Goal: Communication & Community: Answer question/provide support

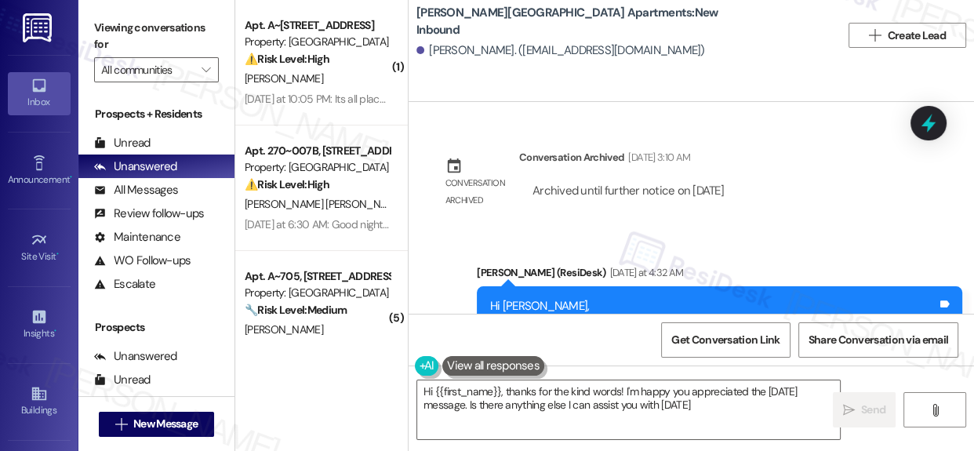
type textarea "Hi {{first_name}}, thanks for the kind words! I'm happy you appreciated the Lab…"
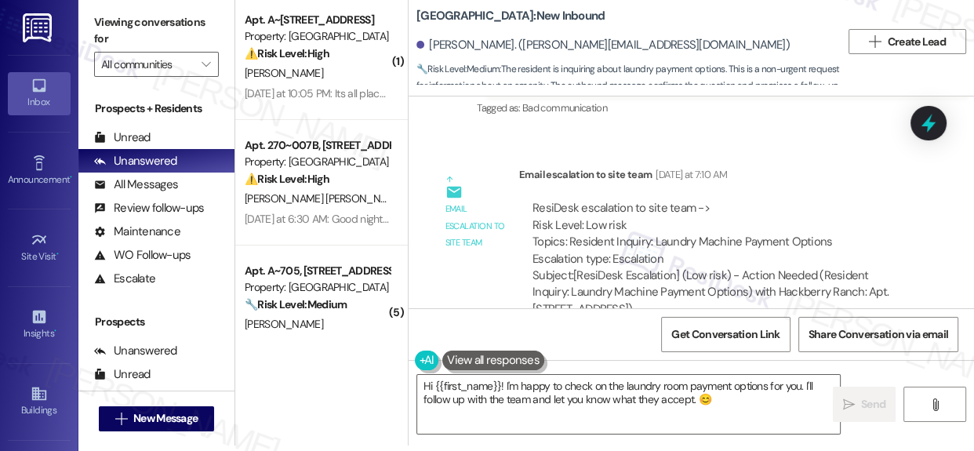
scroll to position [12242, 0]
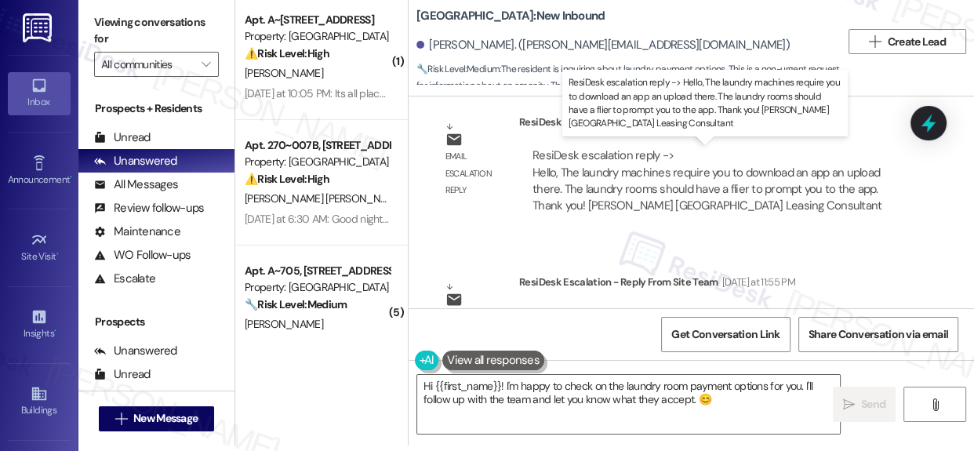
click at [545, 170] on div "ResiDesk escalation reply -> Hello, The laundry machines require you to downloa…" at bounding box center [707, 180] width 349 height 66
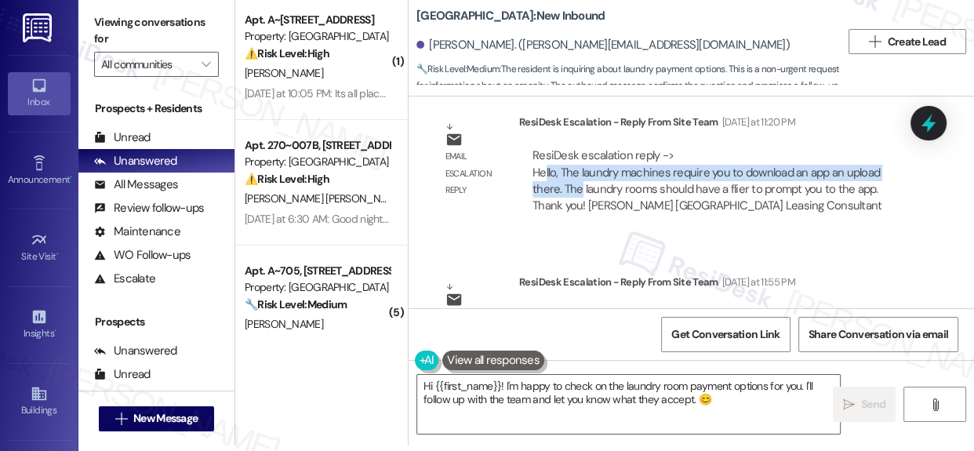
drag, startPoint x: 545, startPoint y: 170, endPoint x: 580, endPoint y: 180, distance: 36.0
click at [580, 180] on div "ResiDesk escalation reply -> Hello, The laundry machines require you to downloa…" at bounding box center [707, 180] width 349 height 66
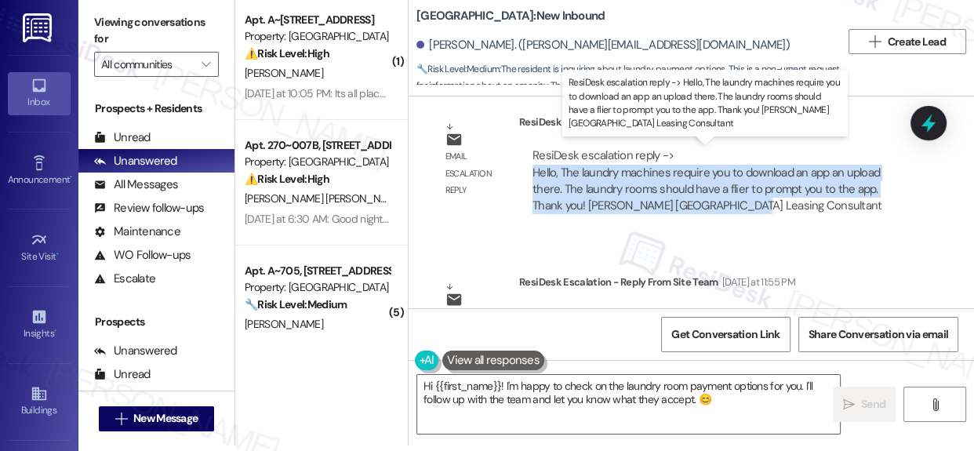
drag, startPoint x: 535, startPoint y: 170, endPoint x: 747, endPoint y: 198, distance: 214.3
click at [747, 198] on div "ResiDesk escalation reply -> Hello, The laundry machines require you to downloa…" at bounding box center [707, 180] width 349 height 66
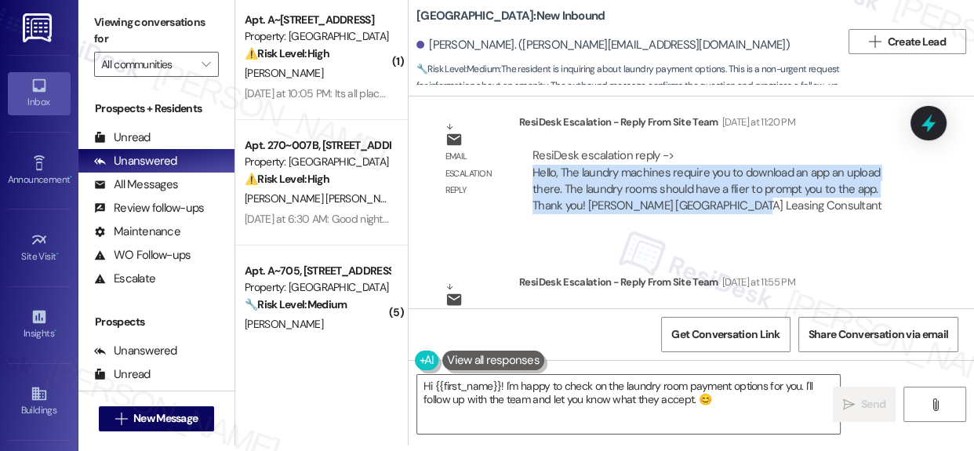
click at [612, 171] on div "ResiDesk escalation reply -> Hello, The laundry machines require you to downloa…" at bounding box center [707, 180] width 349 height 66
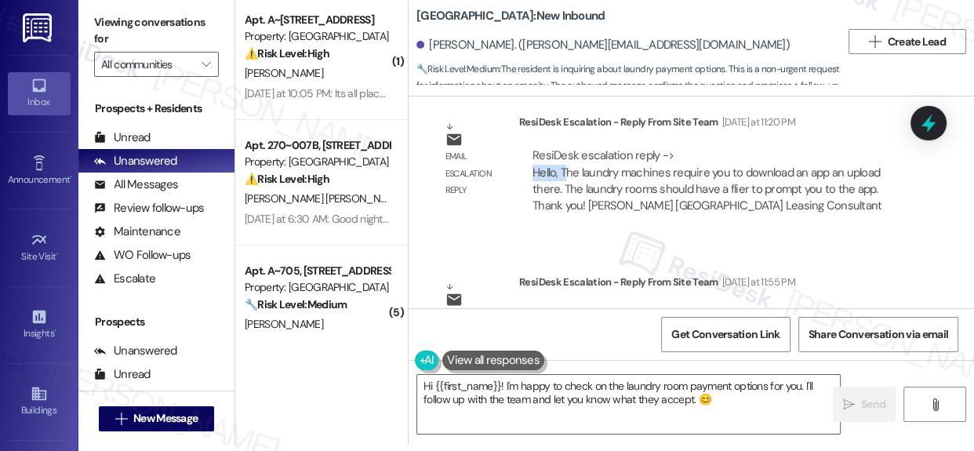
drag, startPoint x: 535, startPoint y: 165, endPoint x: 567, endPoint y: 178, distance: 34.8
click at [567, 178] on div "ResiDesk escalation reply -> Hello, The laundry machines require you to downloa…" at bounding box center [718, 180] width 375 height 67
click at [598, 172] on div "ResiDesk escalation reply -> Hello, The laundry machines require you to downloa…" at bounding box center [707, 180] width 349 height 66
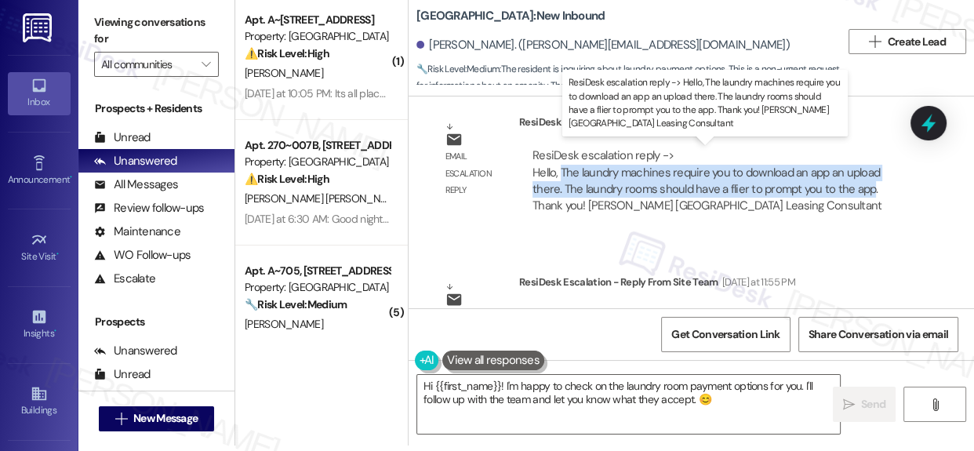
drag, startPoint x: 562, startPoint y: 164, endPoint x: 870, endPoint y: 192, distance: 309.5
click at [870, 192] on div "ResiDesk escalation reply -> Hello, The laundry machines require you to downloa…" at bounding box center [707, 180] width 349 height 66
copy div "The laundry machines require you to download an app an upload there. The laundr…"
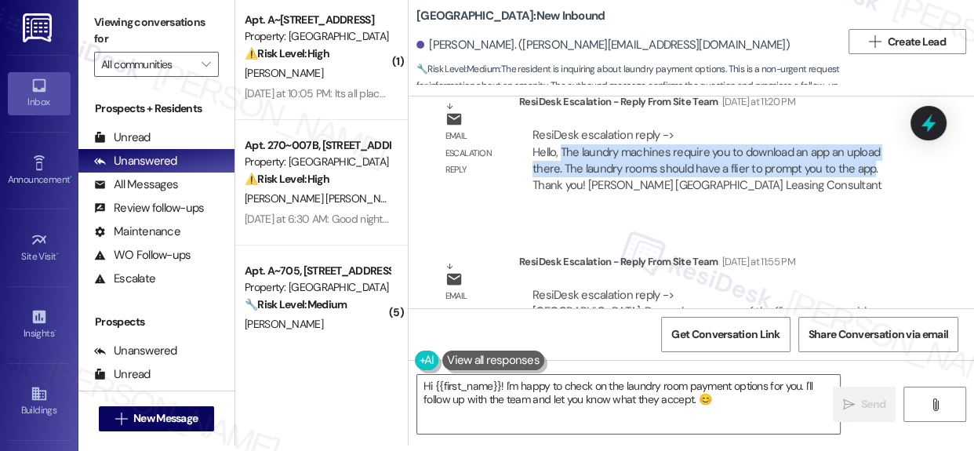
scroll to position [12313, 0]
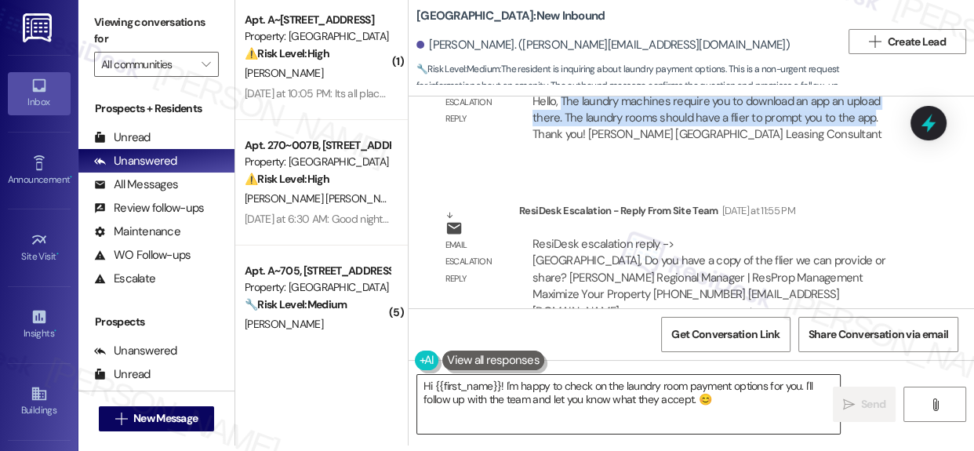
click at [537, 384] on textarea "Hi {{first_name}}! I'm happy to check on the laundry room payment options for y…" at bounding box center [628, 404] width 423 height 59
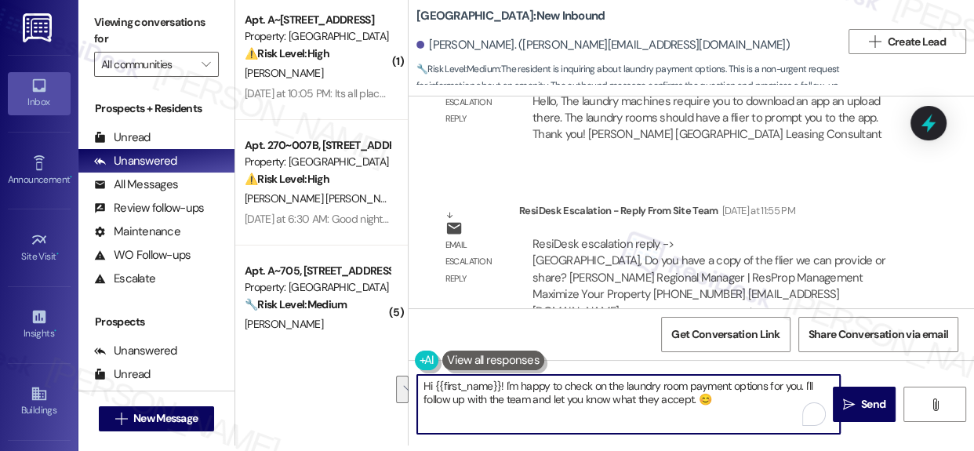
drag, startPoint x: 505, startPoint y: 386, endPoint x: 745, endPoint y: 420, distance: 242.3
click at [753, 415] on textarea "Hi {{first_name}}! I'm happy to check on the laundry room payment options for y…" at bounding box center [628, 404] width 423 height 59
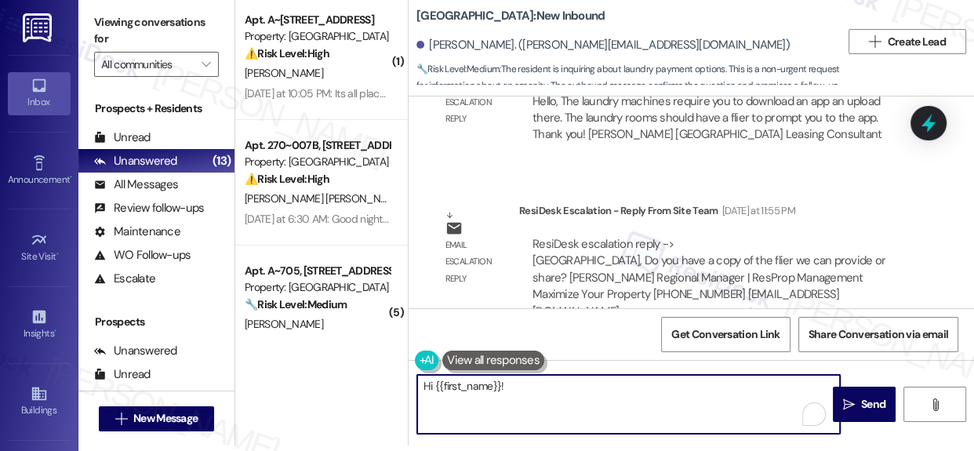
paste textarea "Just a quick update — the laundry machines work through an app, so you'll need …"
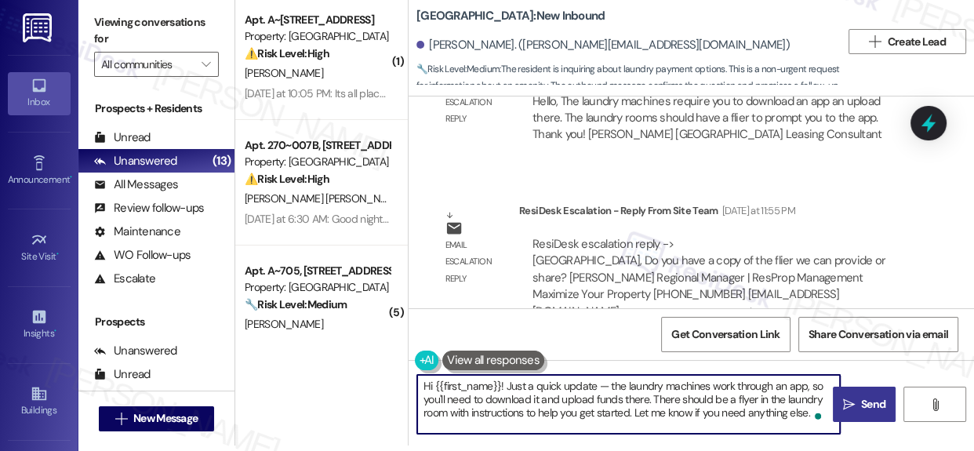
type textarea "Hi {{first_name}}! Just a quick update — the laundry machines work through an a…"
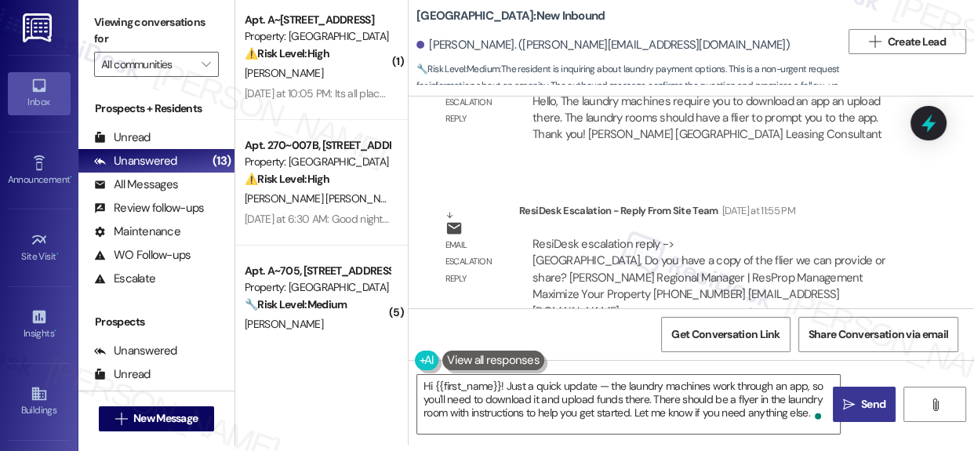
click at [866, 407] on span "Send" at bounding box center [873, 404] width 24 height 16
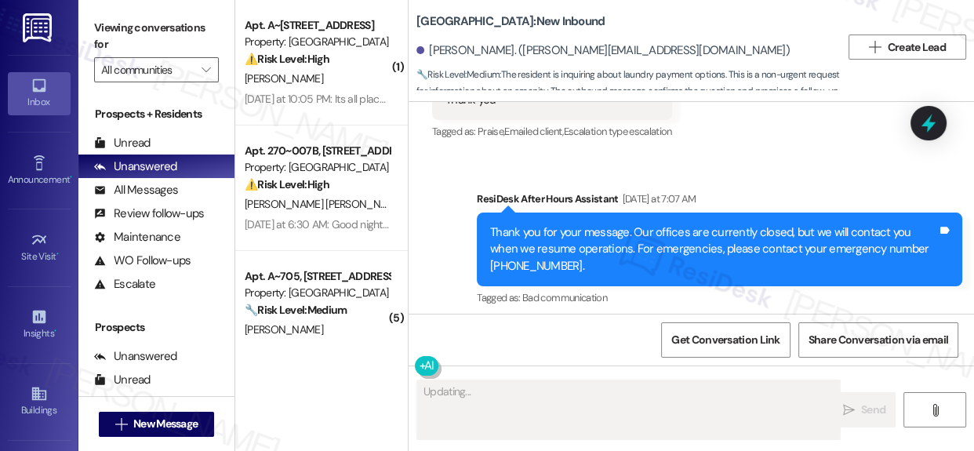
scroll to position [11989, 0]
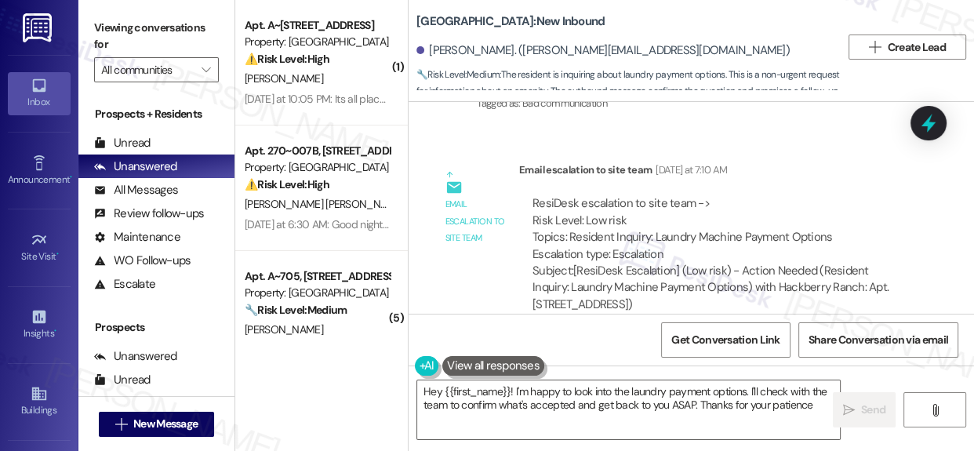
type textarea "Hey {{first_name}}! I'm happy to look into the laundry payment options. I'll ch…"
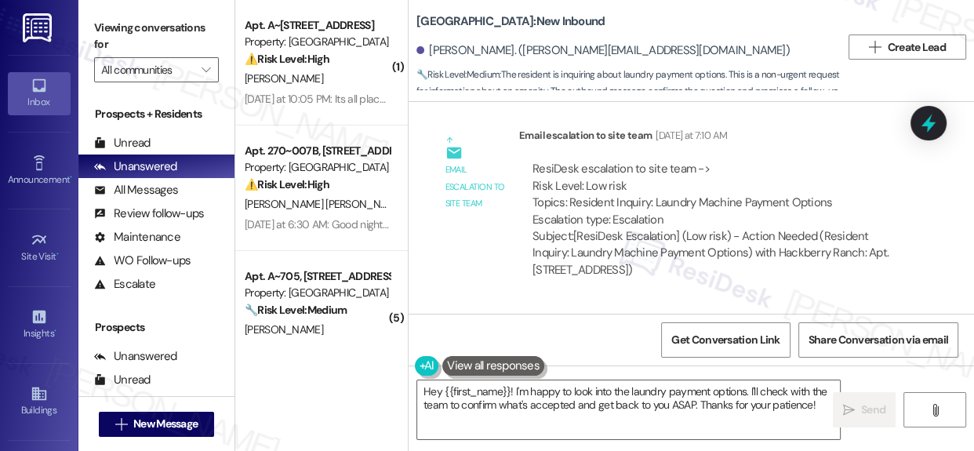
scroll to position [12329, 0]
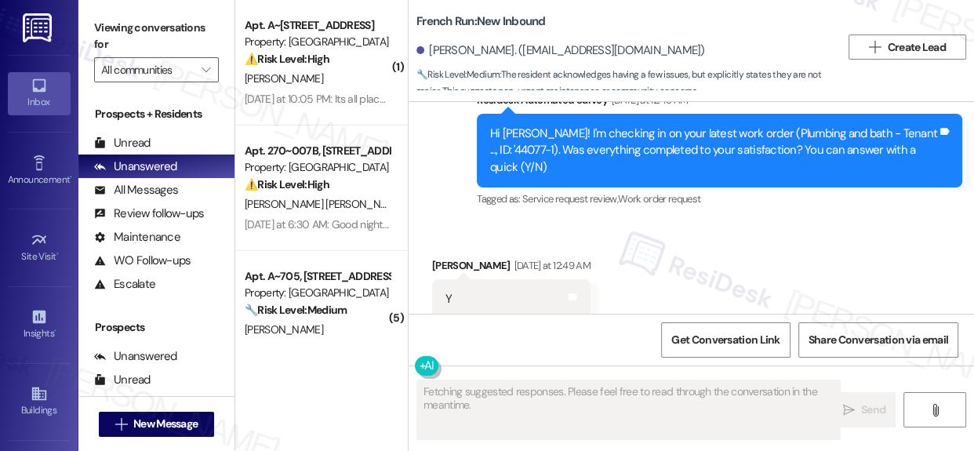
scroll to position [3473, 0]
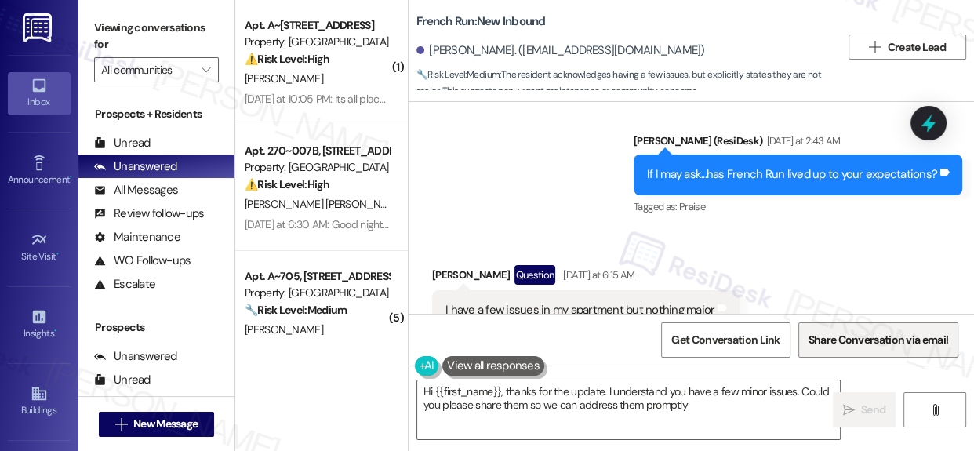
type textarea "Hi {{first_name}}, thanks for the update. I understand you have a few minor iss…"
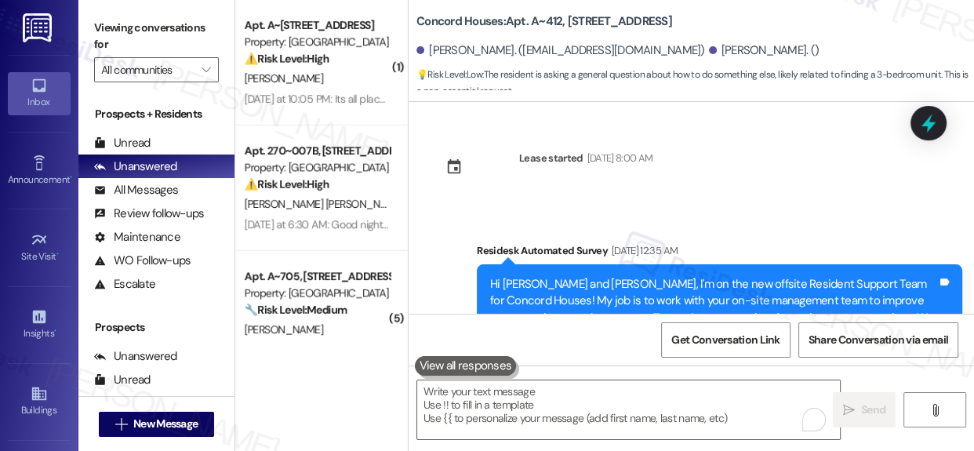
scroll to position [3052, 0]
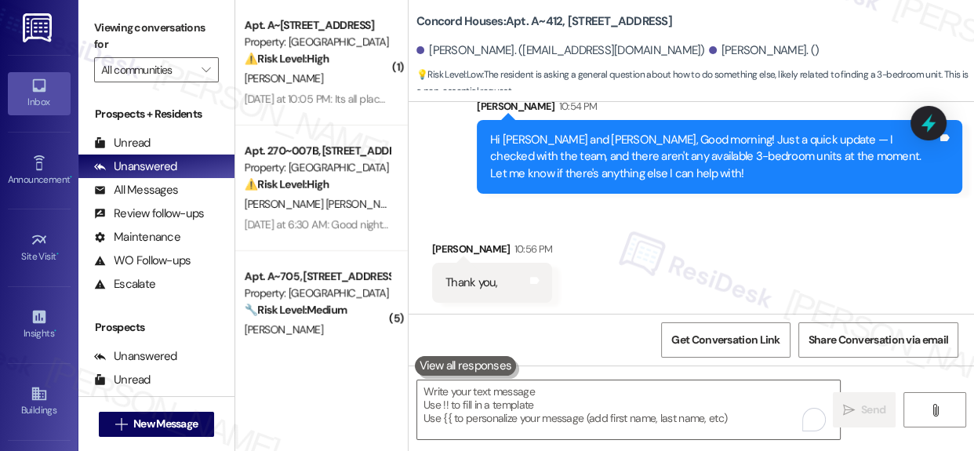
click at [962, 314] on div "Lease started Feb 01, 2025 at 8:00 AM Survey, sent via SMS Residesk Automated S…" at bounding box center [691, 208] width 565 height 212
click at [569, 401] on textarea "To enrich screen reader interactions, please activate Accessibility in Grammarl…" at bounding box center [628, 409] width 423 height 59
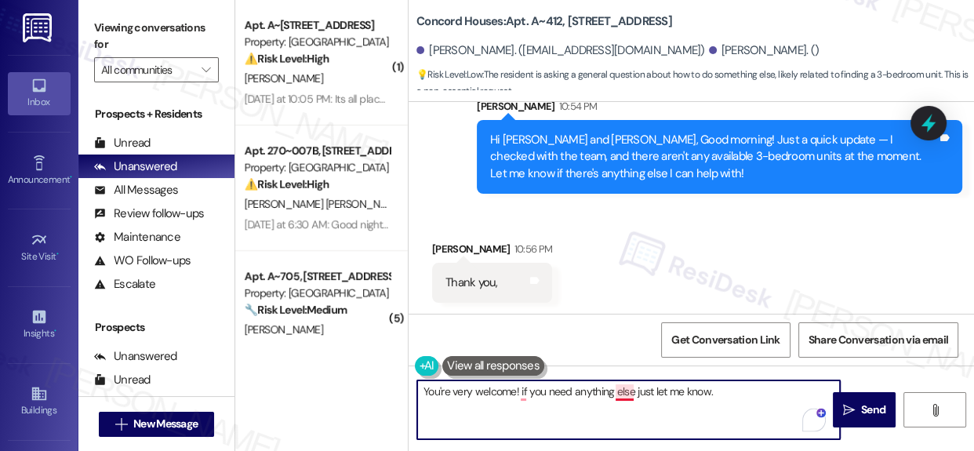
click at [630, 391] on textarea "You're very welcome! if you need anything else just let me know." at bounding box center [628, 409] width 423 height 59
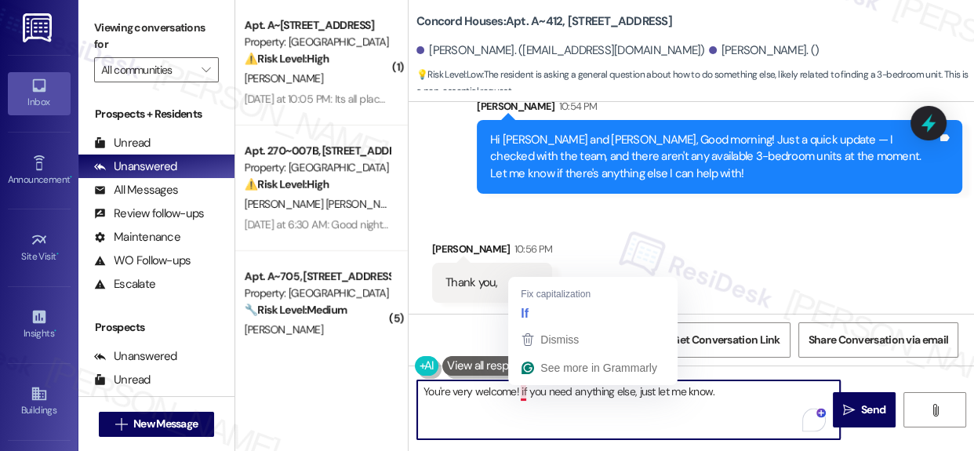
click at [522, 394] on textarea "You're very welcome! if you need anything else, just let me know." at bounding box center [628, 409] width 423 height 59
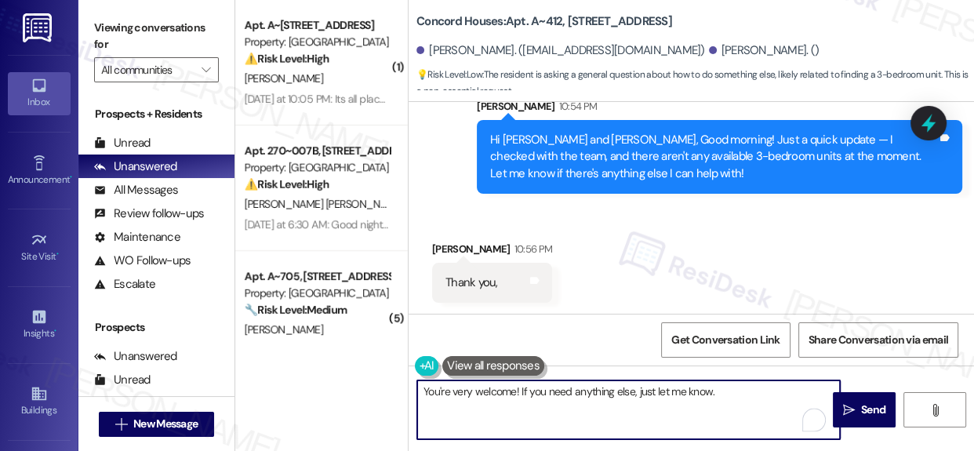
click at [765, 393] on textarea "You're very welcome! If you need anything else, just let me know." at bounding box center [628, 409] width 423 height 59
type textarea "You're very welcome! If you need anything else, just let me know. I'll be happy…"
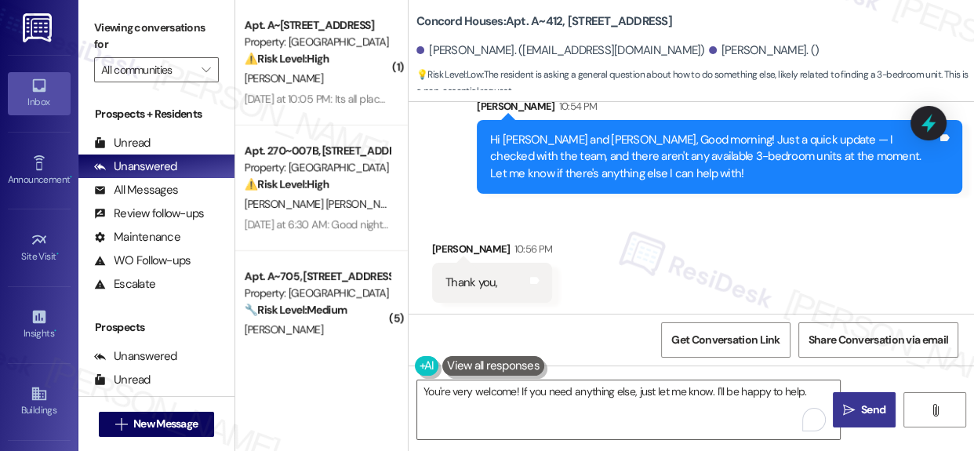
click at [858, 407] on span "Send" at bounding box center [873, 410] width 31 height 16
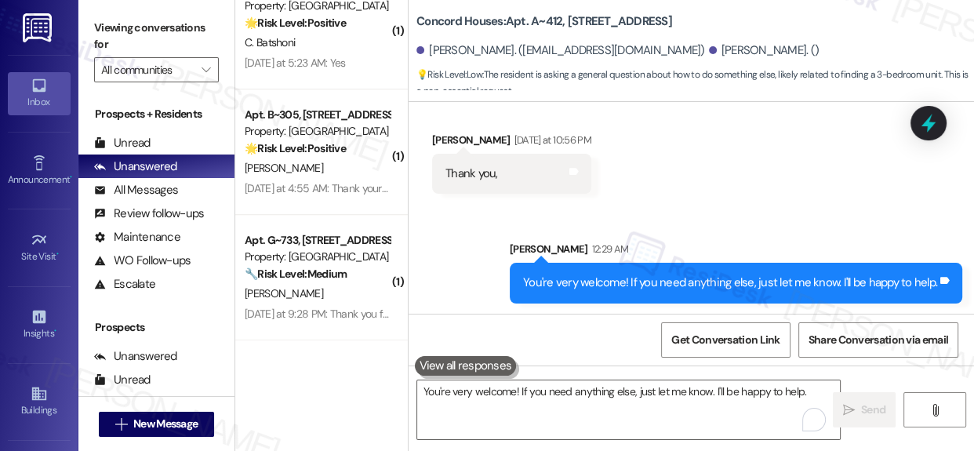
scroll to position [1292, 0]
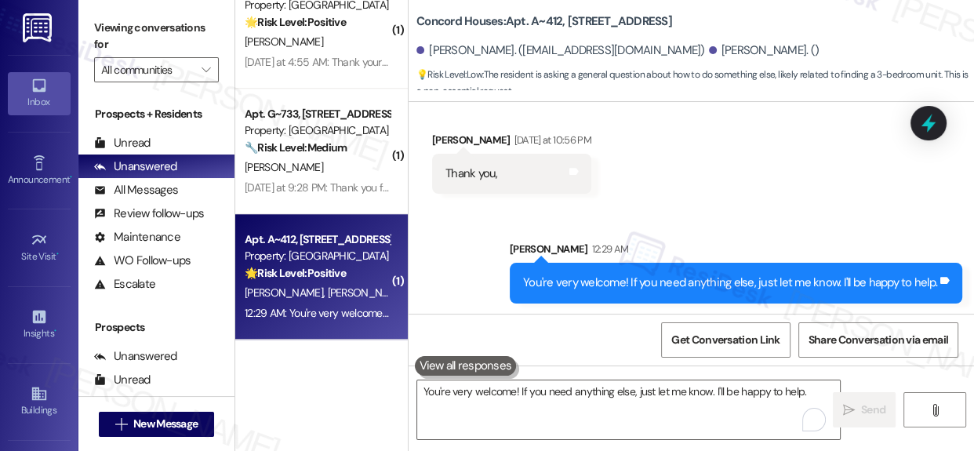
click at [254, 262] on div "Property: [GEOGRAPHIC_DATA]" at bounding box center [317, 256] width 145 height 16
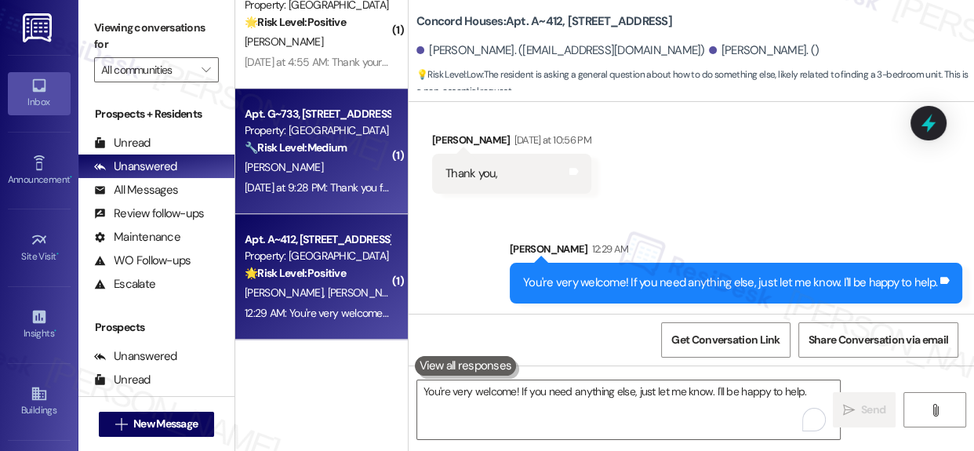
click at [289, 158] on div "[PERSON_NAME]" at bounding box center [317, 168] width 148 height 20
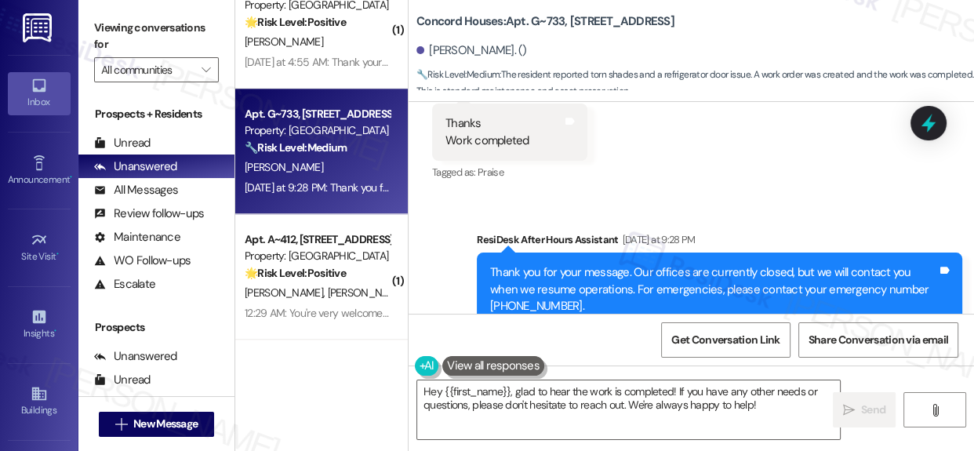
scroll to position [2102, 0]
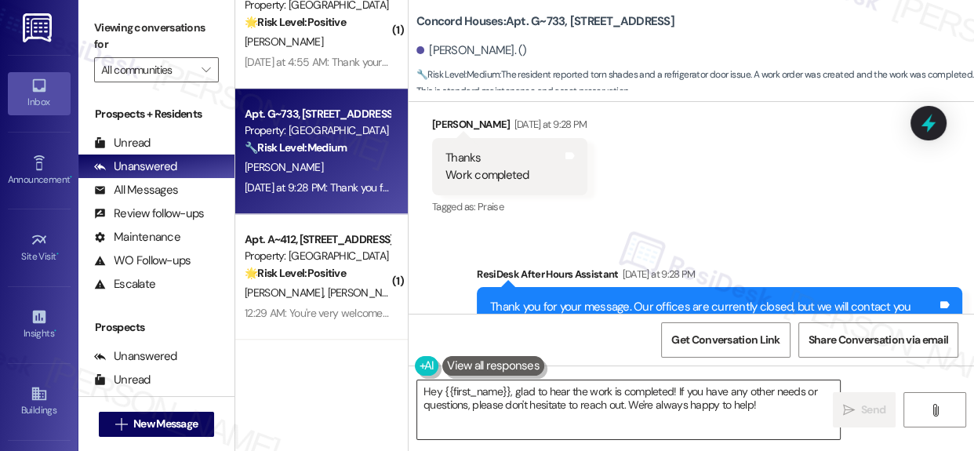
click at [771, 412] on textarea "Hey {{first_name}}, glad to hear the work is completed! If you have any other n…" at bounding box center [628, 409] width 423 height 59
click at [863, 413] on span "Send" at bounding box center [873, 410] width 24 height 16
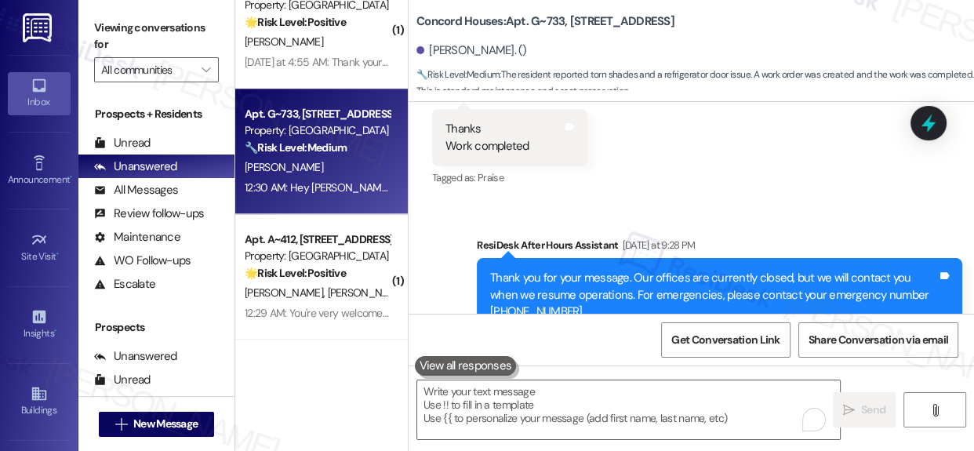
scroll to position [2060, 0]
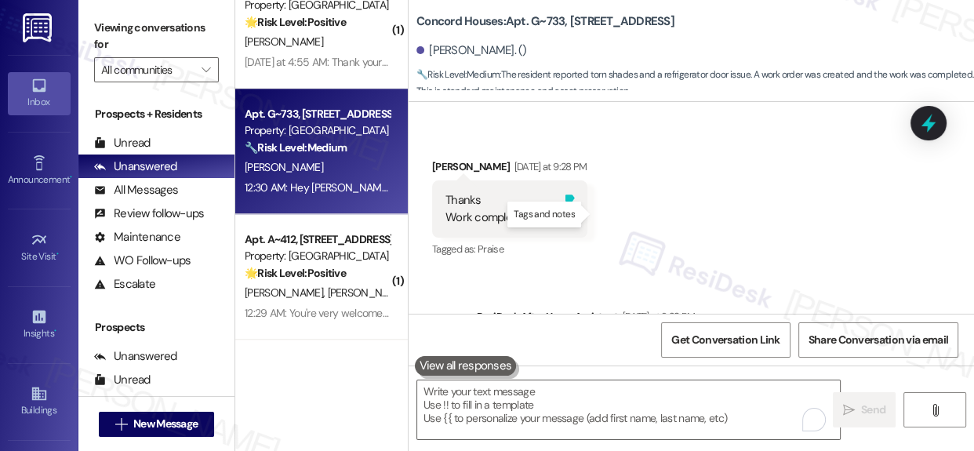
click at [574, 202] on icon at bounding box center [569, 198] width 9 height 7
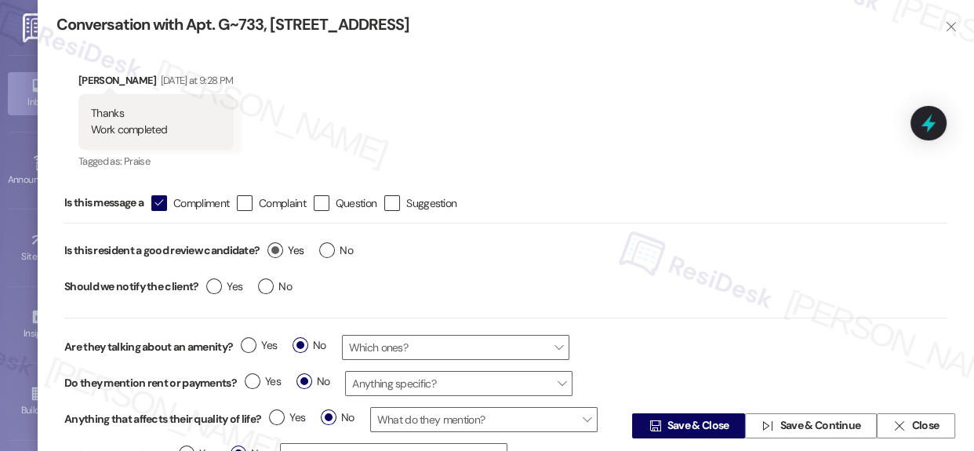
click at [271, 245] on label "Yes" at bounding box center [285, 250] width 36 height 16
click at [271, 245] on input "Yes" at bounding box center [285, 252] width 36 height 20
radio input "true"
click at [273, 247] on label "Yes" at bounding box center [285, 250] width 36 height 16
click at [273, 247] on input "Yes" at bounding box center [285, 252] width 36 height 20
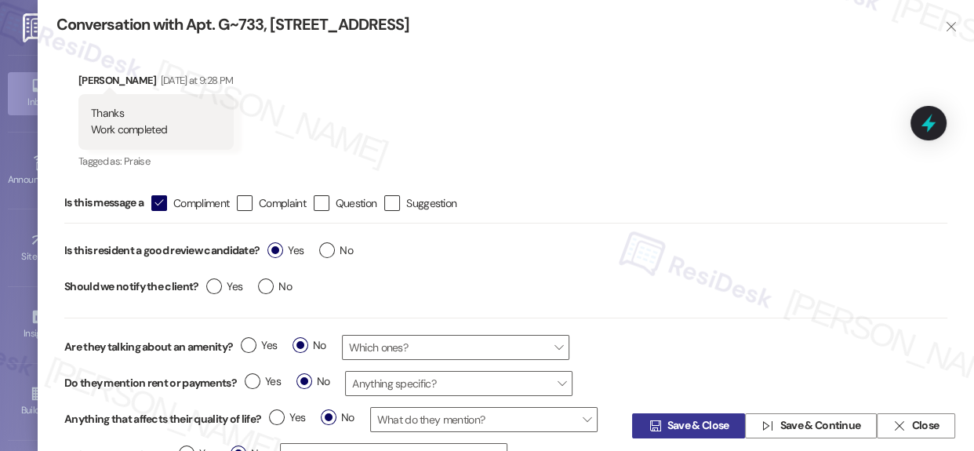
click at [697, 424] on span "Save & Close" at bounding box center [698, 426] width 62 height 16
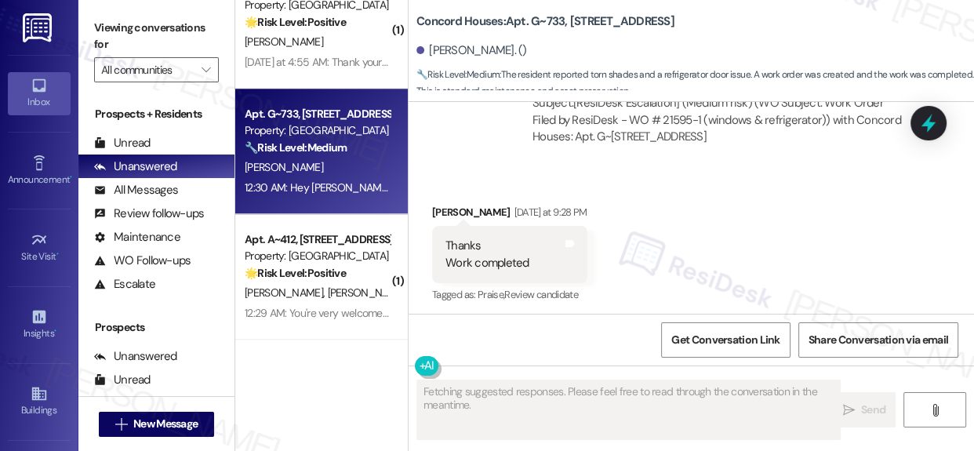
scroll to position [2034, 0]
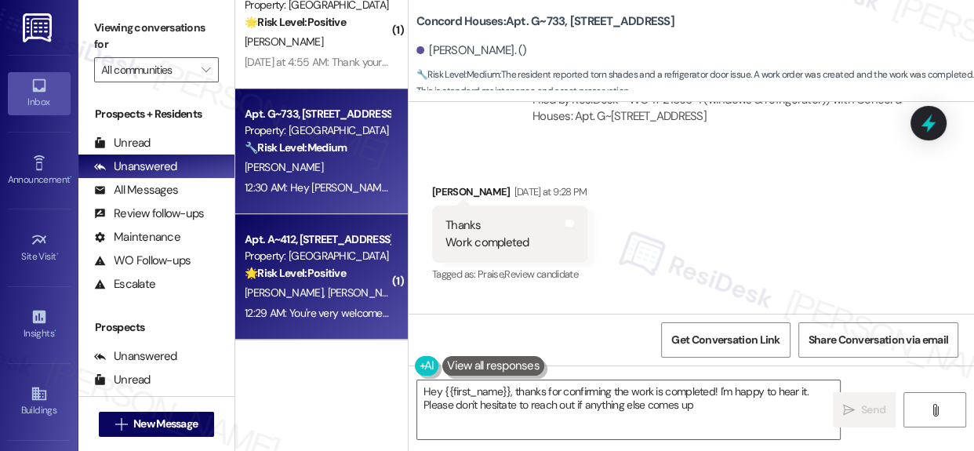
click at [331, 259] on div "Property: [GEOGRAPHIC_DATA]" at bounding box center [317, 256] width 145 height 16
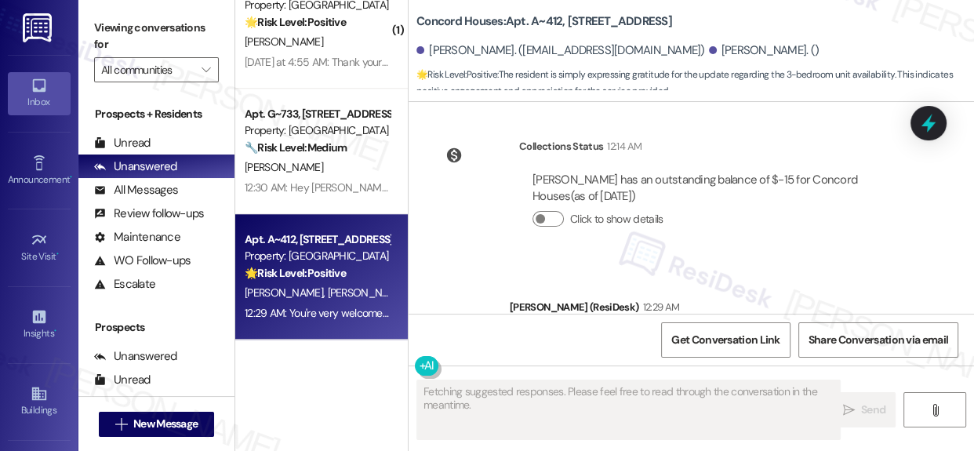
scroll to position [3230, 0]
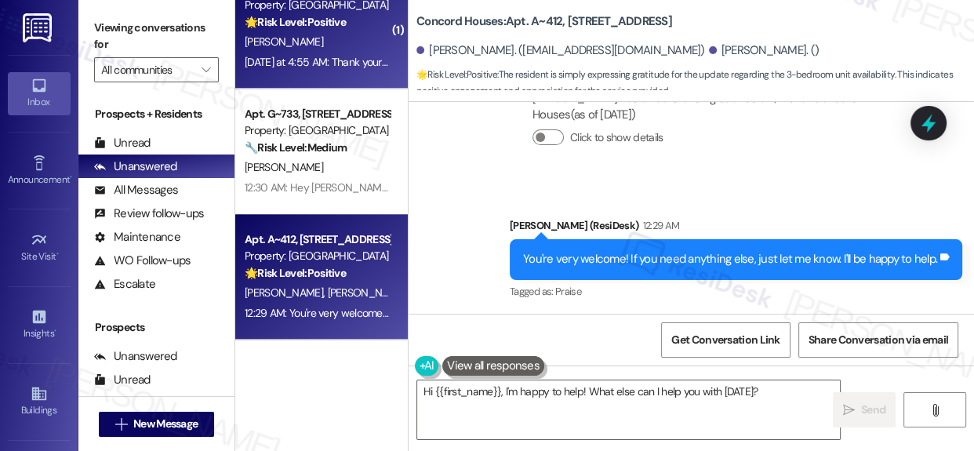
click at [292, 46] on div "E. Ortega" at bounding box center [317, 42] width 148 height 20
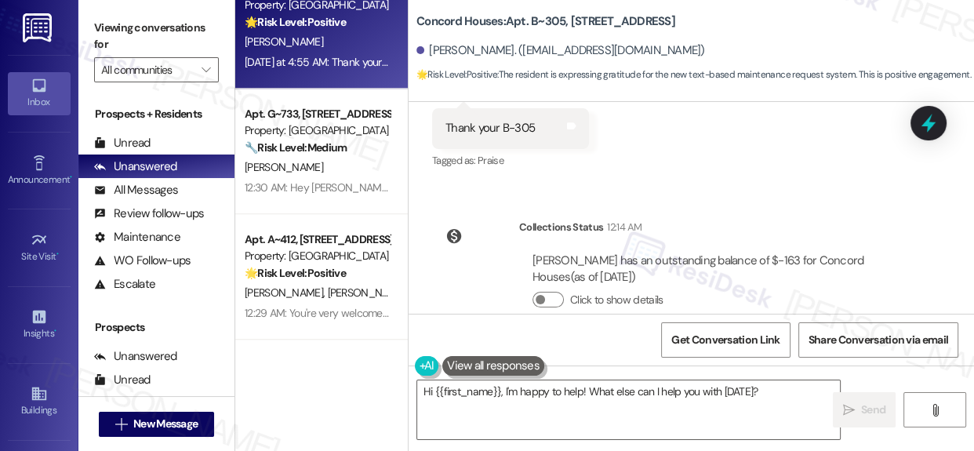
scroll to position [802, 0]
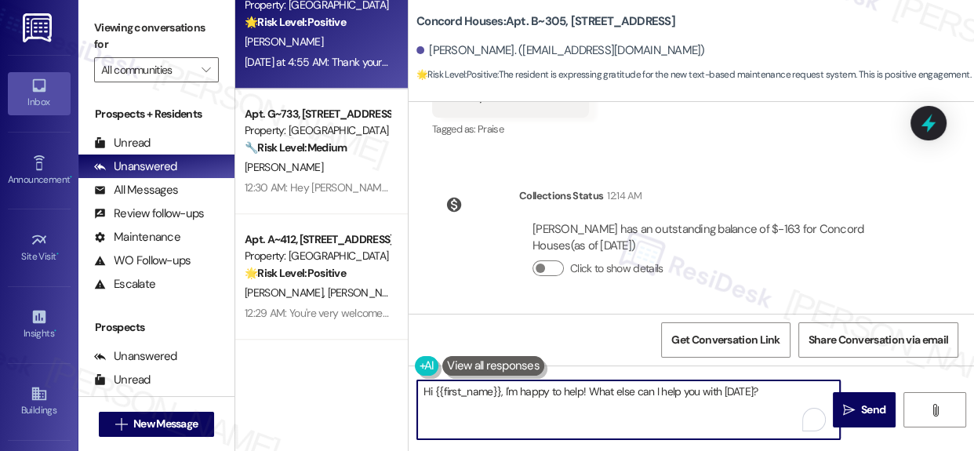
click at [756, 399] on textarea "Hi Eduardo, you're welcome! Glad to hear from you. Let us know if you need anyt…" at bounding box center [628, 409] width 423 height 59
click at [861, 408] on span "Send" at bounding box center [873, 410] width 24 height 16
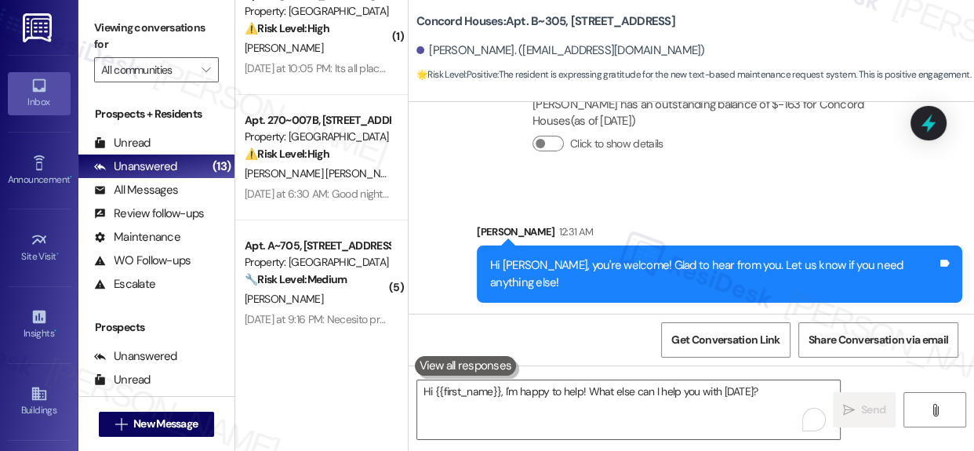
scroll to position [0, 0]
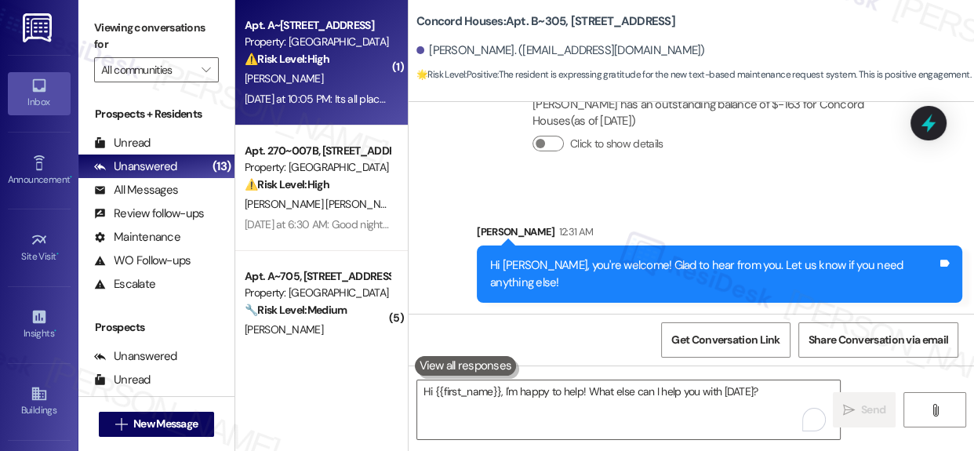
click at [297, 55] on strong "⚠️ Risk Level: High" at bounding box center [287, 59] width 85 height 14
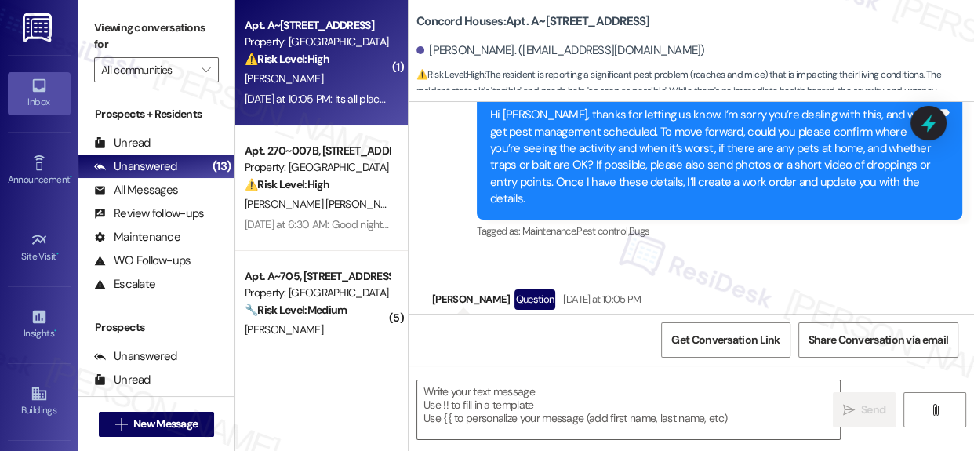
scroll to position [1326, 0]
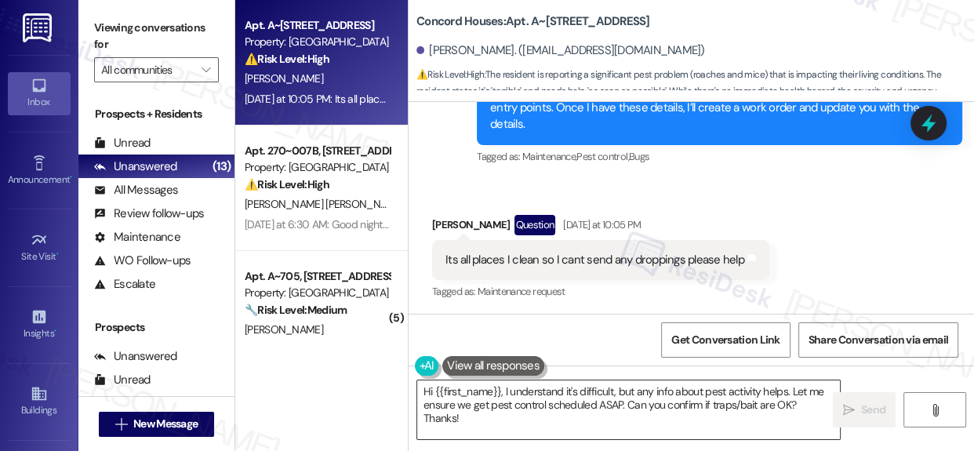
click at [526, 418] on textarea "Hi {{first_name}}, I understand it's difficult, but any info about pest activit…" at bounding box center [628, 409] width 423 height 59
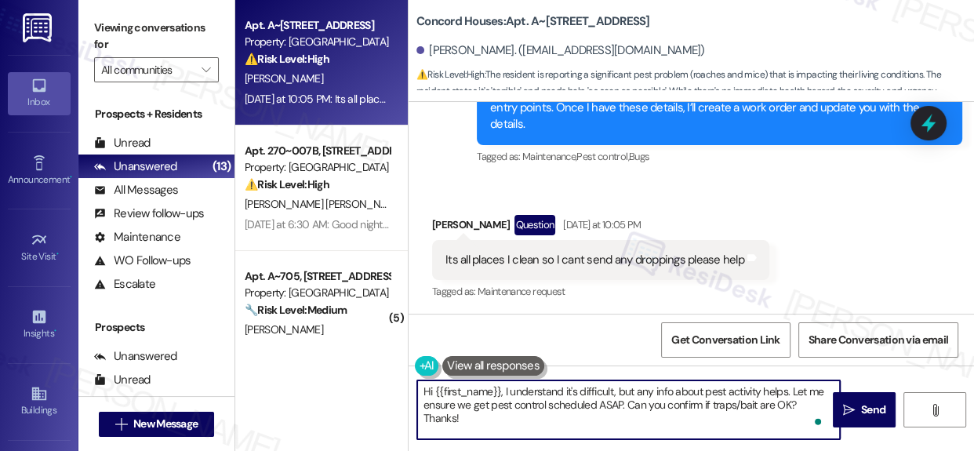
scroll to position [8, 0]
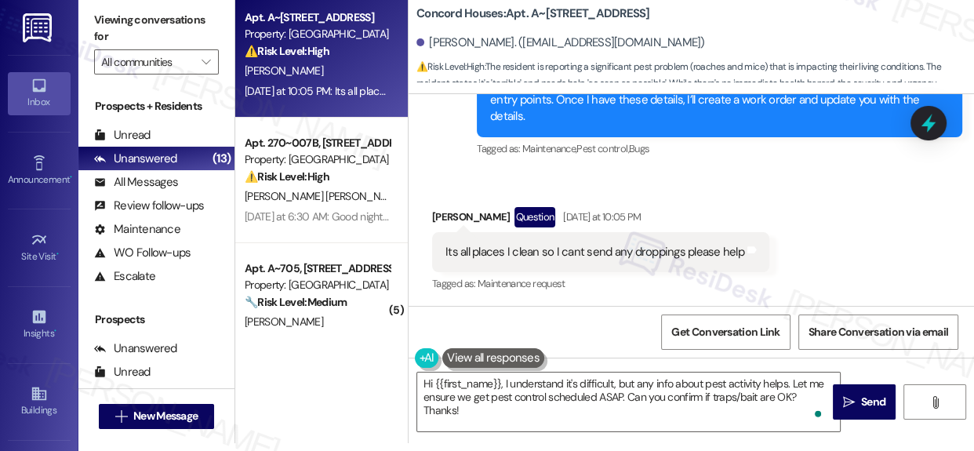
drag, startPoint x: 962, startPoint y: 273, endPoint x: 956, endPoint y: 296, distance: 23.4
click at [956, 296] on div "Received via SMS Hirut Abera Question Yesterday at 10:05 PM Its all places I cl…" at bounding box center [691, 240] width 565 height 136
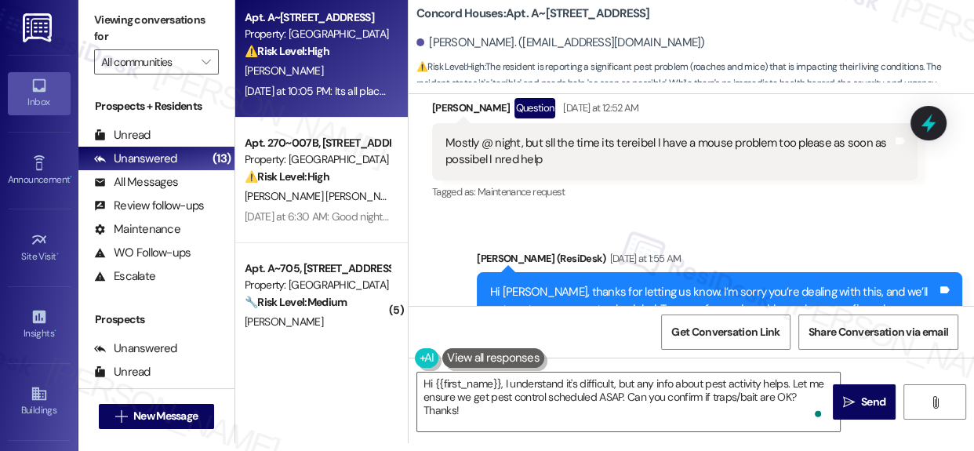
scroll to position [1067, 0]
click at [831, 203] on div "Tagged as: Maintenance request Click to highlight conversations about Maintenan…" at bounding box center [674, 191] width 485 height 23
drag, startPoint x: 831, startPoint y: 213, endPoint x: 855, endPoint y: 219, distance: 24.4
click at [831, 203] on div "Tagged as: Maintenance request Click to highlight conversations about Maintenan…" at bounding box center [674, 191] width 485 height 23
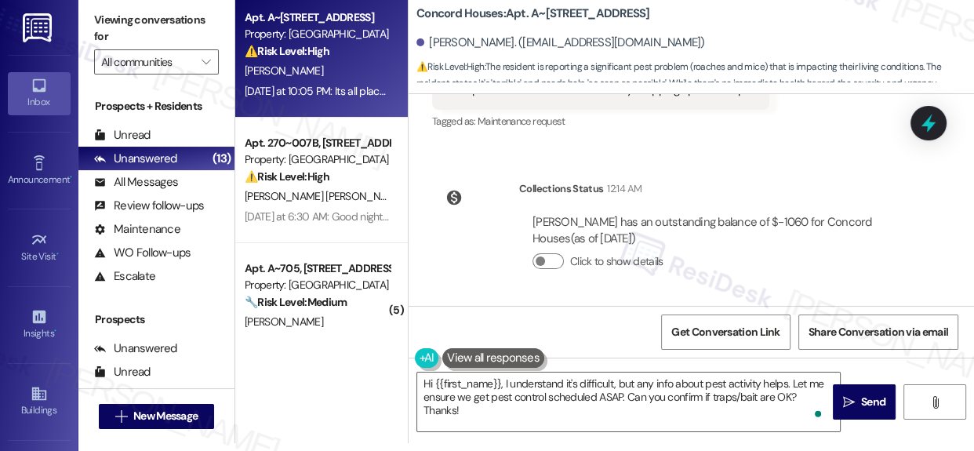
scroll to position [1363, 0]
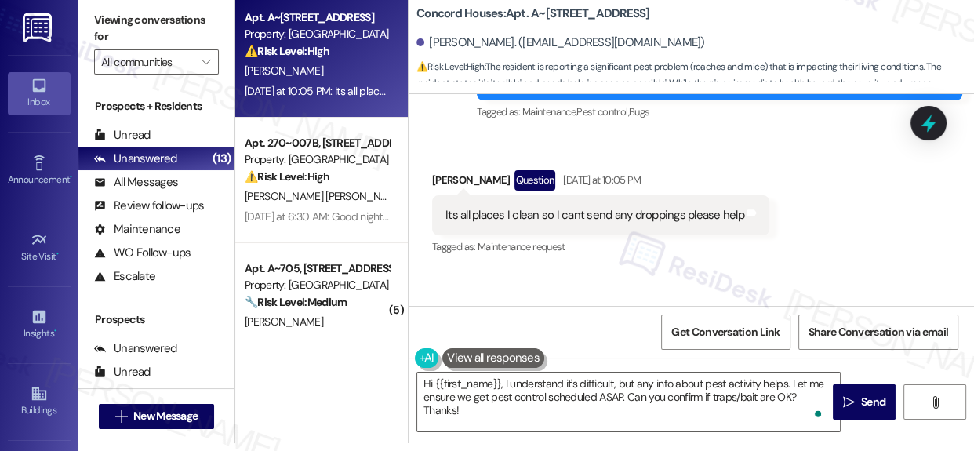
click at [674, 211] on div "Its all places I clean so I cant send any droppings please help" at bounding box center [594, 215] width 299 height 16
click at [674, 212] on div "Its all places I clean so I cant send any droppings please help" at bounding box center [594, 215] width 299 height 16
click at [671, 212] on div "Its all places I clean so I cant send any droppings please help" at bounding box center [594, 215] width 299 height 16
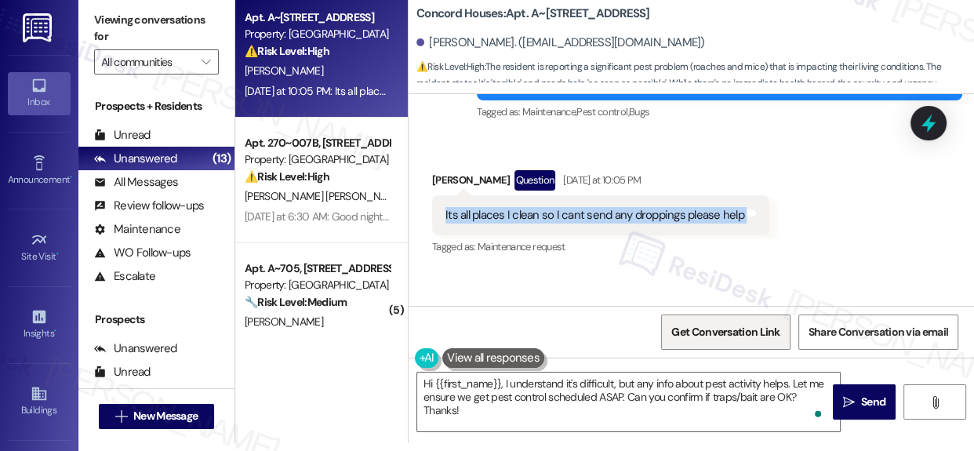
copy div "Its all places I clean so I cant send any droppings please help Tags and notes"
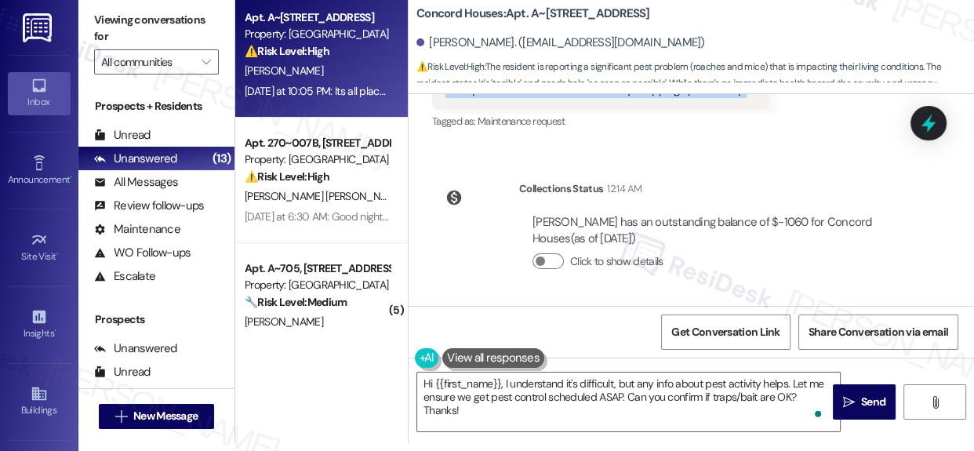
scroll to position [1414, 0]
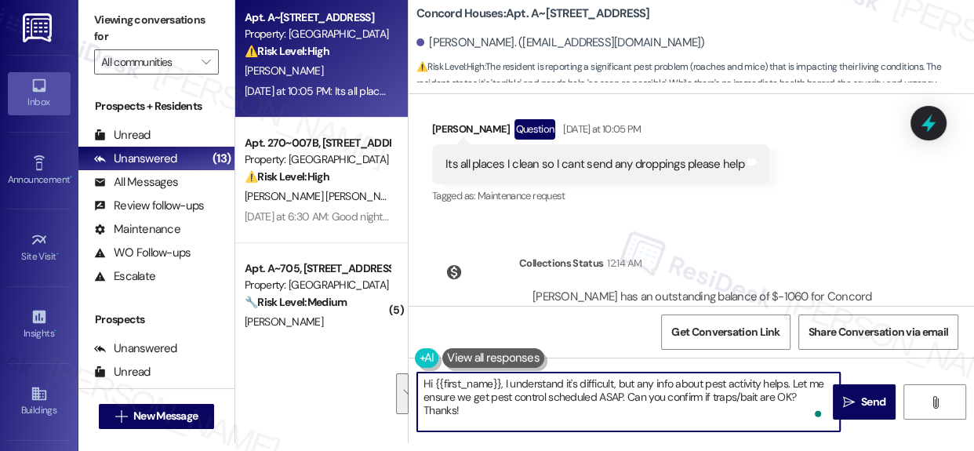
drag, startPoint x: 504, startPoint y: 382, endPoint x: 522, endPoint y: 408, distance: 31.5
click at [522, 408] on textarea "Hi {{first_name}}, I understand it's difficult, but any info about pest activit…" at bounding box center [628, 402] width 423 height 59
paste textarea "Thank you for letting us know. I’ll go ahead and create a work order for you so…"
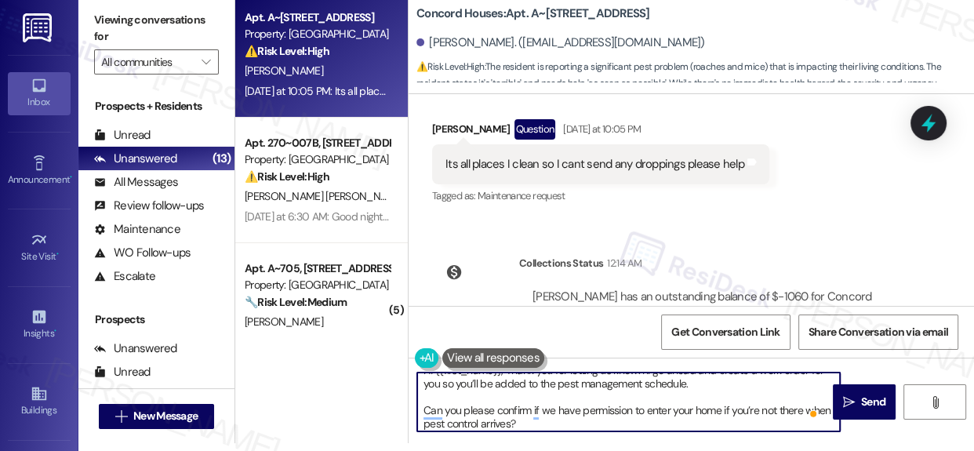
scroll to position [16, 0]
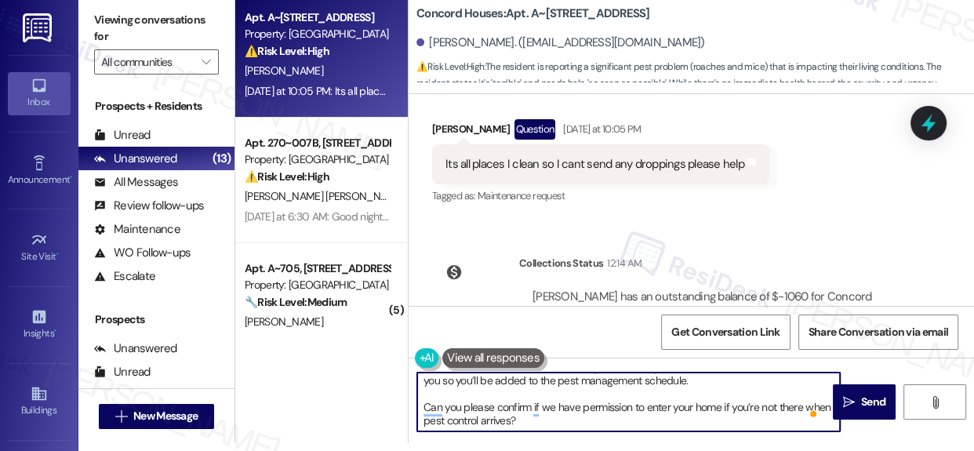
click at [491, 418] on textarea "Hi {{first_name}}, Thank you for letting us know. I’ll go ahead and create a wo…" at bounding box center [628, 402] width 423 height 59
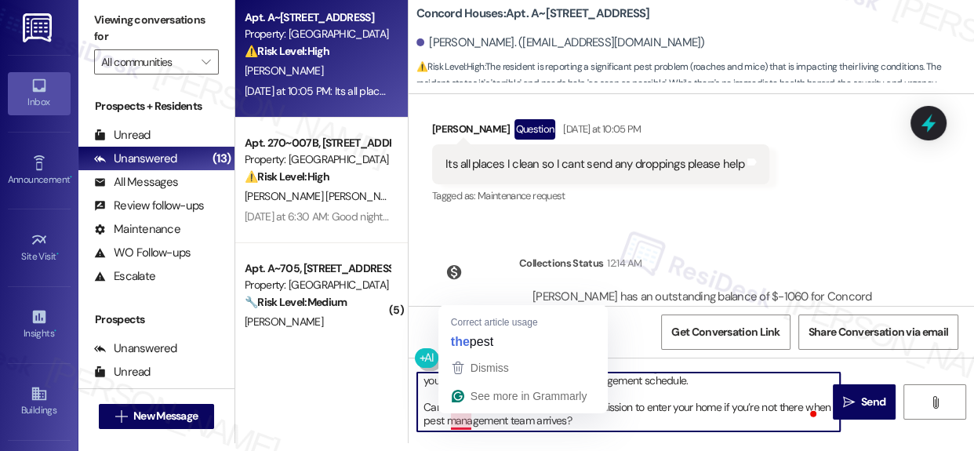
click at [459, 420] on textarea "Hi {{first_name}}, Thank you for letting us know. I’ll go ahead and create a wo…" at bounding box center [628, 402] width 423 height 59
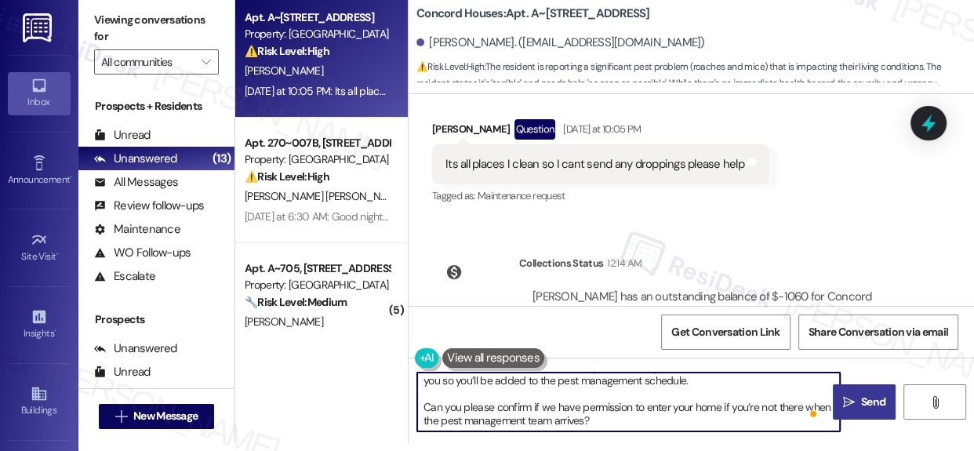
type textarea "Hi {{first_name}}, Thank you for letting us know. I’ll go ahead and create a wo…"
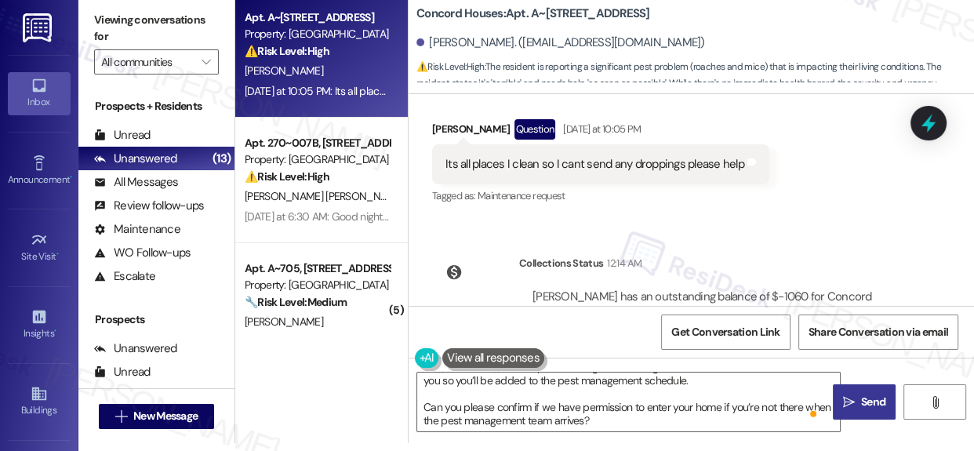
click at [861, 409] on span "Send" at bounding box center [873, 402] width 24 height 16
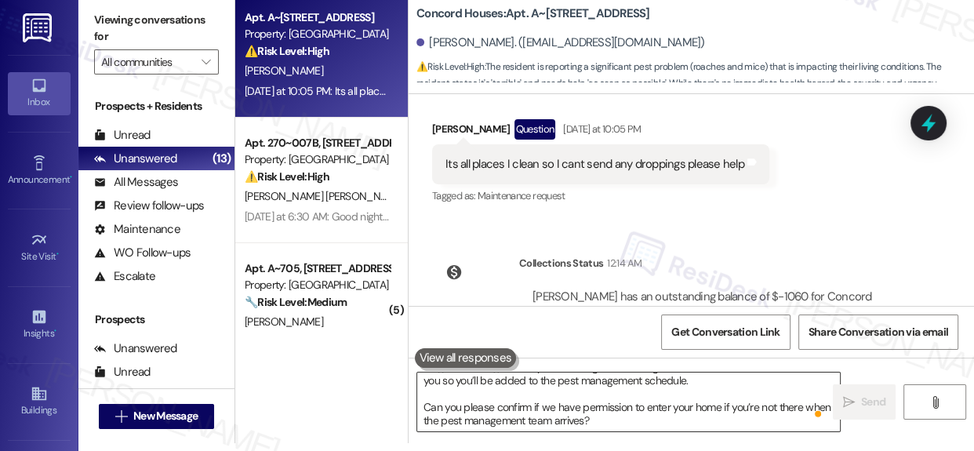
scroll to position [0, 0]
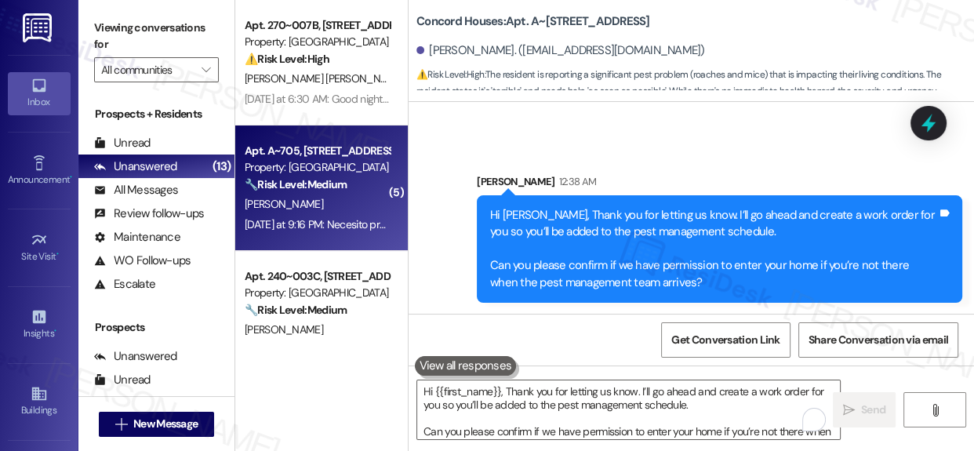
click at [300, 153] on div "Apt. A~705, 719 Tremont St" at bounding box center [317, 151] width 145 height 16
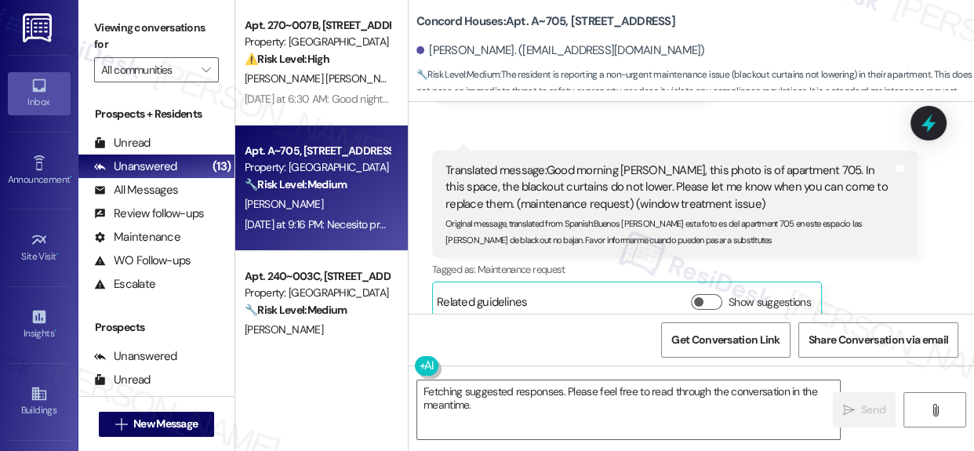
scroll to position [1407, 0]
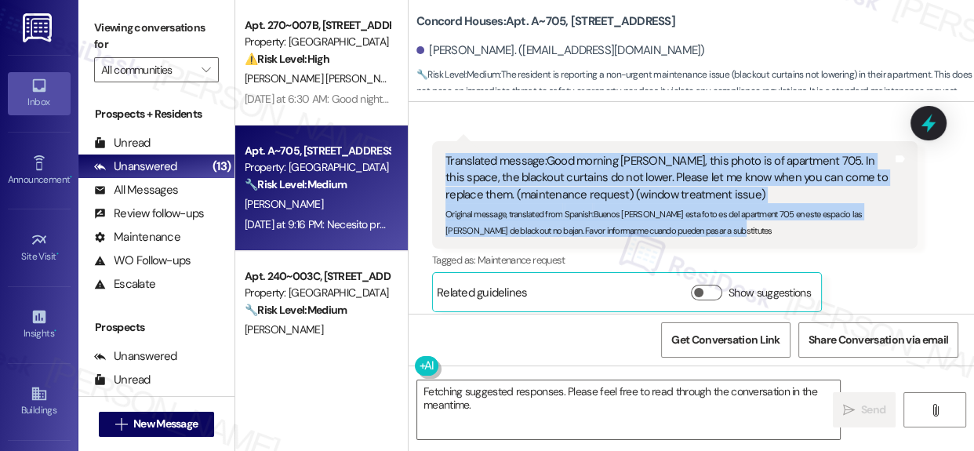
drag, startPoint x: 445, startPoint y: 173, endPoint x: 767, endPoint y: 259, distance: 332.9
click at [767, 249] on div "Translated message: Good morning Sarah, this photo is of apartment 705. In this…" at bounding box center [674, 194] width 485 height 107
copy div "Translated message: Good morning Sarah, this photo is of apartment 705. In this…"
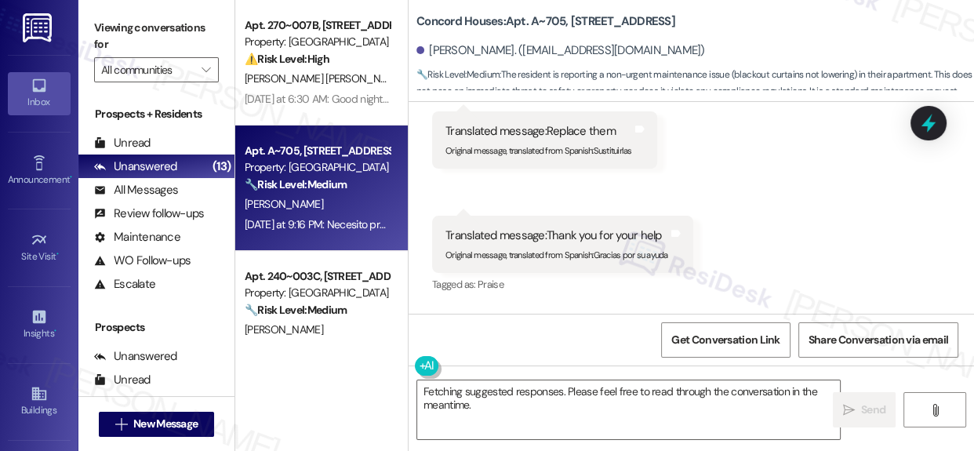
scroll to position [1663, 0]
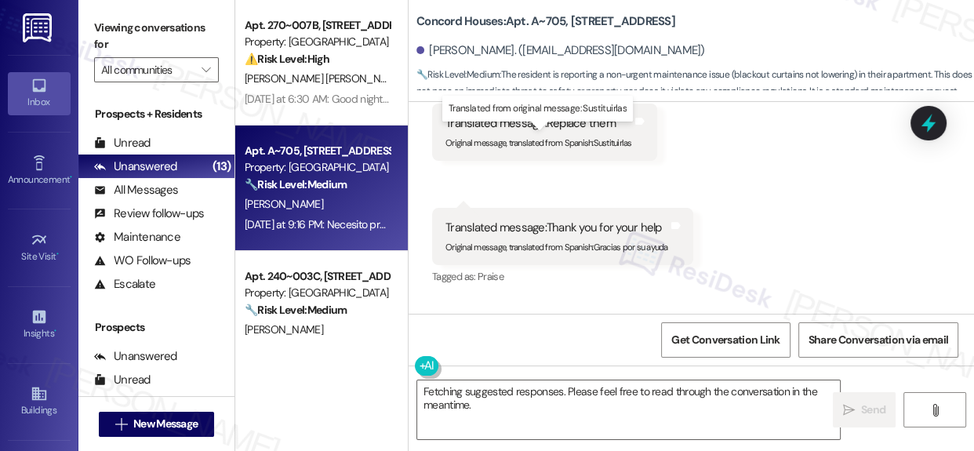
click at [569, 132] on div "Translated message: Replace them" at bounding box center [538, 123] width 187 height 16
drag, startPoint x: 569, startPoint y: 136, endPoint x: 594, endPoint y: 144, distance: 26.3
click at [594, 132] on div "Translated message: Replace them" at bounding box center [538, 123] width 187 height 16
click at [599, 132] on div "Translated message: Replace them" at bounding box center [538, 123] width 187 height 16
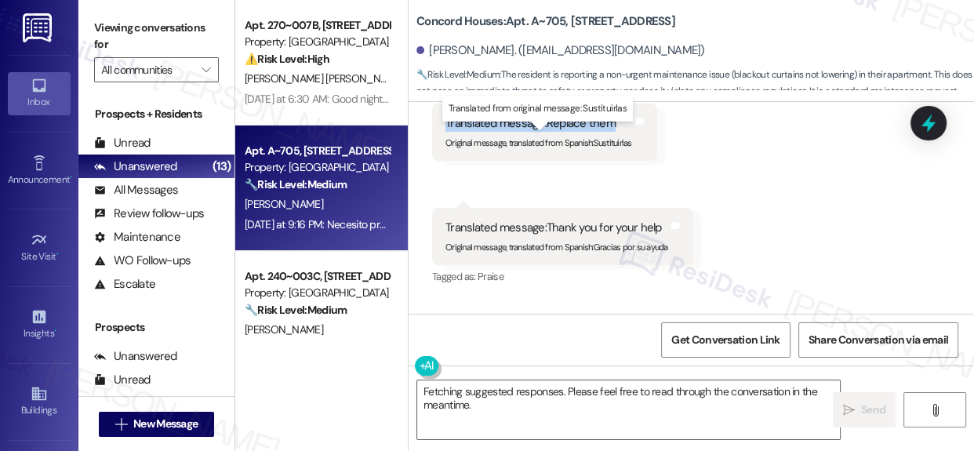
click at [551, 132] on div "Translated message: Replace them" at bounding box center [538, 123] width 187 height 16
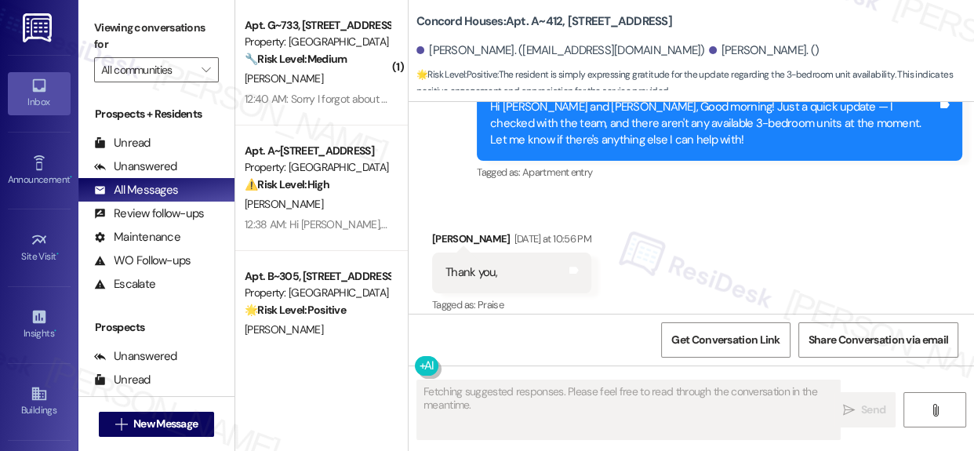
scroll to position [2936, 0]
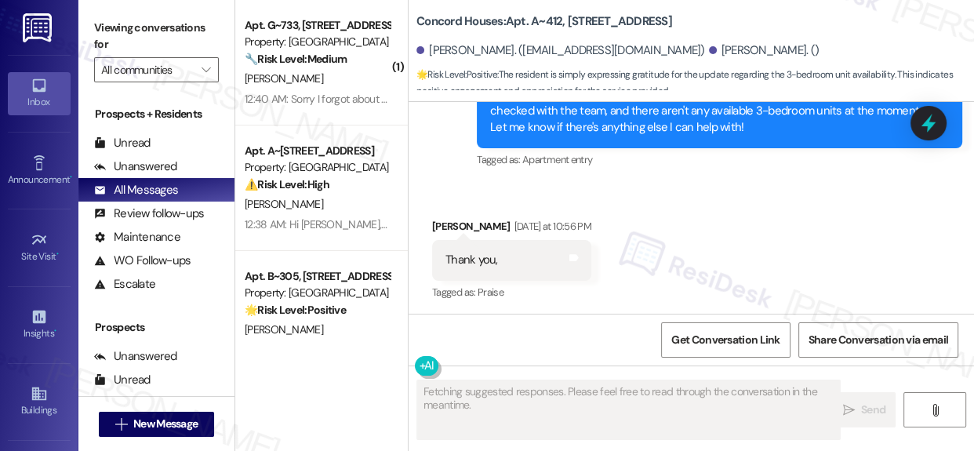
click at [957, 301] on div "Received via SMS [PERSON_NAME] [DATE] at 10:56 PM Thank you, Tags and notes Tag…" at bounding box center [691, 249] width 565 height 133
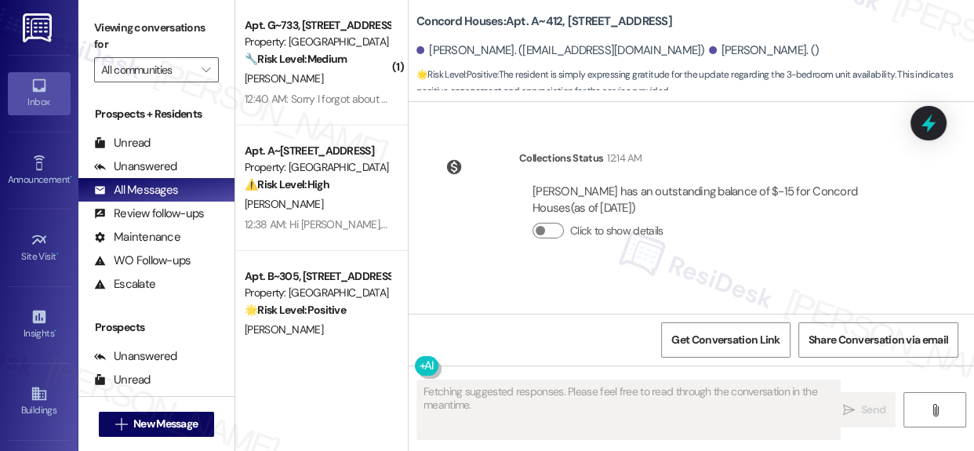
scroll to position [3230, 0]
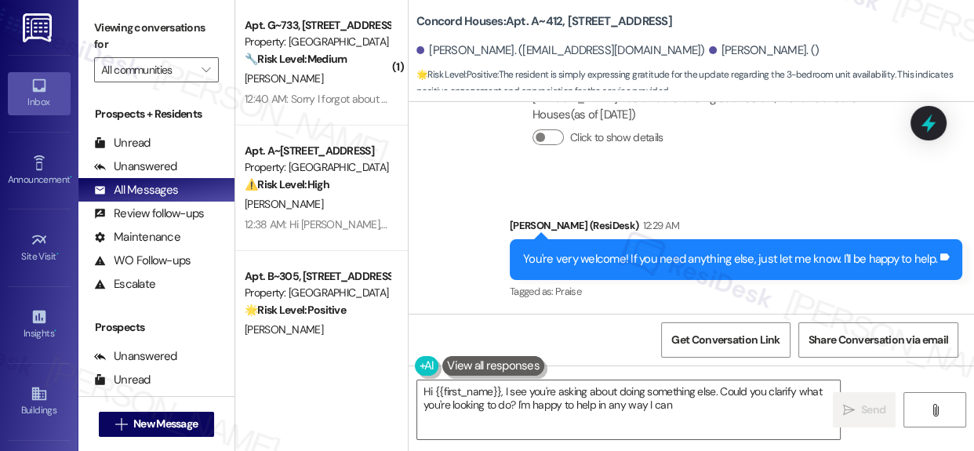
type textarea "Hi {{first_name}}, I see you're asking about doing something else. Could you cl…"
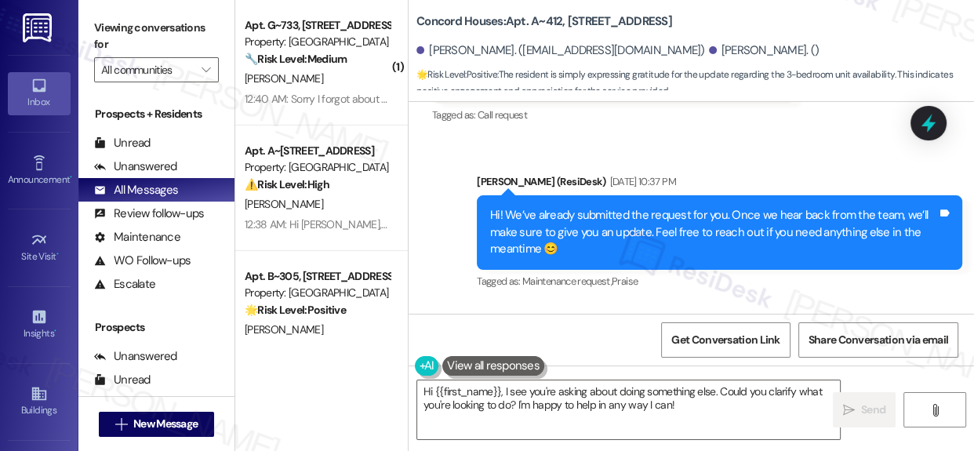
scroll to position [2249, 0]
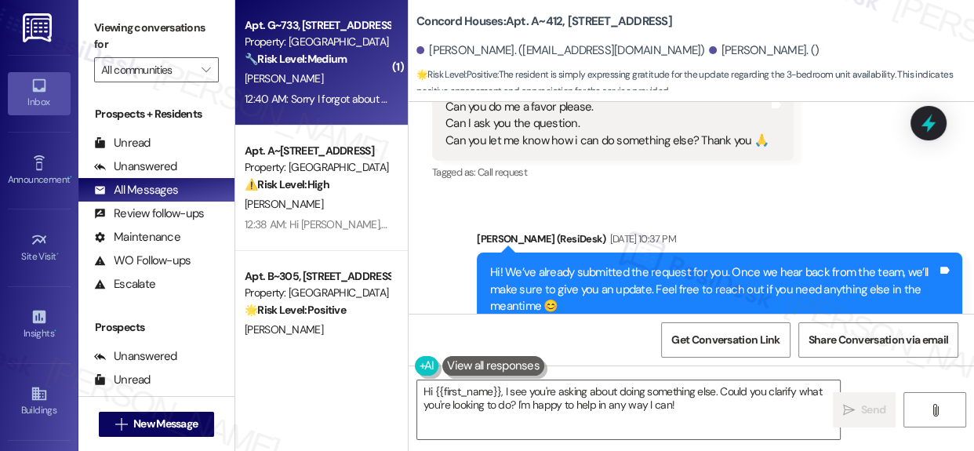
click at [306, 45] on div "Property: [GEOGRAPHIC_DATA]" at bounding box center [317, 42] width 145 height 16
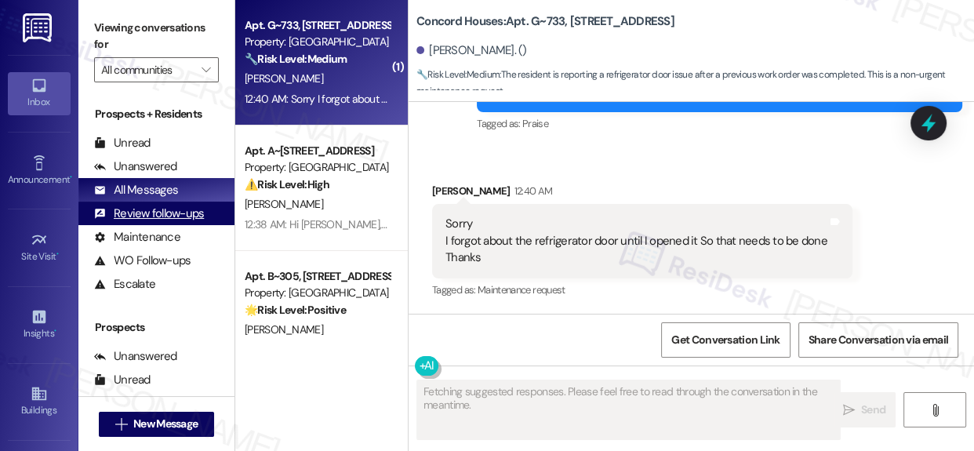
scroll to position [2676, 0]
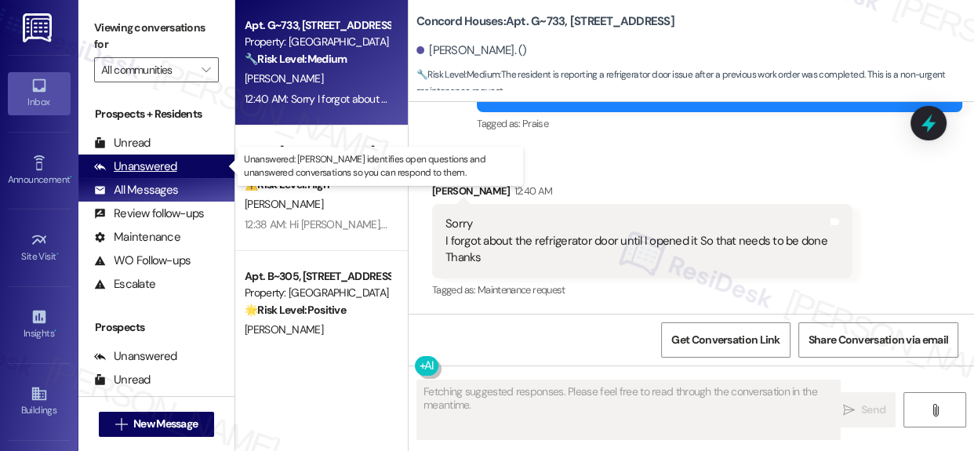
click at [159, 164] on div "Unanswered" at bounding box center [135, 166] width 83 height 16
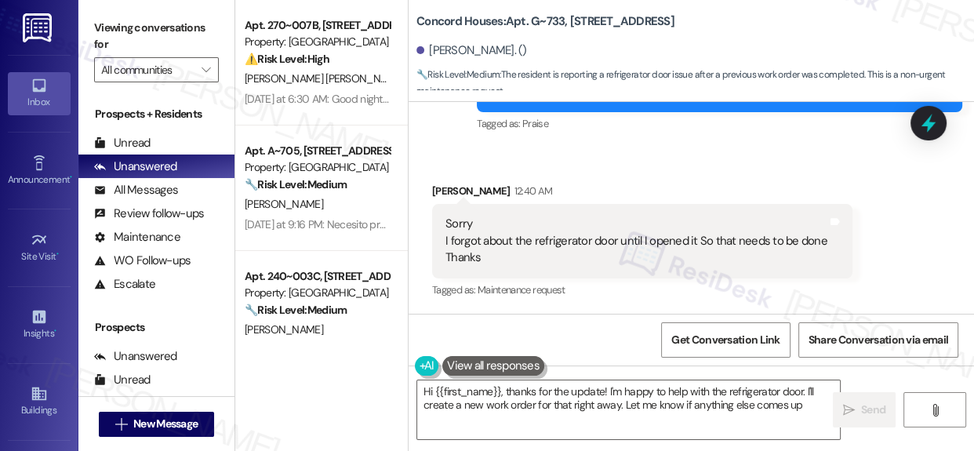
type textarea "Hi {{first_name}}, thanks for the update! I'm happy to help with the refrigerat…"
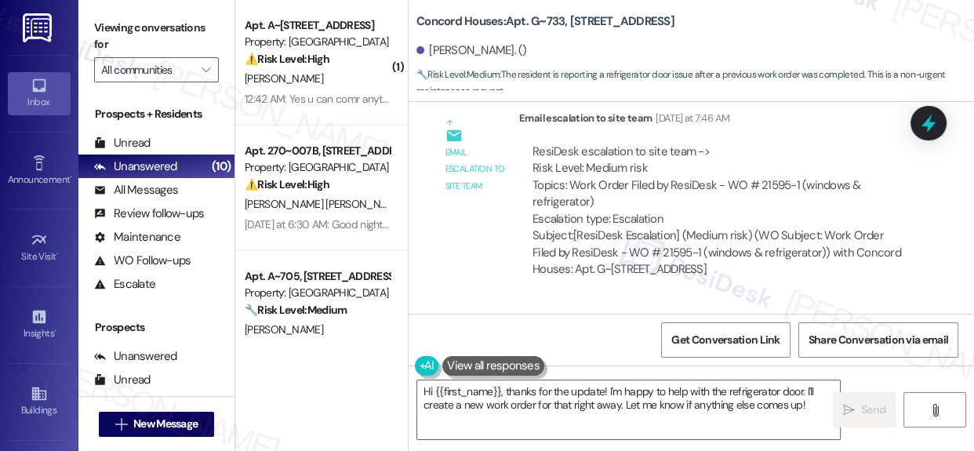
scroll to position [1890, 0]
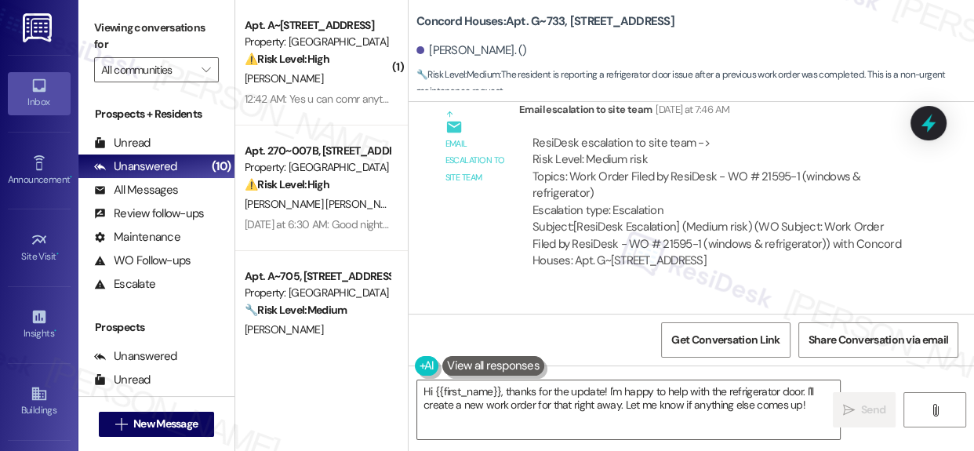
click at [543, 190] on div "ResiDesk escalation to site team -> Risk Level: Medium risk Topics: Work Order …" at bounding box center [719, 177] width 372 height 84
drag, startPoint x: 543, startPoint y: 190, endPoint x: 580, endPoint y: 196, distance: 37.4
click at [575, 197] on div "ResiDesk escalation to site team -> Risk Level: Medium risk Topics: Work Order …" at bounding box center [719, 177] width 372 height 84
click at [584, 189] on div "ResiDesk escalation to site team -> Risk Level: Medium risk Topics: Work Order …" at bounding box center [719, 177] width 372 height 84
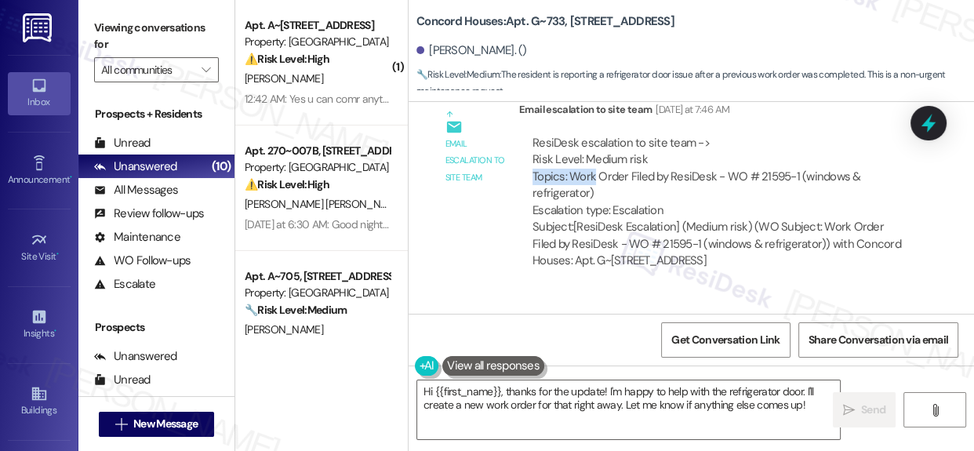
click at [579, 191] on div "ResiDesk escalation to site team -> Risk Level: Medium risk Topics: Work Order …" at bounding box center [719, 177] width 372 height 84
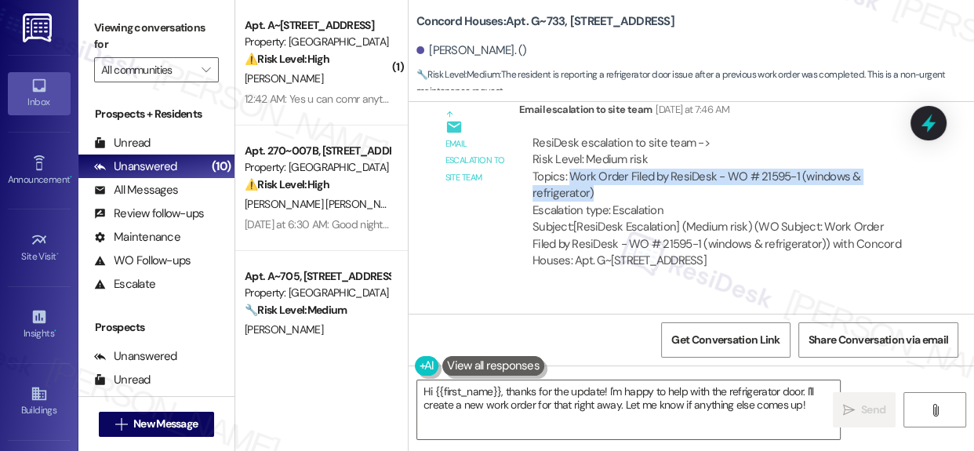
drag, startPoint x: 573, startPoint y: 190, endPoint x: 598, endPoint y: 215, distance: 35.5
click at [600, 205] on div "ResiDesk escalation to site team -> Risk Level: Medium risk Topics: Work Order …" at bounding box center [719, 177] width 372 height 84
copy div "Work Order Filed by ResiDesk - WO # 21595-1 (windows & refrigerator)"
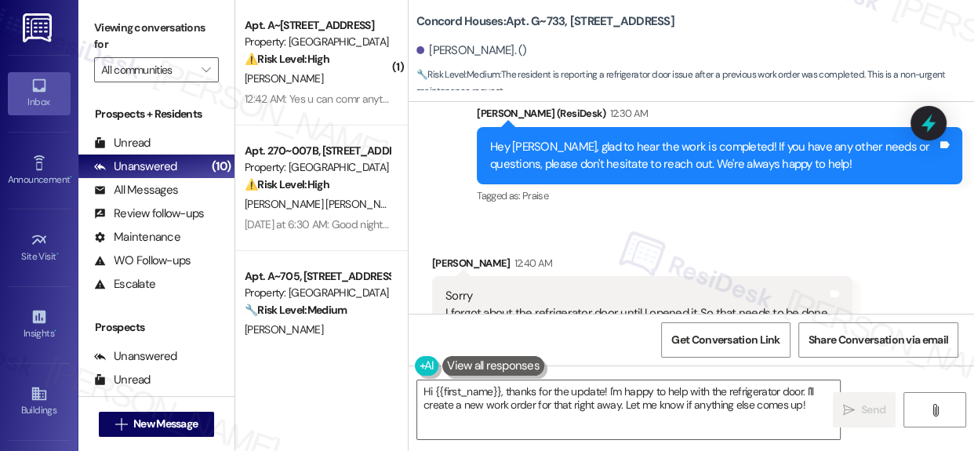
scroll to position [2676, 0]
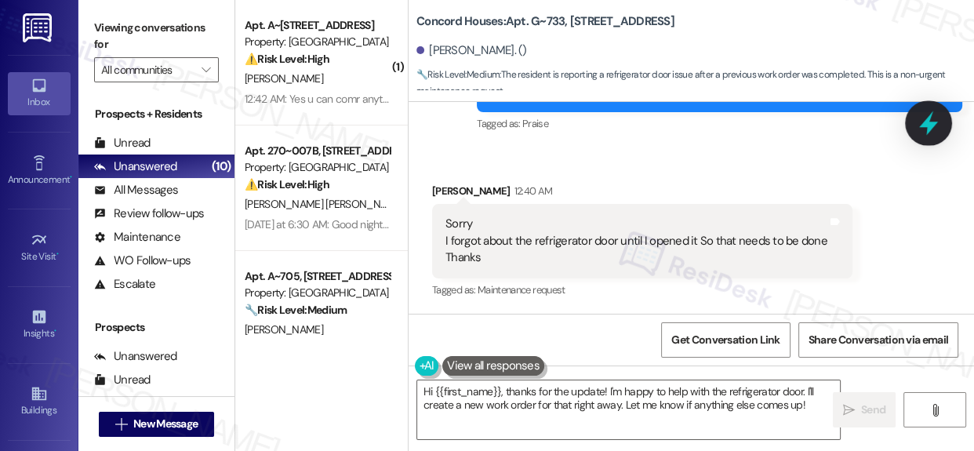
click at [925, 126] on icon at bounding box center [928, 123] width 19 height 24
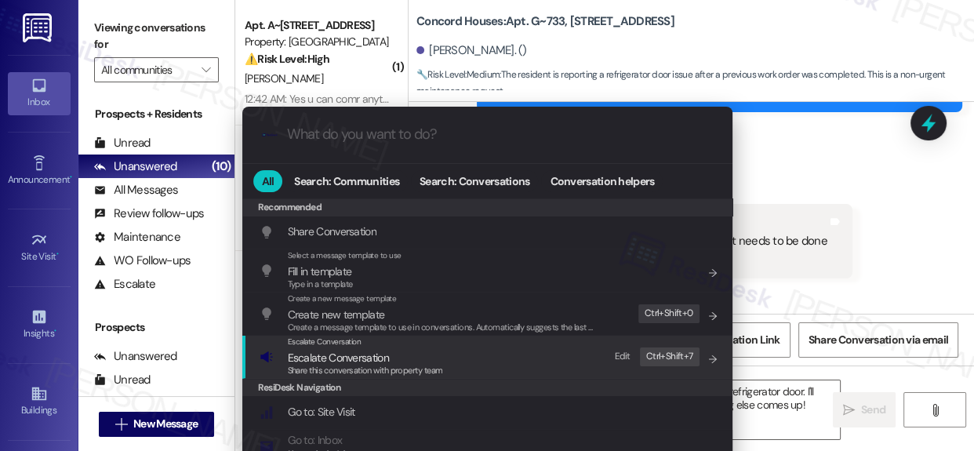
click at [313, 365] on span "Share this conversation with property team" at bounding box center [365, 370] width 155 height 11
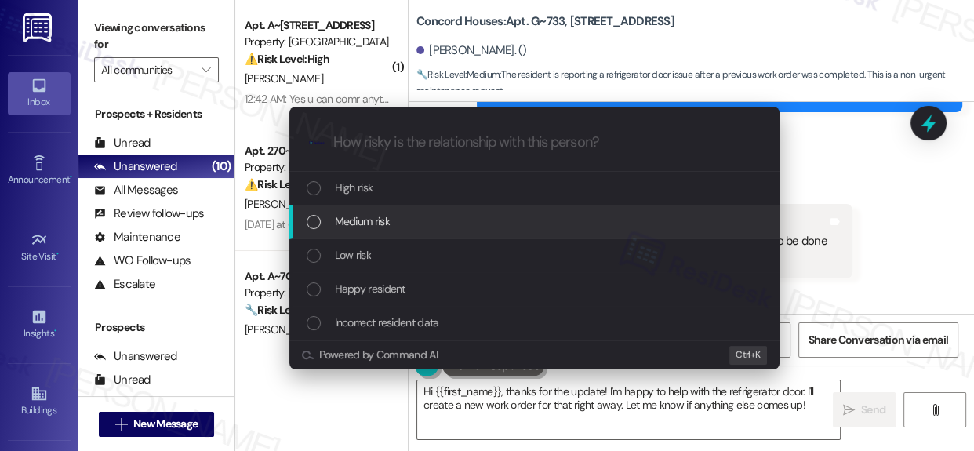
click at [387, 224] on span "Medium risk" at bounding box center [362, 221] width 55 height 17
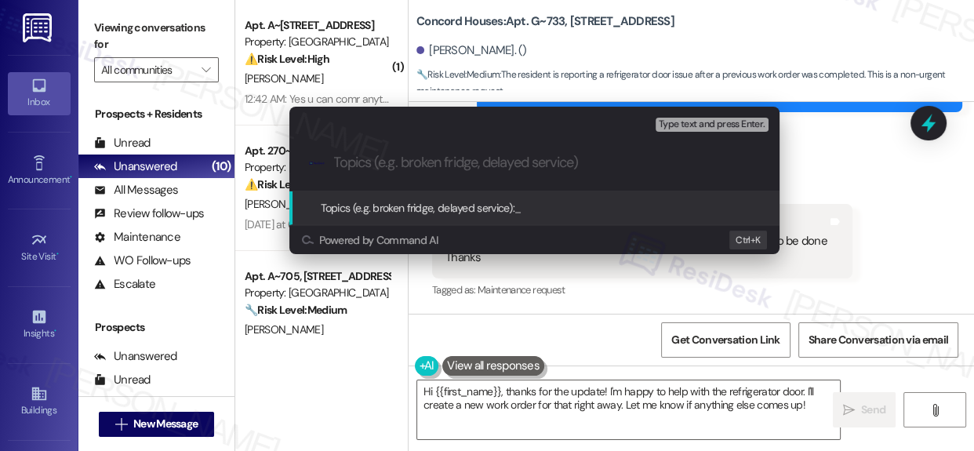
paste input "Work Order Filed by ResiDesk - WO # 21595-1 (windows & refrigerator)"
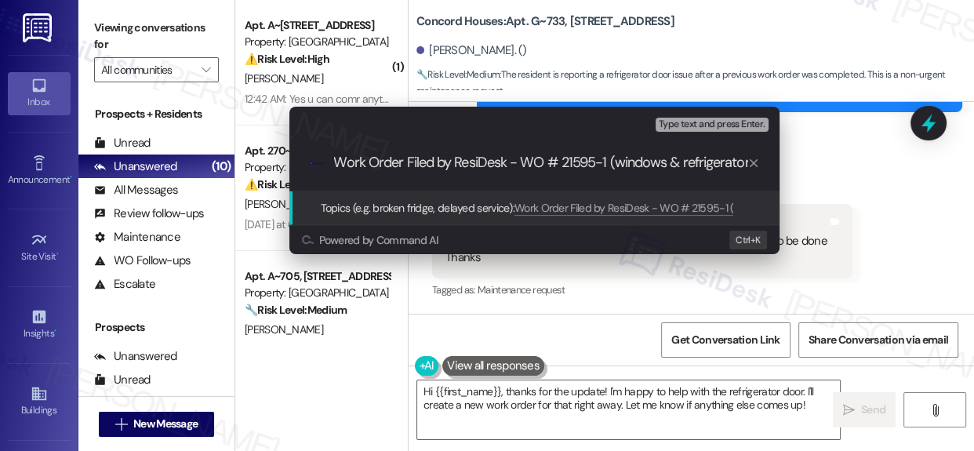
scroll to position [0, 6]
click at [336, 159] on input "Work Order Filed by ResiDesk - WO # 21595-1 (windows & refrigerator)" at bounding box center [540, 163] width 413 height 16
type input "Follow up for Work Order Filed by ResiDesk - WO # 21595-1 (windows & refrigerat…"
click at [376, 208] on span "Topics (e.g. broken fridge, delayed service):" at bounding box center [418, 208] width 195 height 14
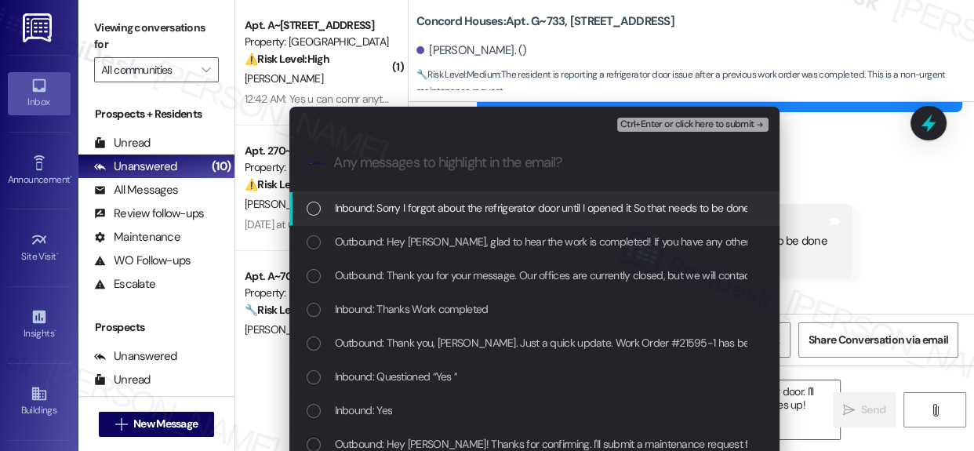
click at [314, 208] on div "List of options" at bounding box center [314, 209] width 14 height 14
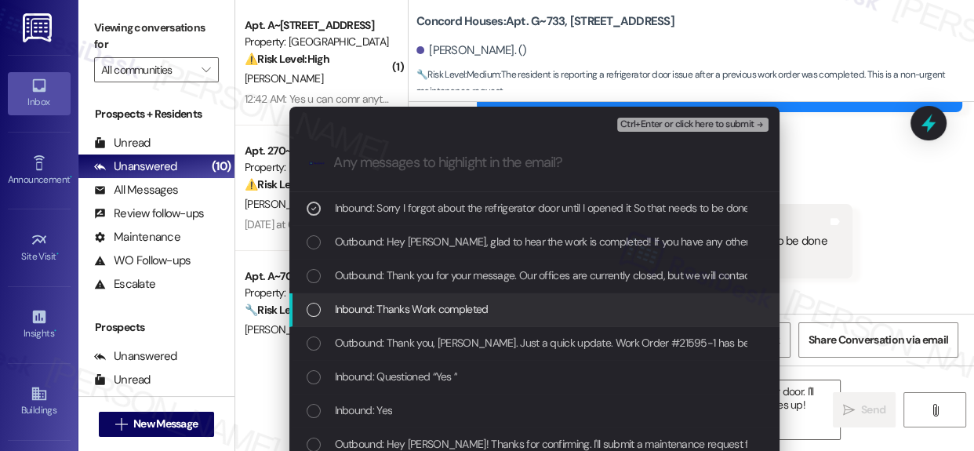
click at [313, 303] on div "List of options" at bounding box center [314, 310] width 14 height 14
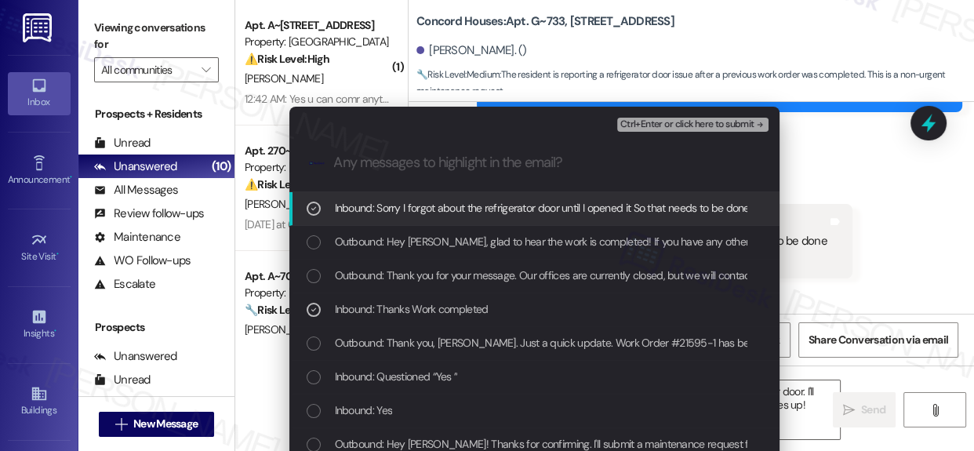
click at [696, 124] on span "Ctrl+Enter or click here to submit" at bounding box center [687, 124] width 134 height 11
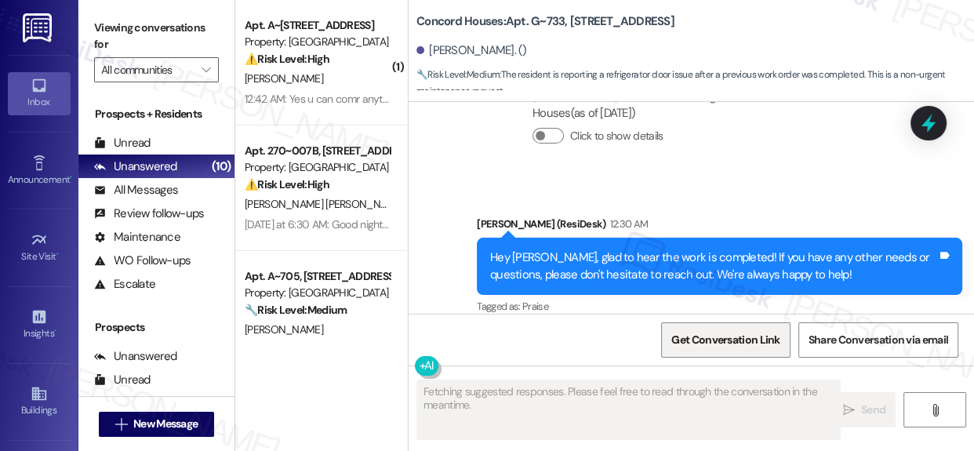
scroll to position [2676, 0]
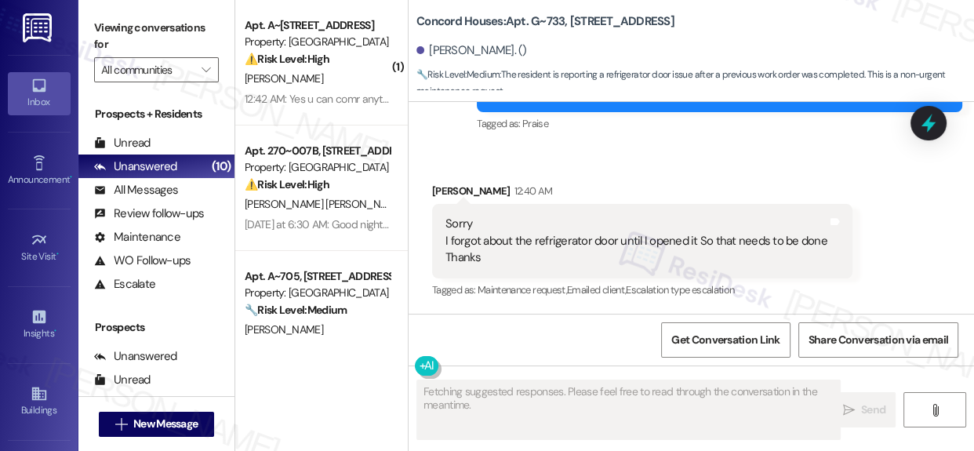
click at [458, 220] on div "Sorry I forgot about the refrigerator door until I opened it So that needs to b…" at bounding box center [636, 241] width 382 height 50
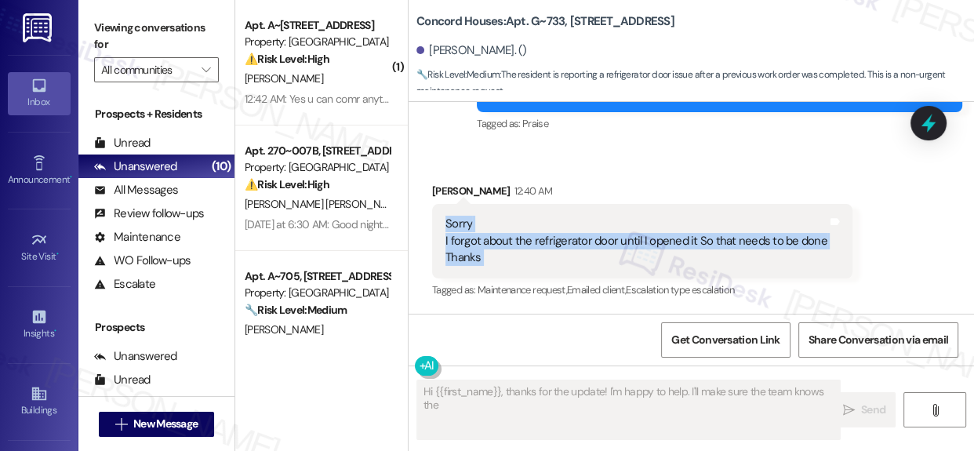
drag, startPoint x: 458, startPoint y: 220, endPoint x: 485, endPoint y: 255, distance: 44.2
click at [485, 255] on div "Sorry I forgot about the refrigerator door until I opened it So that needs to b…" at bounding box center [636, 241] width 382 height 50
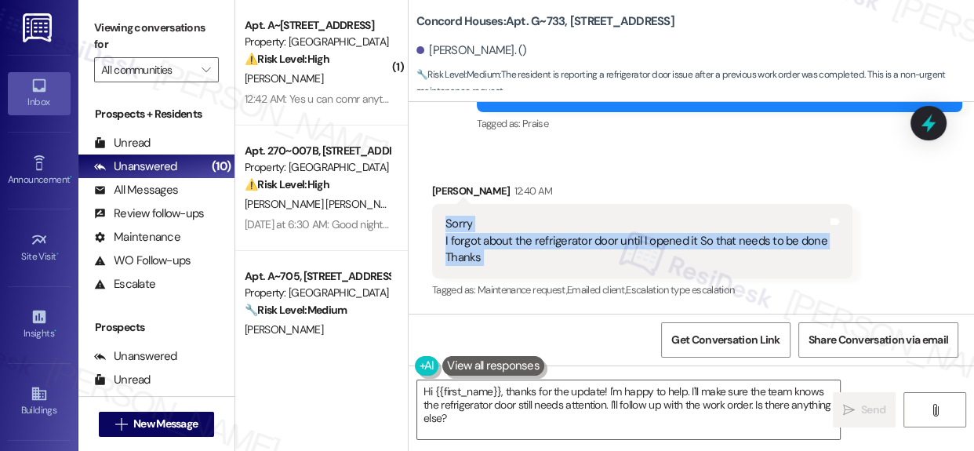
copy div "Sorry I forgot about the refrigerator door until I opened it So that needs to b…"
click at [533, 404] on textarea "Hi {{first_name}}, thanks for the update! I'm happy to help. I'll make sure the…" at bounding box center [628, 409] width 423 height 59
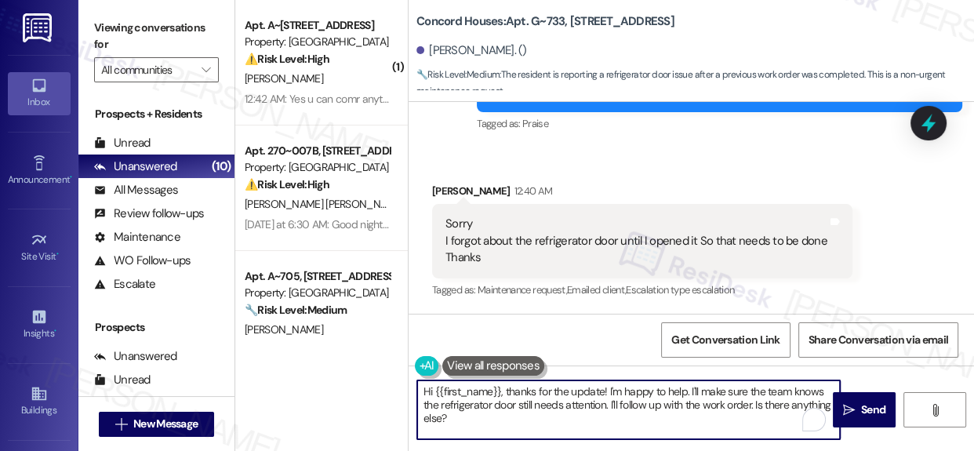
click at [533, 404] on textarea "Hi {{first_name}}, thanks for the update! I'm happy to help. I'll make sure the…" at bounding box center [628, 409] width 423 height 59
click at [533, 403] on textarea "Hi {{first_name}}, thanks for the update! I'm happy to help. I'll make sure the…" at bounding box center [628, 409] width 423 height 59
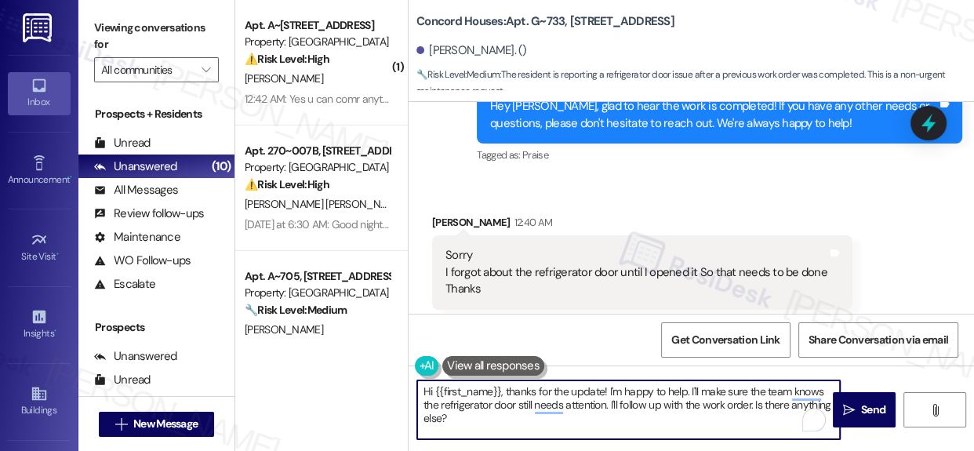
scroll to position [2605, 0]
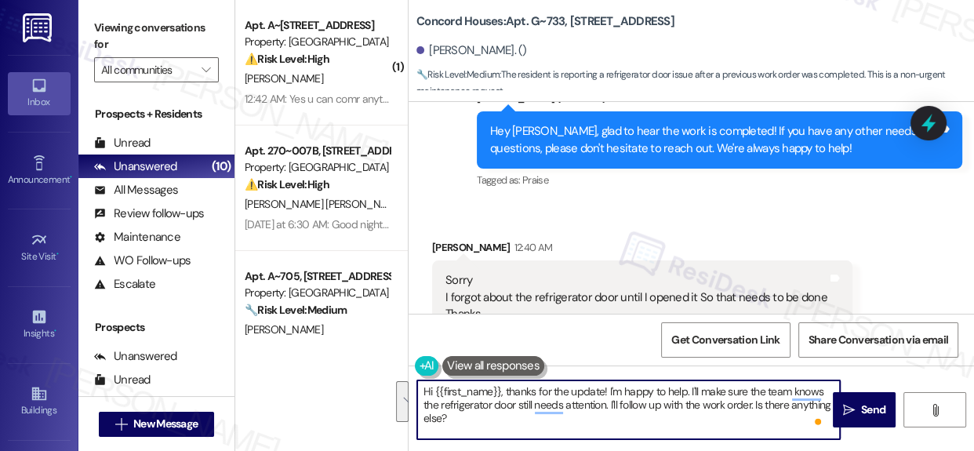
paste textarea "No worries at all! I’ve already sent a follow-up for the refrigerator door—than…"
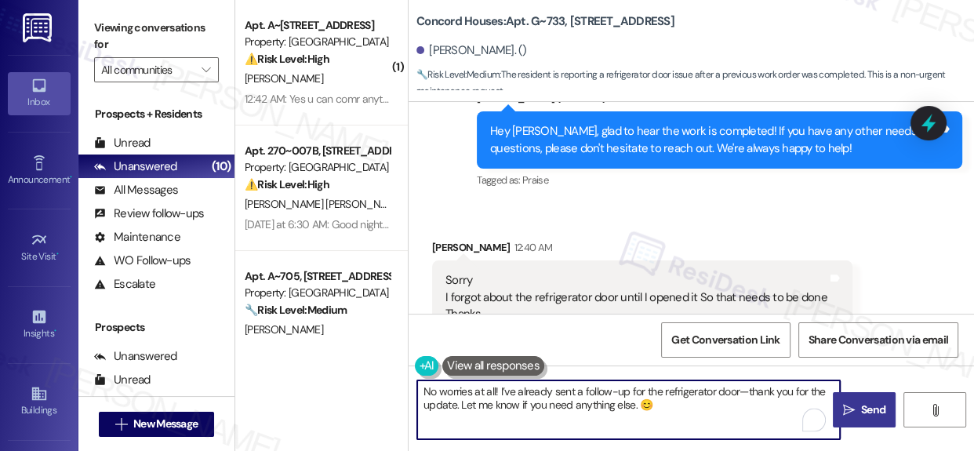
type textarea "No worries at all! I’ve already sent a follow-up for the refrigerator door—than…"
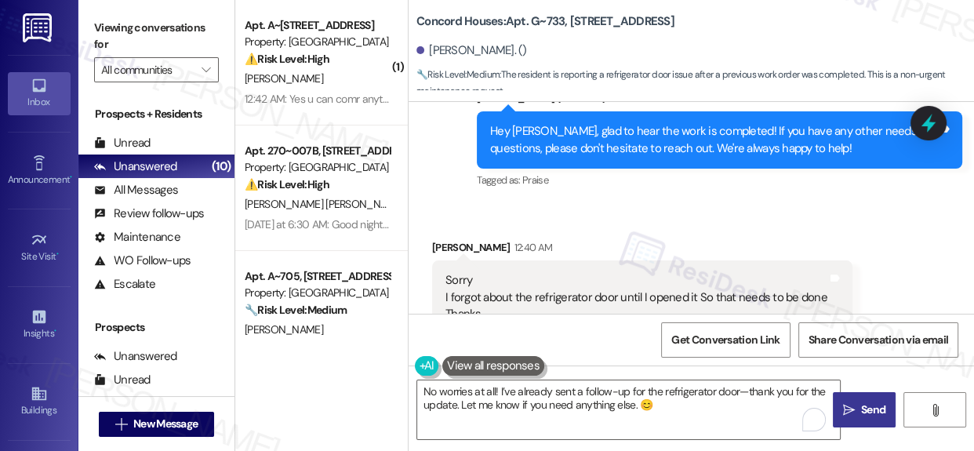
click at [862, 408] on span "Send" at bounding box center [873, 410] width 24 height 16
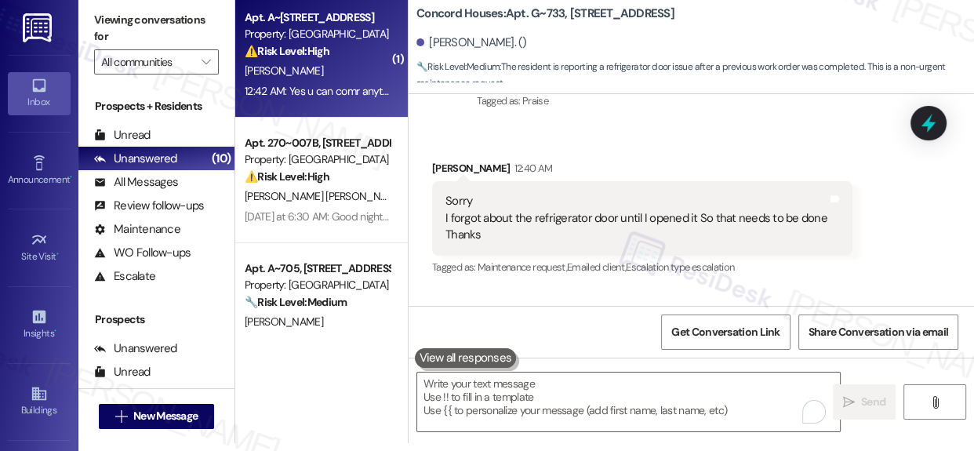
scroll to position [0, 0]
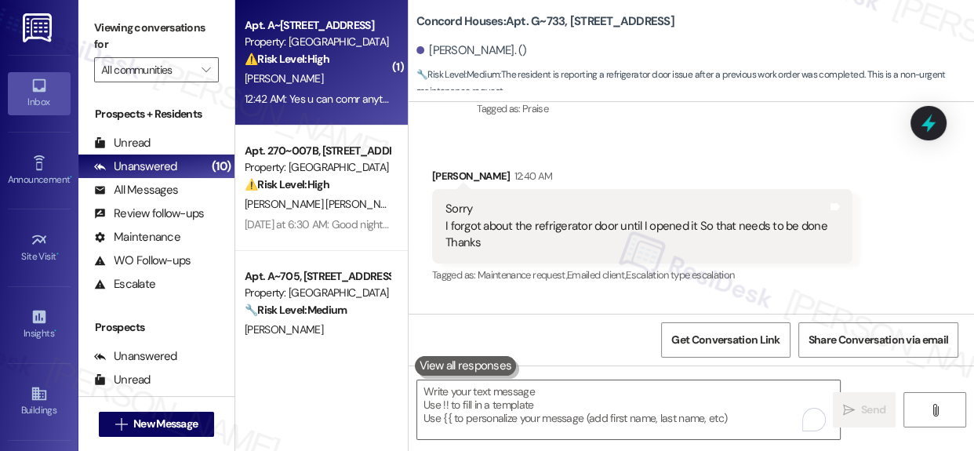
click at [328, 52] on strong "⚠️ Risk Level: High" at bounding box center [287, 59] width 85 height 14
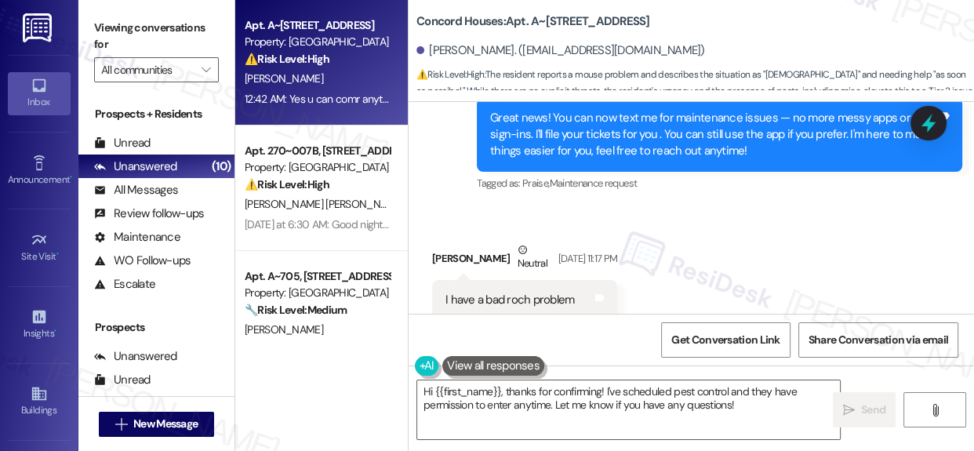
scroll to position [634, 0]
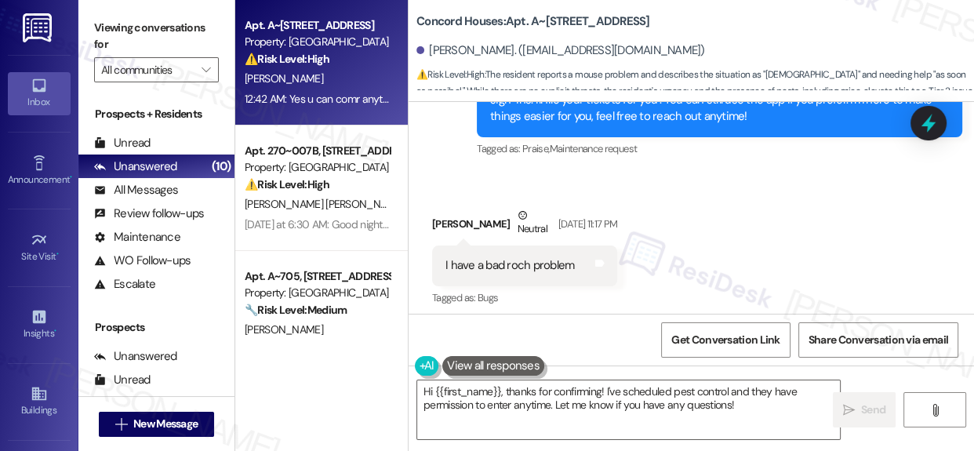
click at [439, 281] on div "I have a bad roch problem Tags and notes" at bounding box center [524, 265] width 185 height 40
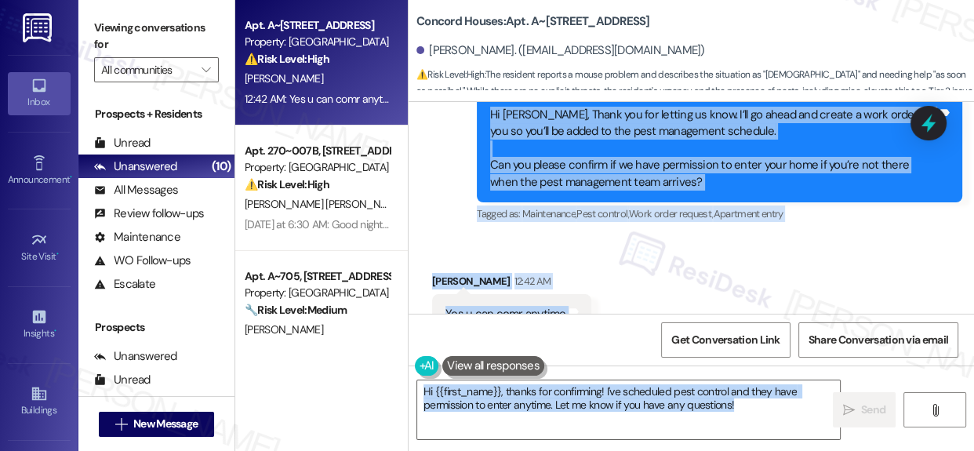
scroll to position [1820, 0]
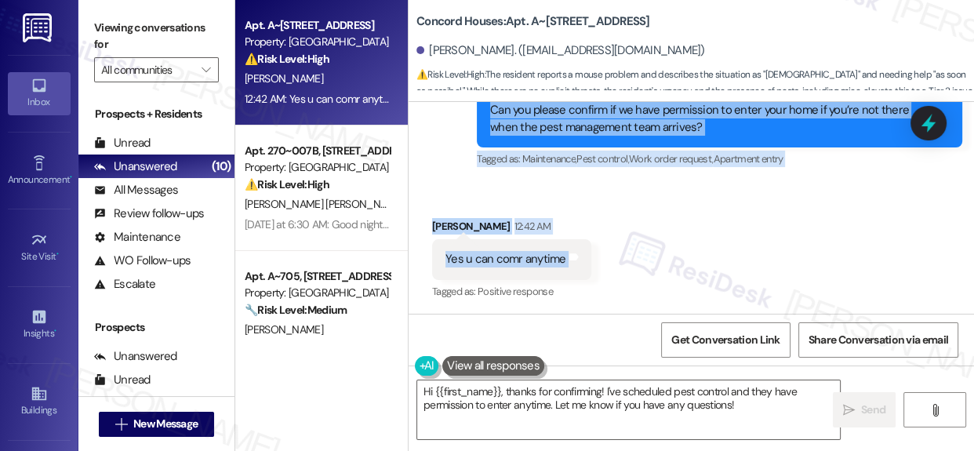
drag, startPoint x: 430, startPoint y: 237, endPoint x: 620, endPoint y: 268, distance: 193.1
click at [620, 268] on div "Lease started Feb 01, 2025 at 8:00 AM Survey, sent via SMS Residesk Automated S…" at bounding box center [691, 208] width 565 height 212
copy div "Hirut Abera Neutral Sep 16, 2025 at 11:17 PM I have a bad roch problem Tags and…"
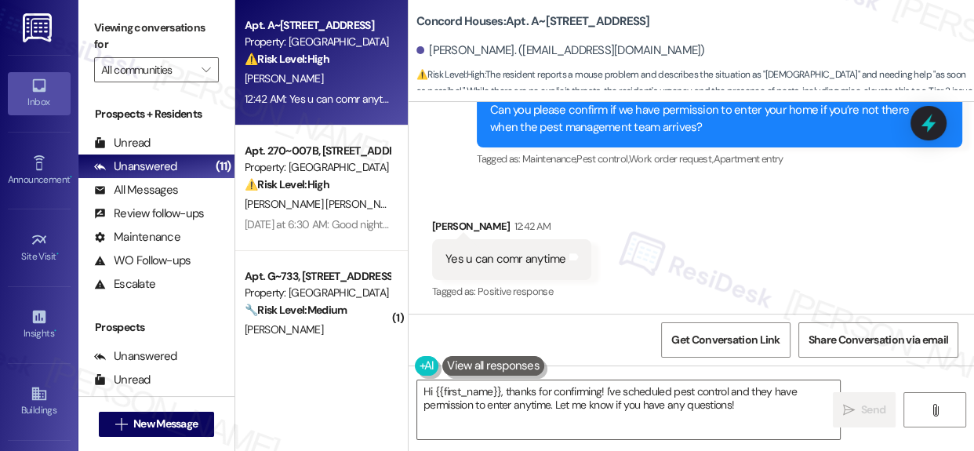
click at [553, 19] on b "Concord Houses: Apt. A~506, 719 Tremont St" at bounding box center [533, 21] width 234 height 16
click at [554, 18] on b "Concord Houses: Apt. A~506, 719 Tremont St" at bounding box center [533, 21] width 234 height 16
click at [557, 19] on b "Concord Houses: Apt. A~506, 719 Tremont St" at bounding box center [533, 21] width 234 height 16
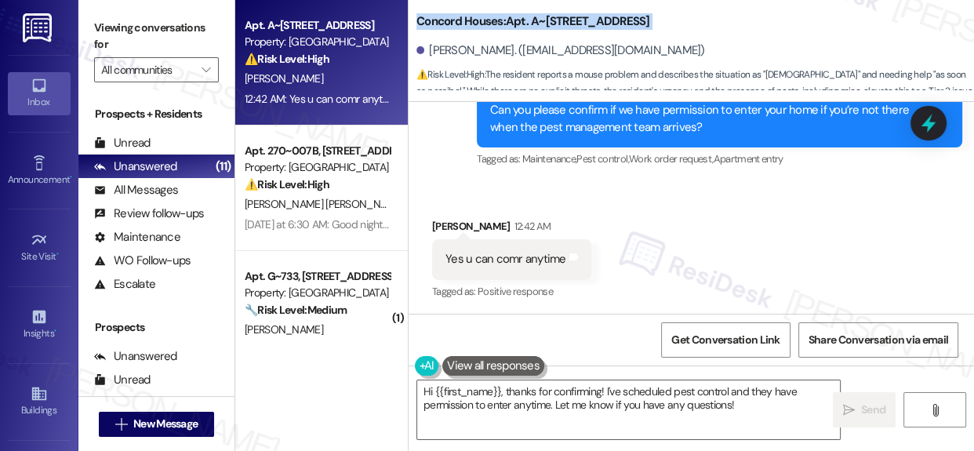
click at [557, 20] on b "Concord Houses: Apt. A~506, 719 Tremont St" at bounding box center [533, 21] width 234 height 16
click at [541, 36] on div "[PERSON_NAME]. ([EMAIL_ADDRESS][DOMAIN_NAME])" at bounding box center [695, 50] width 558 height 31
drag, startPoint x: 532, startPoint y: 20, endPoint x: 567, endPoint y: 23, distance: 35.4
click at [567, 23] on b "Concord Houses: Apt. A~506, 719 Tremont St" at bounding box center [533, 21] width 234 height 16
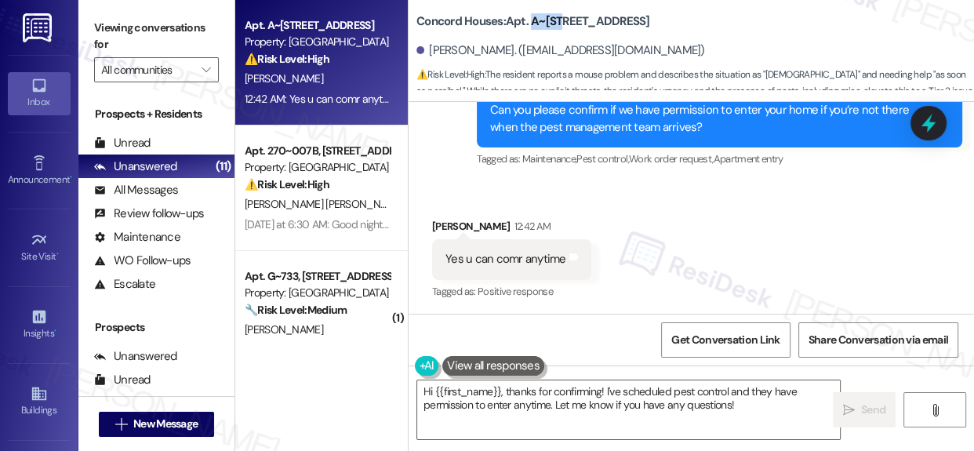
click at [567, 23] on b "Concord Houses: Apt. A~506, 719 Tremont St" at bounding box center [533, 21] width 234 height 16
drag, startPoint x: 565, startPoint y: 21, endPoint x: 533, endPoint y: 20, distance: 31.4
click at [533, 20] on b "Concord Houses: Apt. A~506, 719 Tremont St" at bounding box center [533, 21] width 234 height 16
copy b "A~506"
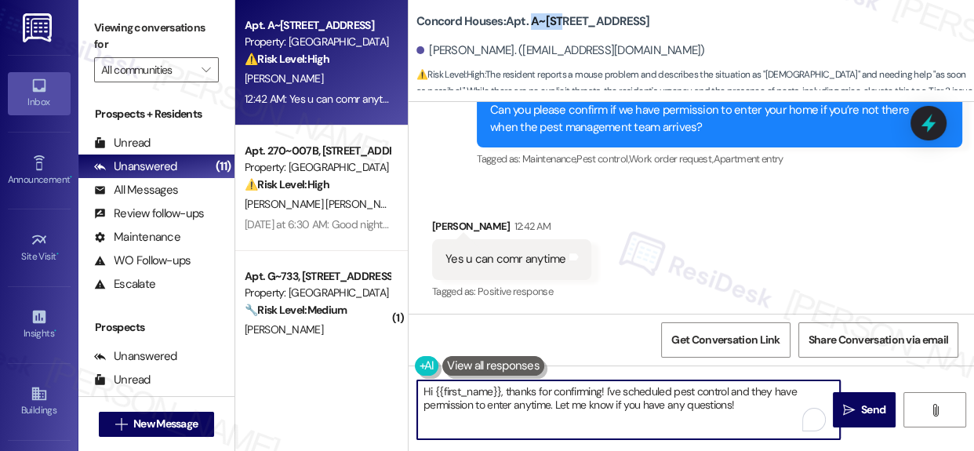
click at [606, 390] on textarea "Hi {{first_name}}, thanks for confirming! I've scheduled pest control and they …" at bounding box center [628, 409] width 423 height 59
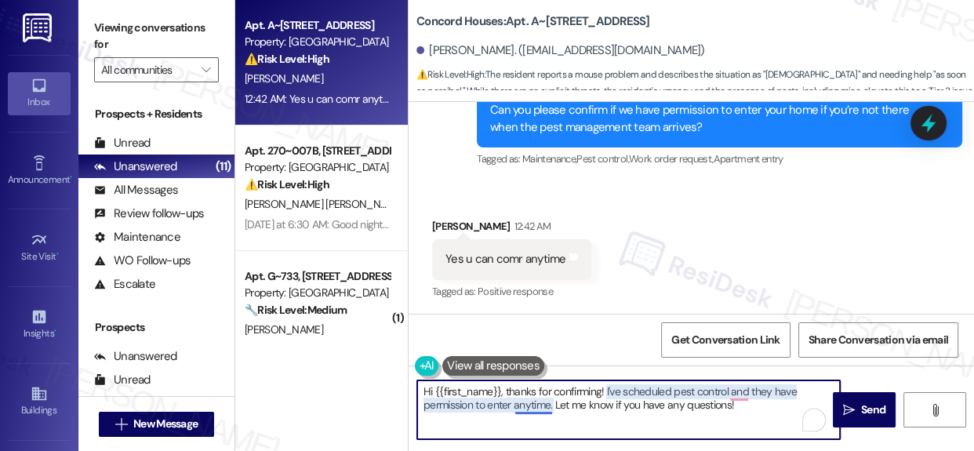
drag, startPoint x: 624, startPoint y: 391, endPoint x: 550, endPoint y: 408, distance: 76.3
click at [550, 408] on textarea "Hi {{first_name}}, thanks for confirming! I've scheduled pest control and they …" at bounding box center [628, 409] width 423 height 59
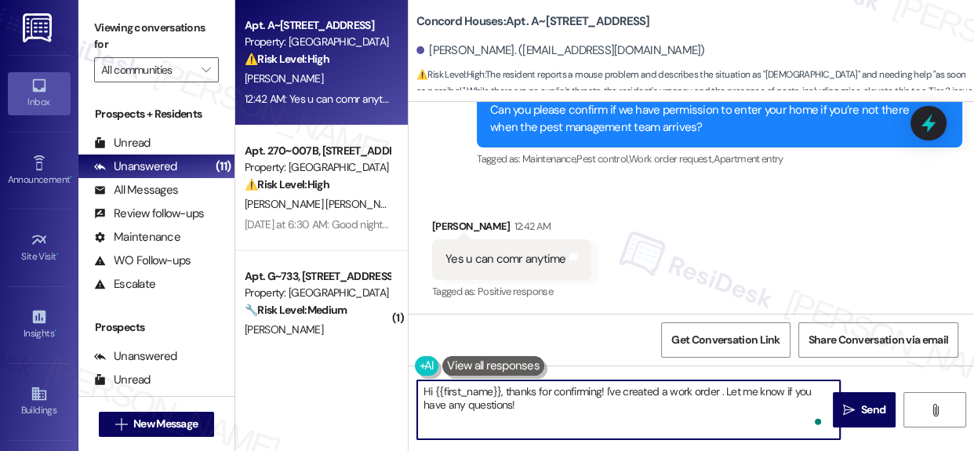
paste textarea "21596-1"
click at [656, 419] on textarea "Hi {{first_name}}, thanks for confirming! I've created a work order 21596-1. Le…" at bounding box center [628, 409] width 423 height 59
type textarea "Hi {{first_name}}, thanks for confirming! I've created a work order 21596-1. Le…"
click at [618, 406] on textarea "Hi {{first_name}}, thanks for confirming! I've created a work order 21596-1. Le…" at bounding box center [628, 409] width 423 height 59
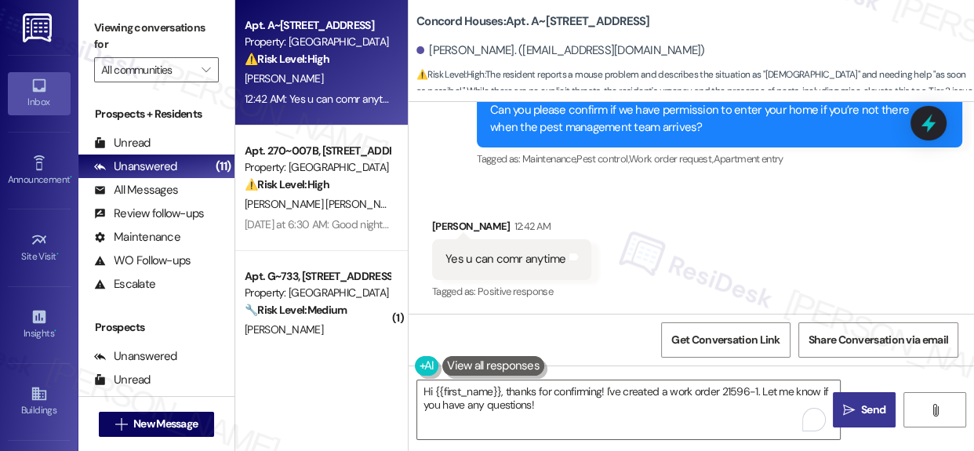
click at [863, 417] on span "Send" at bounding box center [873, 410] width 24 height 16
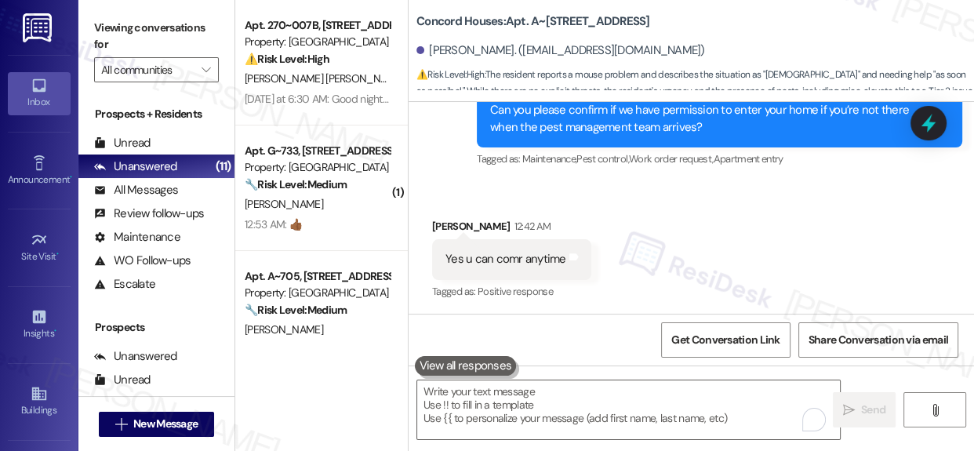
drag, startPoint x: 960, startPoint y: 291, endPoint x: 964, endPoint y: 301, distance: 10.9
click at [964, 309] on div "Lease started Feb 01, 2025 at 8:00 AM Survey, sent via SMS Residesk Automated S…" at bounding box center [691, 208] width 565 height 212
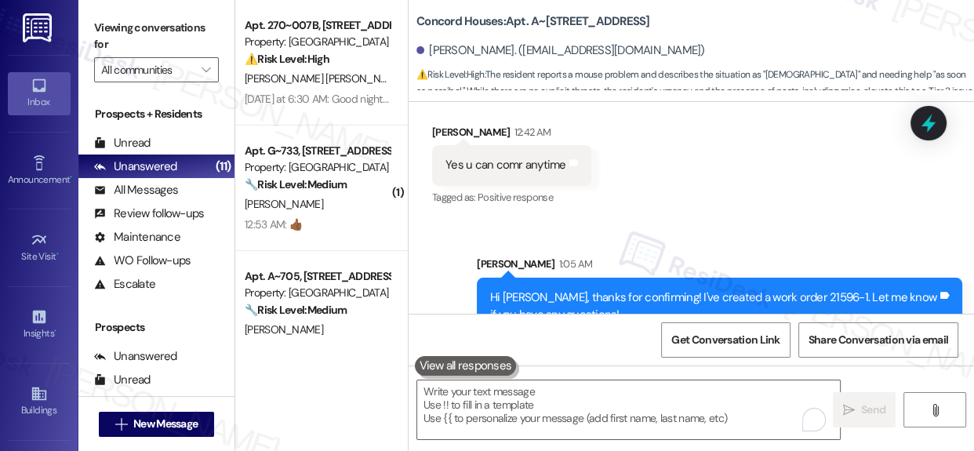
scroll to position [1946, 0]
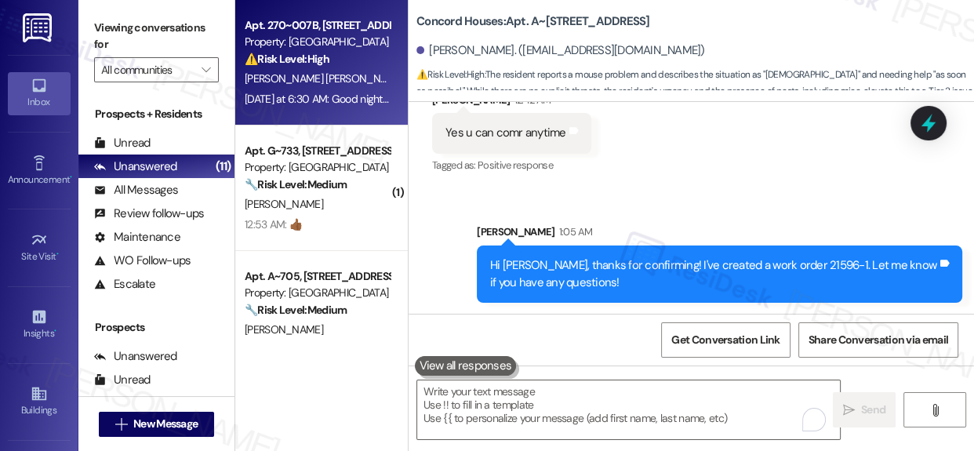
click at [318, 38] on div "Property: [GEOGRAPHIC_DATA]" at bounding box center [317, 42] width 145 height 16
type textarea "Fetching suggested responses. Please feel free to read through the conversation…"
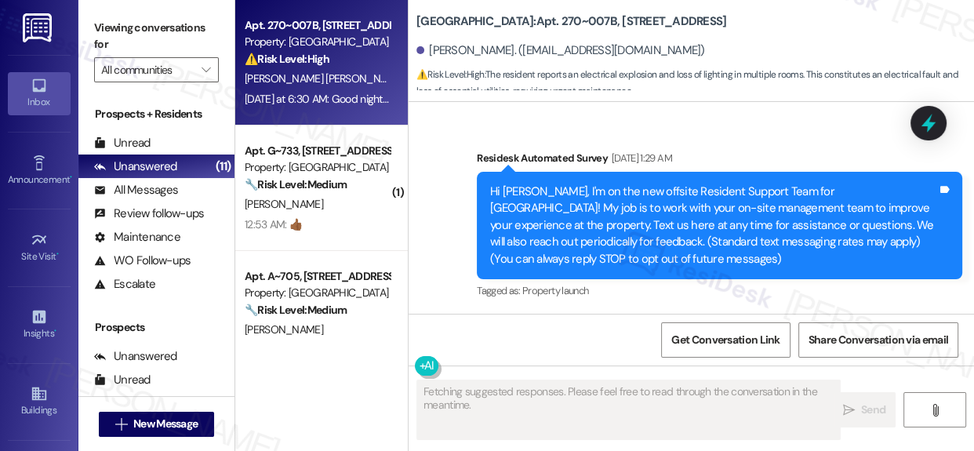
scroll to position [10840, 0]
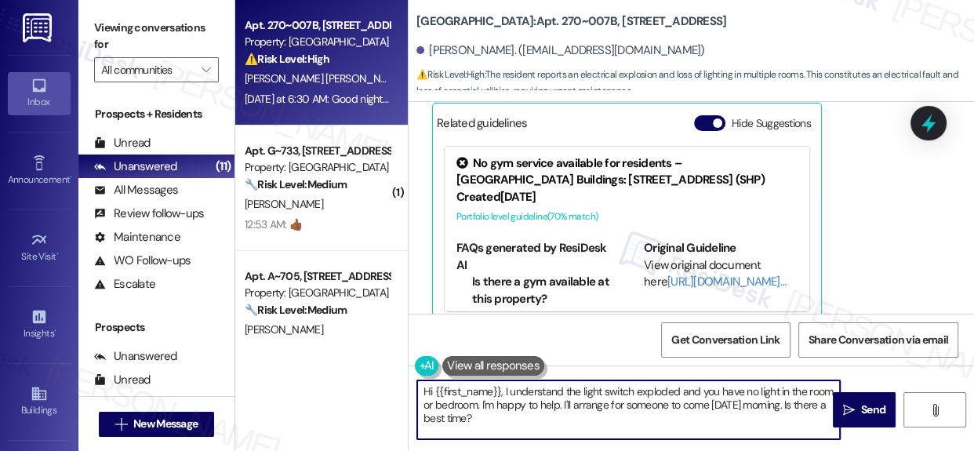
click at [550, 419] on textarea "Hi {{first_name}}, I understand the light switch exploded and you have no light…" at bounding box center [628, 409] width 423 height 59
click at [580, 411] on textarea "Hi {{first_name}}, I understand the light switch exploded and you have no light…" at bounding box center [628, 409] width 423 height 59
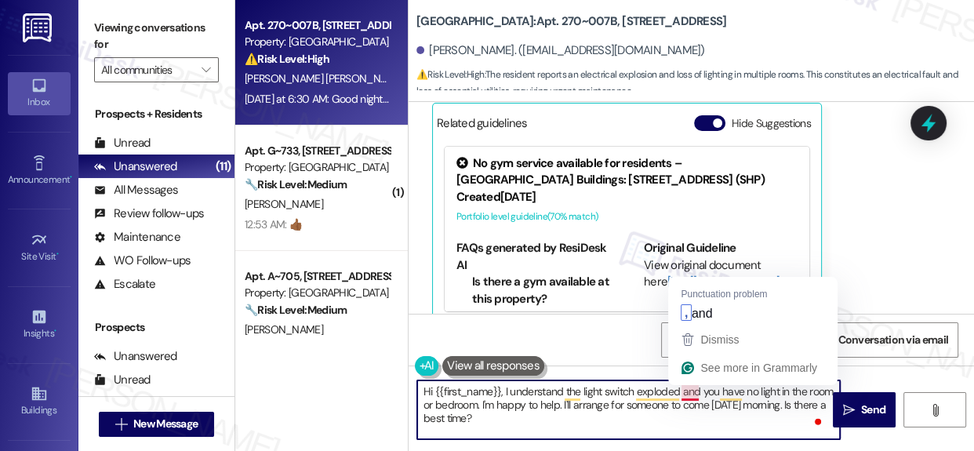
click at [689, 393] on textarea "Hi {{first_name}}, I understand the light switch exploded and you have no light…" at bounding box center [628, 409] width 423 height 59
click at [729, 398] on textarea "Hi {{first_name}}, I understand the light switch exploded and you have no light…" at bounding box center [628, 409] width 423 height 59
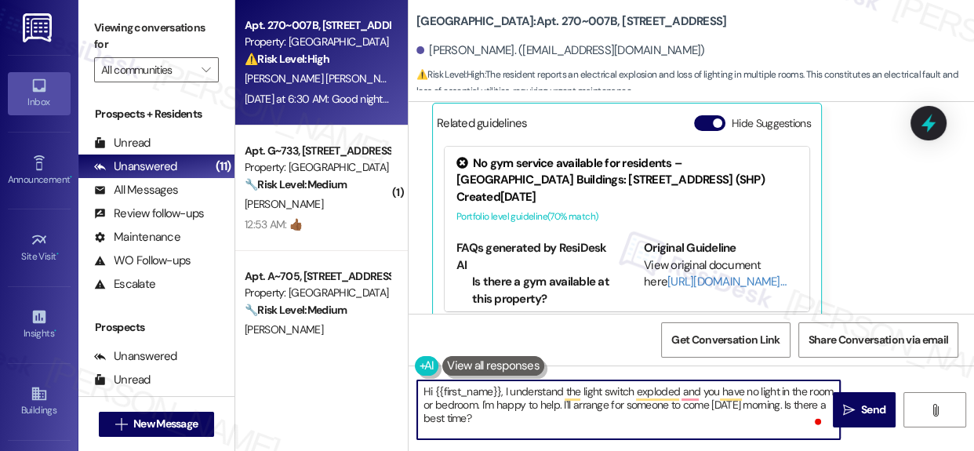
click at [505, 418] on textarea "Hi {{first_name}}, I understand the light switch exploded and you have no light…" at bounding box center [628, 409] width 423 height 59
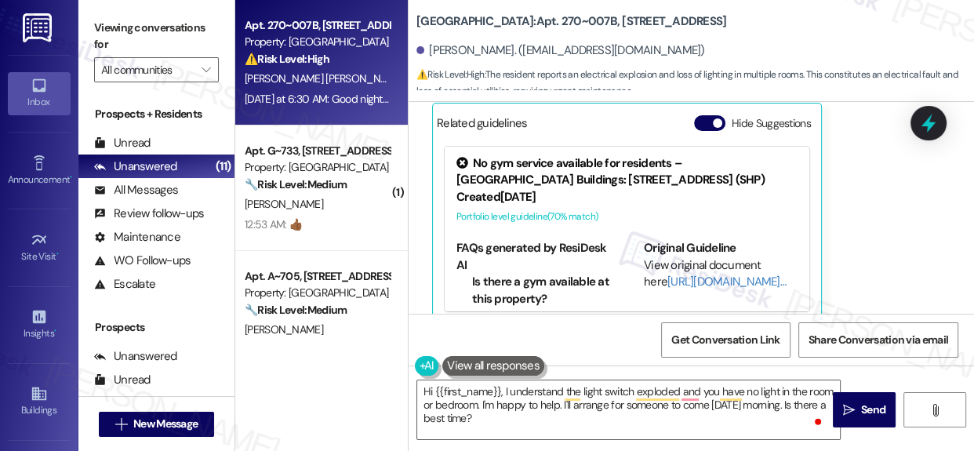
click at [886, 259] on div "Mariana Carbo Carpio Question Neutral Yesterday at 6:30 AM Good night I am Mari…" at bounding box center [674, 129] width 485 height 390
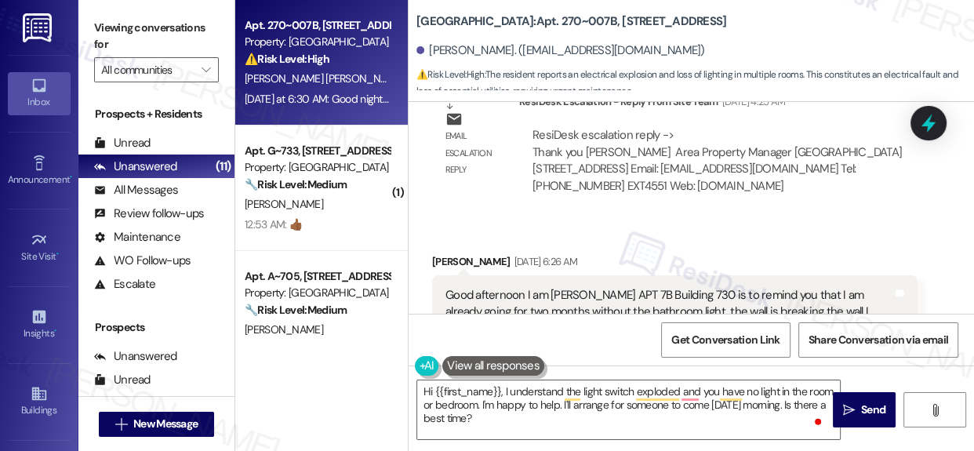
scroll to position [8792, 0]
click at [522, 19] on b "Summit Plaza: Apt. 270~007B, 730 Newark Avenue" at bounding box center [571, 21] width 310 height 16
drag, startPoint x: 522, startPoint y: 19, endPoint x: 530, endPoint y: 18, distance: 7.9
click at [530, 18] on b "Summit Plaza: Apt. 270~007B, 730 Newark Avenue" at bounding box center [571, 21] width 310 height 16
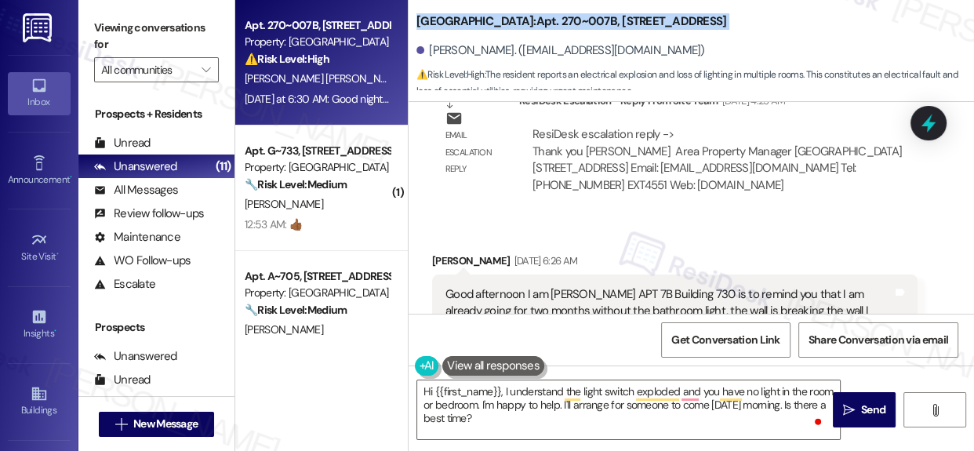
click at [530, 19] on b "Summit Plaza: Apt. 270~007B, 730 Newark Avenue" at bounding box center [571, 21] width 310 height 16
drag, startPoint x: 518, startPoint y: 21, endPoint x: 566, endPoint y: 20, distance: 48.7
click at [566, 20] on b "Summit Plaza: Apt. 270~007B, 730 Newark Avenue" at bounding box center [571, 21] width 310 height 16
copy b "270~007B"
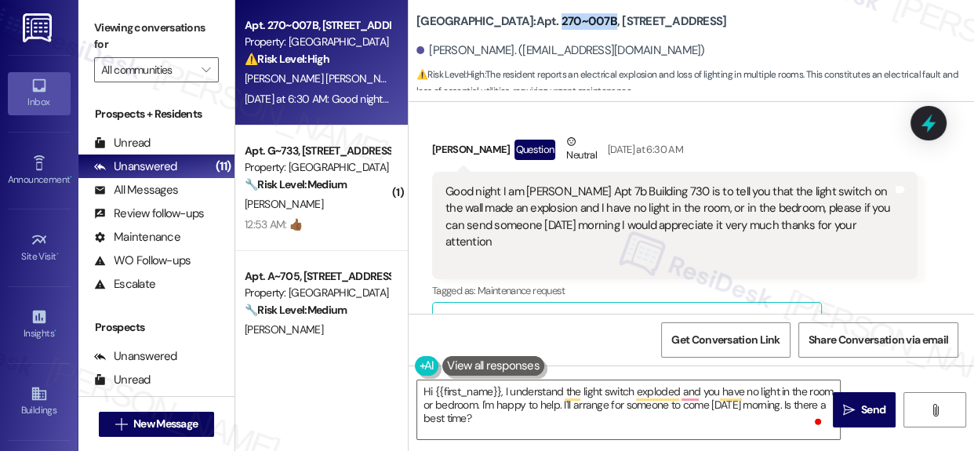
scroll to position [10616, 0]
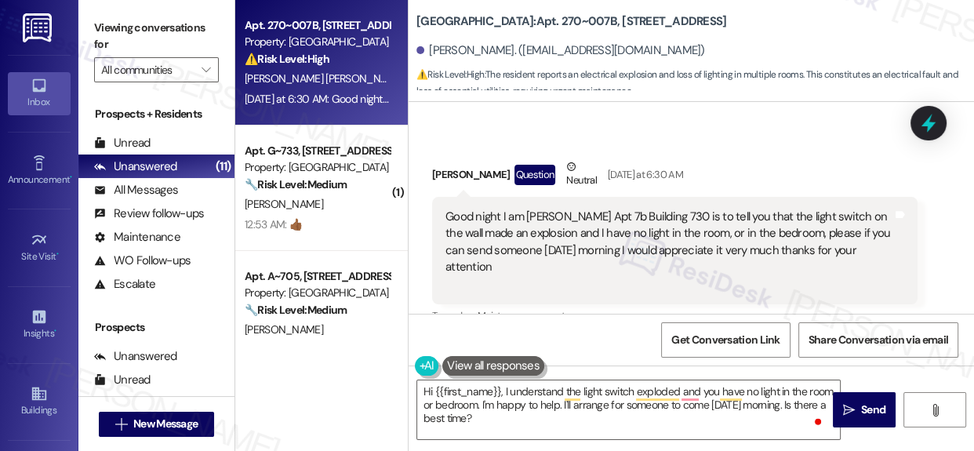
click at [533, 209] on div "Good night I am Mariana Carbo Apt 7b Building 730 is to tell you that the light…" at bounding box center [668, 251] width 447 height 84
click at [536, 209] on div "Good night I am Mariana Carbo Apt 7b Building 730 is to tell you that the light…" at bounding box center [668, 251] width 447 height 84
click at [631, 209] on div "Good night I am Mariana Carbo Apt 7b Building 730 is to tell you that the light…" at bounding box center [668, 251] width 447 height 84
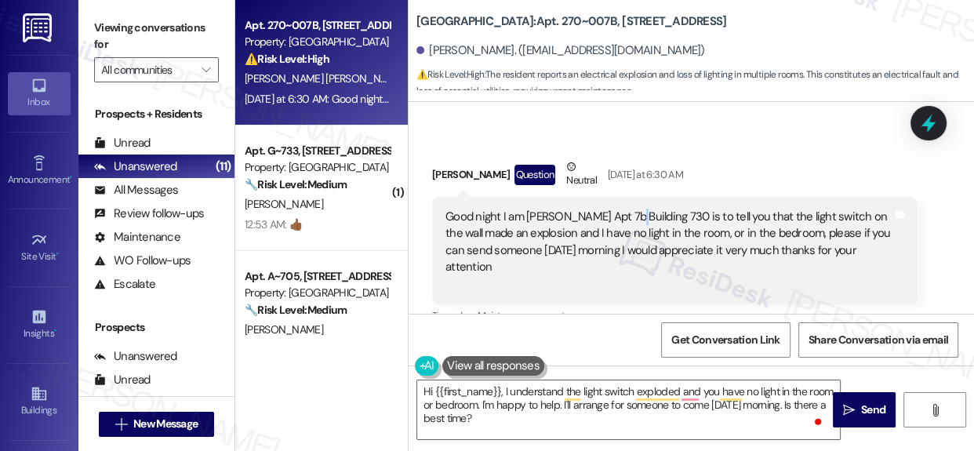
click at [631, 209] on div "Good night I am Mariana Carbo Apt 7b Building 730 is to tell you that the light…" at bounding box center [668, 251] width 447 height 84
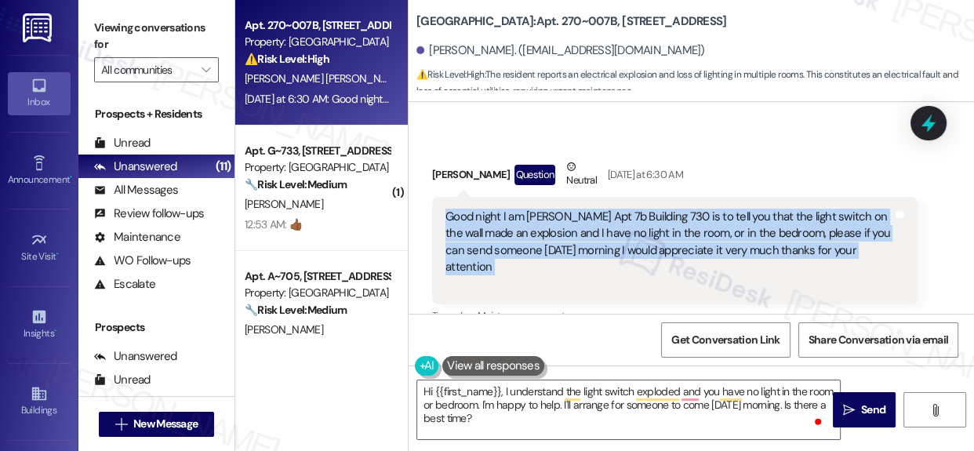
click at [631, 209] on div "Good night I am Mariana Carbo Apt 7b Building 730 is to tell you that the light…" at bounding box center [668, 251] width 447 height 84
copy div "Good night I am Mariana Carbo Apt 7b Building 730 is to tell you that the light…"
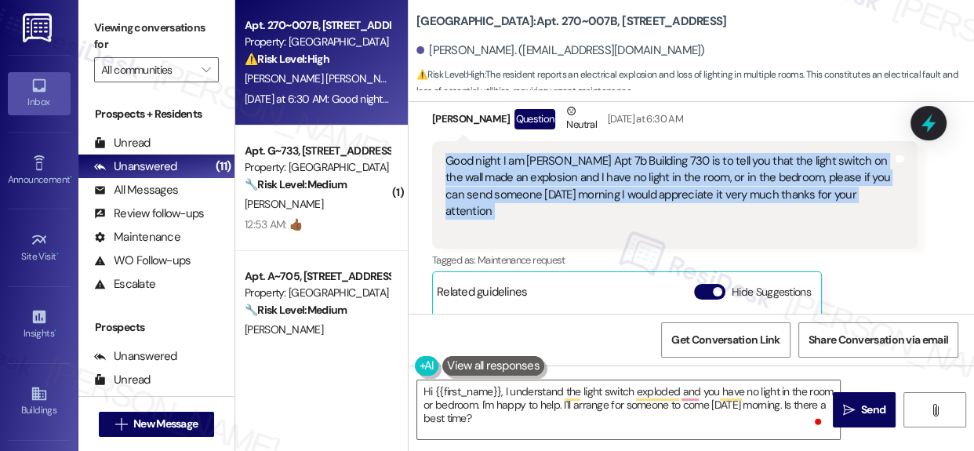
scroll to position [10687, 0]
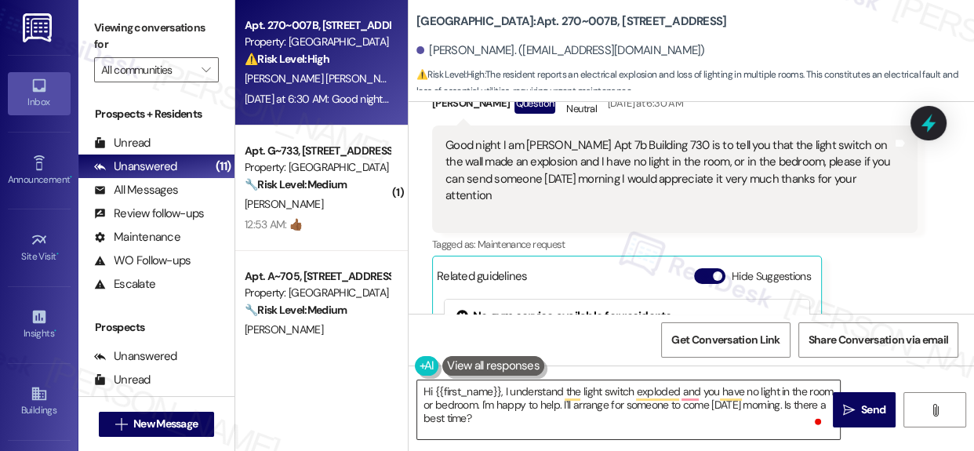
click at [700, 414] on textarea "Hi {{first_name}}, I understand the light switch exploded and you have no light…" at bounding box center [628, 409] width 423 height 59
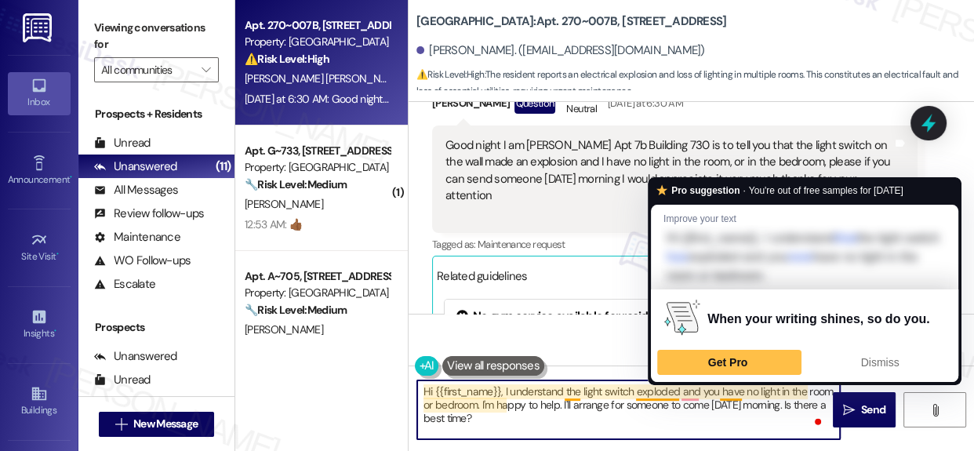
click at [729, 398] on textarea "Hi {{first_name}}, I understand the light switch exploded and you have no light…" at bounding box center [628, 409] width 423 height 59
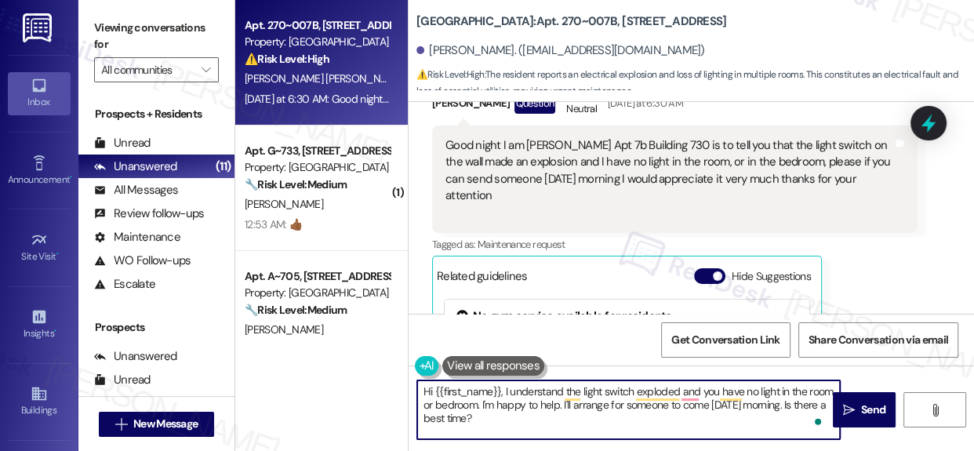
click at [642, 405] on textarea "Hi {{first_name}}, I understand the light switch exploded and you have no light…" at bounding box center [628, 409] width 423 height 59
drag, startPoint x: 511, startPoint y: 402, endPoint x: 542, endPoint y: 427, distance: 39.7
click at [542, 427] on textarea "Hi {{first_name}}, I understand the light switch exploded and you have no light…" at bounding box center [628, 409] width 423 height 59
paste textarea "Thank you for reporting that, Mariana. To make sure our maintenance technician …"
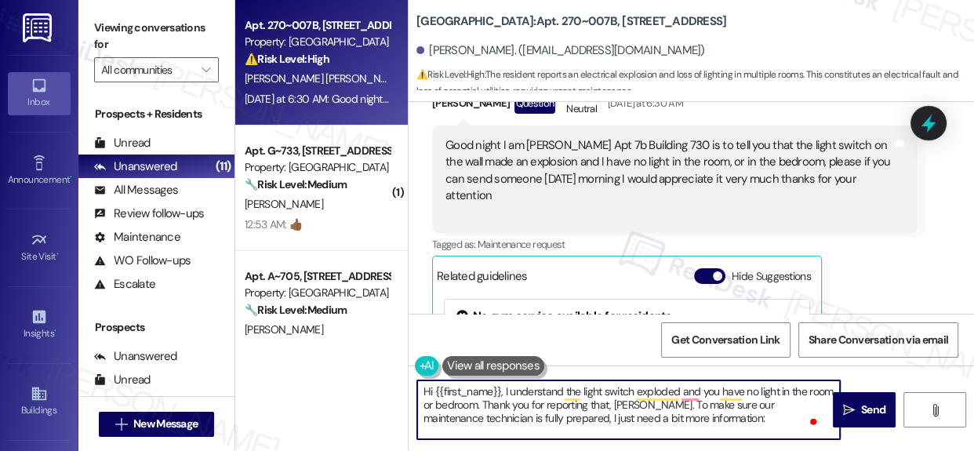
scroll to position [66, 0]
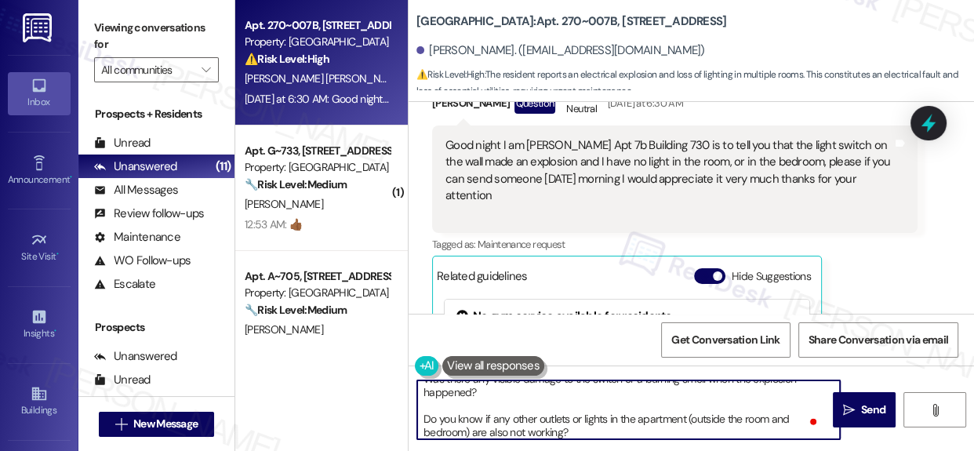
click at [783, 410] on textarea "Hi {{first_name}}, I understand the light switch exploded and you have no light…" at bounding box center [628, 409] width 423 height 59
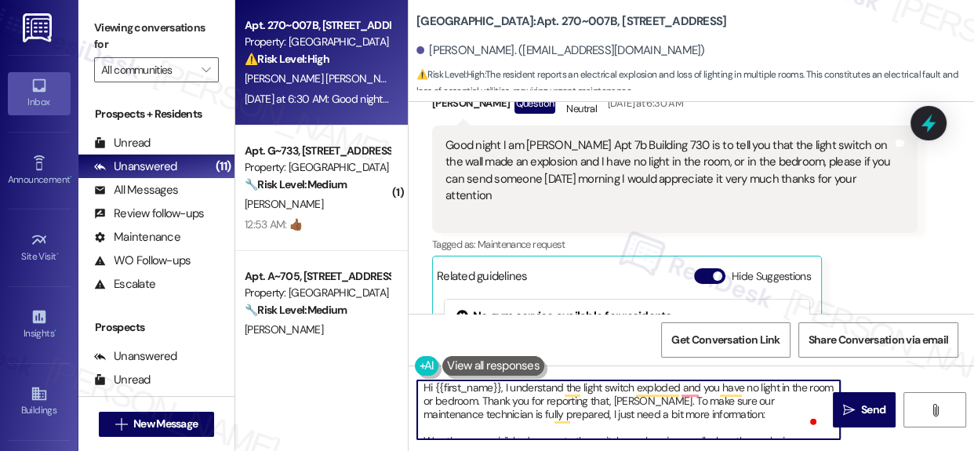
scroll to position [0, 0]
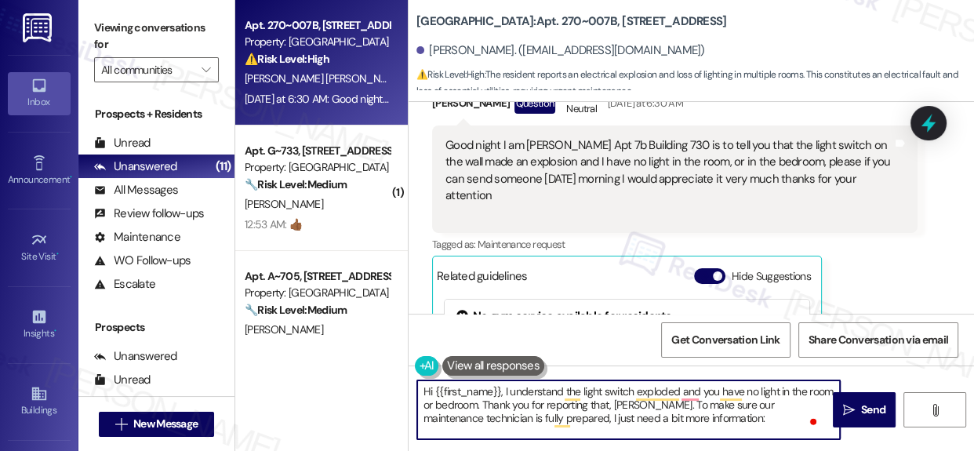
click at [689, 413] on textarea "Hi {{first_name}}, I understand the light switch exploded and you have no light…" at bounding box center [628, 409] width 423 height 59
click at [693, 398] on textarea "Hi {{first_name}}, I understand the light switch exploded and you have no light…" at bounding box center [628, 409] width 423 height 59
drag, startPoint x: 503, startPoint y: 389, endPoint x: 507, endPoint y: 408, distance: 19.4
click at [507, 408] on textarea "Hi {{first_name}}, I understand the light switch exploded, and you have no ligh…" at bounding box center [628, 409] width 423 height 59
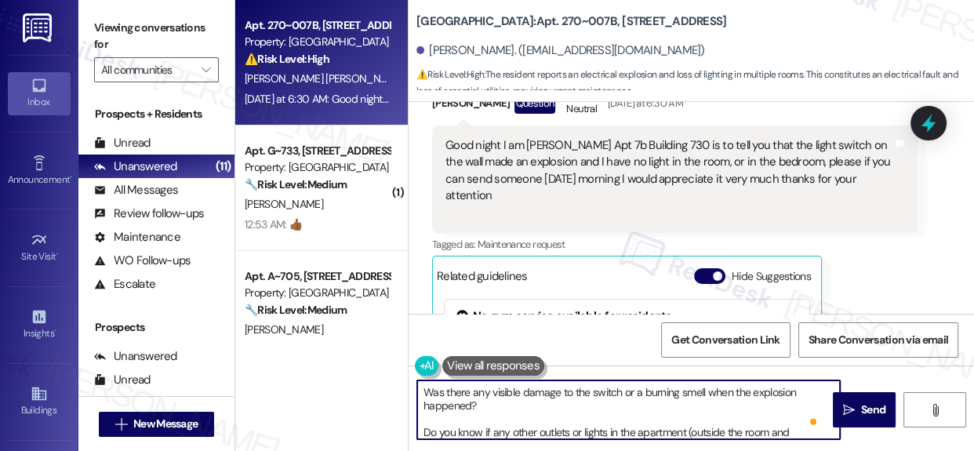
scroll to position [53, 0]
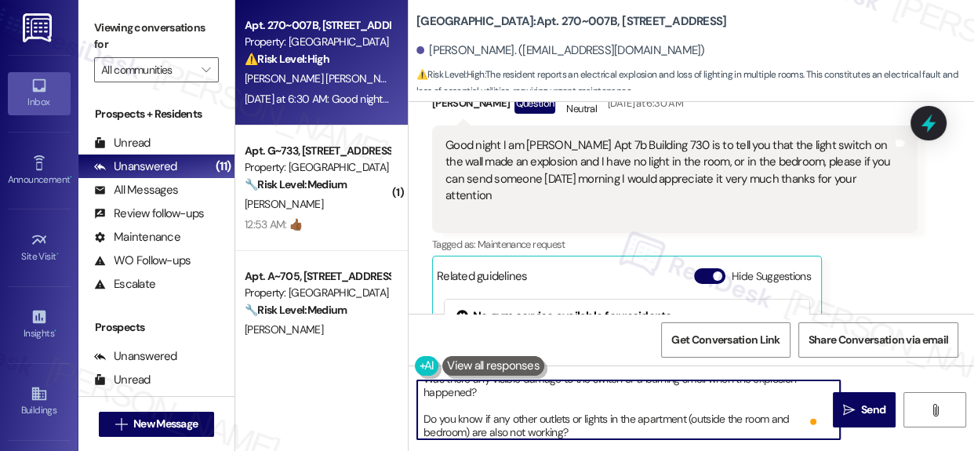
click at [427, 421] on textarea "Hi {{first_name}}, Thank you for reporting that, Mariana. To make sure our main…" at bounding box center [628, 409] width 423 height 59
click at [424, 420] on textarea "Hi {{first_name}}, Thank you for reporting that, Mariana. To make sure our main…" at bounding box center [628, 409] width 423 height 59
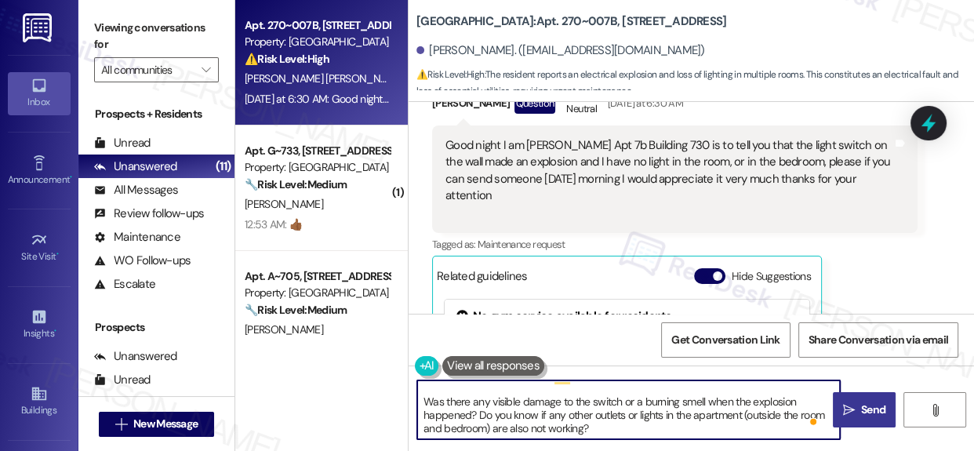
type textarea "Hi {{first_name}}, Thank you for reporting that, Mariana. To make sure our main…"
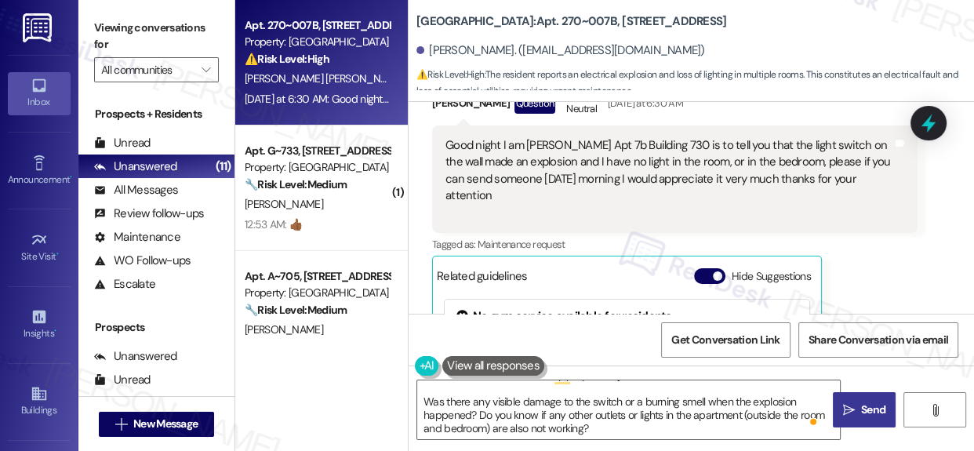
click at [873, 409] on span "Send" at bounding box center [873, 410] width 24 height 16
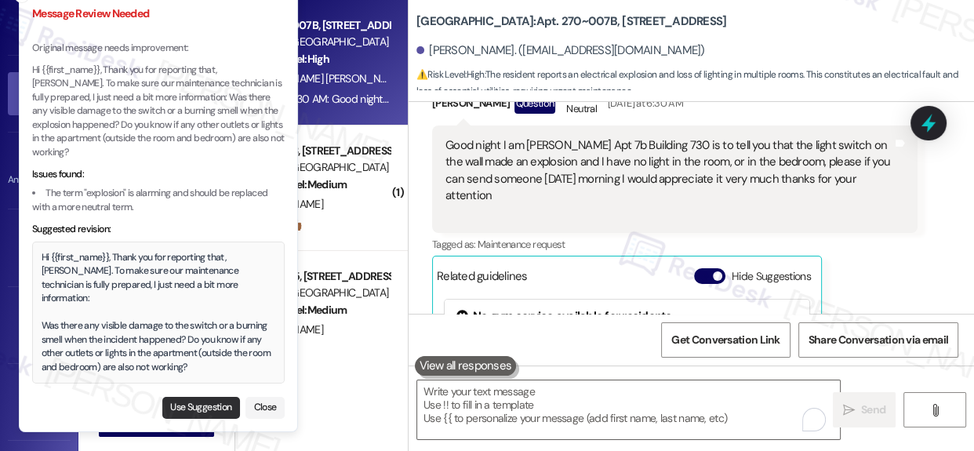
click at [213, 408] on button "Use Suggestion" at bounding box center [201, 408] width 78 height 22
type textarea "Hi {{first_name}}, Thank you for reporting that, Mariana. To make sure our main…"
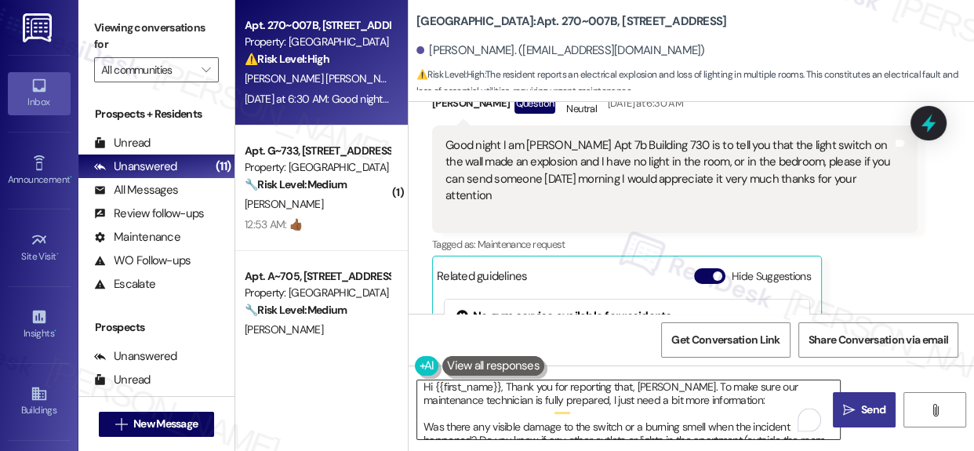
scroll to position [5, 0]
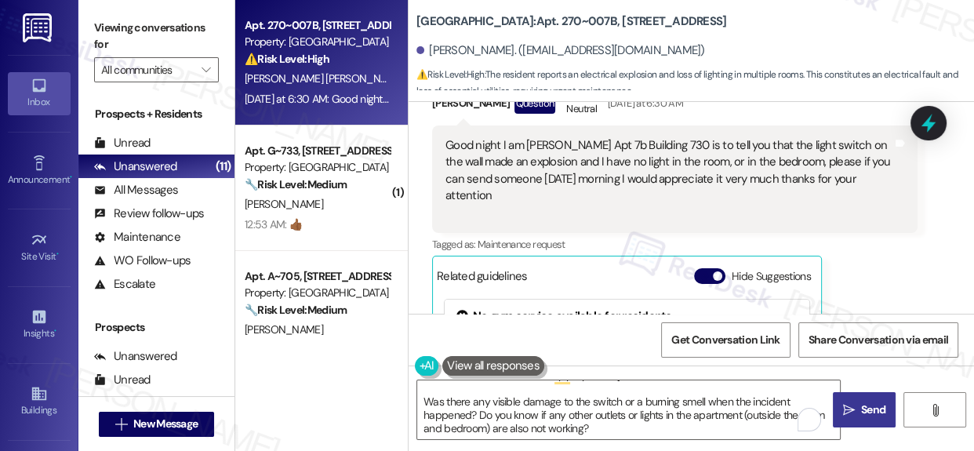
click at [867, 409] on span "Send" at bounding box center [873, 410] width 24 height 16
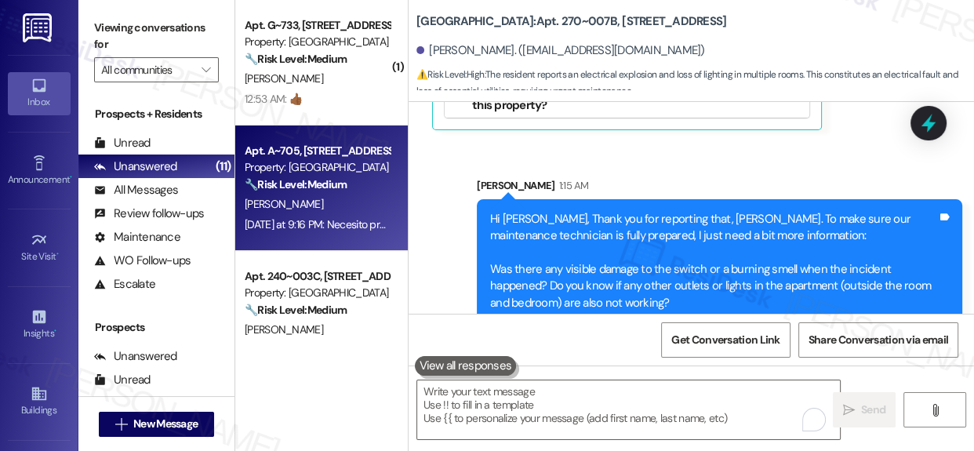
click at [333, 172] on div "Property: [GEOGRAPHIC_DATA]" at bounding box center [317, 167] width 145 height 16
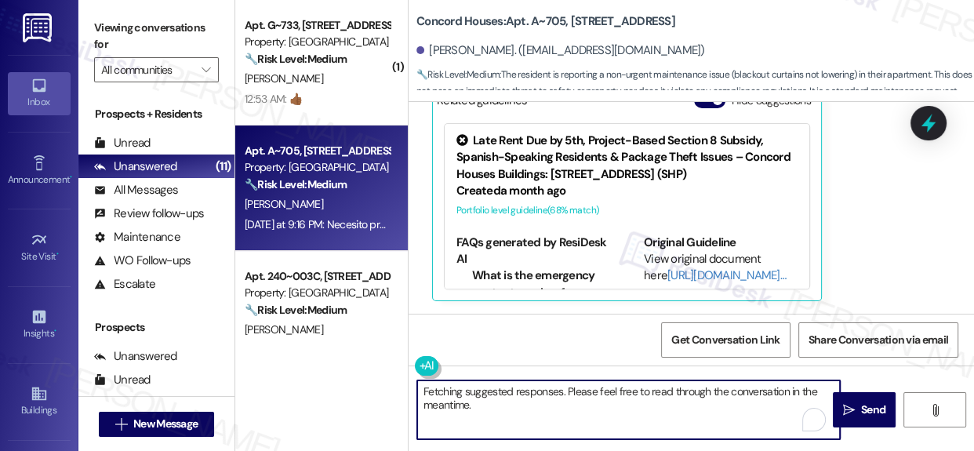
click at [522, 405] on textarea "Fetching suggested responses. Please feel free to read through the conversation…" at bounding box center [628, 409] width 423 height 59
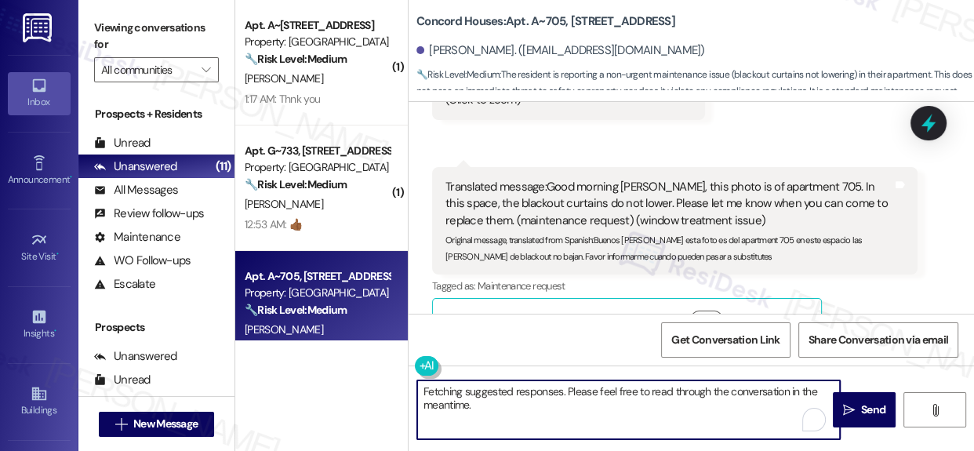
scroll to position [1423, 0]
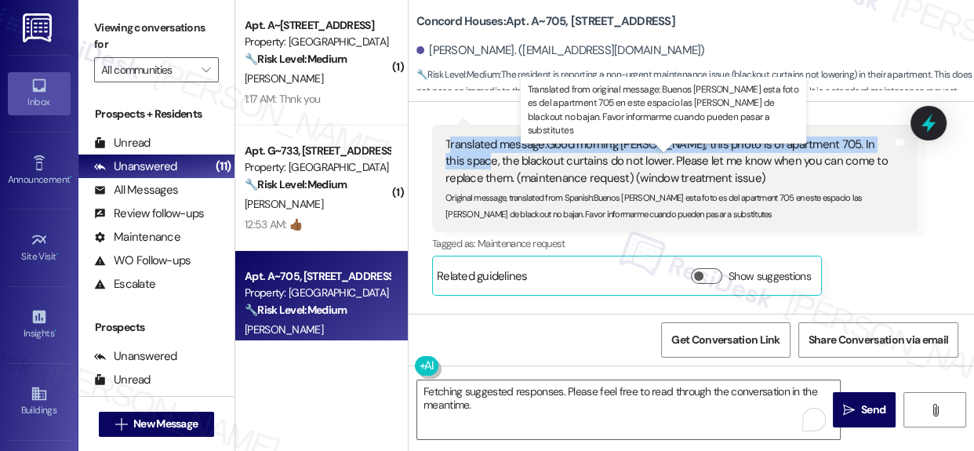
drag, startPoint x: 449, startPoint y: 163, endPoint x: 468, endPoint y: 179, distance: 25.1
click at [468, 179] on div "Translated message: Good morning Sarah, this photo is of apartment 705. In this…" at bounding box center [668, 161] width 447 height 50
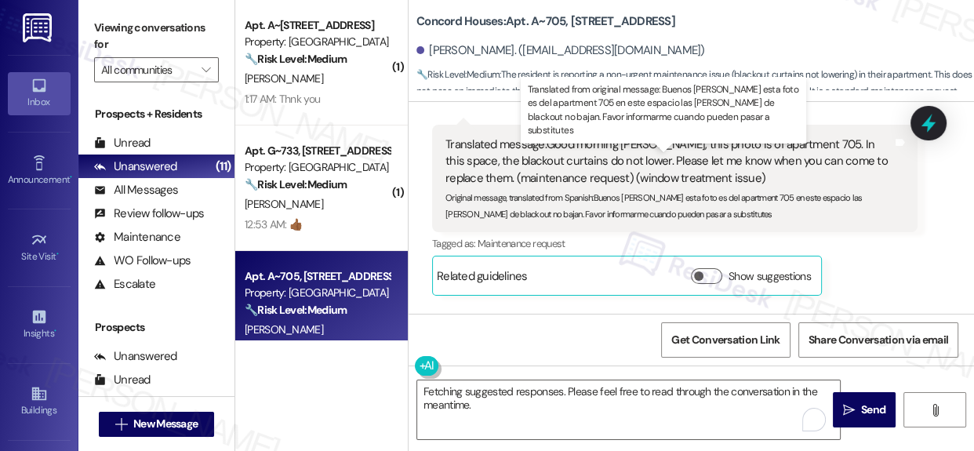
click at [478, 179] on div "Translated message: Good morning Sarah, this photo is of apartment 705. In this…" at bounding box center [668, 161] width 447 height 50
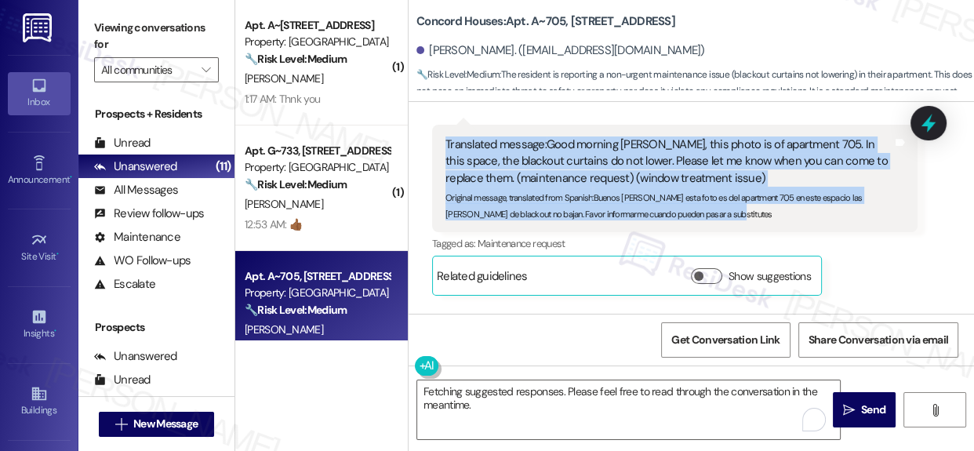
drag, startPoint x: 447, startPoint y: 159, endPoint x: 779, endPoint y: 237, distance: 340.7
click at [779, 232] on div "Translated message: Good morning Sarah, this photo is of apartment 705. In this…" at bounding box center [674, 178] width 485 height 107
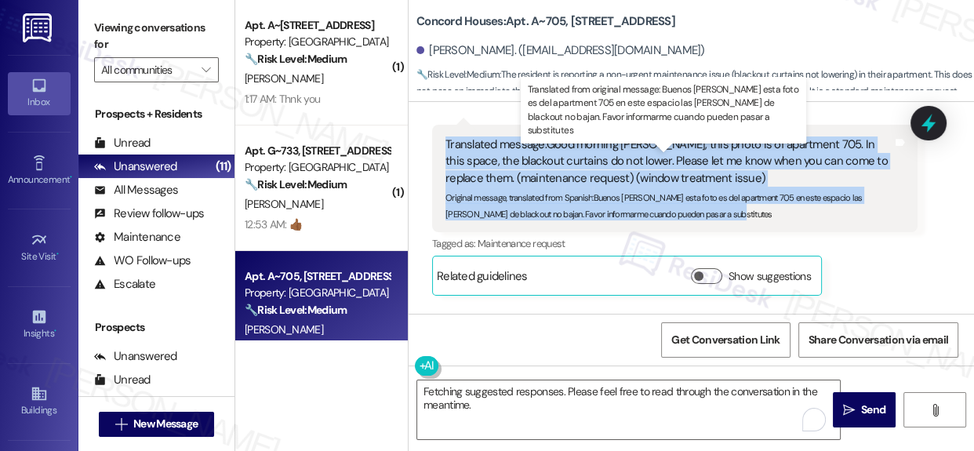
copy div "Translated message: Good morning Sarah, this photo is of apartment 705. In this…"
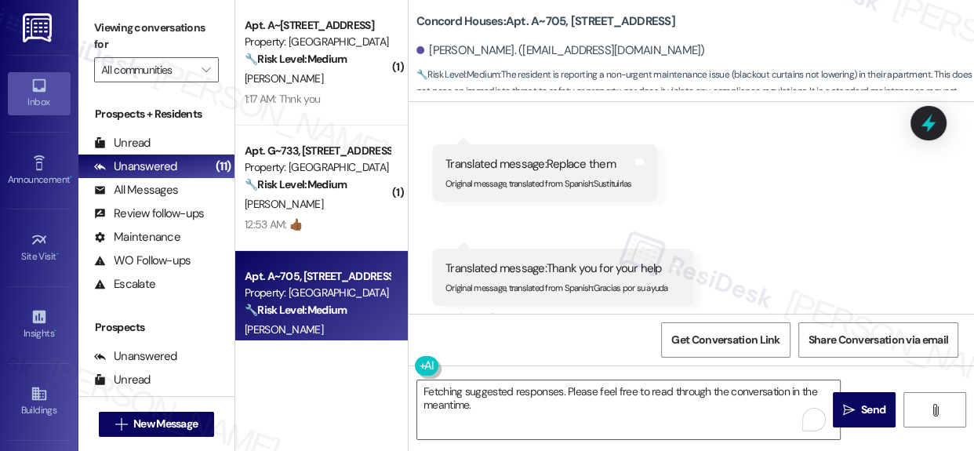
scroll to position [1646, 0]
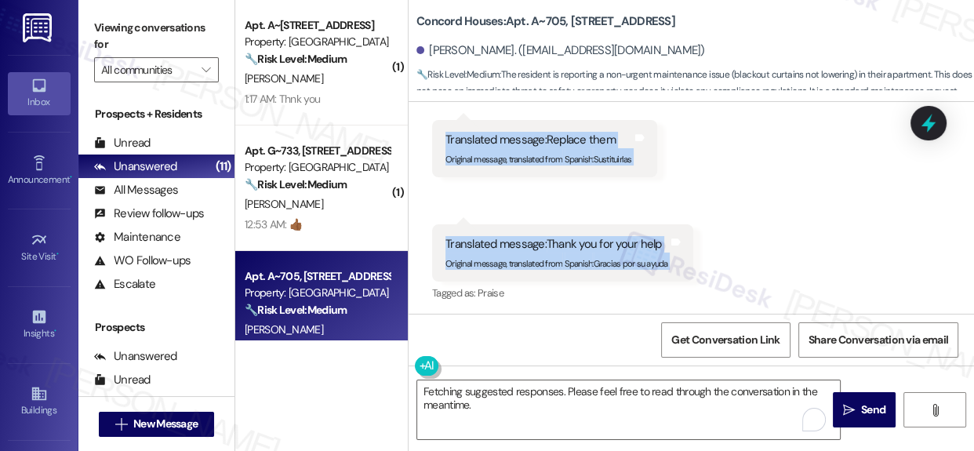
drag, startPoint x: 447, startPoint y: 150, endPoint x: 685, endPoint y: 264, distance: 264.2
copy div "Translated message: Replace them Original message, translated from Spanish : Su…"
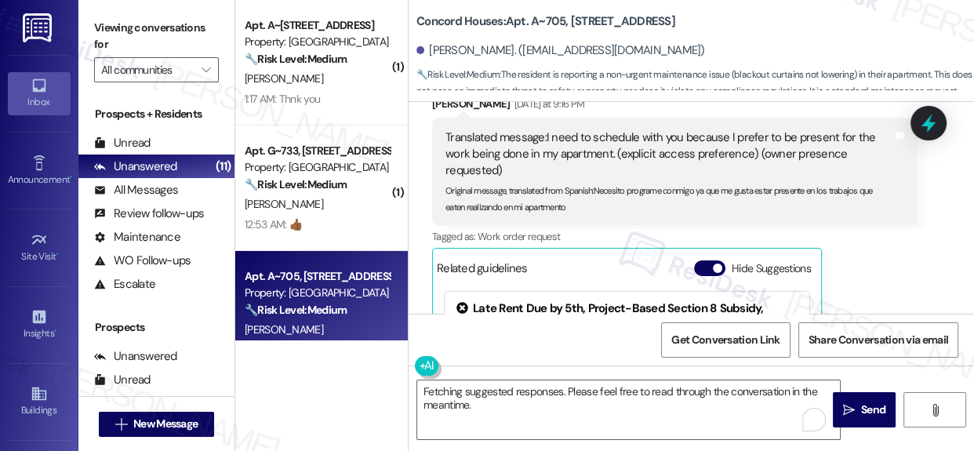
scroll to position [2078, 0]
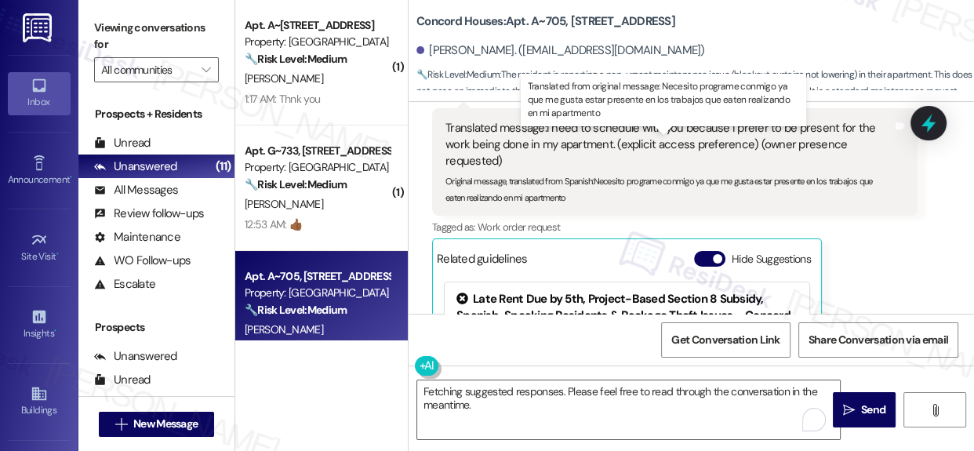
click at [612, 149] on div "Translated message: I need to schedule with you because I prefer to be present …" at bounding box center [668, 145] width 447 height 50
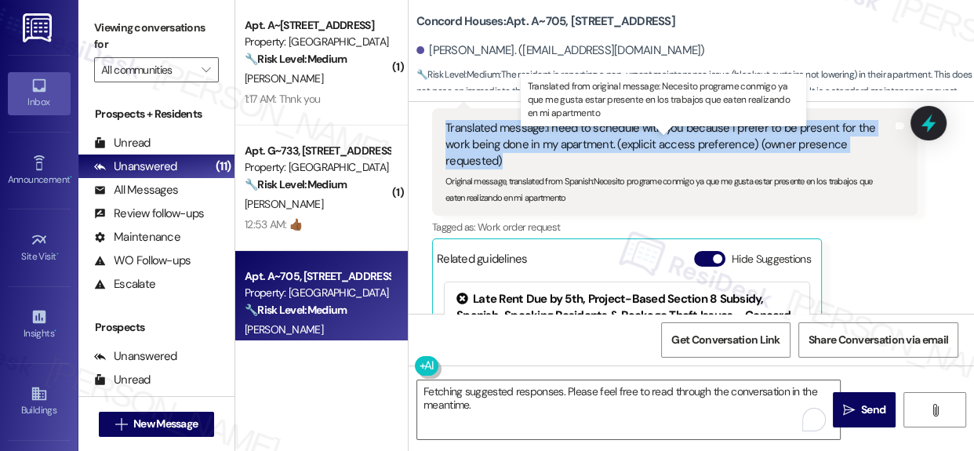
drag, startPoint x: 612, startPoint y: 149, endPoint x: 608, endPoint y: 167, distance: 18.5
click at [608, 167] on div "Translated message: I need to schedule with you because I prefer to be present …" at bounding box center [668, 145] width 447 height 50
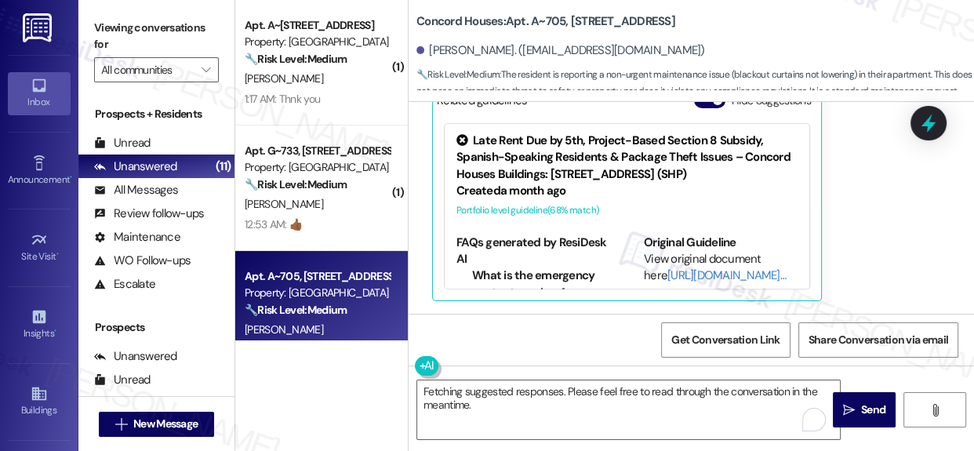
scroll to position [2251, 0]
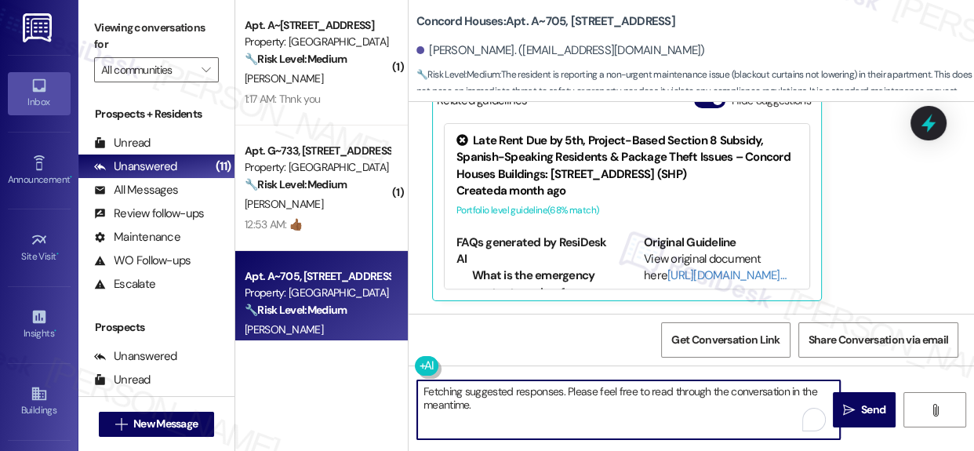
click at [563, 401] on textarea "Fetching suggested responses. Please feel free to read through the conversation…" at bounding box center [628, 409] width 423 height 59
click at [565, 403] on textarea "Fetching suggested responses. Please feel free to read through the conversation…" at bounding box center [628, 409] width 423 height 59
click at [566, 403] on textarea "Fetching suggested responses. Please feel free to read through the conversation…" at bounding box center [628, 409] width 423 height 59
paste textarea "Thanks for the detailed message. To help our maintenance team come prepared for…"
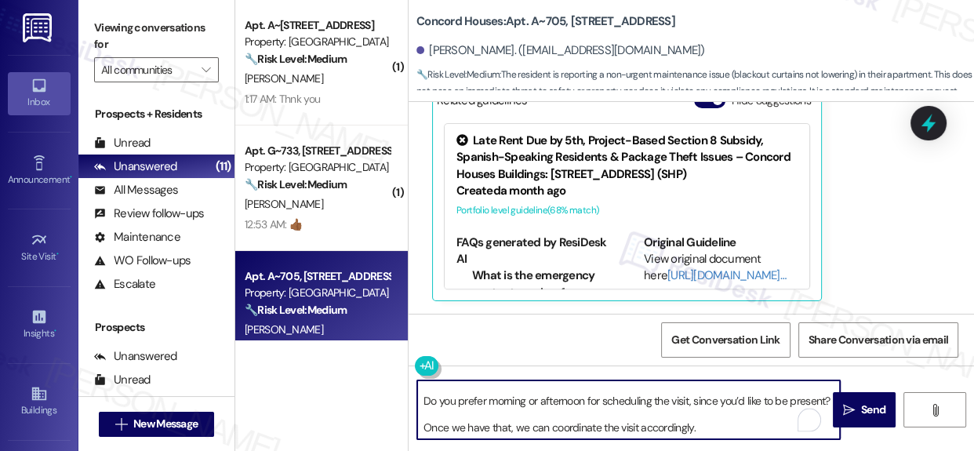
scroll to position [51, 0]
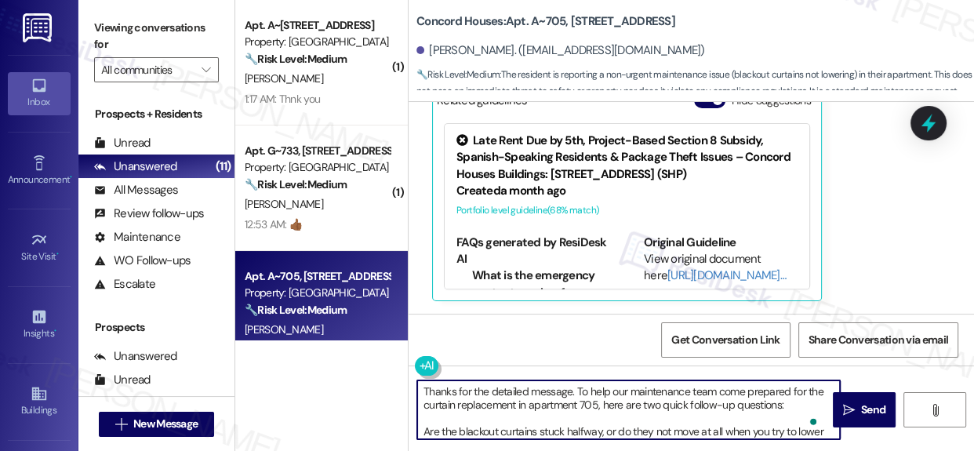
click at [426, 391] on textarea "Thanks for the detailed message. To help our maintenance team come prepared for…" at bounding box center [628, 409] width 423 height 59
click at [422, 391] on textarea "Thanks for the detailed message. To help our maintenance team come prepared for…" at bounding box center [628, 409] width 423 height 59
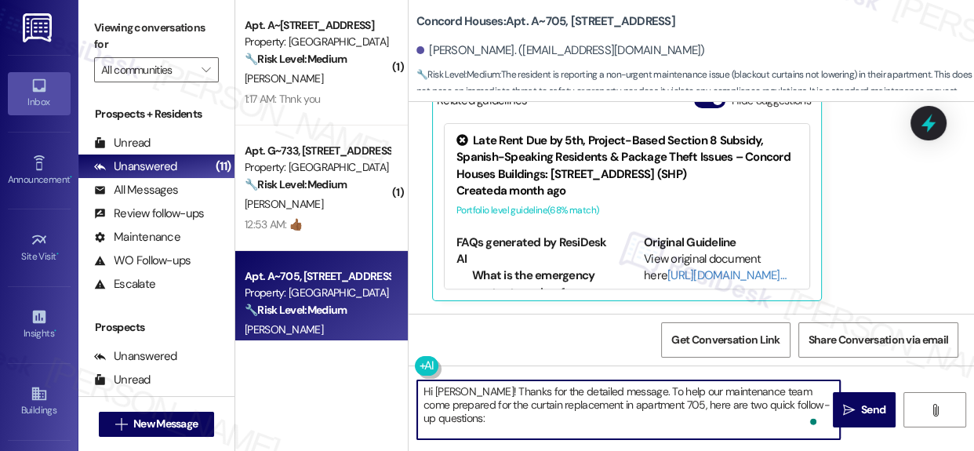
click at [522, 427] on textarea "Hi Juan! Thanks for the detailed message. To help our maintenance team come pre…" at bounding box center [628, 409] width 423 height 59
type textarea "Hi Juan! Thanks for the detailed message. To help our maintenance team come pre…"
click at [880, 421] on button " Send" at bounding box center [864, 409] width 63 height 35
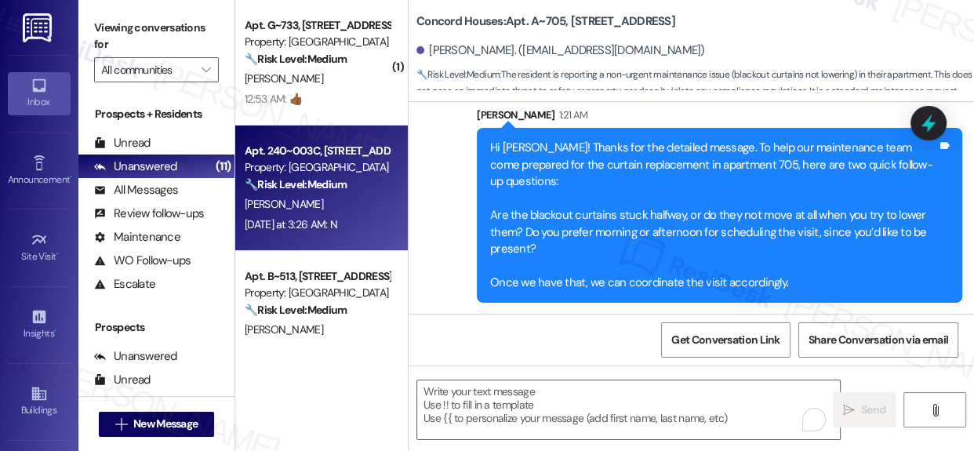
click at [298, 165] on div "Property: [GEOGRAPHIC_DATA]" at bounding box center [317, 167] width 145 height 16
type textarea "Fetching suggested responses. Please feel free to read through the conversation…"
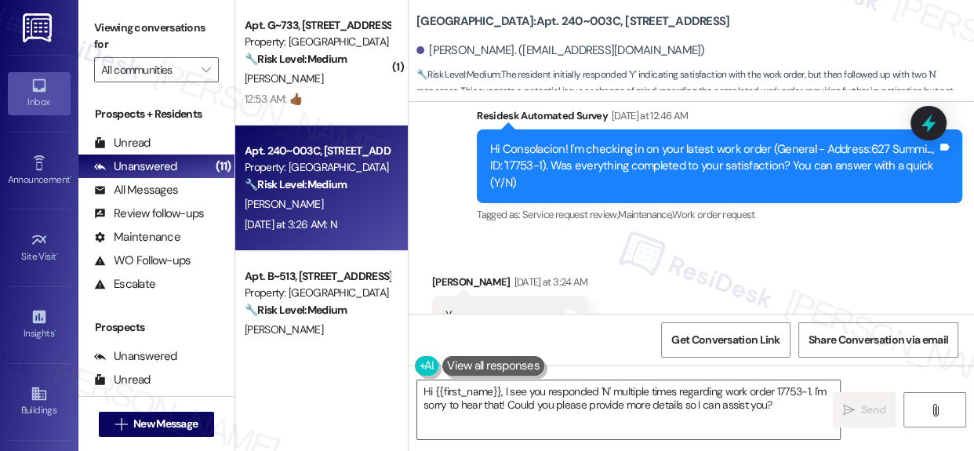
scroll to position [1657, 0]
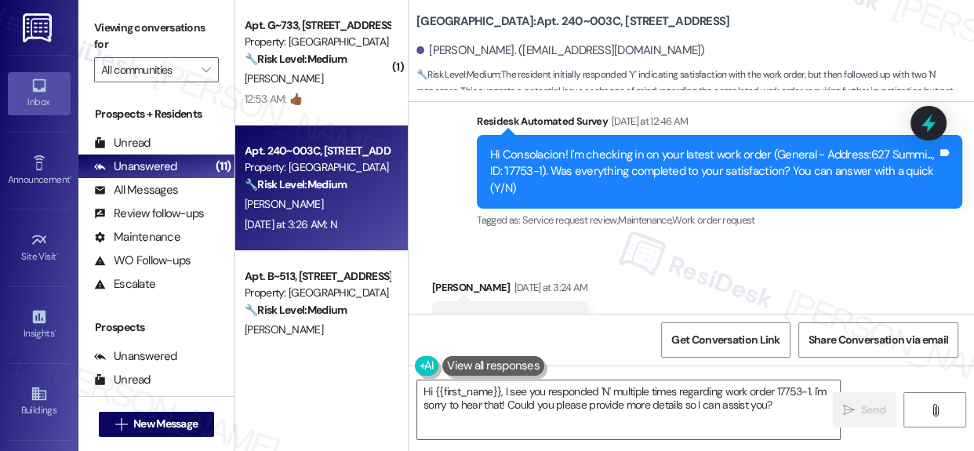
drag, startPoint x: 962, startPoint y: 277, endPoint x: 965, endPoint y: 285, distance: 9.5
click at [963, 290] on div "WO Opened request: Doors and l... Aug 04, 2021 at 5:50 PM Status : Complete Pri…" at bounding box center [691, 208] width 565 height 212
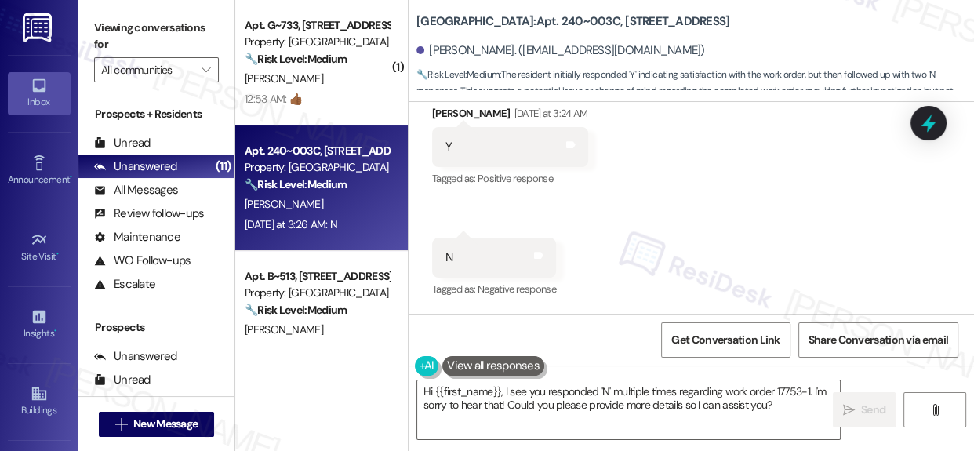
scroll to position [1940, 0]
click at [584, 414] on textarea "Hi {{first_name}}, I see you responded 'N' multiple times regarding work order …" at bounding box center [628, 409] width 423 height 59
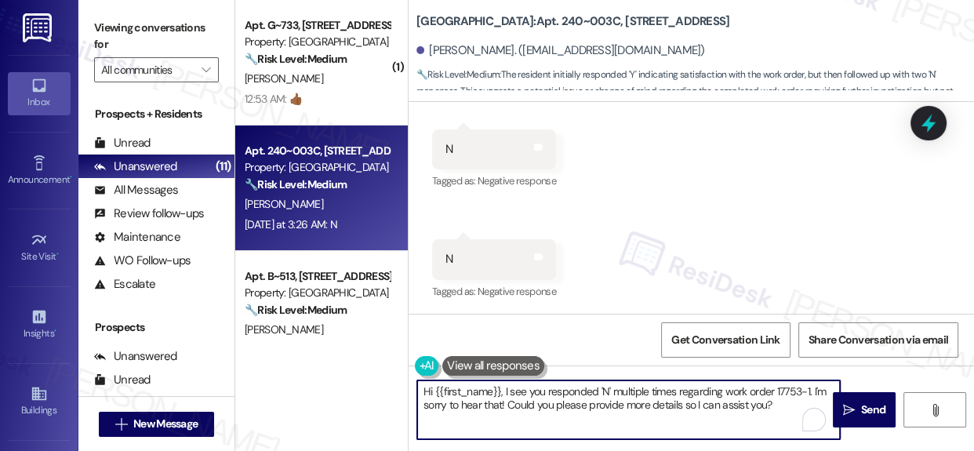
drag, startPoint x: 781, startPoint y: 402, endPoint x: 413, endPoint y: 396, distance: 368.7
click at [413, 396] on div "Hi {{first_name}}, I see you responded 'N' multiple times regarding work order …" at bounding box center [621, 410] width 424 height 60
paste textarea "Thank you for your response, Consolacion. We’d appreciate it if you could share…"
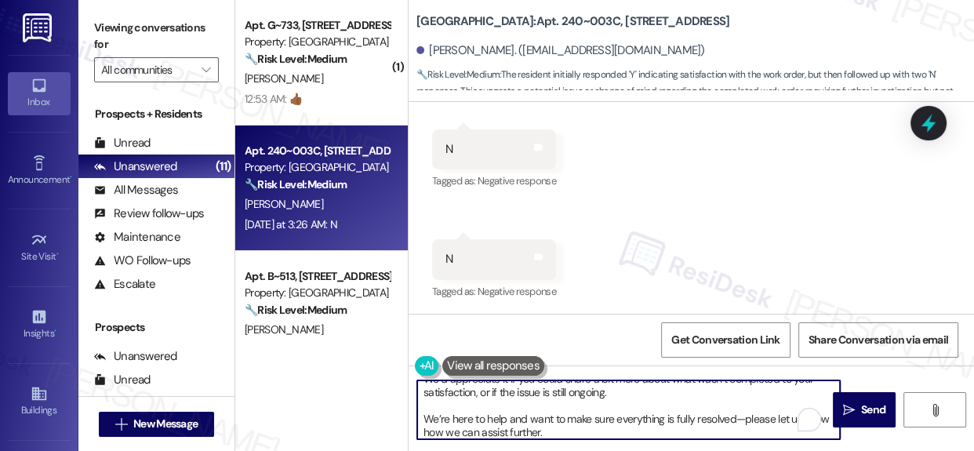
scroll to position [39, 0]
click at [424, 414] on textarea "Thank you for your response, Consolacion. We’d appreciate it if you could share…" at bounding box center [628, 409] width 423 height 59
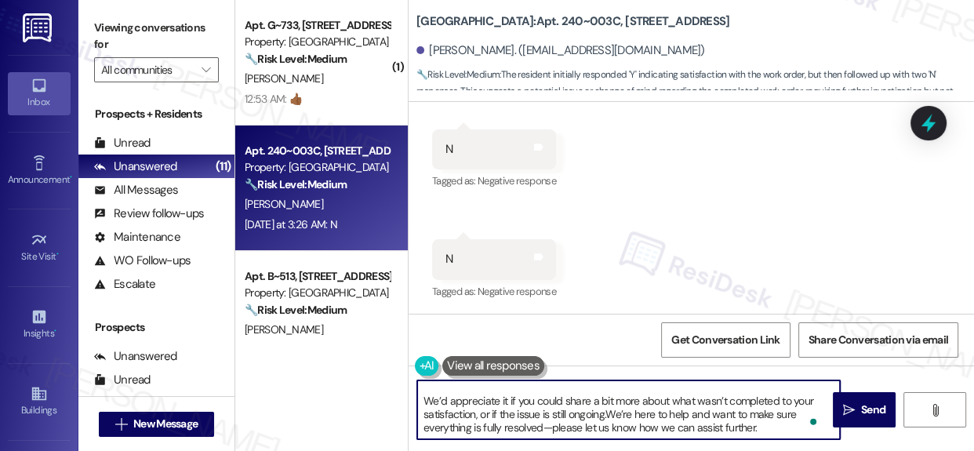
scroll to position [16, 0]
click at [424, 399] on textarea "Thank you for your response, Consolacion. We’d appreciate it if you could share…" at bounding box center [628, 409] width 423 height 59
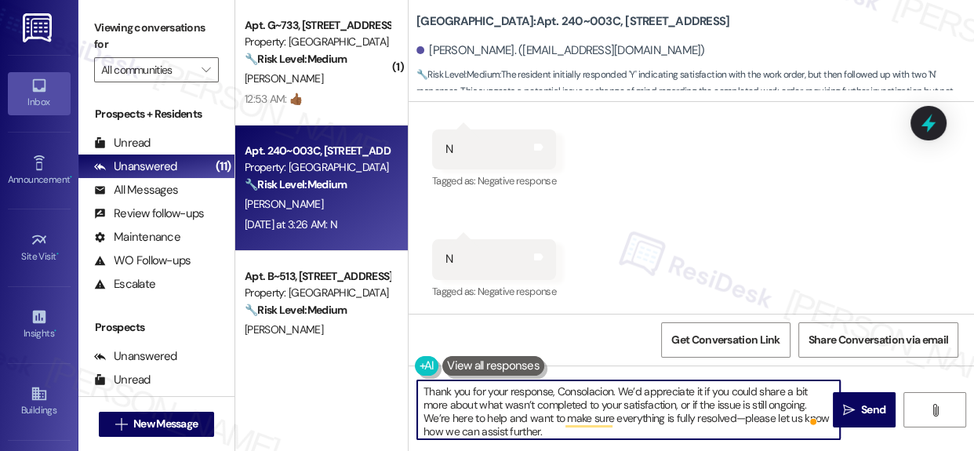
scroll to position [3, 0]
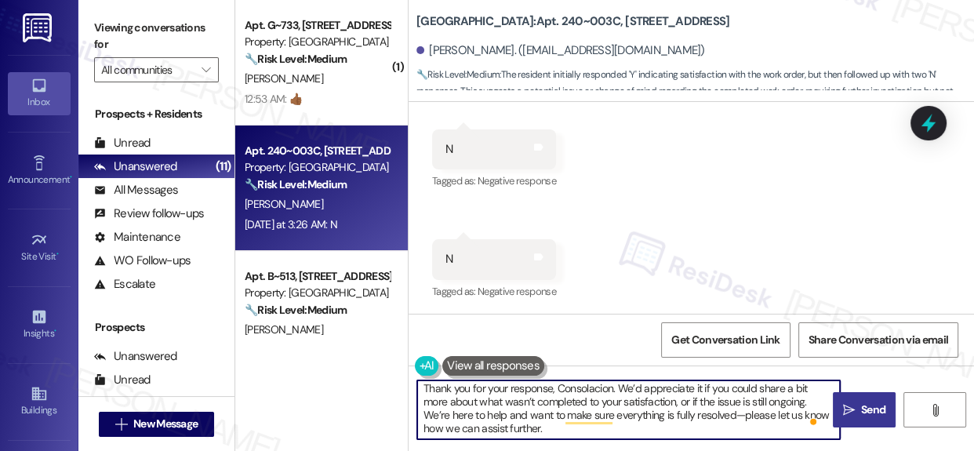
type textarea "Thank you for your response, Consolacion. We’d appreciate it if you could share…"
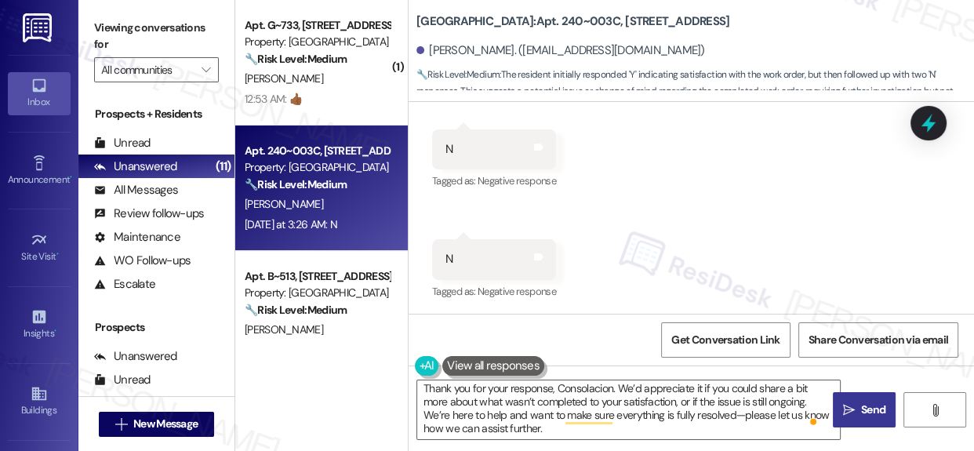
click at [866, 418] on button " Send" at bounding box center [864, 409] width 63 height 35
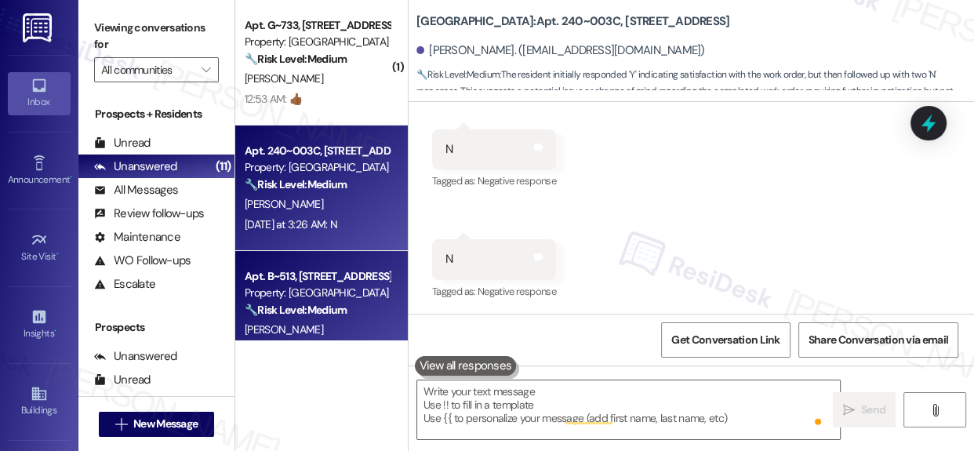
scroll to position [0, 0]
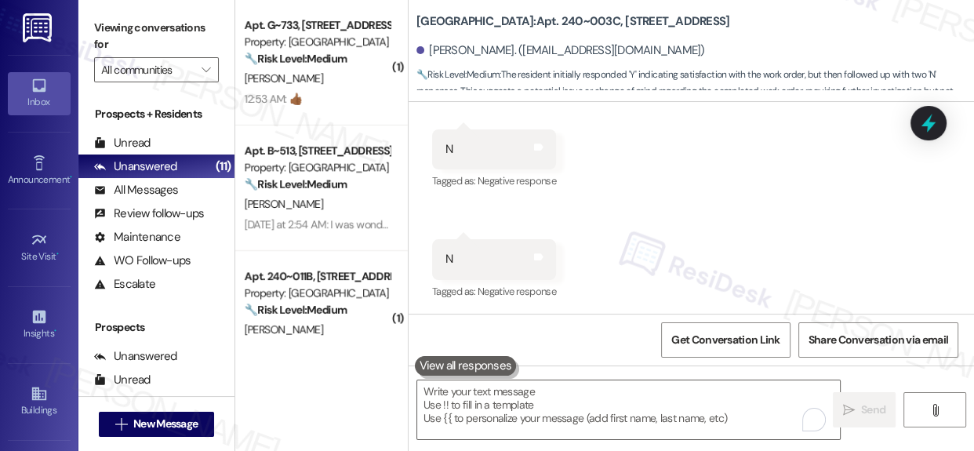
scroll to position [2100, 0]
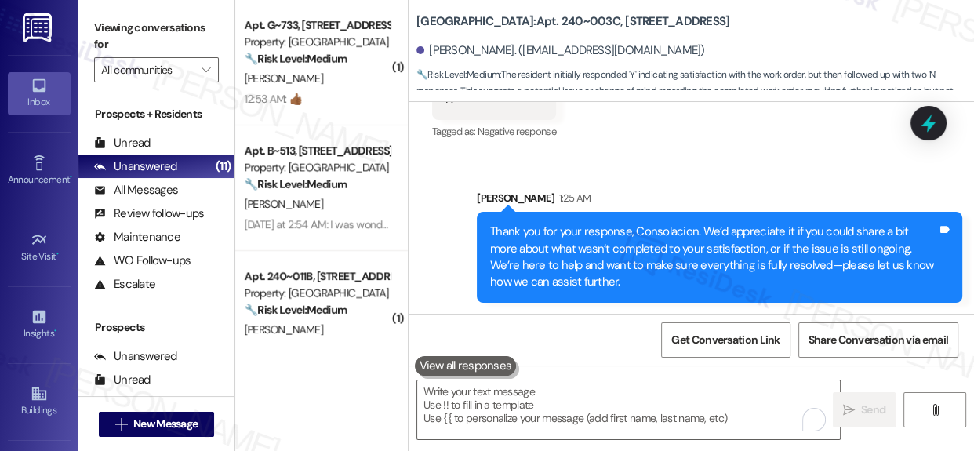
drag, startPoint x: 965, startPoint y: 291, endPoint x: 940, endPoint y: 321, distance: 39.0
click at [947, 318] on div "Get Conversation Link Share Conversation via email" at bounding box center [691, 340] width 565 height 52
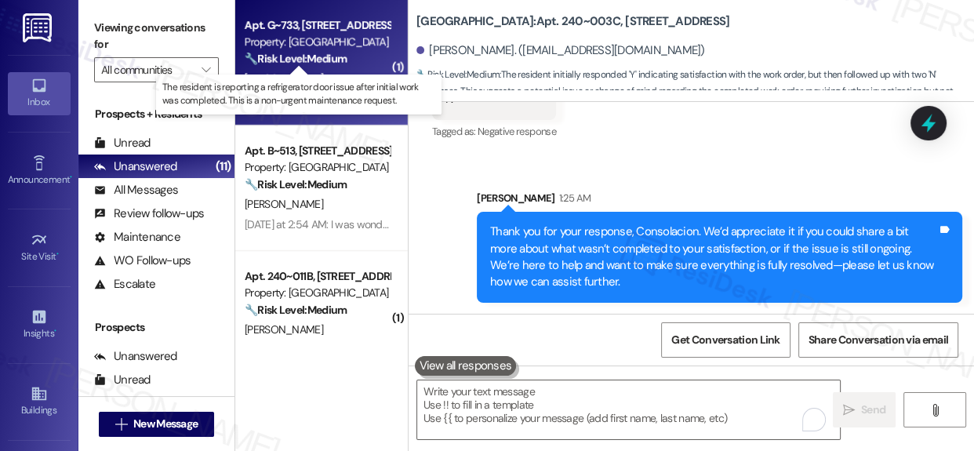
click at [321, 59] on strong "🔧 Risk Level: Medium" at bounding box center [296, 59] width 102 height 14
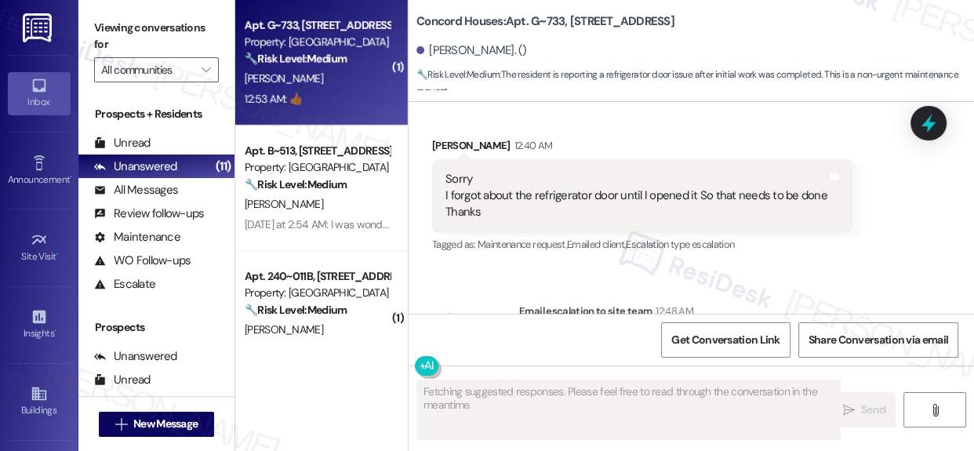
scroll to position [3357, 0]
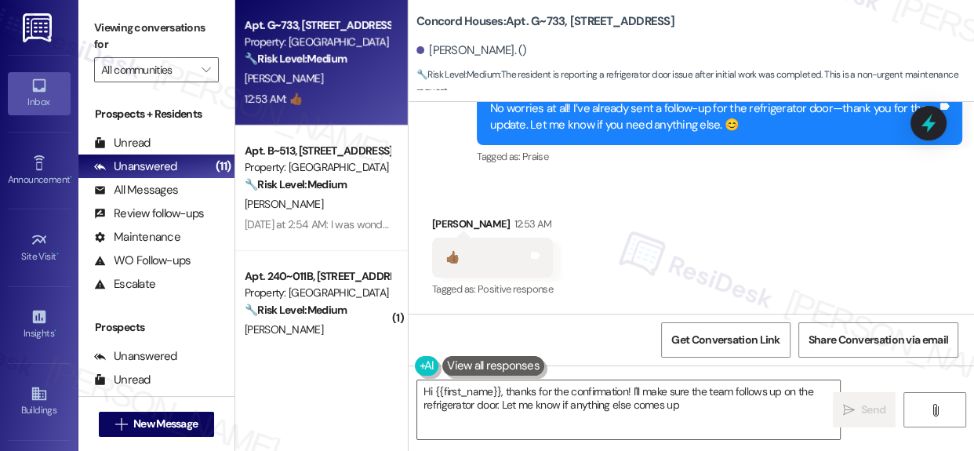
type textarea "Hi {{first_name}}, thanks for the confirmation! I'll make sure the team follows…"
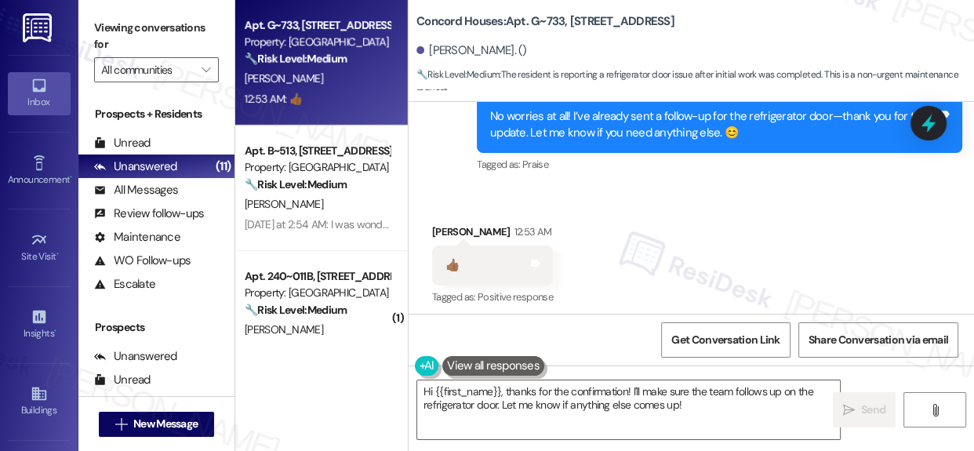
scroll to position [3286, 0]
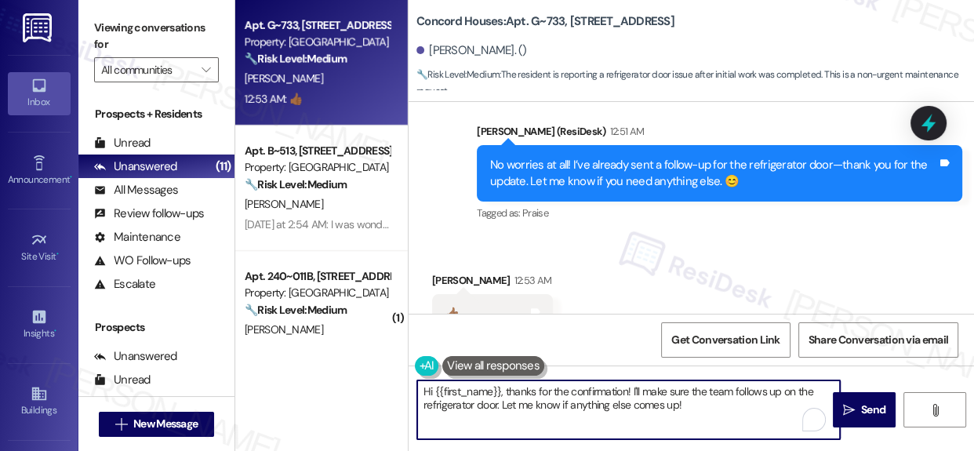
click at [697, 407] on textarea "Hi {{first_name}}, thanks for the confirmation! I'll make sure the team follows…" at bounding box center [628, 409] width 423 height 59
click at [697, 406] on textarea "Hi {{first_name}}, thanks for the confirmation! I'll make sure the team follows…" at bounding box center [628, 409] width 423 height 59
click at [632, 399] on textarea "Feel free to reach out if anything comes up. have a great day!" at bounding box center [628, 409] width 423 height 59
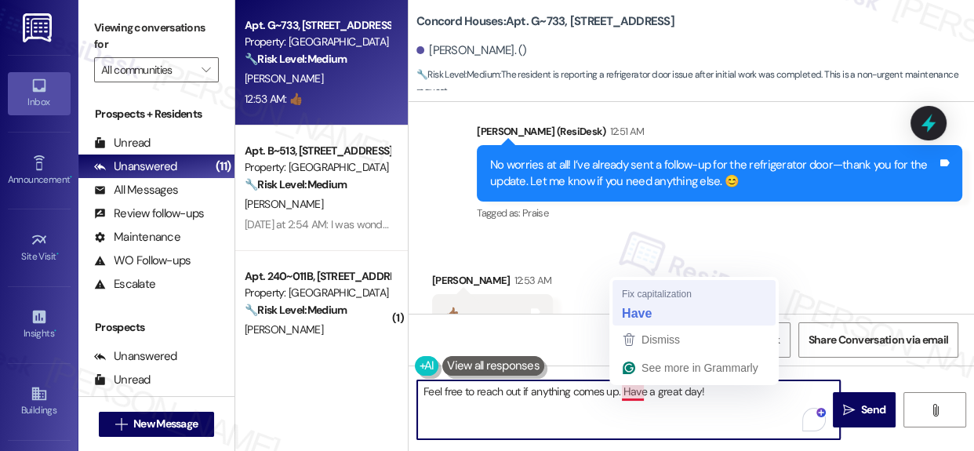
type textarea "Feel free to reach out if anything comes up. Have a great day!"
click at [664, 311] on div "Received via SMS [PERSON_NAME] 12:53 AM 👍🏾 Tags and notes Tagged as: Positive r…" at bounding box center [691, 303] width 565 height 133
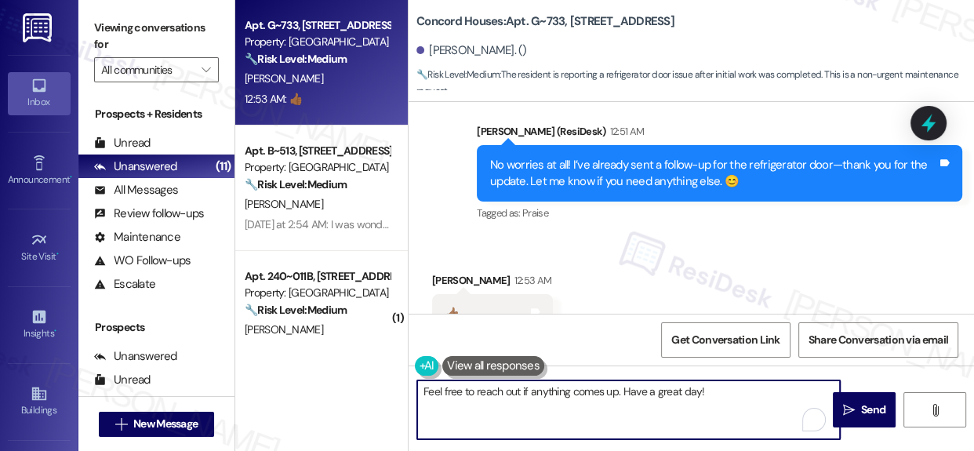
click at [605, 392] on textarea "Feel free to reach out if anything comes up. Have a great day!" at bounding box center [628, 409] width 423 height 59
click at [717, 393] on textarea "Feel free to reach out if anything comes up. Have a great day!" at bounding box center [628, 409] width 423 height 59
click at [715, 393] on textarea "Feel free to reach out if anything comes up. Have a great day!" at bounding box center [628, 409] width 423 height 59
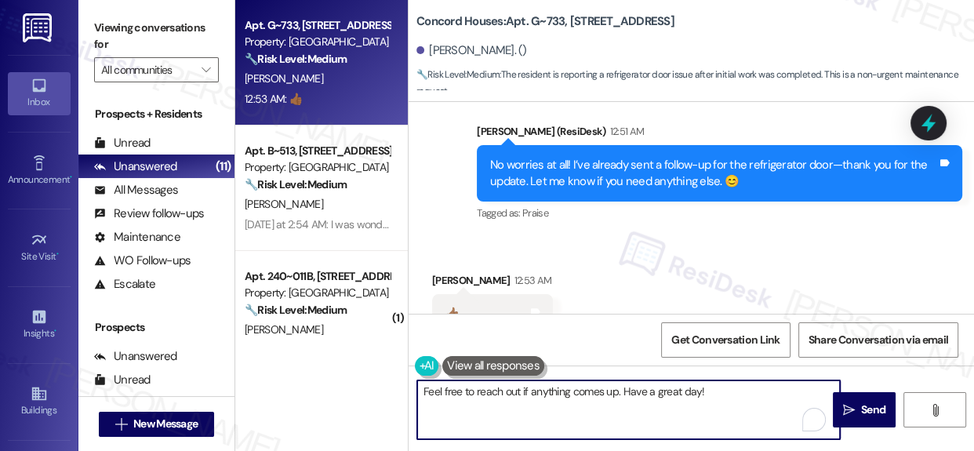
click at [715, 393] on textarea "Feel free to reach out if anything comes up. Have a great day!" at bounding box center [628, 409] width 423 height 59
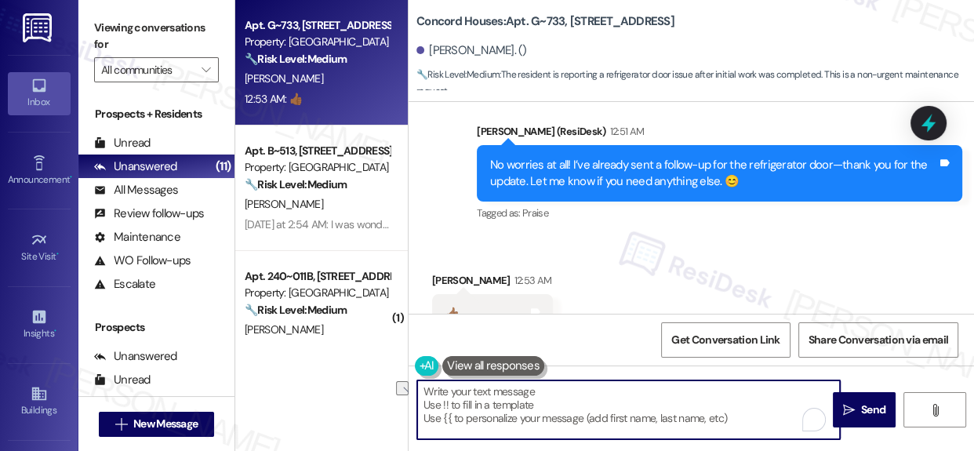
drag, startPoint x: 613, startPoint y: 392, endPoint x: 290, endPoint y: 42, distance: 475.7
click at [289, 44] on div "Property: [GEOGRAPHIC_DATA]" at bounding box center [317, 42] width 145 height 16
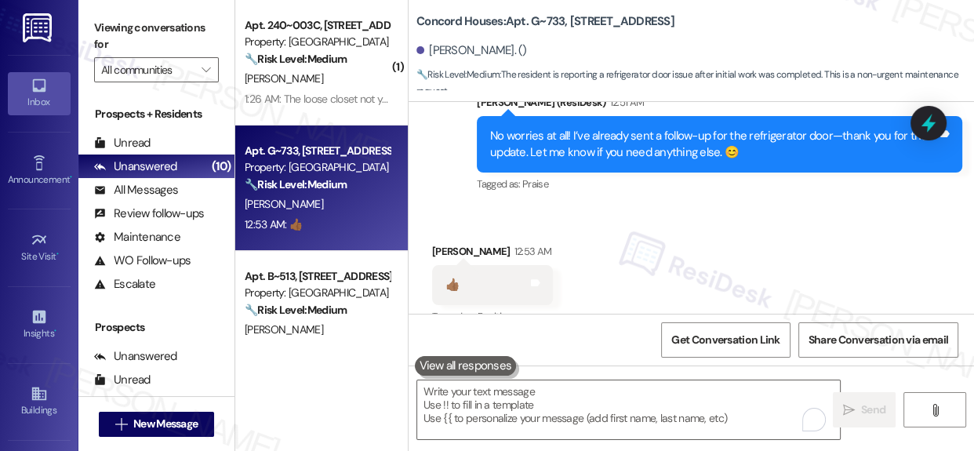
scroll to position [3357, 0]
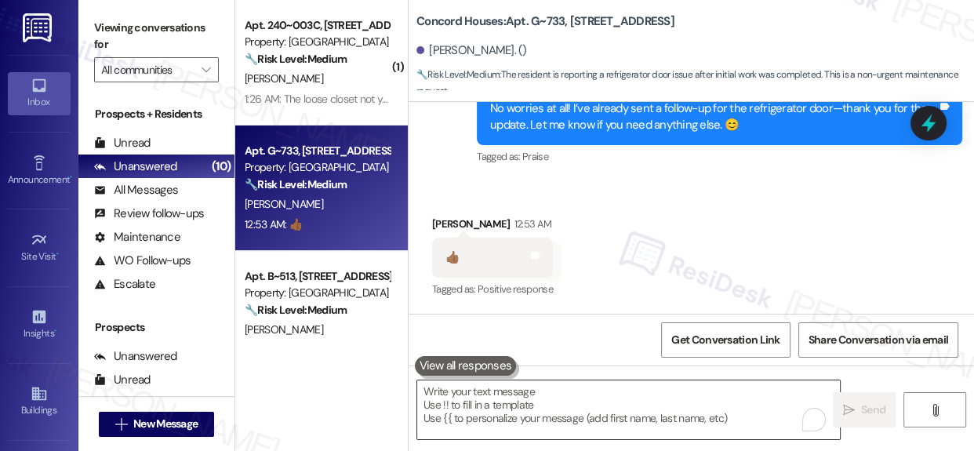
click at [616, 405] on textarea "To enrich screen reader interactions, please activate Accessibility in Grammarl…" at bounding box center [628, 409] width 423 height 59
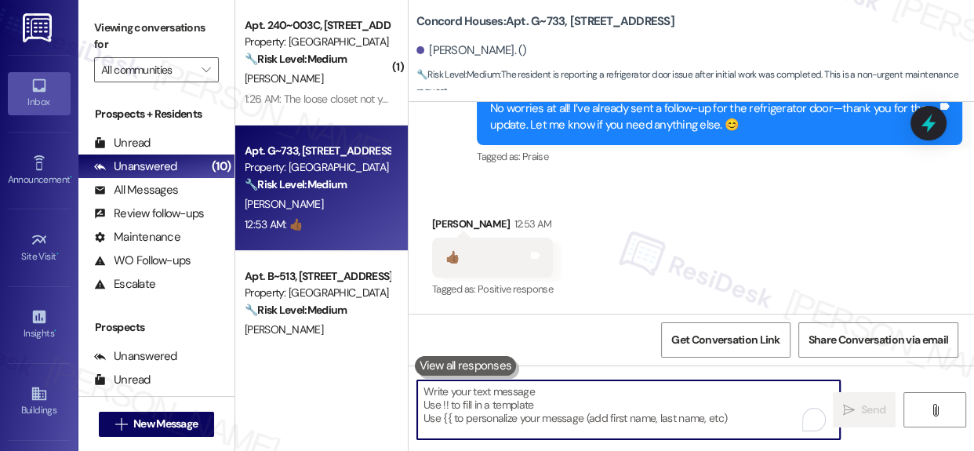
paste textarea "If you need anything, I’m just a message away. Hope you have a wonderful day!""
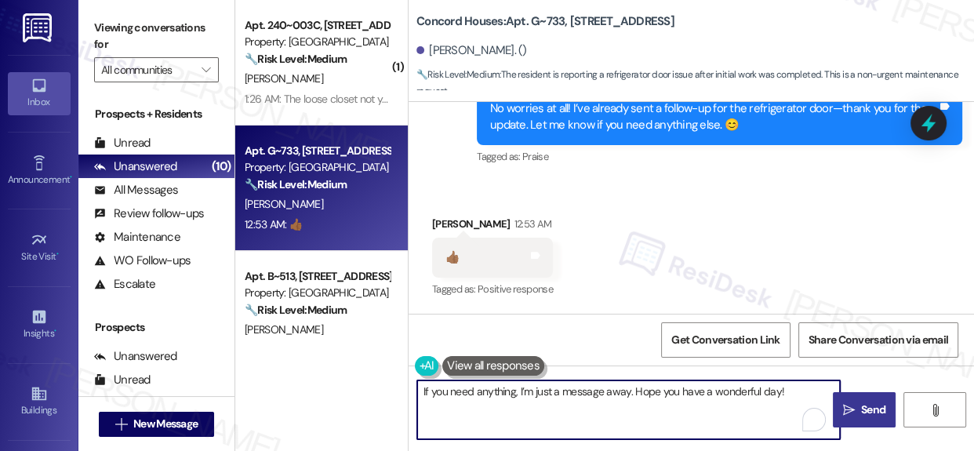
type textarea "If you need anything, I’m just a message away. Hope you have a wonderful day!"
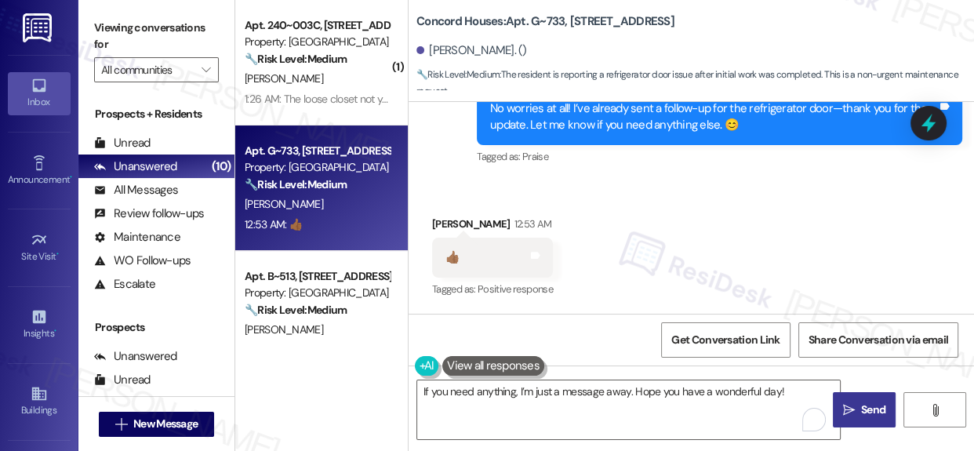
click at [878, 417] on span "Send" at bounding box center [873, 410] width 24 height 16
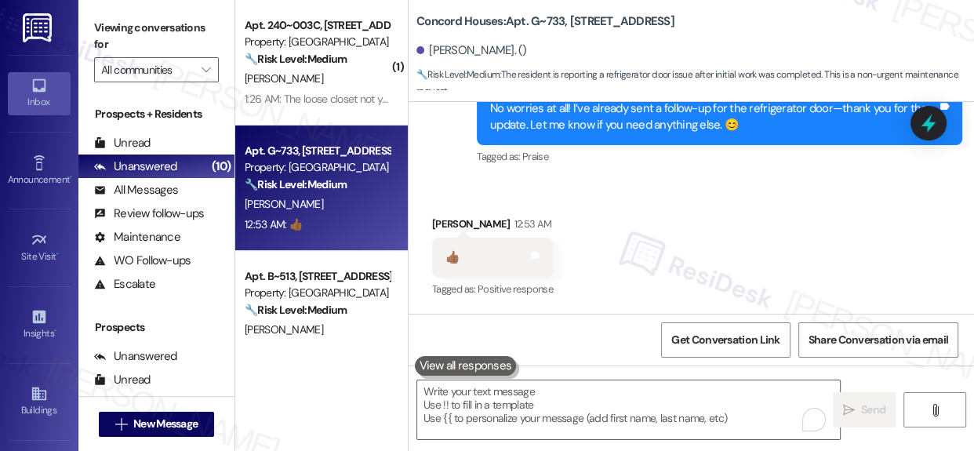
scroll to position [3357, 0]
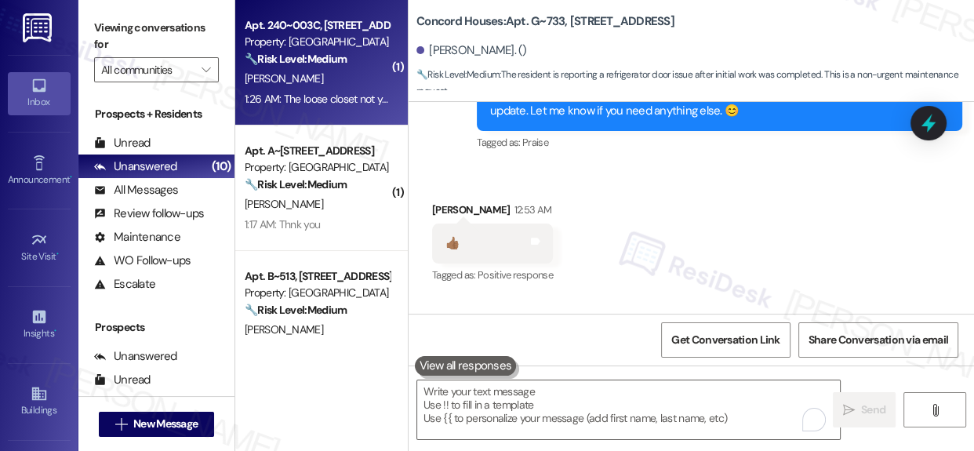
click at [311, 46] on div "Property: [GEOGRAPHIC_DATA]" at bounding box center [317, 42] width 145 height 16
type textarea "Fetching suggested responses. Please feel free to read through the conversation…"
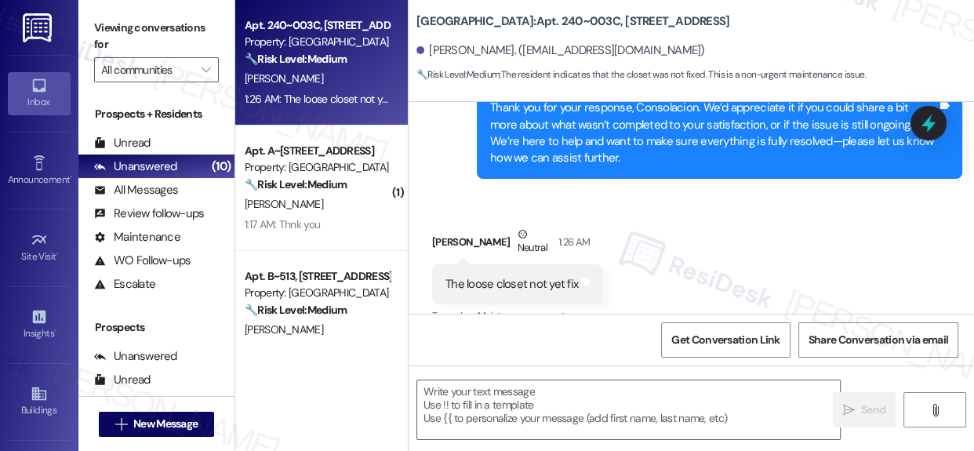
scroll to position [2249, 0]
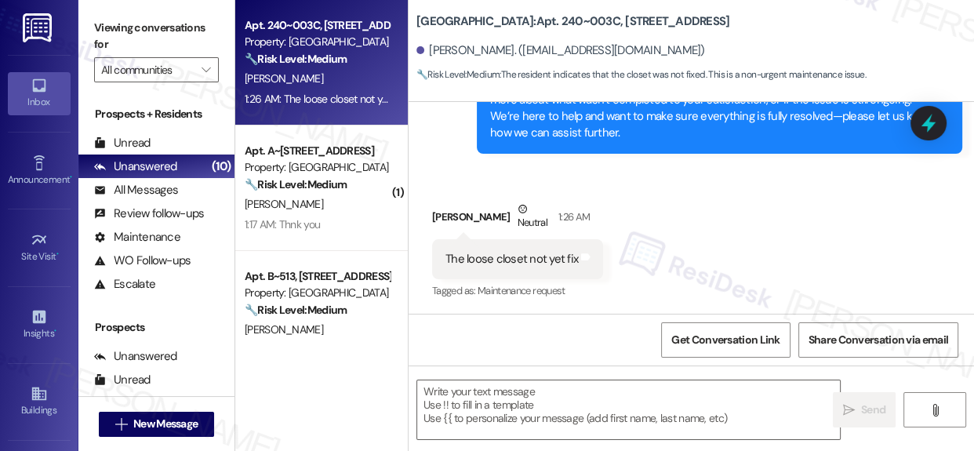
click at [527, 20] on b "[GEOGRAPHIC_DATA]: Apt. 240~003C, [STREET_ADDRESS]" at bounding box center [572, 21] width 313 height 16
drag, startPoint x: 527, startPoint y: 20, endPoint x: 554, endPoint y: 28, distance: 28.8
click at [554, 28] on b "[GEOGRAPHIC_DATA]: Apt. 240~003C, [STREET_ADDRESS]" at bounding box center [572, 21] width 313 height 16
copy b "240~003C"
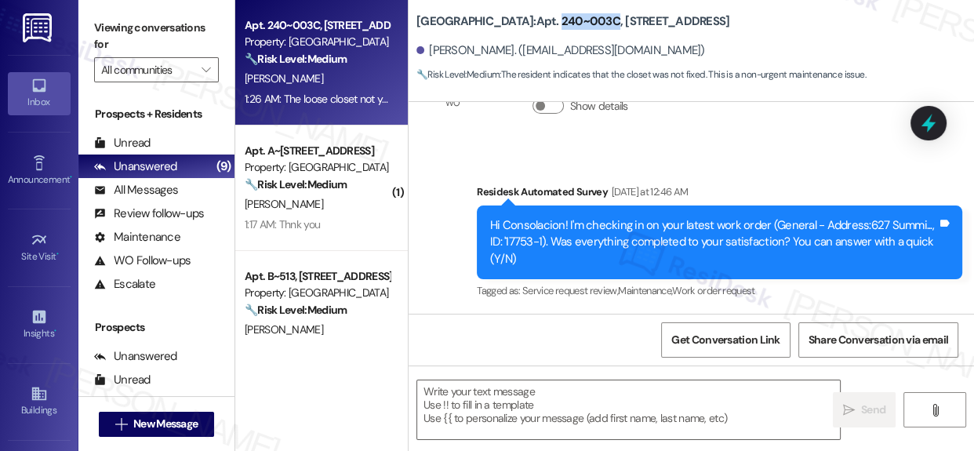
scroll to position [1595, 0]
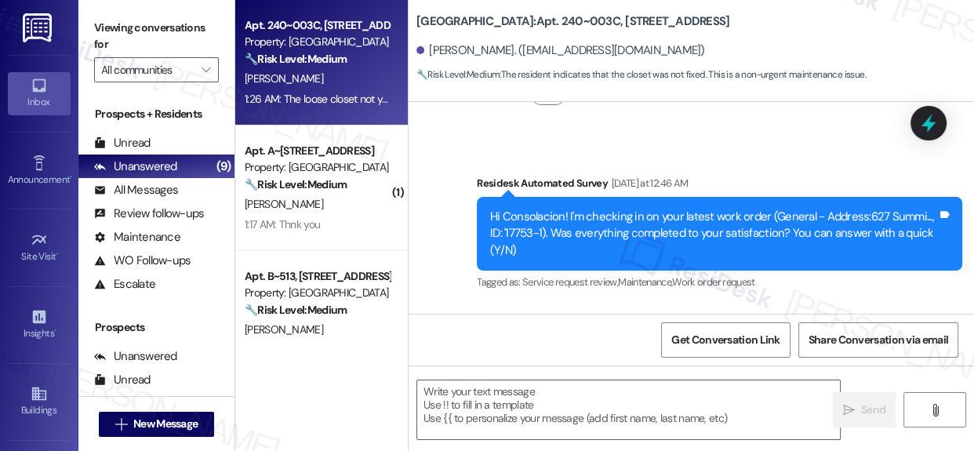
click at [513, 230] on div "Hi Consolacion! I'm checking in on your latest work order (General - Address:62…" at bounding box center [713, 234] width 447 height 50
drag, startPoint x: 513, startPoint y: 230, endPoint x: 534, endPoint y: 235, distance: 21.9
click at [534, 235] on div "Hi Consolacion! I'm checking in on your latest work order (General - Address:62…" at bounding box center [713, 234] width 447 height 50
copy div "17753-1"
click at [522, 20] on b "[GEOGRAPHIC_DATA]: Apt. 240~003C, [STREET_ADDRESS]" at bounding box center [572, 21] width 313 height 16
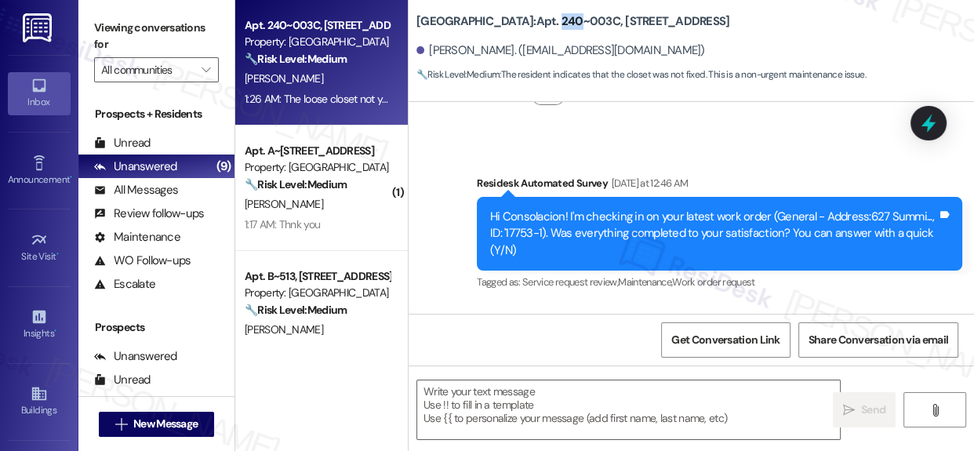
click at [522, 20] on b "[GEOGRAPHIC_DATA]: Apt. 240~003C, [STREET_ADDRESS]" at bounding box center [572, 21] width 313 height 16
click at [525, 18] on b "[GEOGRAPHIC_DATA]: Apt. 240~003C, [STREET_ADDRESS]" at bounding box center [572, 21] width 313 height 16
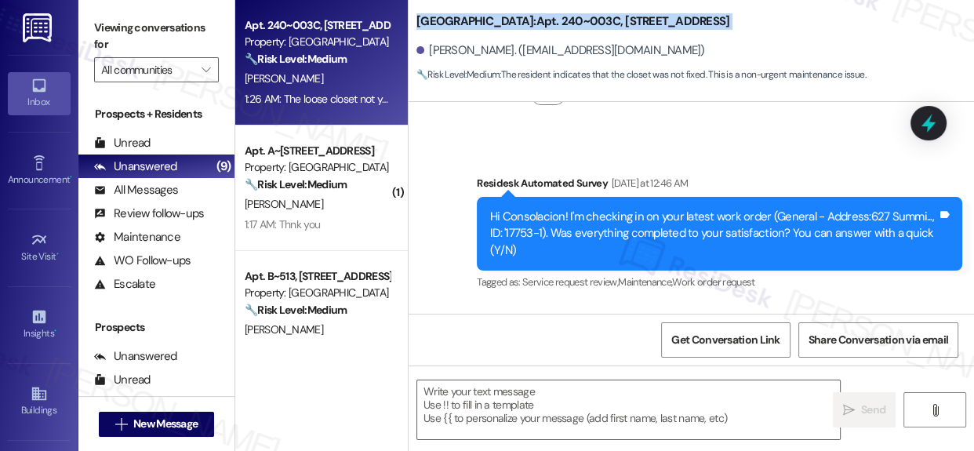
click at [518, 20] on b "[GEOGRAPHIC_DATA]: Apt. 240~003C, [STREET_ADDRESS]" at bounding box center [572, 21] width 313 height 16
click at [519, 20] on b "[GEOGRAPHIC_DATA]: Apt. 240~003C, [STREET_ADDRESS]" at bounding box center [572, 21] width 313 height 16
click at [522, 20] on b "[GEOGRAPHIC_DATA]: Apt. 240~003C, [STREET_ADDRESS]" at bounding box center [572, 21] width 313 height 16
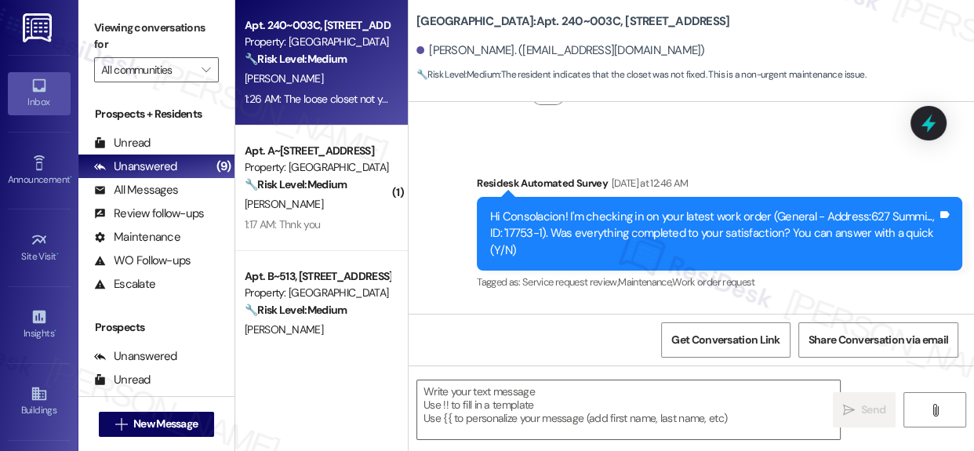
click at [529, 20] on b "[GEOGRAPHIC_DATA]: Apt. 240~003C, [STREET_ADDRESS]" at bounding box center [572, 21] width 313 height 16
click at [525, 20] on b "[GEOGRAPHIC_DATA]: Apt. 240~003C, [STREET_ADDRESS]" at bounding box center [572, 21] width 313 height 16
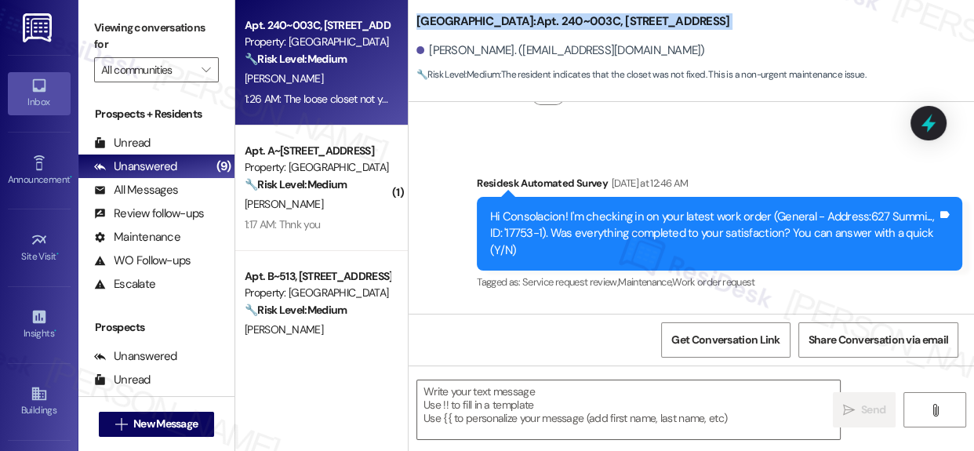
click at [525, 20] on b "[GEOGRAPHIC_DATA]: Apt. 240~003C, [STREET_ADDRESS]" at bounding box center [572, 21] width 313 height 16
click at [525, 21] on b "[GEOGRAPHIC_DATA]: Apt. 240~003C, [STREET_ADDRESS]" at bounding box center [572, 21] width 313 height 16
click at [516, 16] on b "[GEOGRAPHIC_DATA]: Apt. 240~003C, [STREET_ADDRESS]" at bounding box center [572, 21] width 313 height 16
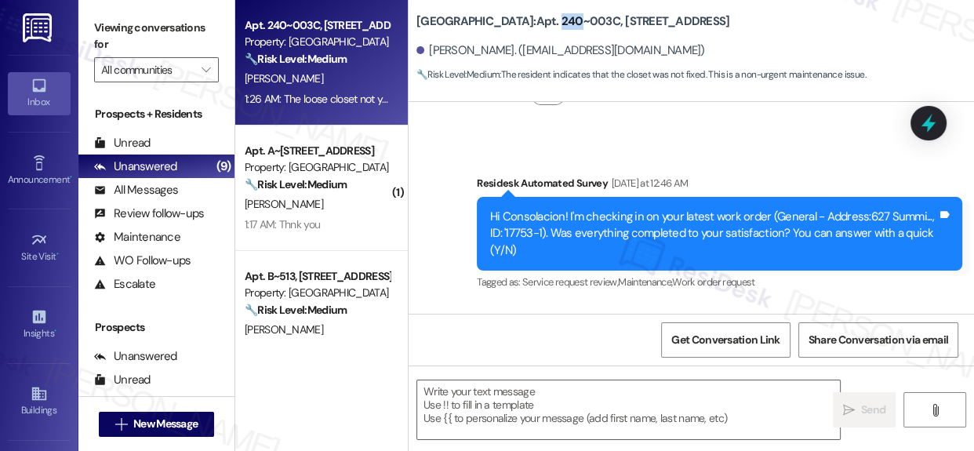
click at [516, 16] on b "[GEOGRAPHIC_DATA]: Apt. 240~003C, [STREET_ADDRESS]" at bounding box center [572, 21] width 313 height 16
drag, startPoint x: 515, startPoint y: 17, endPoint x: 545, endPoint y: 25, distance: 30.8
click at [535, 18] on b "[GEOGRAPHIC_DATA]: Apt. 240~003C, [STREET_ADDRESS]" at bounding box center [572, 21] width 313 height 16
click at [536, 18] on b "[GEOGRAPHIC_DATA]: Apt. 240~003C, [STREET_ADDRESS]" at bounding box center [572, 21] width 313 height 16
click at [571, 23] on b "[GEOGRAPHIC_DATA]: Apt. 240~003C, [STREET_ADDRESS]" at bounding box center [572, 21] width 313 height 16
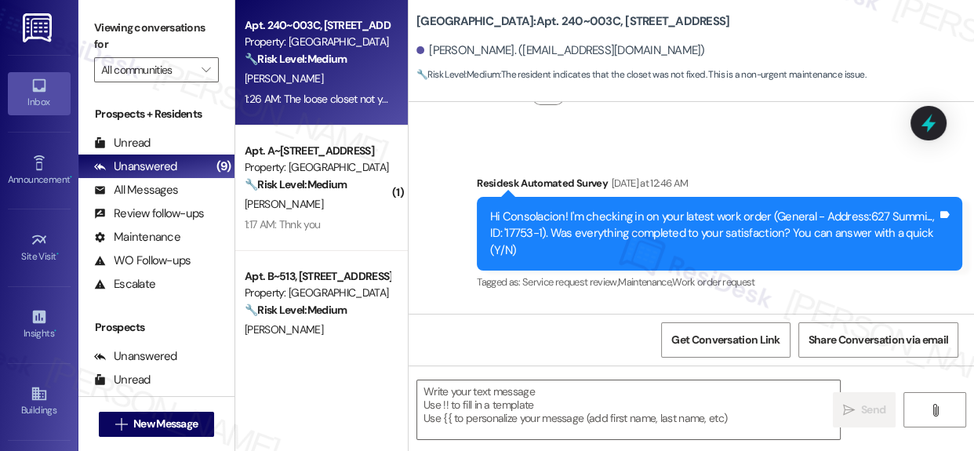
click at [571, 18] on b "[GEOGRAPHIC_DATA]: Apt. 240~003C, [STREET_ADDRESS]" at bounding box center [572, 21] width 313 height 16
drag, startPoint x: 571, startPoint y: 18, endPoint x: 523, endPoint y: 19, distance: 47.8
click at [523, 19] on b "[GEOGRAPHIC_DATA]: Apt. 240~003C, [STREET_ADDRESS]" at bounding box center [572, 21] width 313 height 16
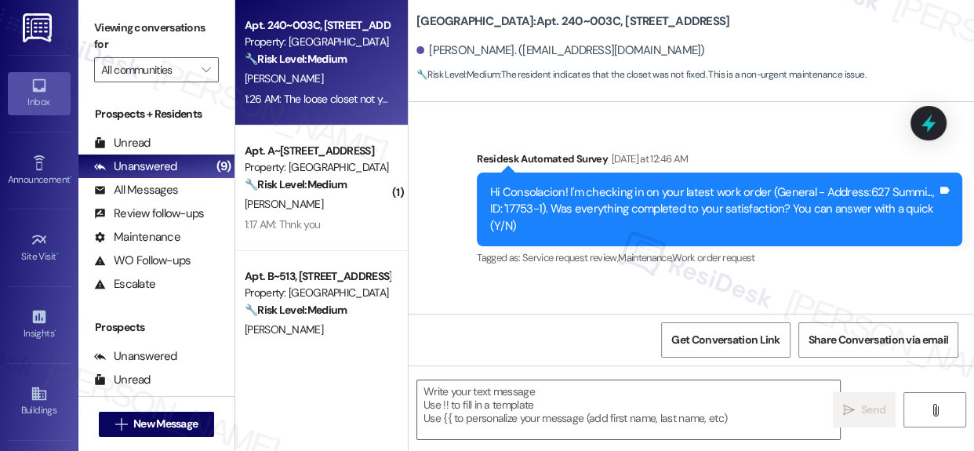
scroll to position [1663, 0]
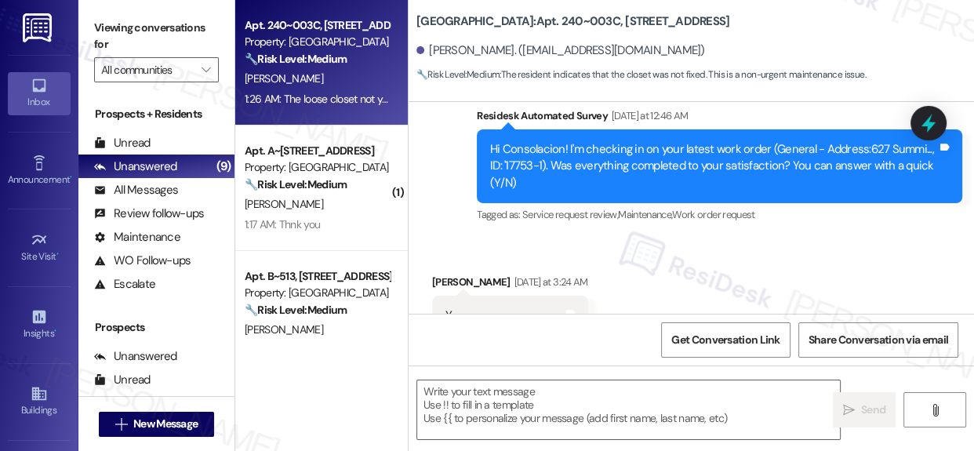
click at [871, 147] on div "Hi Consolacion! I'm checking in on your latest work order (General - Address:62…" at bounding box center [713, 166] width 447 height 50
drag, startPoint x: 871, startPoint y: 147, endPoint x: 496, endPoint y: 163, distance: 376.0
click at [496, 163] on div "Hi Consolacion! I'm checking in on your latest work order (General - Address:62…" at bounding box center [713, 166] width 447 height 50
click at [524, 162] on div "Hi Consolacion! I'm checking in on your latest work order (General - Address:62…" at bounding box center [713, 166] width 447 height 50
drag, startPoint x: 504, startPoint y: 161, endPoint x: 541, endPoint y: 169, distance: 37.7
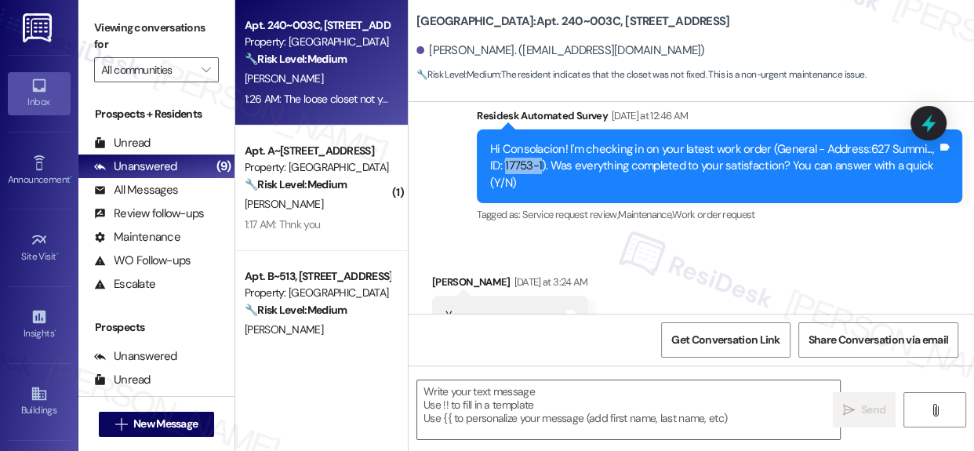
click at [541, 169] on div "Hi Consolacion! I'm checking in on your latest work order (General - Address:62…" at bounding box center [713, 166] width 447 height 50
click at [550, 167] on div "Hi Consolacion! I'm checking in on your latest work order (General - Address:62…" at bounding box center [713, 166] width 447 height 50
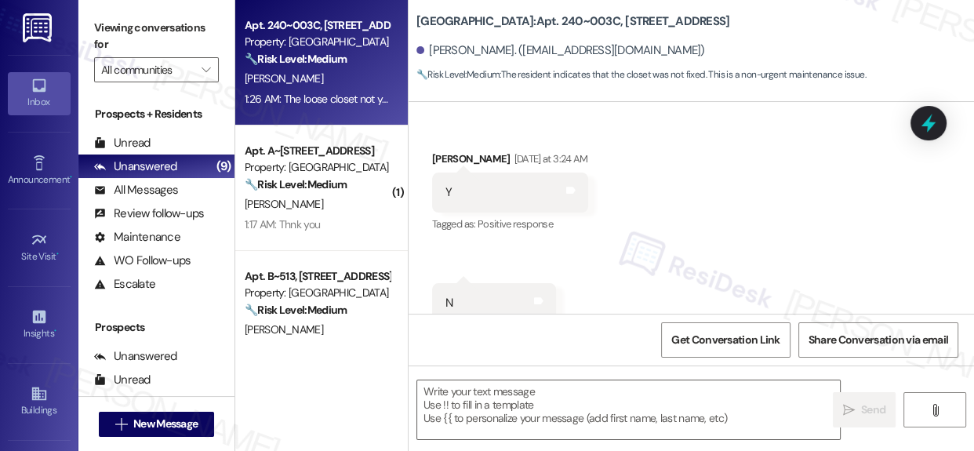
scroll to position [1805, 0]
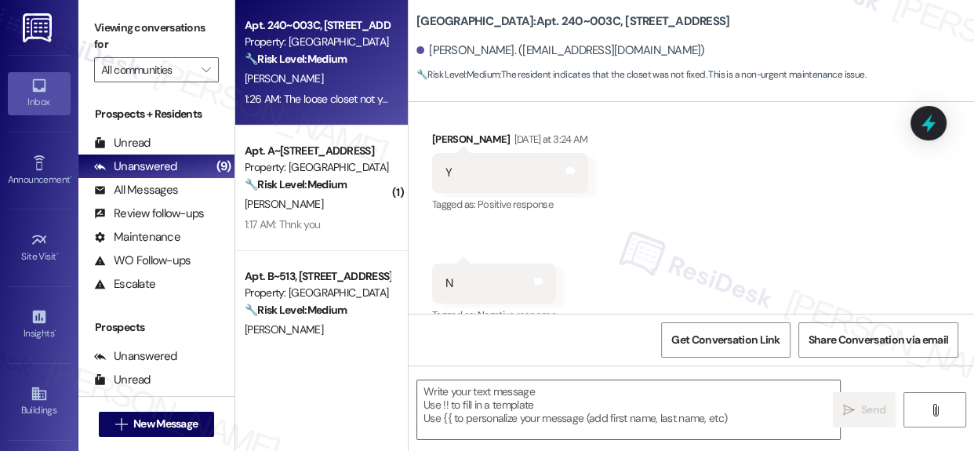
click at [964, 269] on div "WO Opened request: Doors and l... [DATE] 5:50 PM Status : Complete Priority : 0…" at bounding box center [691, 208] width 565 height 212
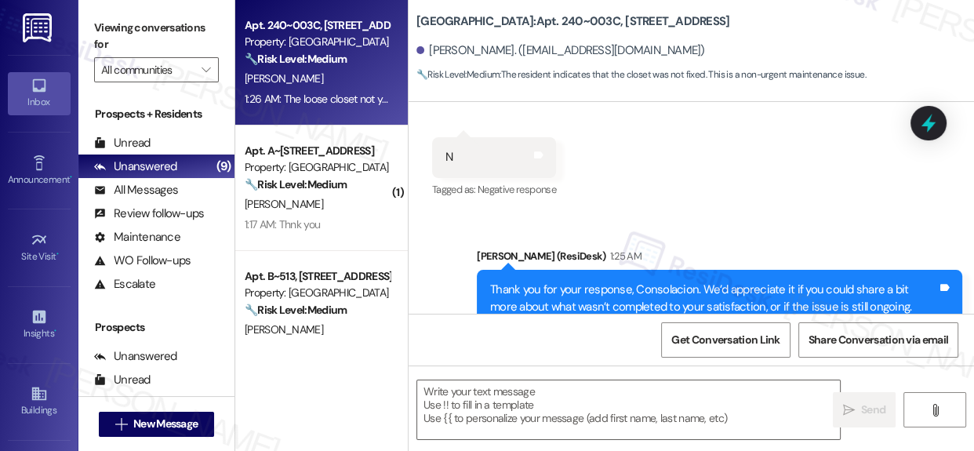
scroll to position [2249, 0]
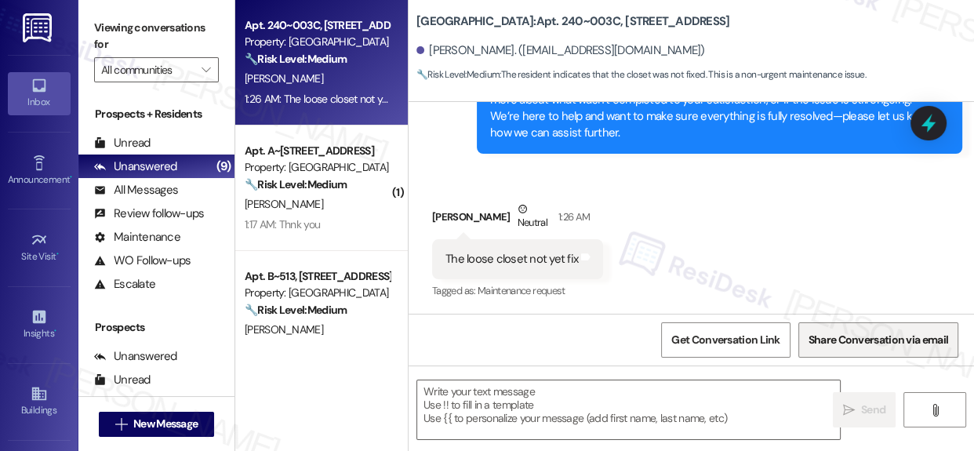
click at [949, 325] on button "Share Conversation via email" at bounding box center [878, 339] width 160 height 35
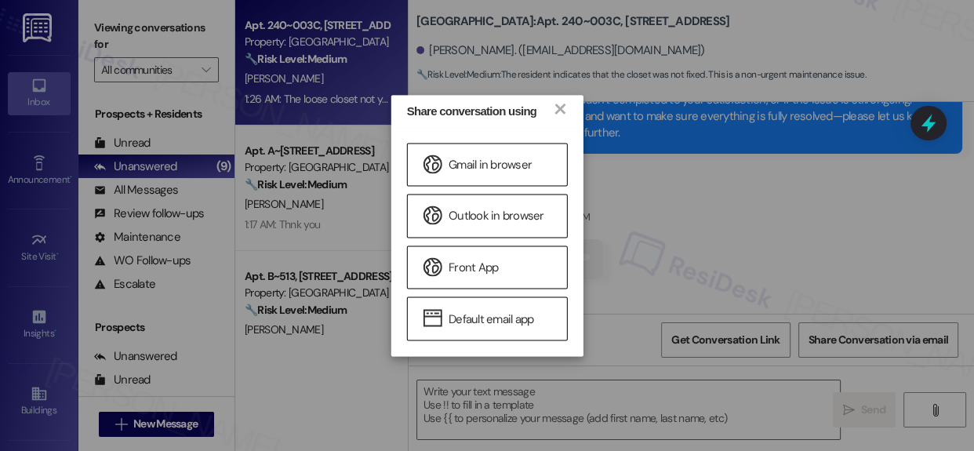
click at [856, 223] on div "Share conversation using × Gmail in browser Outlook in browser Front App Defaul…" at bounding box center [487, 225] width 974 height 451
click at [857, 223] on div "Received via SMS [PERSON_NAME] Neutral 1:26 AM The loose closet not yet fix Tag…" at bounding box center [691, 239] width 565 height 149
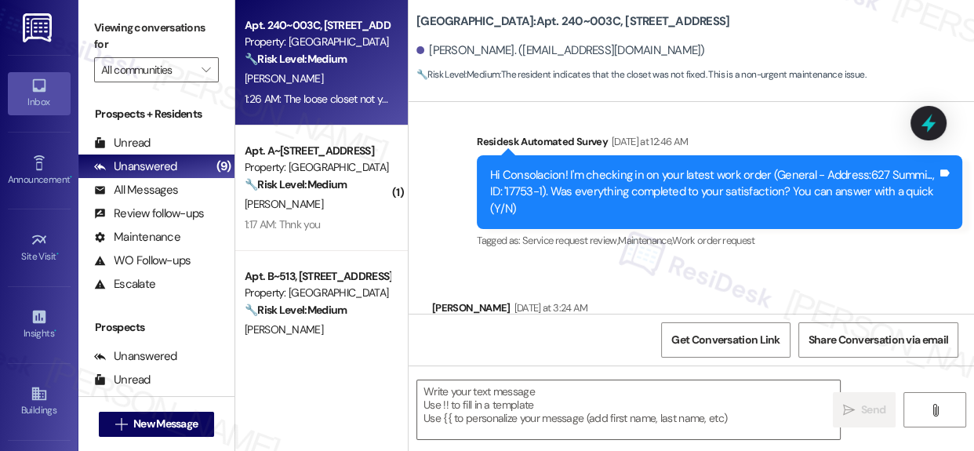
scroll to position [1629, 0]
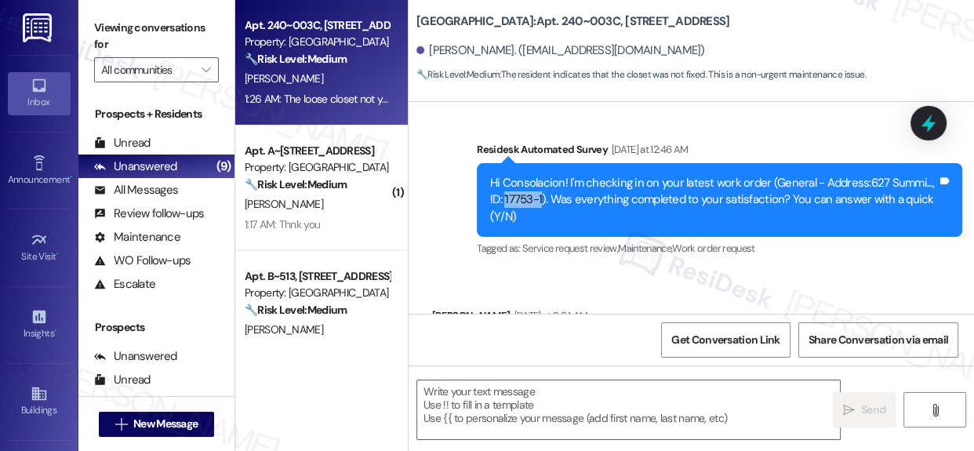
drag, startPoint x: 502, startPoint y: 195, endPoint x: 541, endPoint y: 203, distance: 40.0
click at [541, 203] on div "Hi Consolacion! I'm checking in on your latest work order (General - Address:62…" at bounding box center [713, 200] width 447 height 50
drag, startPoint x: 540, startPoint y: 197, endPoint x: 490, endPoint y: 205, distance: 50.0
click at [490, 199] on div "Hi Consolacion! I'm checking in on your latest work order (General - Address:62…" at bounding box center [713, 200] width 447 height 50
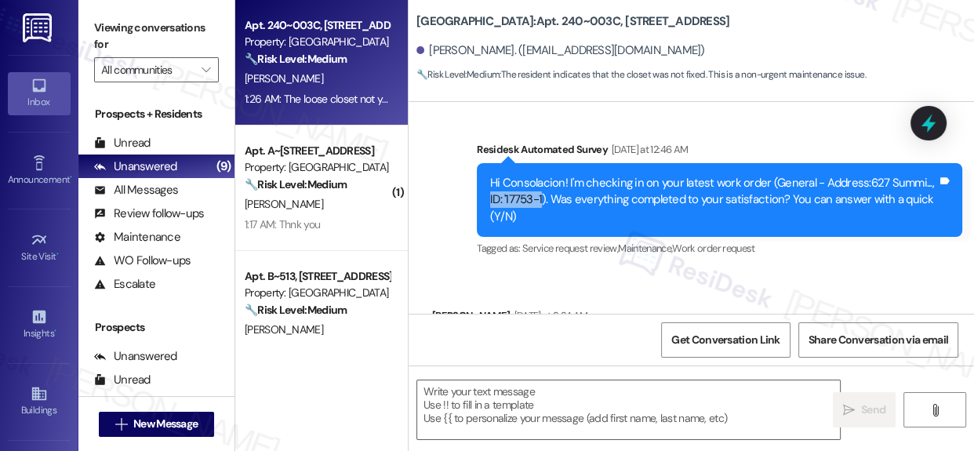
copy div "ID: '17753-1"
click at [933, 124] on icon at bounding box center [928, 123] width 19 height 24
click at [0, 0] on div ".cls-1{fill:#0a055f;}.cls-2{fill:#0cc4c4;} resideskLogoBlueOrange All Search: C…" at bounding box center [0, 0] width 0 height 0
click at [932, 118] on icon at bounding box center [928, 123] width 27 height 27
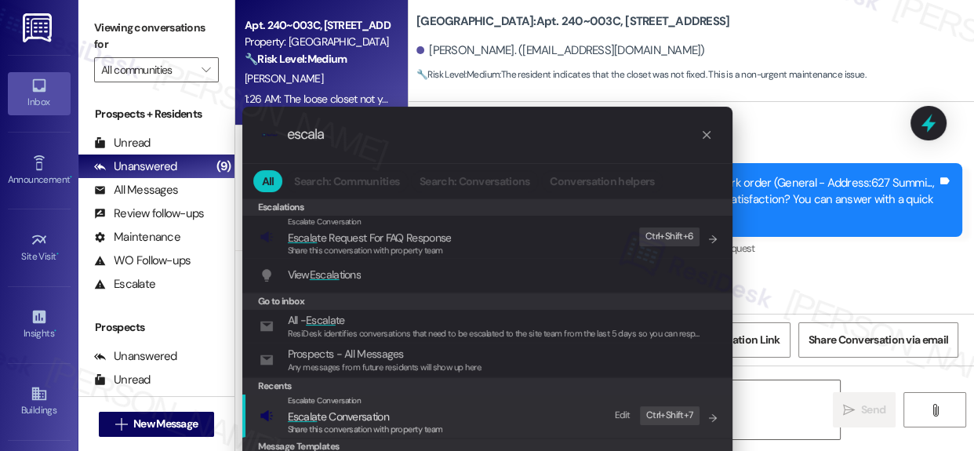
type input "escala"
click at [360, 420] on span "Escala te Conversation" at bounding box center [338, 416] width 101 height 14
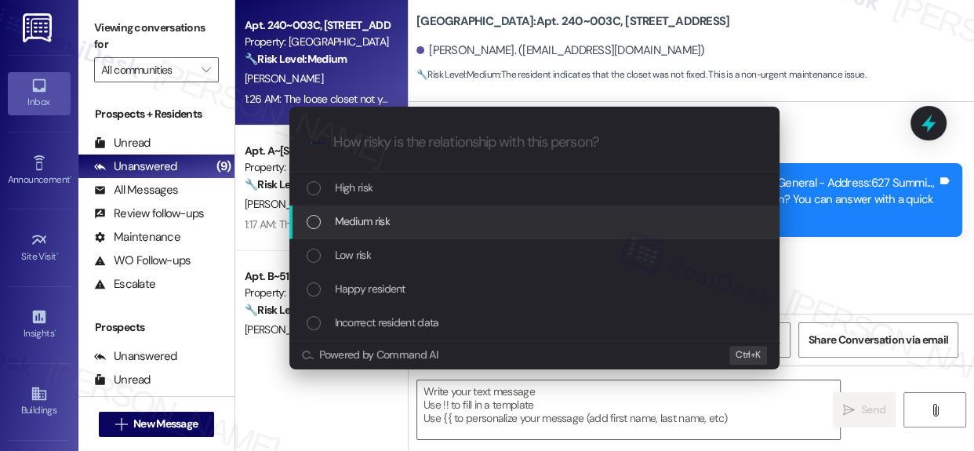
click at [315, 222] on div "List of options" at bounding box center [314, 222] width 14 height 14
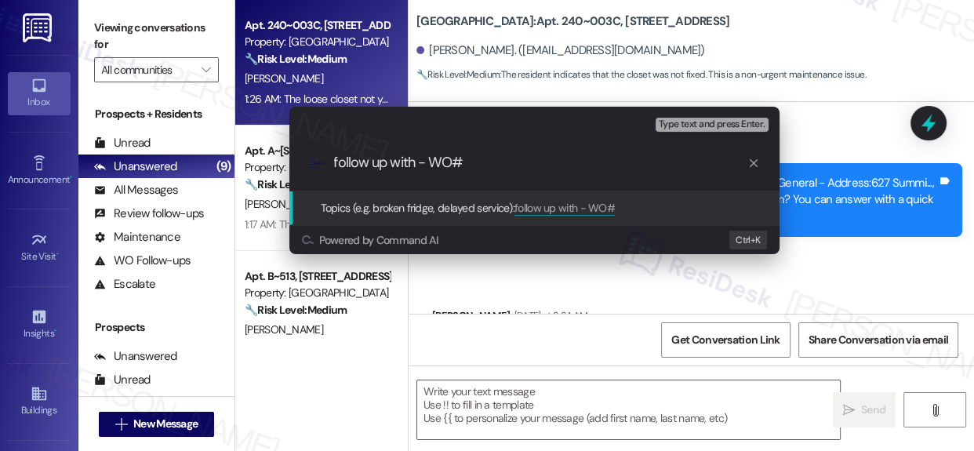
paste input "ID: '17753-1"
type input "follow up with - WO#ID: '17753-1"
click at [485, 158] on input "follow up with - WO#ID: '17753-1" at bounding box center [540, 163] width 413 height 16
click at [486, 158] on input "follow up with - WO#ID: '17753-1" at bounding box center [540, 163] width 413 height 16
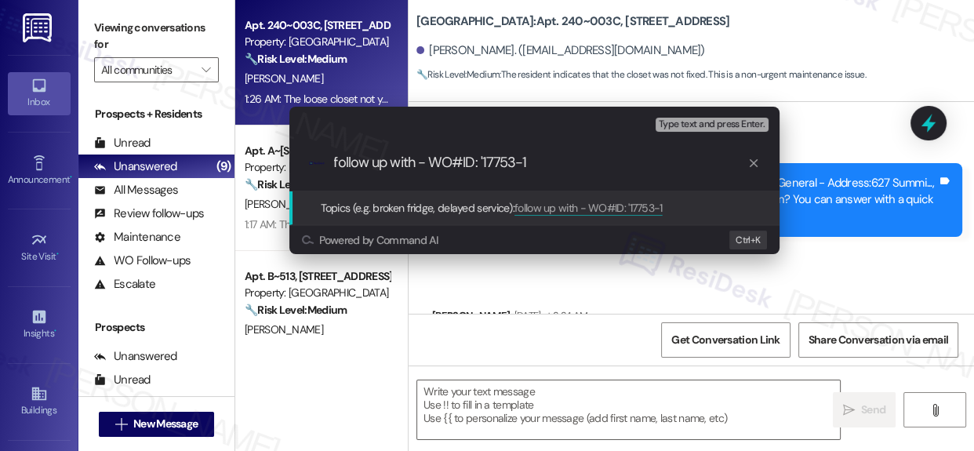
click at [486, 158] on input "follow up with - WO#ID: '17753-1" at bounding box center [540, 163] width 413 height 16
click at [845, 282] on div "Escalate Conversation Medium risk Topics (e.g. broken fridge, delayed service) …" at bounding box center [487, 225] width 974 height 451
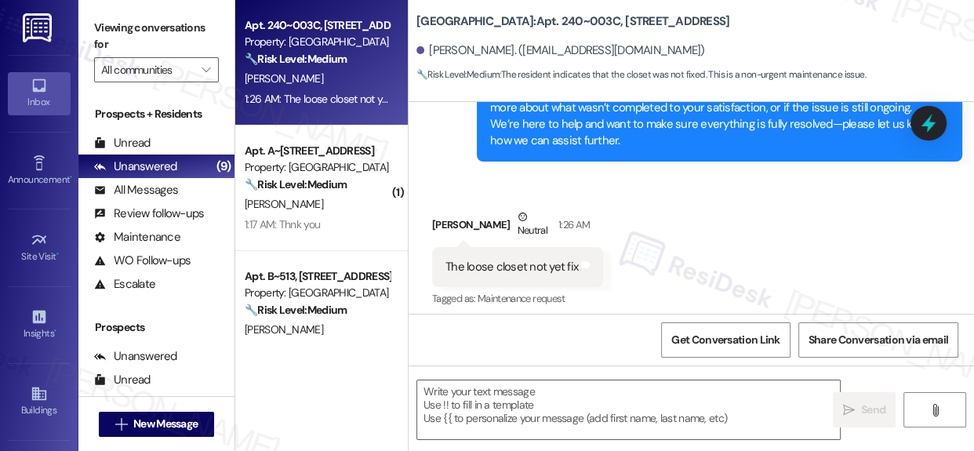
scroll to position [2249, 0]
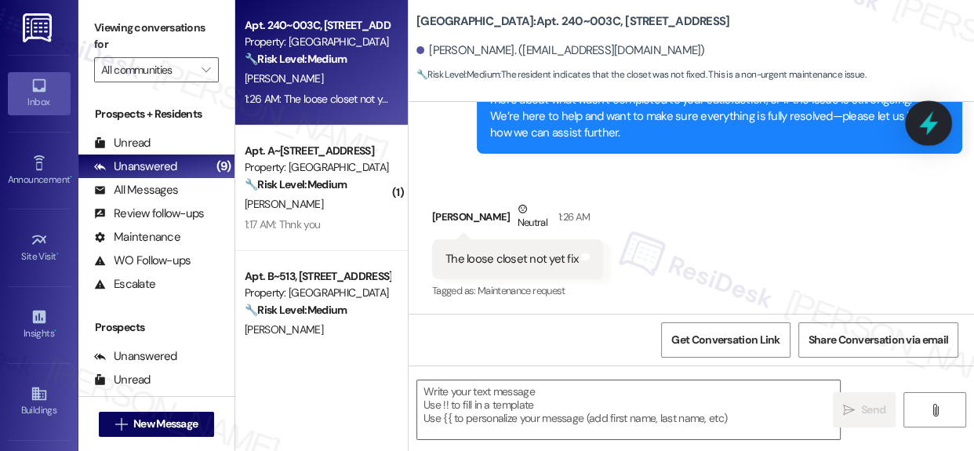
click at [933, 135] on icon at bounding box center [928, 123] width 27 height 27
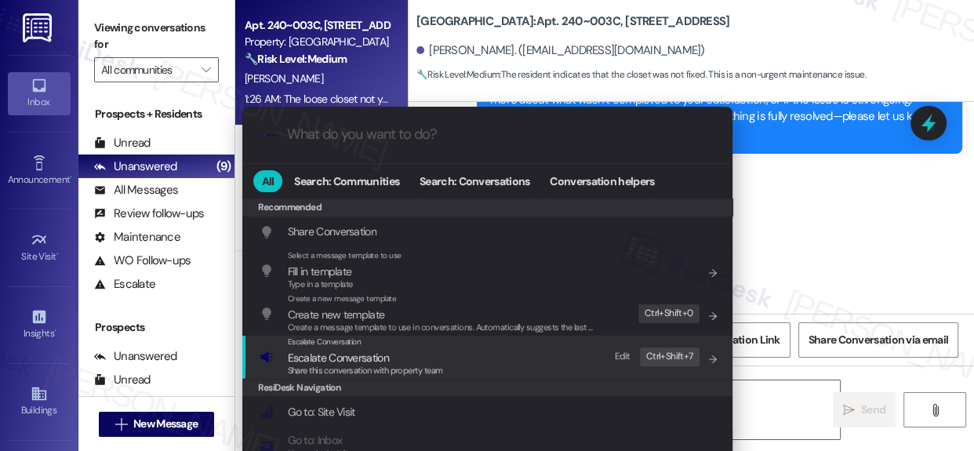
click at [330, 358] on span "Escalate Conversation" at bounding box center [338, 358] width 101 height 14
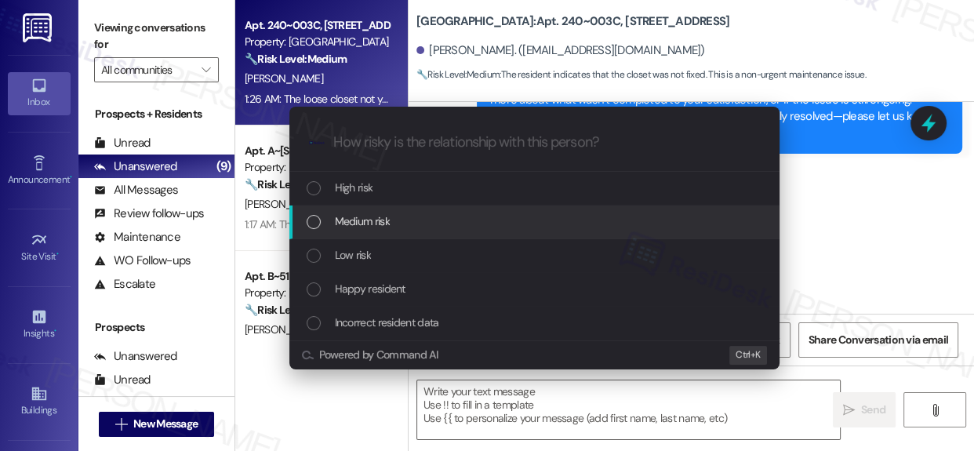
click at [326, 217] on div "Medium risk" at bounding box center [536, 221] width 459 height 17
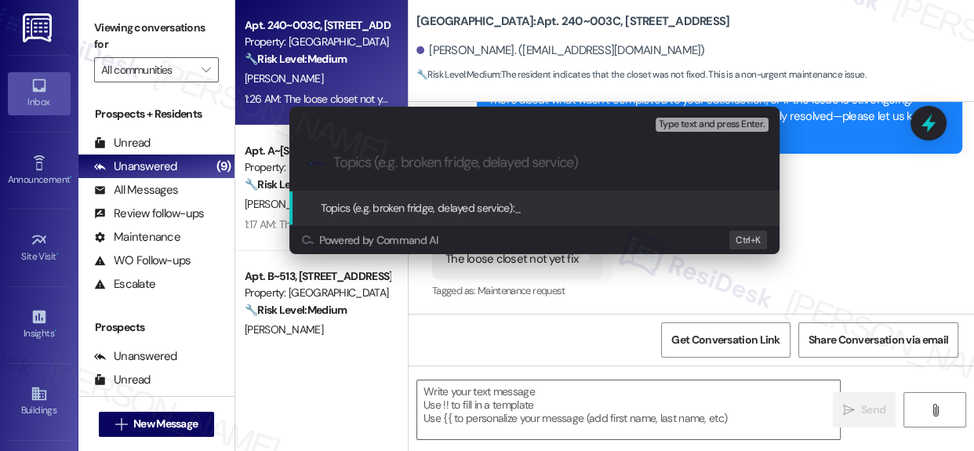
paste input "follow up with - WO#ID: '17753-1"
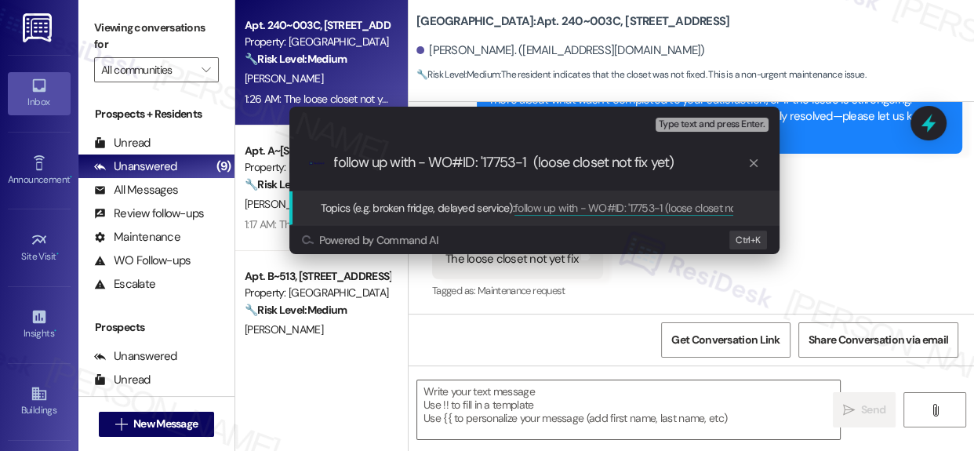
type input "follow up with - WO#ID: '17753-1 (loose closet not fix yet)"
click at [449, 204] on span "Topics (e.g. broken fridge, delayed service):" at bounding box center [418, 208] width 195 height 14
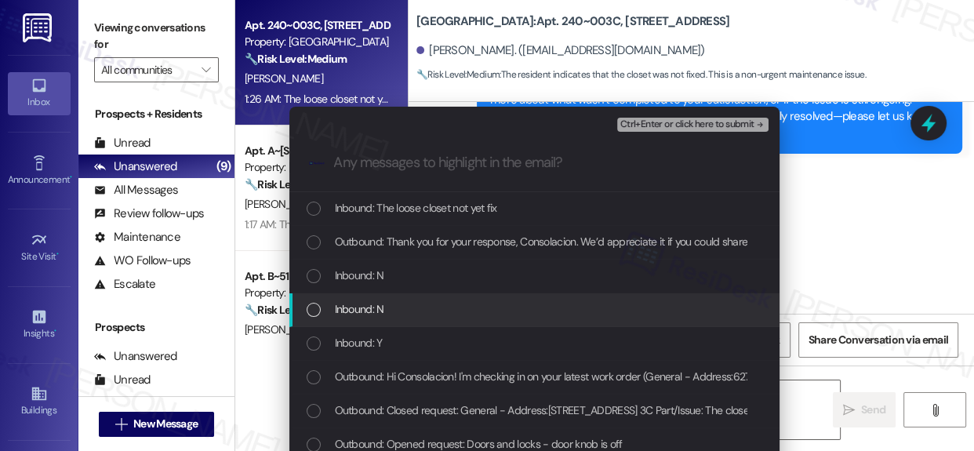
click at [307, 303] on div "List of options" at bounding box center [314, 310] width 14 height 14
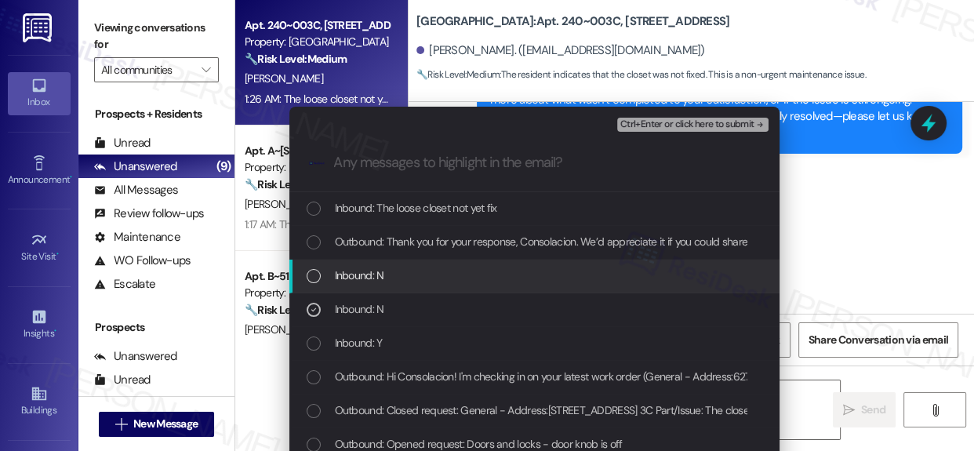
click at [310, 271] on div "List of options" at bounding box center [314, 276] width 14 height 14
click at [310, 271] on icon "List of options" at bounding box center [313, 276] width 11 height 11
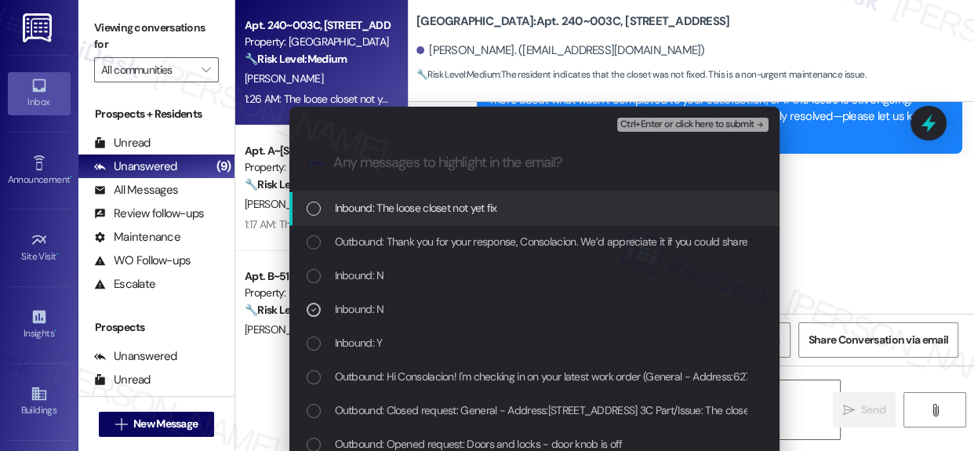
click at [318, 212] on div "Inbound: The loose closet not yet fix" at bounding box center [536, 207] width 459 height 17
click at [307, 206] on div "List of options" at bounding box center [314, 209] width 14 height 14
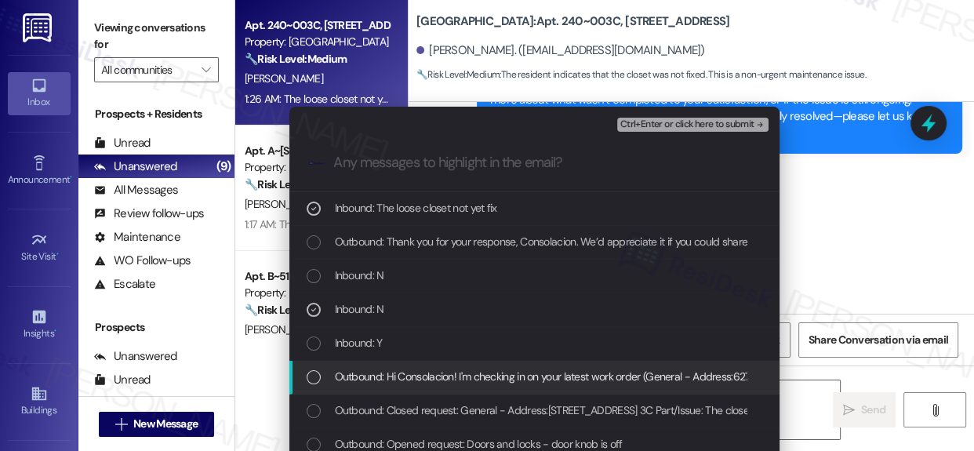
drag, startPoint x: 310, startPoint y: 372, endPoint x: 314, endPoint y: 358, distance: 14.9
click at [310, 370] on div "List of options" at bounding box center [314, 377] width 14 height 14
click at [308, 379] on div "List of options" at bounding box center [314, 377] width 14 height 14
click at [307, 376] on div "List of options" at bounding box center [314, 377] width 14 height 14
click at [312, 381] on div "List of options" at bounding box center [314, 377] width 14 height 14
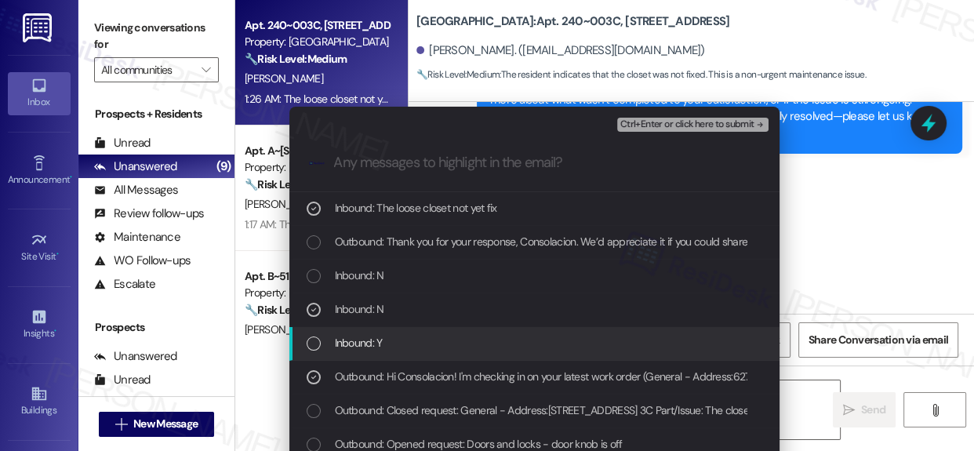
click at [307, 342] on div "List of options" at bounding box center [314, 343] width 14 height 14
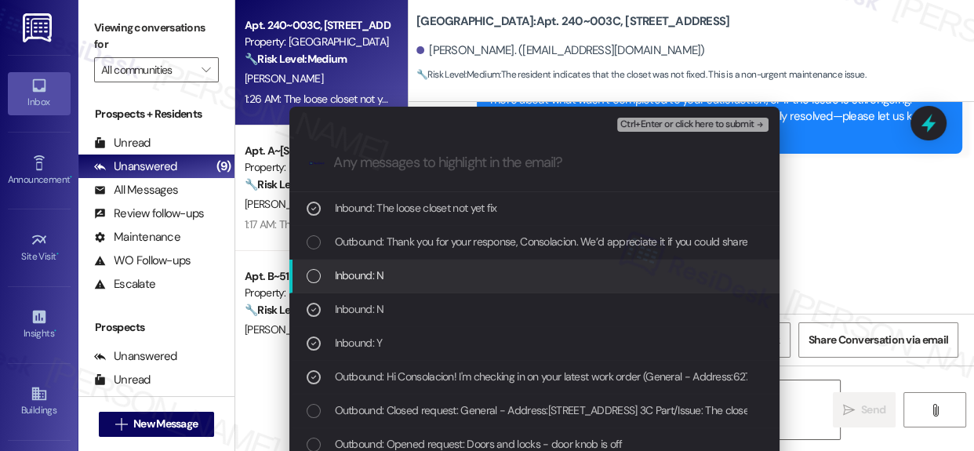
click at [314, 275] on div "List of options" at bounding box center [314, 276] width 14 height 14
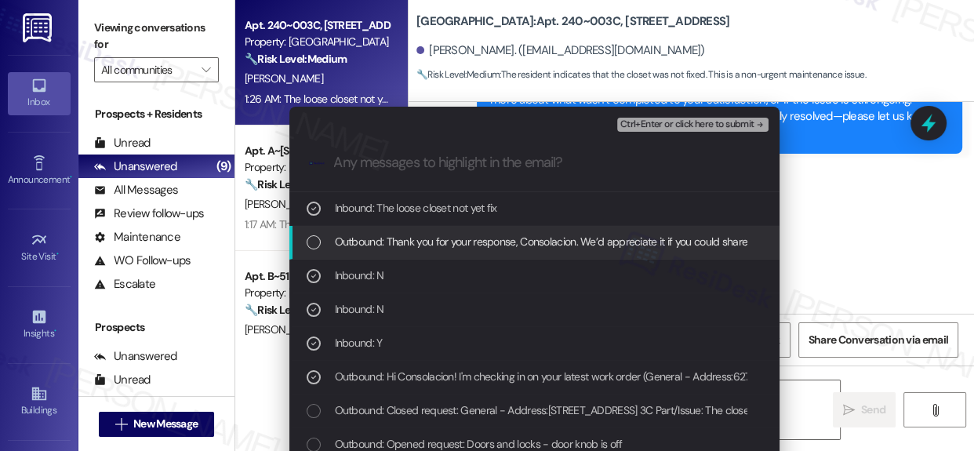
click at [307, 241] on div "List of options" at bounding box center [314, 242] width 14 height 14
click at [308, 241] on icon "List of options" at bounding box center [313, 242] width 11 height 11
click at [312, 238] on div "List of options" at bounding box center [314, 242] width 14 height 14
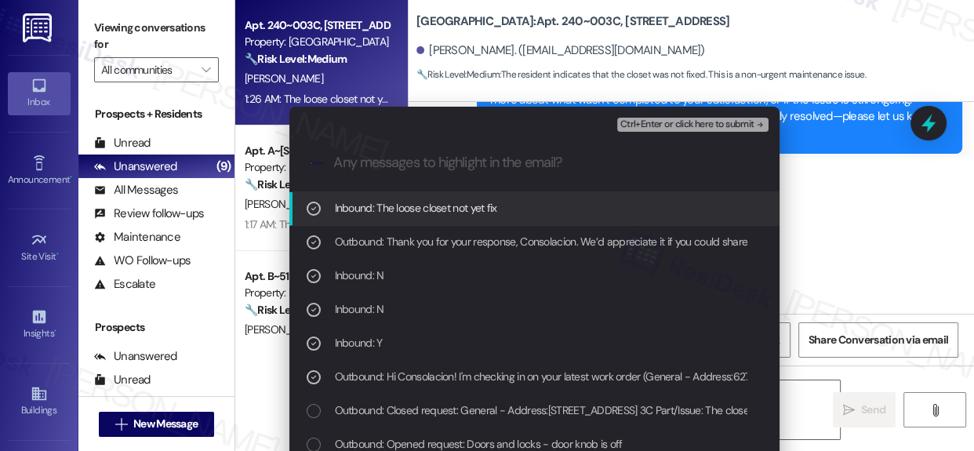
scroll to position [60, 0]
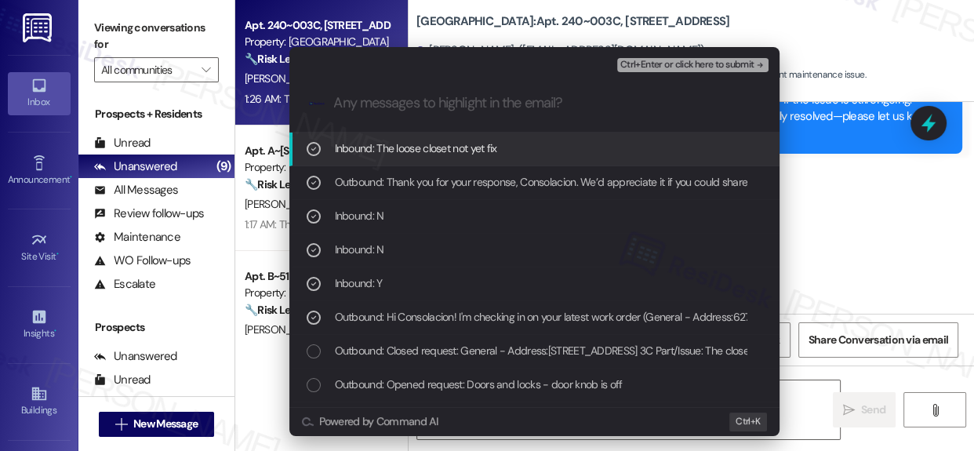
click at [706, 56] on div "Ctrl+Enter or click here to submit" at bounding box center [694, 65] width 155 height 20
click at [705, 63] on span "Ctrl+Enter or click here to submit" at bounding box center [687, 65] width 134 height 11
click at [705, 63] on div "[PERSON_NAME]. ([EMAIL_ADDRESS][DOMAIN_NAME])" at bounding box center [695, 50] width 558 height 31
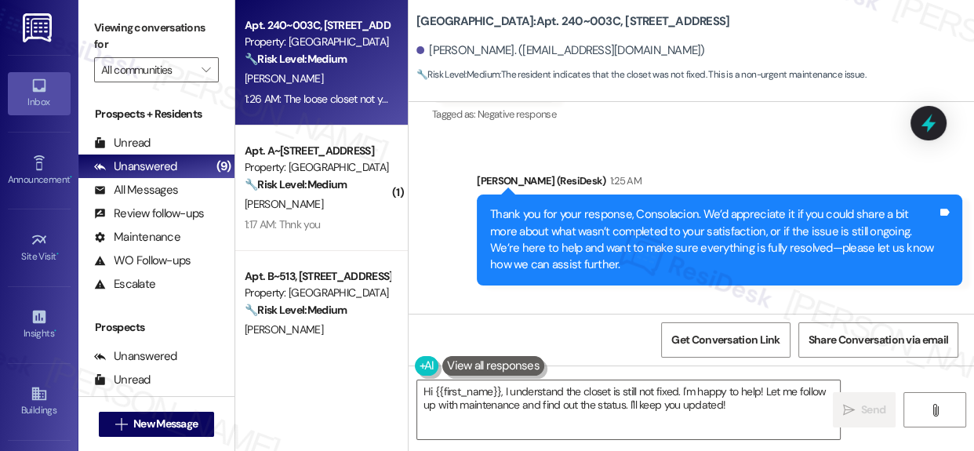
scroll to position [2249, 0]
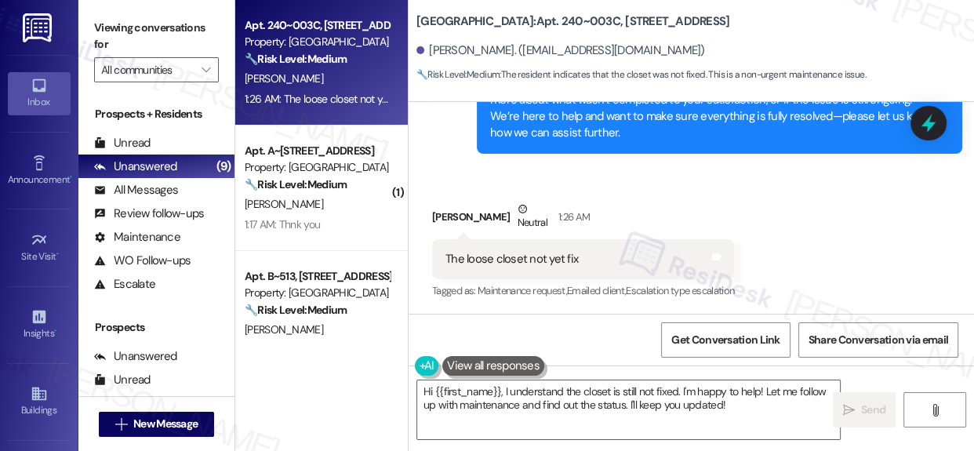
click at [954, 316] on div "Get Conversation Link Share Conversation via email" at bounding box center [691, 340] width 565 height 52
click at [765, 391] on textarea "Hi {{first_name}}, I understand the closet is still not fixed. I'm happy to hel…" at bounding box center [628, 409] width 423 height 59
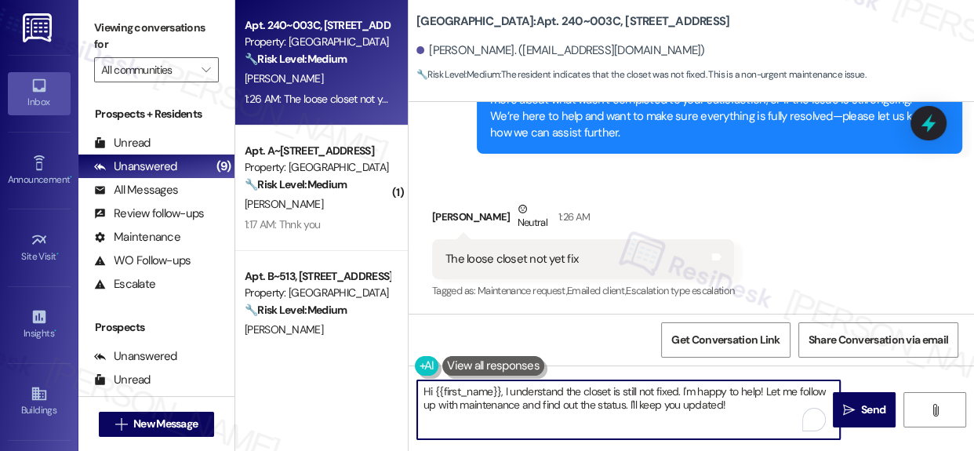
click at [765, 391] on textarea "Hi {{first_name}}, I understand the closet is still not fixed. I'm happy to hel…" at bounding box center [628, 409] width 423 height 59
click at [766, 406] on textarea "Hi {{first_name}}, I understand the closet is still not fixed. I'm happy to hel…" at bounding box center [628, 409] width 423 height 59
type textarea "Hi {{first_name}}, I understand the closet is still not fixed. I'm happy to hel…"
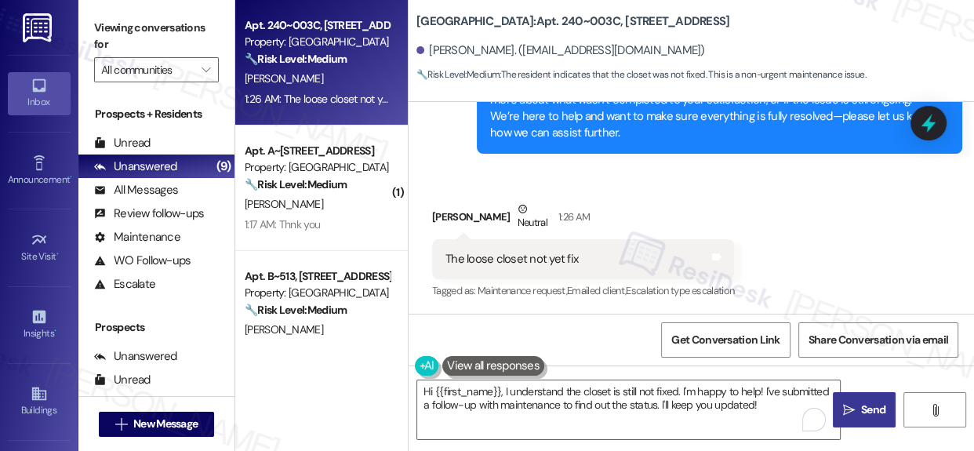
click at [864, 408] on span "Send" at bounding box center [873, 410] width 24 height 16
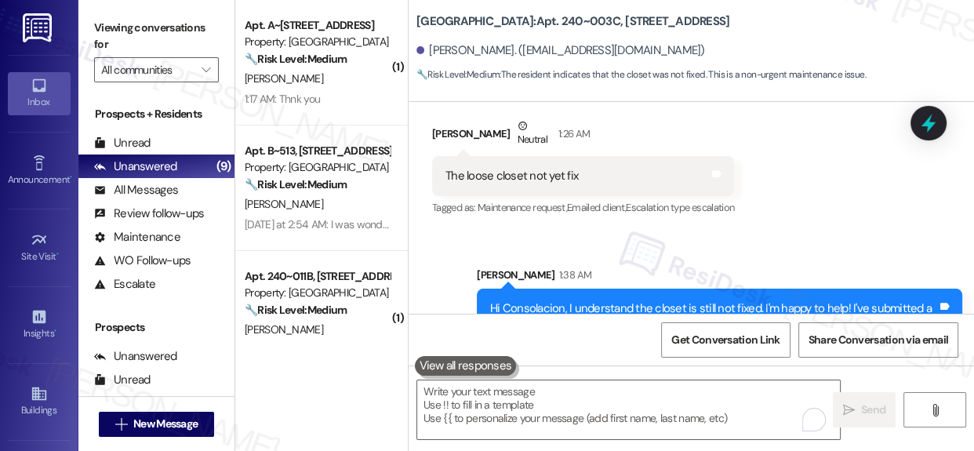
scroll to position [2375, 0]
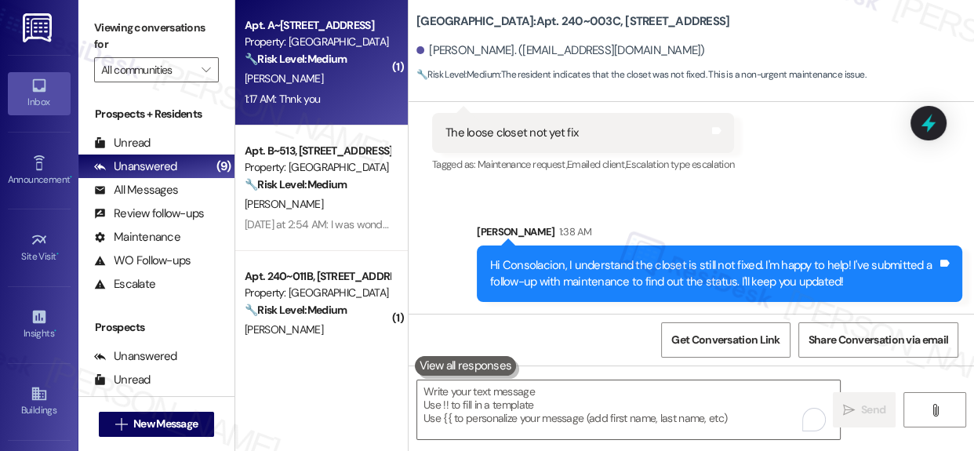
click at [325, 29] on div "Apt. A~[STREET_ADDRESS]" at bounding box center [317, 25] width 145 height 16
type textarea "Fetching suggested responses. Please feel free to read through the conversation…"
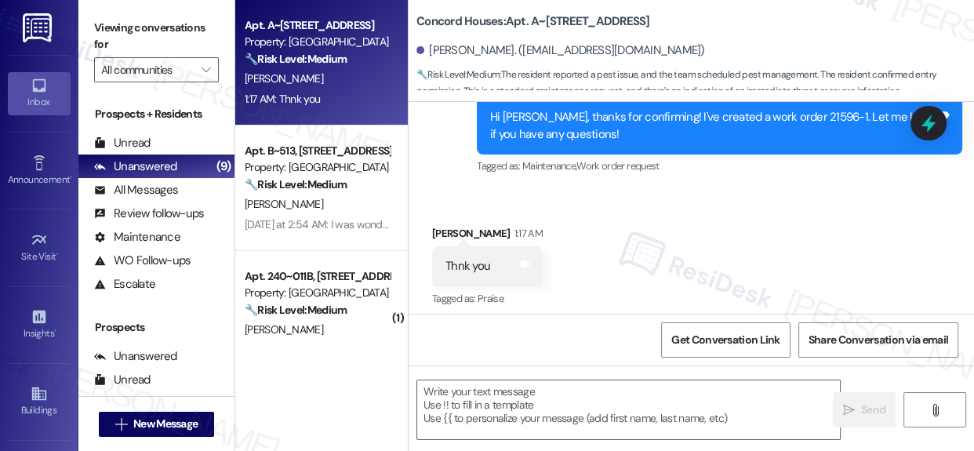
scroll to position [2102, 0]
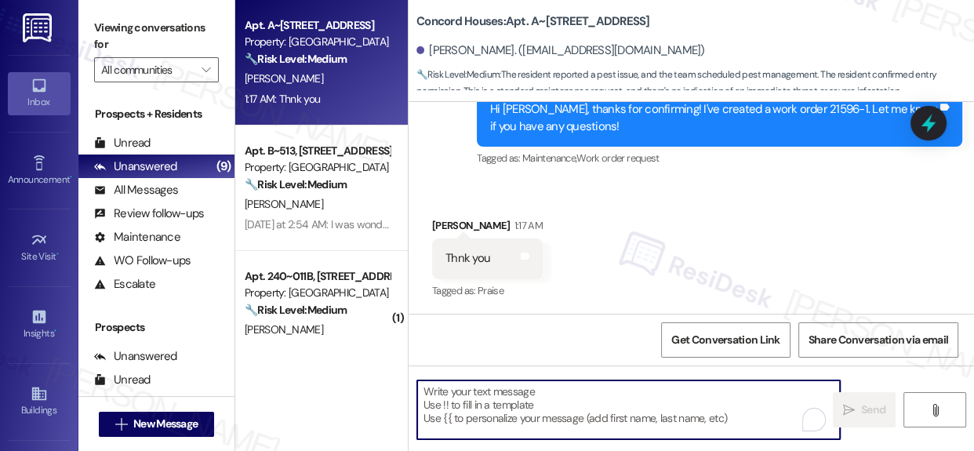
click at [555, 396] on textarea "To enrich screen reader interactions, please activate Accessibility in Grammarl…" at bounding box center [628, 409] width 423 height 59
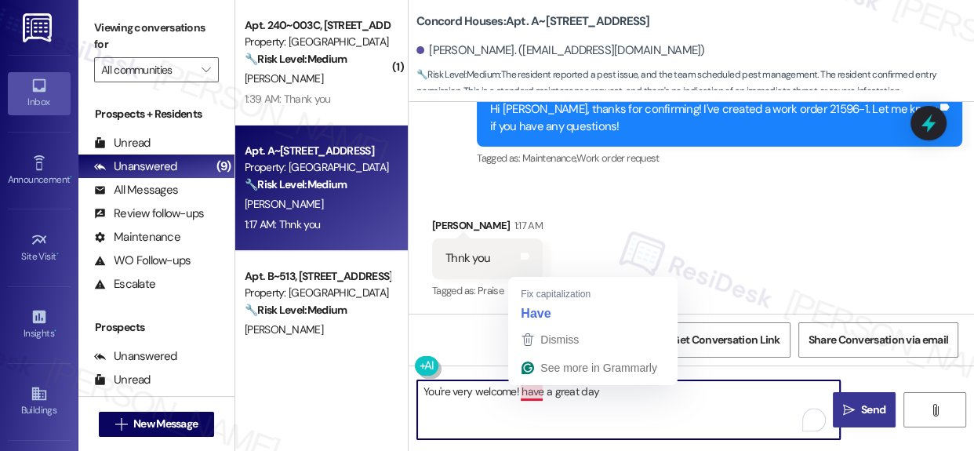
click at [539, 394] on textarea "You're very welcome! have a great day" at bounding box center [628, 409] width 423 height 59
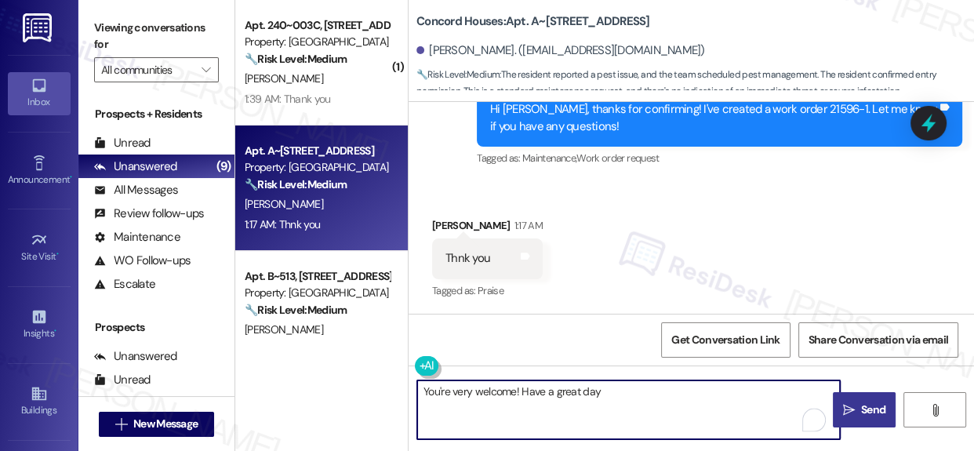
drag, startPoint x: 616, startPoint y: 385, endPoint x: 620, endPoint y: 396, distance: 11.7
click at [617, 390] on textarea "You're very welcome! Have a great day" at bounding box center [628, 409] width 423 height 59
type textarea "You're very welcome! Have a great day."
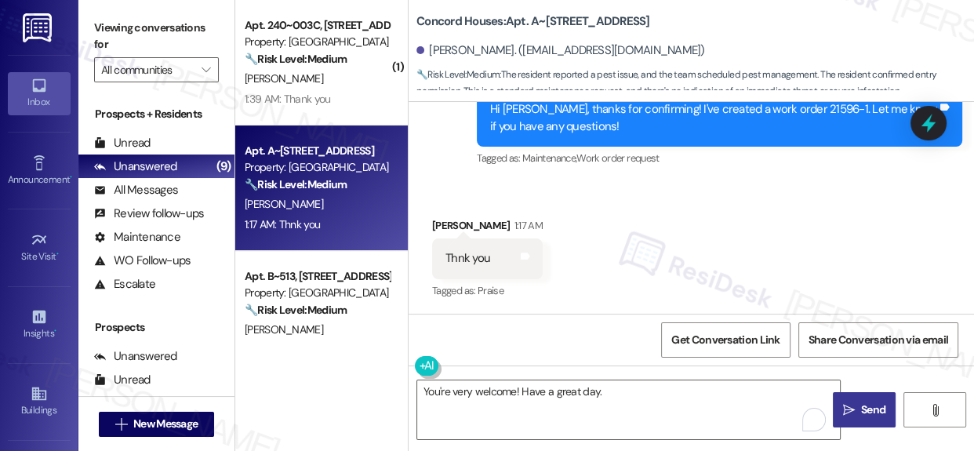
click at [875, 415] on span "Send" at bounding box center [873, 410] width 24 height 16
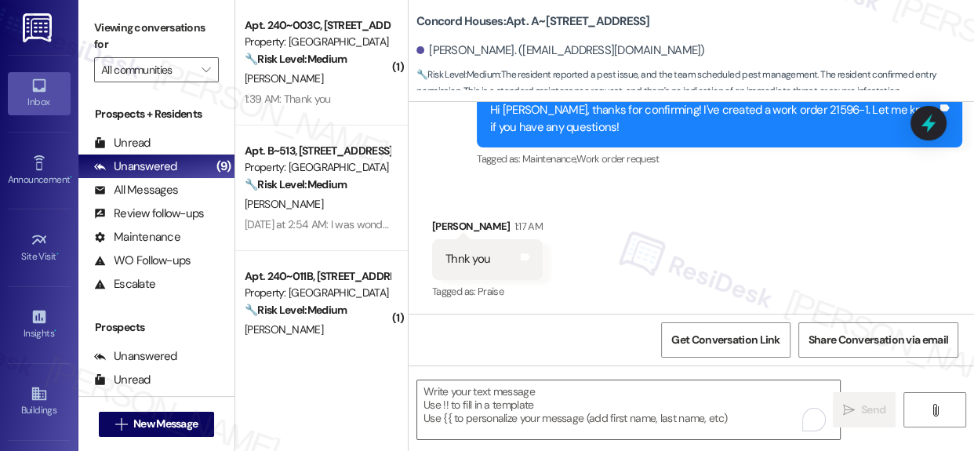
scroll to position [2211, 0]
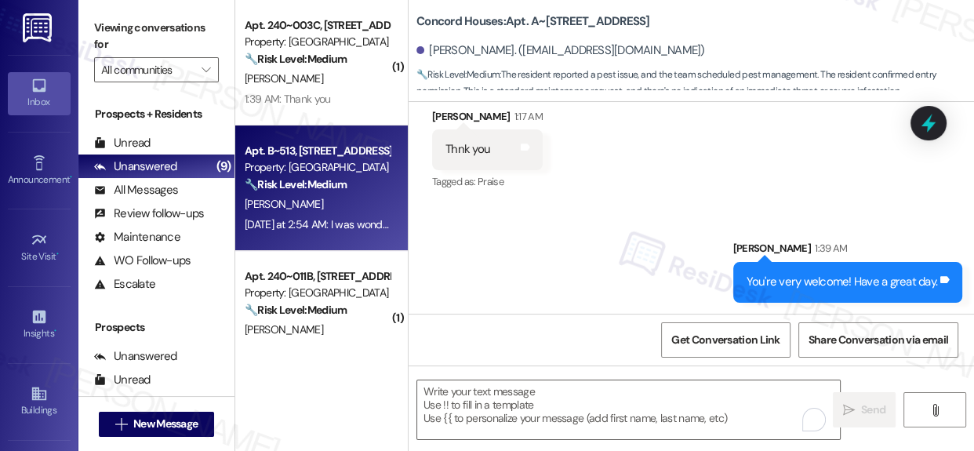
click at [347, 172] on div "Property: [GEOGRAPHIC_DATA]" at bounding box center [317, 167] width 145 height 16
type textarea "Fetching suggested responses. Please feel free to read through the conversation…"
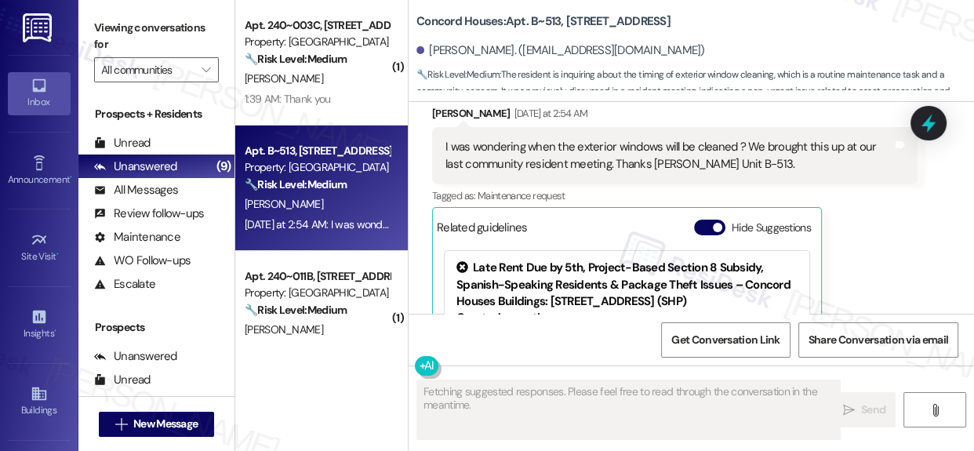
scroll to position [664, 0]
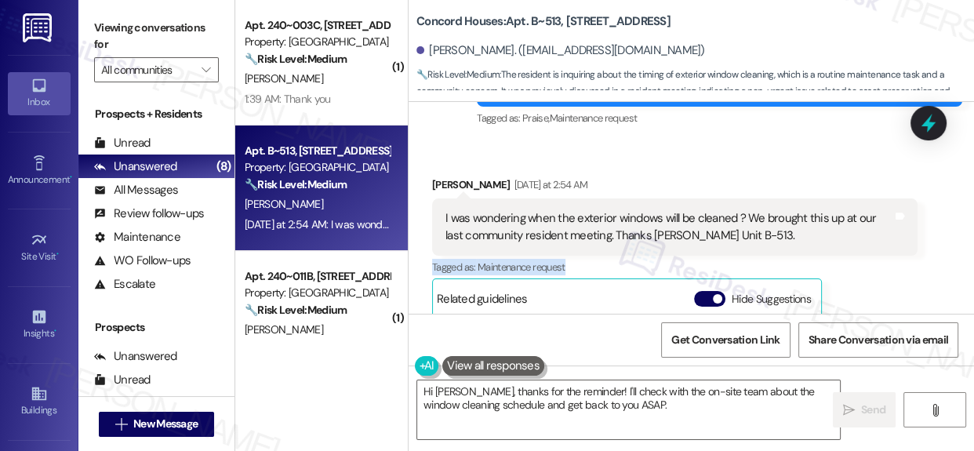
drag, startPoint x: 961, startPoint y: 253, endPoint x: 958, endPoint y: 274, distance: 22.1
click at [958, 274] on div "Received via SMS [PERSON_NAME] [DATE] at 2:54 AM I was wondering when the exter…" at bounding box center [691, 326] width 565 height 370
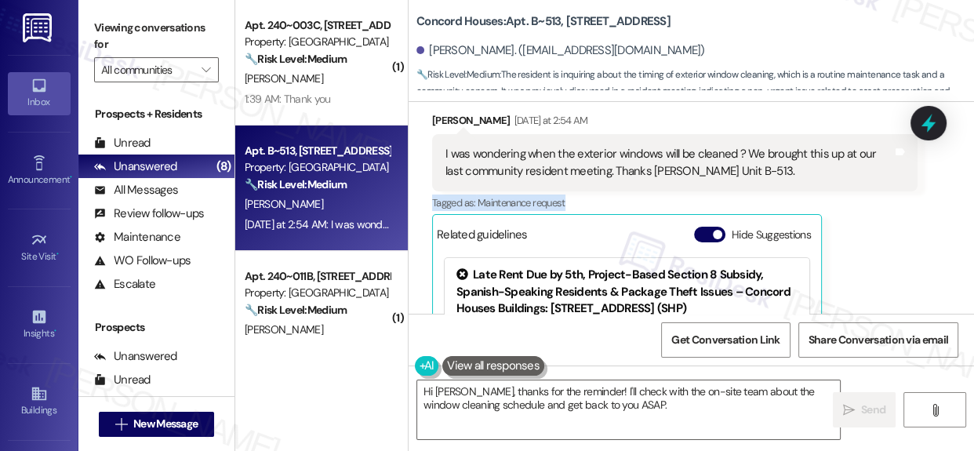
scroll to position [724, 0]
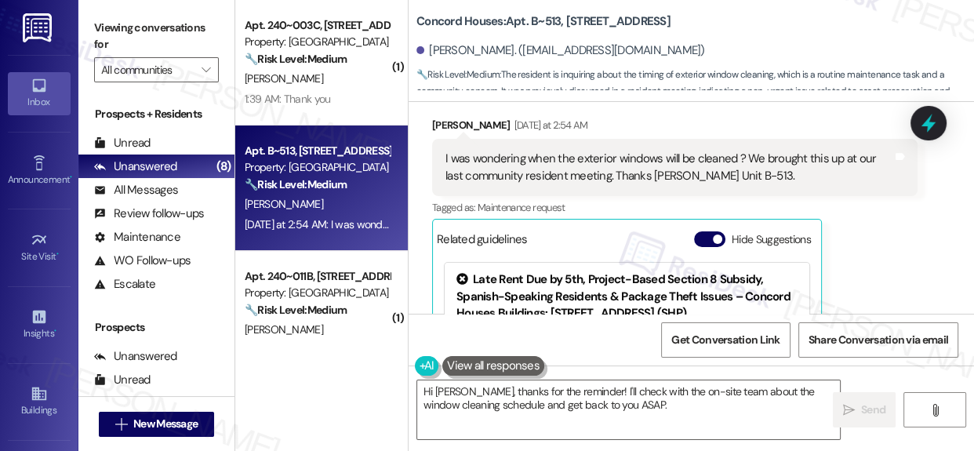
click at [696, 180] on div "I was wondering when the exterior windows will be cleaned ? We brought this up …" at bounding box center [668, 168] width 447 height 34
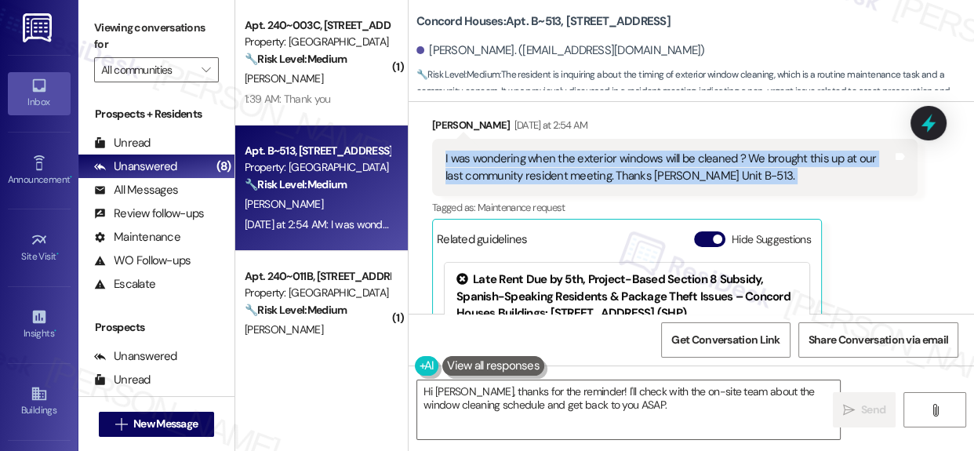
click at [696, 180] on div "I was wondering when the exterior windows will be cleaned ? We brought this up …" at bounding box center [668, 168] width 447 height 34
copy div "I was wondering when the exterior windows will be cleaned ? We brought this up …"
click at [605, 406] on textarea "Hi [PERSON_NAME], thanks for the reminder! I'll check with the on-site team abo…" at bounding box center [628, 409] width 423 height 59
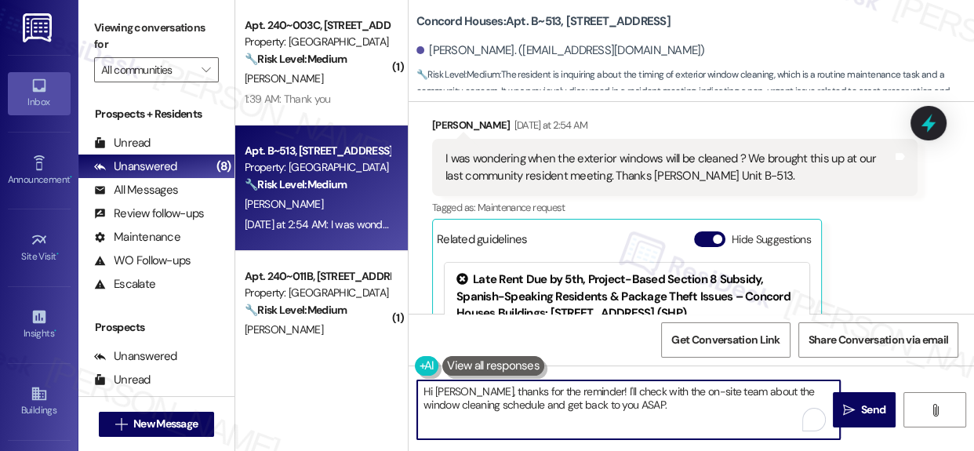
click at [605, 405] on textarea "Hi [PERSON_NAME], thanks for the reminder! I'll check with the on-site team abo…" at bounding box center [628, 409] width 423 height 59
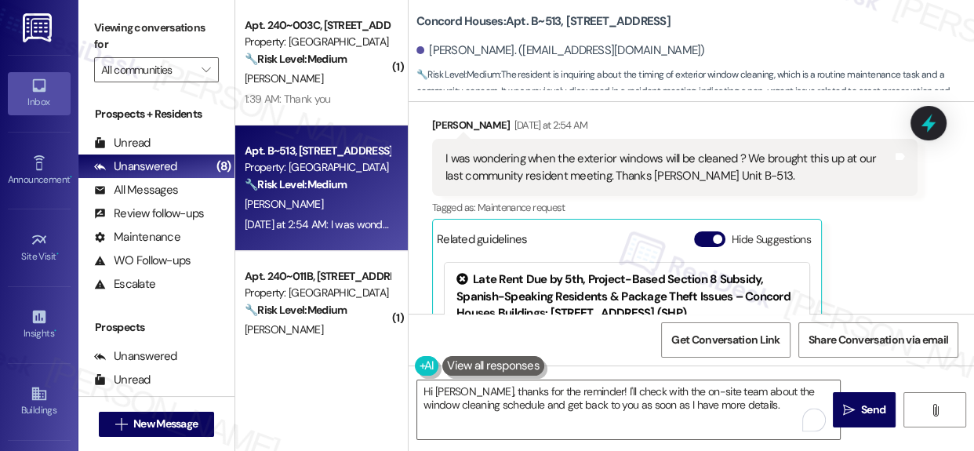
click at [500, 175] on div "I was wondering when the exterior windows will be cleaned ? We brought this up …" at bounding box center [668, 168] width 447 height 34
click at [502, 176] on div "I was wondering when the exterior windows will be cleaned ? We brought this up …" at bounding box center [668, 168] width 447 height 34
click at [847, 213] on div "Tagged as: Maintenance request Click to highlight conversations about Maintenan…" at bounding box center [674, 207] width 485 height 23
click at [736, 408] on textarea "Hi [PERSON_NAME], thanks for the reminder! I'll check with the on-site team abo…" at bounding box center [628, 409] width 423 height 59
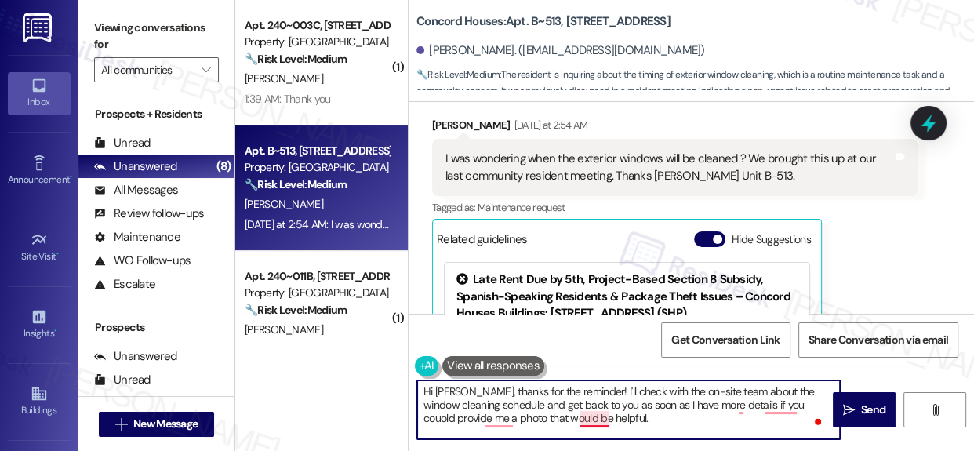
click at [599, 420] on textarea "Hi [PERSON_NAME], thanks for the reminder! I'll check with the on-site team abo…" at bounding box center [628, 409] width 423 height 59
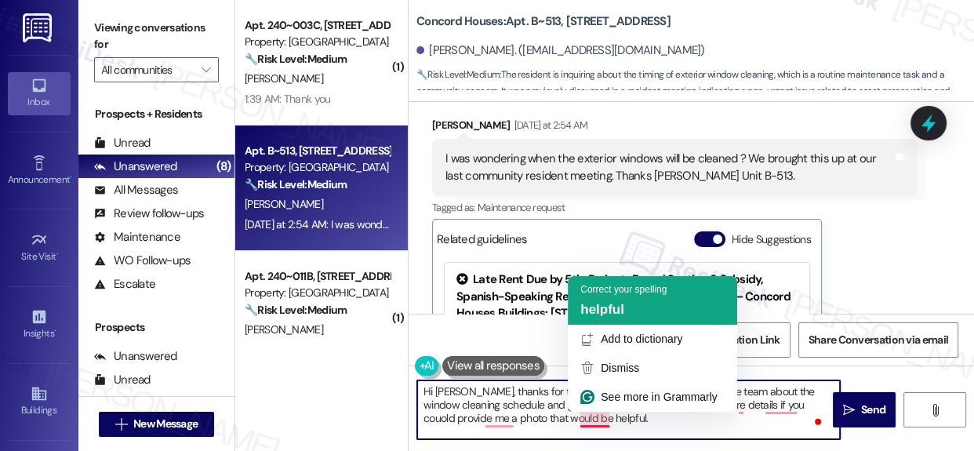
click at [596, 311] on span "helpful" at bounding box center [602, 309] width 44 height 15
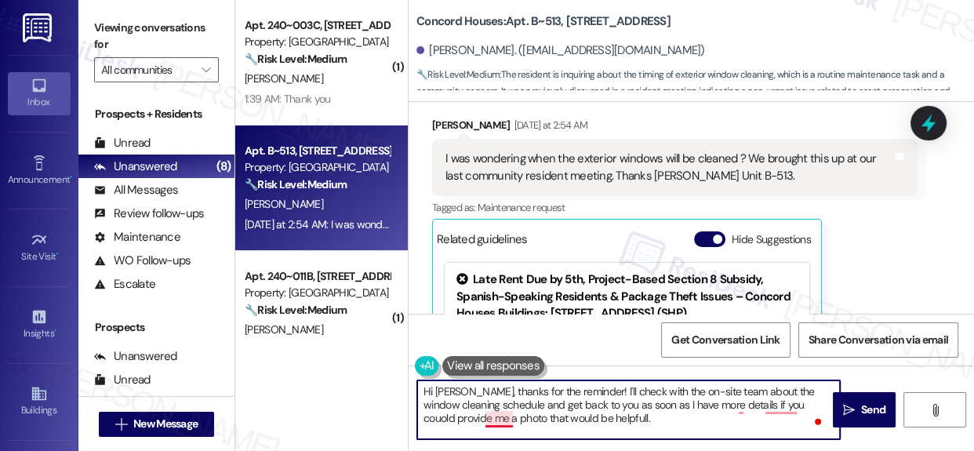
click at [501, 422] on textarea "Hi [PERSON_NAME], thanks for the reminder! I'll check with the on-site team abo…" at bounding box center [628, 409] width 423 height 59
click at [782, 404] on textarea "Hi [PERSON_NAME], thanks for the reminder! I'll check with the on-site team abo…" at bounding box center [628, 409] width 423 height 59
click at [742, 407] on textarea "Hi [PERSON_NAME], thanks for the reminder! I'll check with the on-site team abo…" at bounding box center [628, 409] width 423 height 59
click at [607, 413] on textarea "Hi [PERSON_NAME], thanks for the reminder! I'll check with the on-site team abo…" at bounding box center [628, 409] width 423 height 59
click at [478, 423] on textarea "Hi [PERSON_NAME], thanks for the reminder! I'll check with the on-site team abo…" at bounding box center [628, 409] width 423 height 59
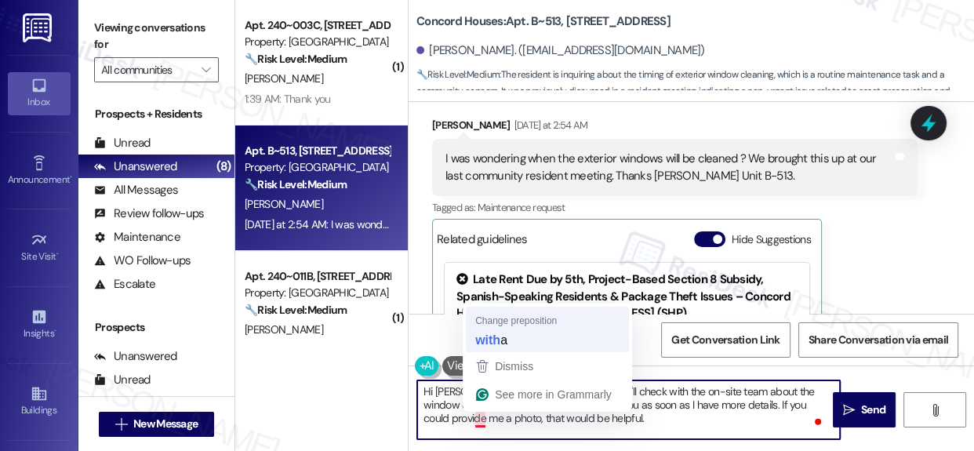
type textarea "Hi [PERSON_NAME], thanks for the reminder! I'll check with the on-site team abo…"
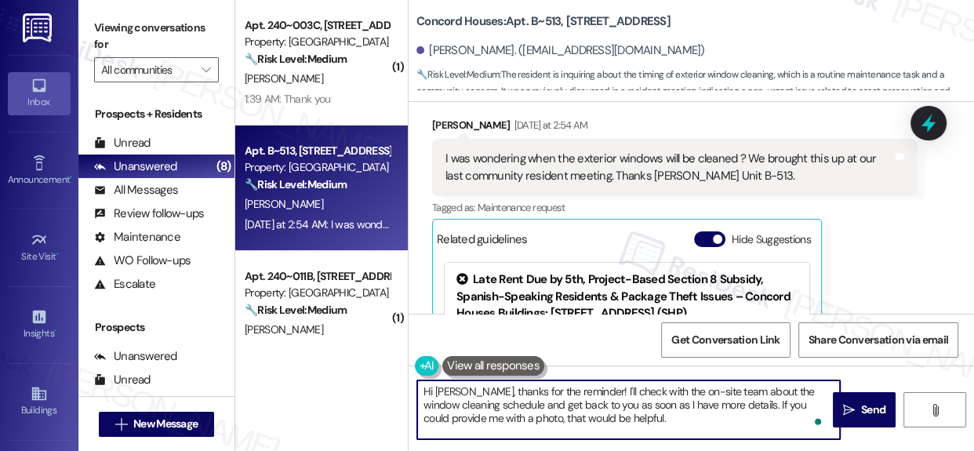
click at [547, 392] on textarea "Hi [PERSON_NAME], thanks for the reminder! I'll check with the on-site team abo…" at bounding box center [628, 409] width 423 height 59
click at [548, 392] on textarea "Hi [PERSON_NAME], thanks for the reminder! I'll check with the on-site team abo…" at bounding box center [628, 409] width 423 height 59
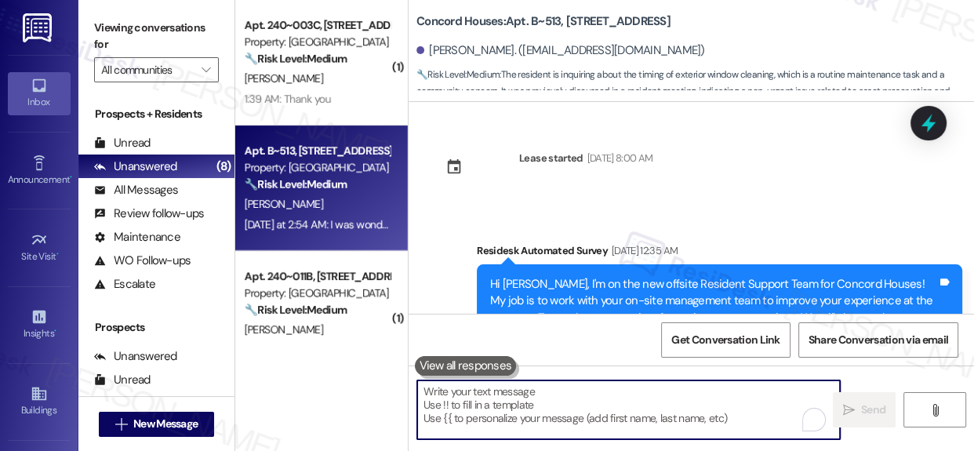
scroll to position [724, 0]
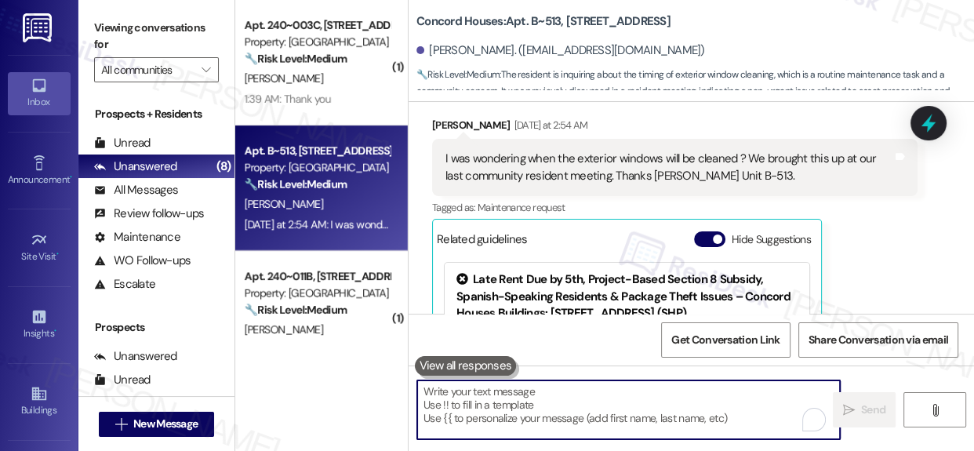
click at [545, 409] on textarea "To enrich screen reader interactions, please activate Accessibility in Grammarl…" at bounding box center [628, 409] width 423 height 59
paste textarea "Hi [PERSON_NAME], thank you for the reminder! I’ll coordinate with the on-site …"
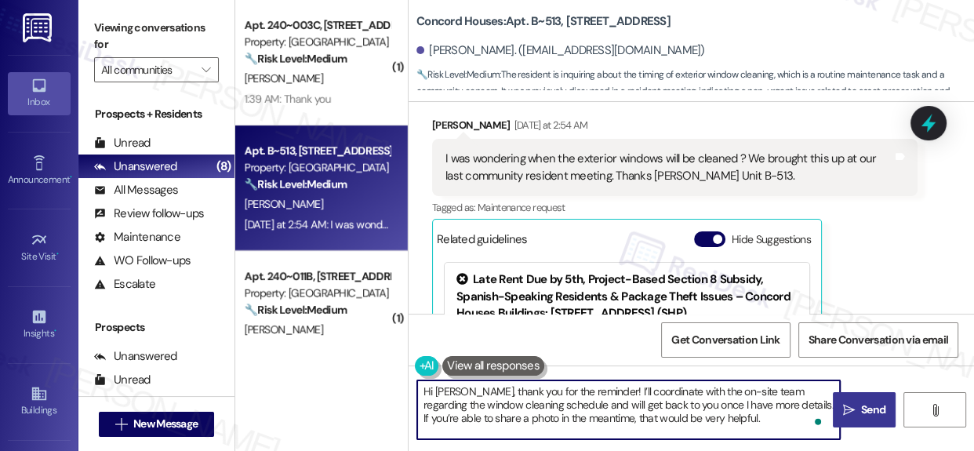
type textarea "Hi [PERSON_NAME], thank you for the reminder! I’ll coordinate with the on-site …"
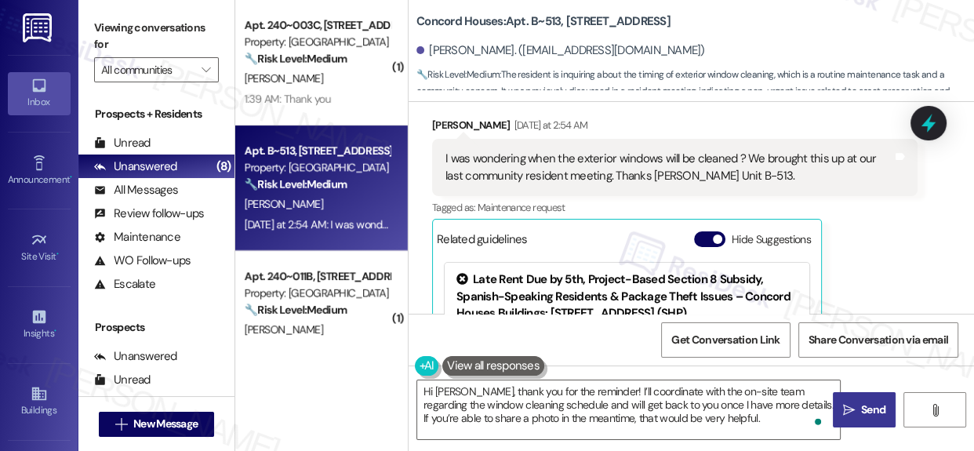
click at [863, 413] on span "Send" at bounding box center [873, 410] width 24 height 16
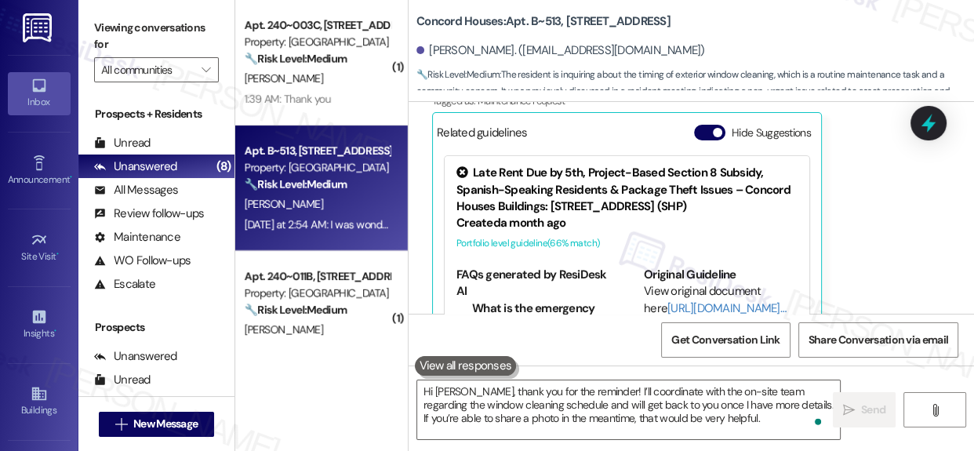
scroll to position [878, 0]
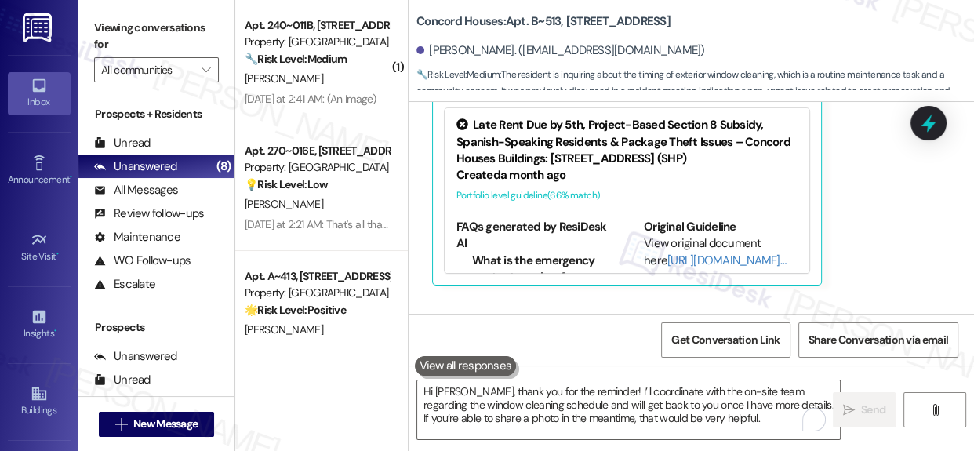
drag, startPoint x: 962, startPoint y: 271, endPoint x: 954, endPoint y: 296, distance: 27.3
click at [954, 296] on div "Received via SMS [PERSON_NAME] [DATE] at 2:54 AM I was wondering when the exter…" at bounding box center [691, 112] width 565 height 370
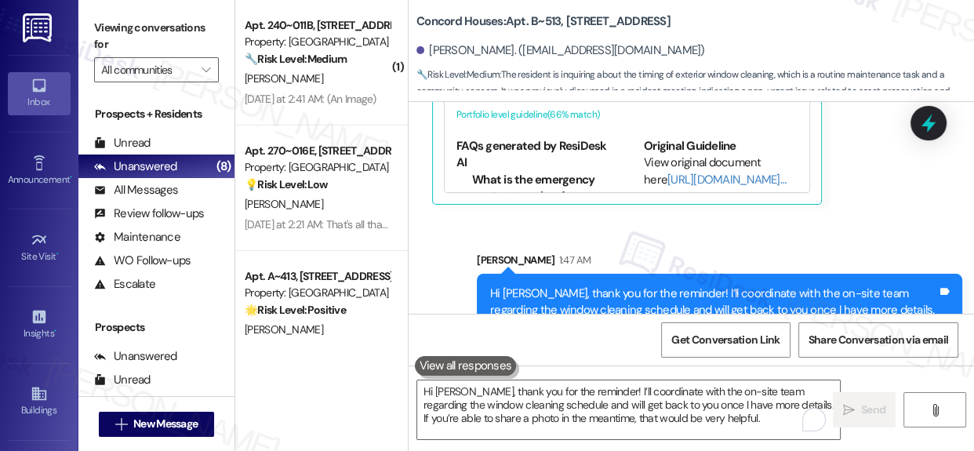
scroll to position [1021, 0]
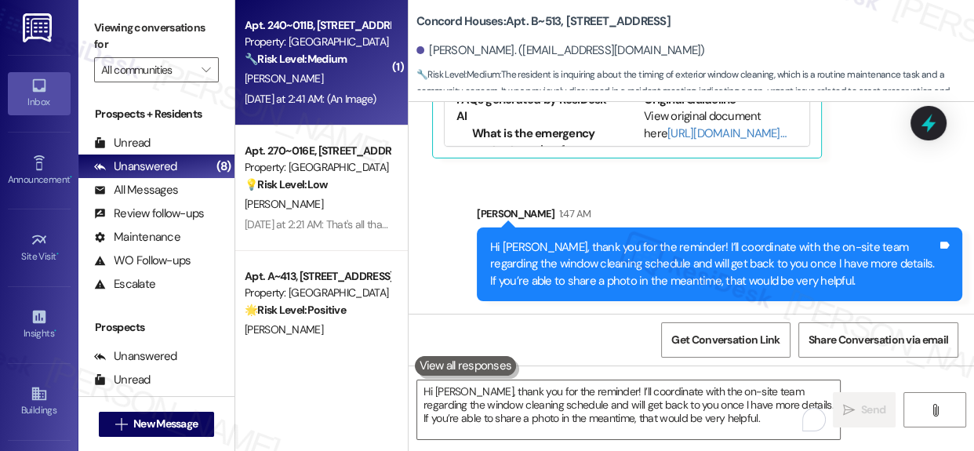
click at [314, 73] on div "[PERSON_NAME]" at bounding box center [317, 79] width 148 height 20
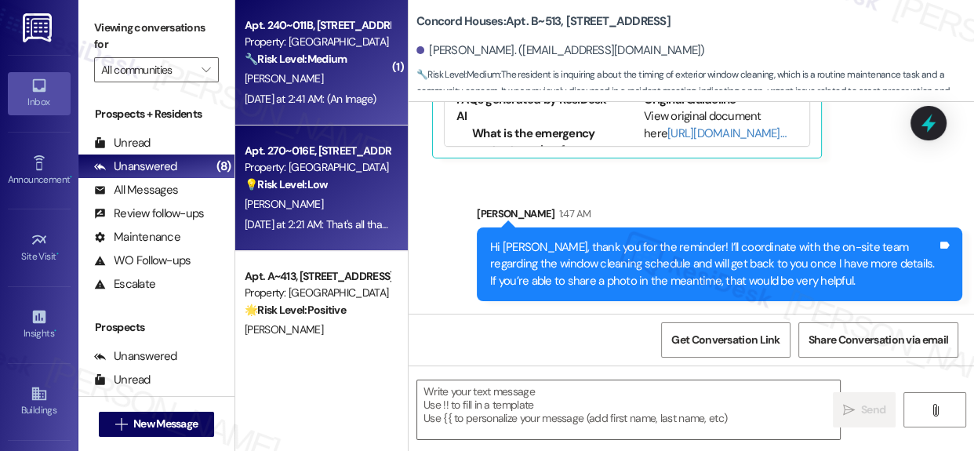
type textarea "Fetching suggested responses. Please feel free to read through the conversation…"
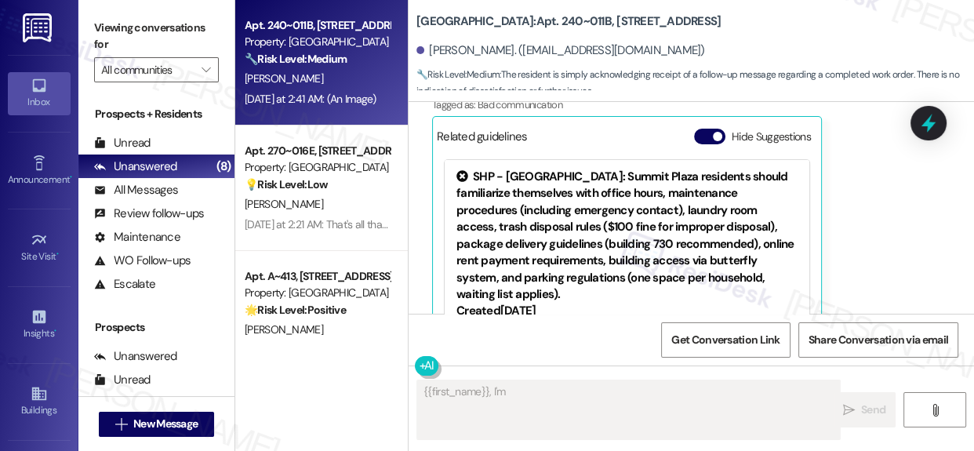
scroll to position [3019, 0]
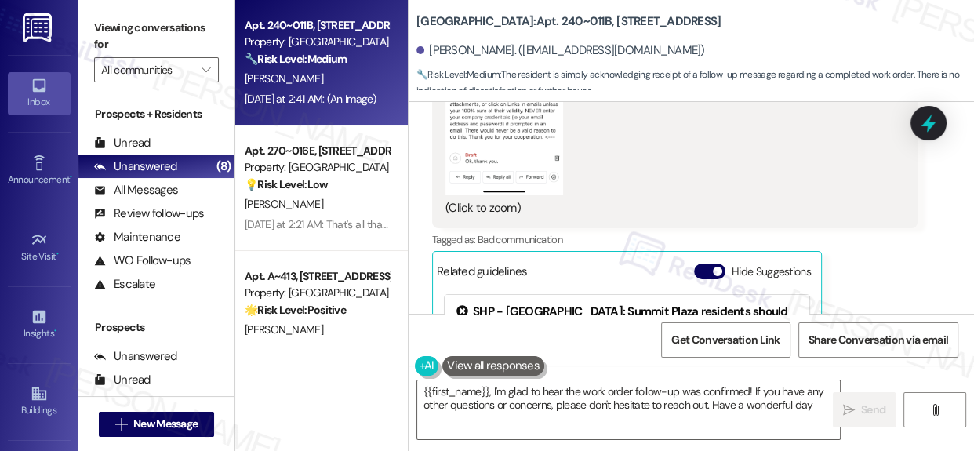
type textarea "{{first_name}}, I'm glad to hear the work order follow-up was confirmed! If you…"
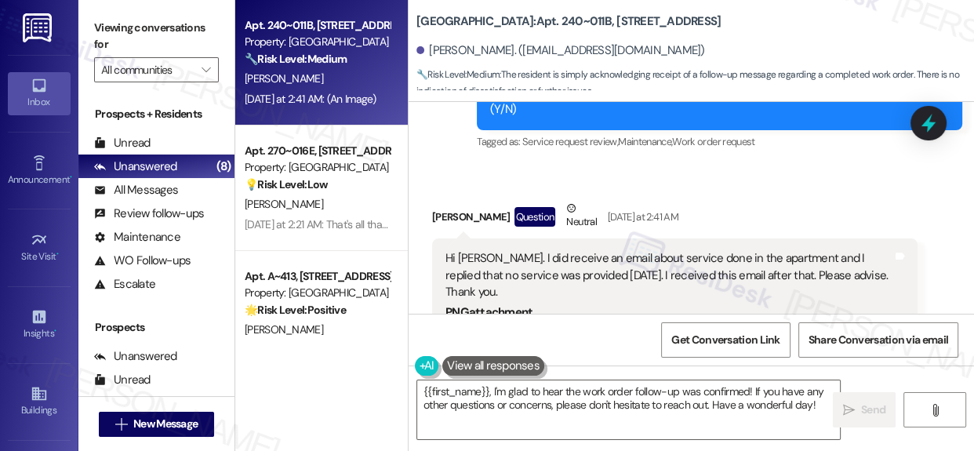
scroll to position [2510, 0]
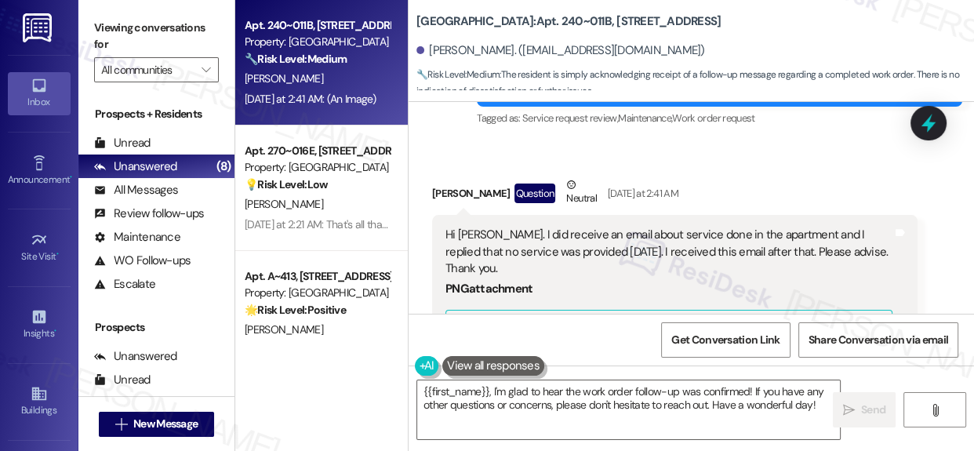
click at [756, 227] on div "Hi [PERSON_NAME]. I did receive an email about service done in the apartment an…" at bounding box center [668, 252] width 447 height 50
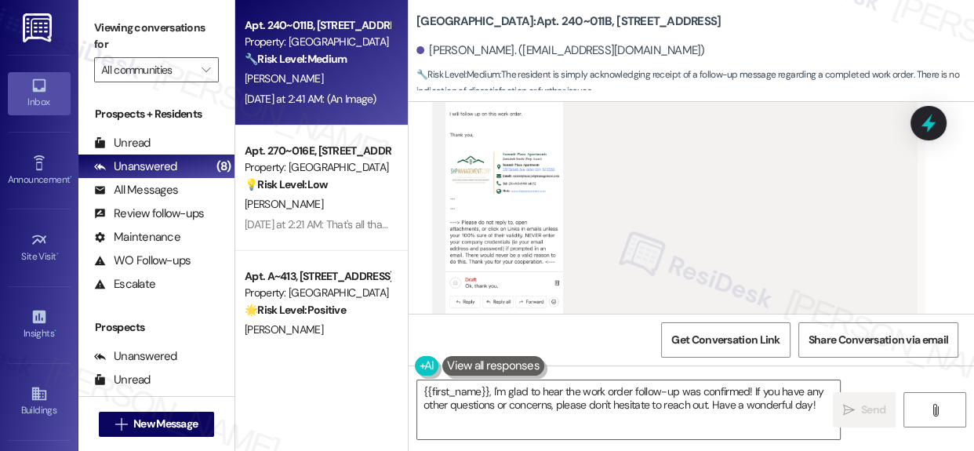
scroll to position [2803, 0]
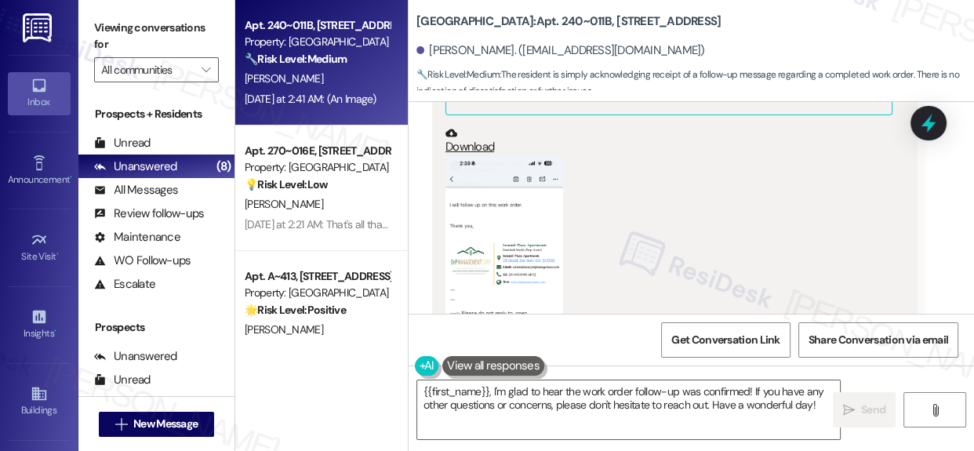
click at [490, 289] on button "Zoom image" at bounding box center [504, 282] width 118 height 255
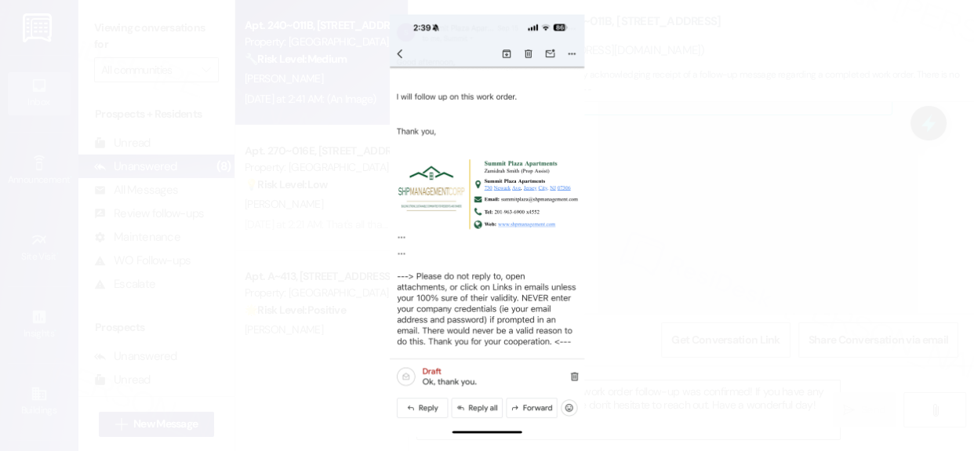
click at [272, 283] on button "Unzoom image" at bounding box center [487, 225] width 974 height 451
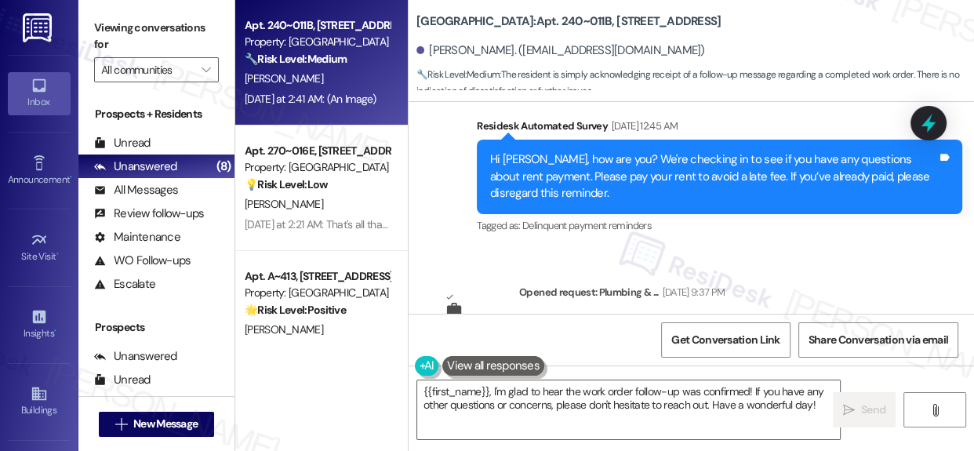
scroll to position [1266, 0]
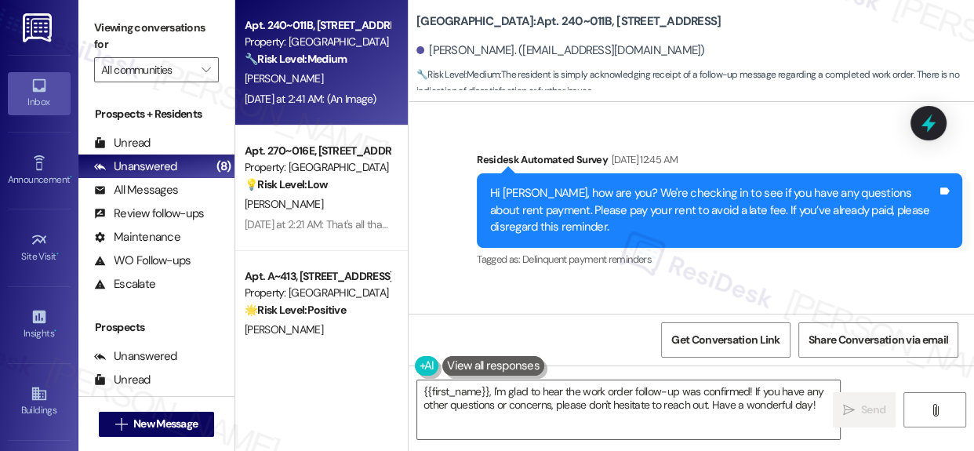
click at [520, 17] on b "[GEOGRAPHIC_DATA]: Apt. 240~[STREET_ADDRESS]" at bounding box center [568, 21] width 304 height 16
drag, startPoint x: 520, startPoint y: 17, endPoint x: 546, endPoint y: 22, distance: 26.3
click at [546, 22] on b "[GEOGRAPHIC_DATA]: Apt. 240~[STREET_ADDRESS]" at bounding box center [568, 21] width 304 height 16
copy b "240~011B"
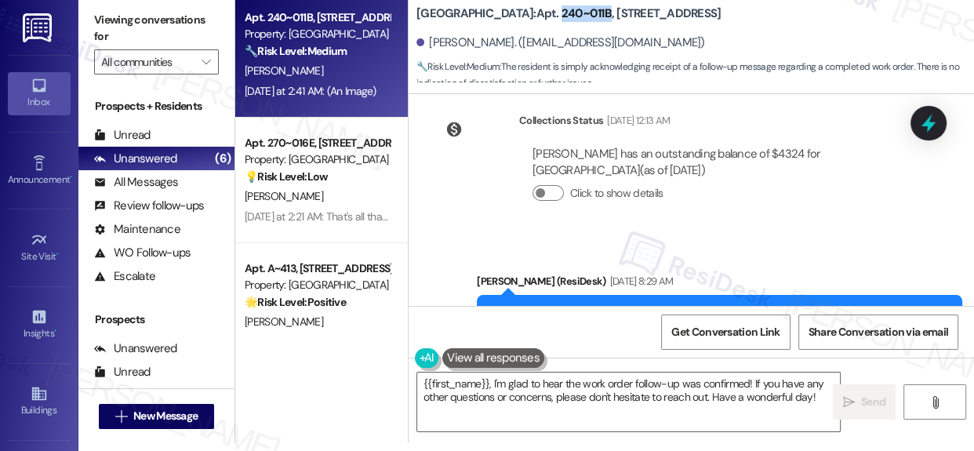
scroll to position [2111, 0]
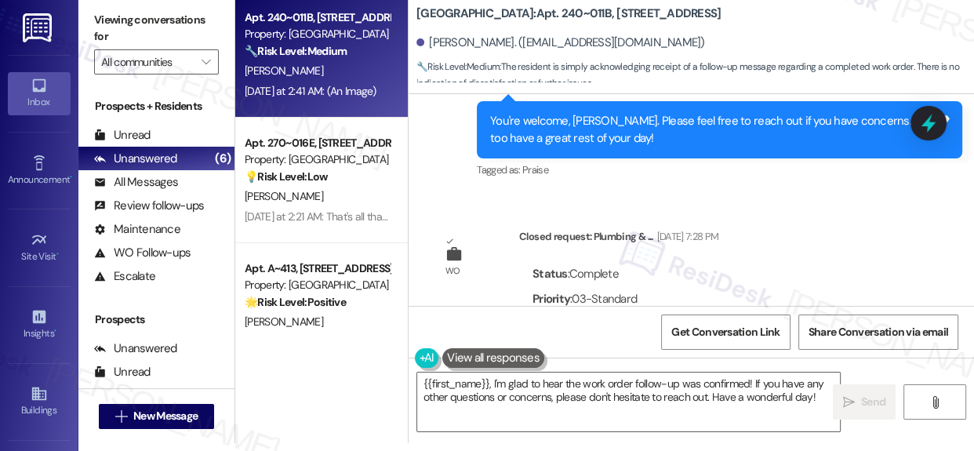
drag, startPoint x: 962, startPoint y: 234, endPoint x: 961, endPoint y: 220, distance: 14.1
click at [961, 220] on div "WO Opened request: Doors and l... [DATE] 7:50 PM Status : Complete Priority : 0…" at bounding box center [691, 200] width 565 height 212
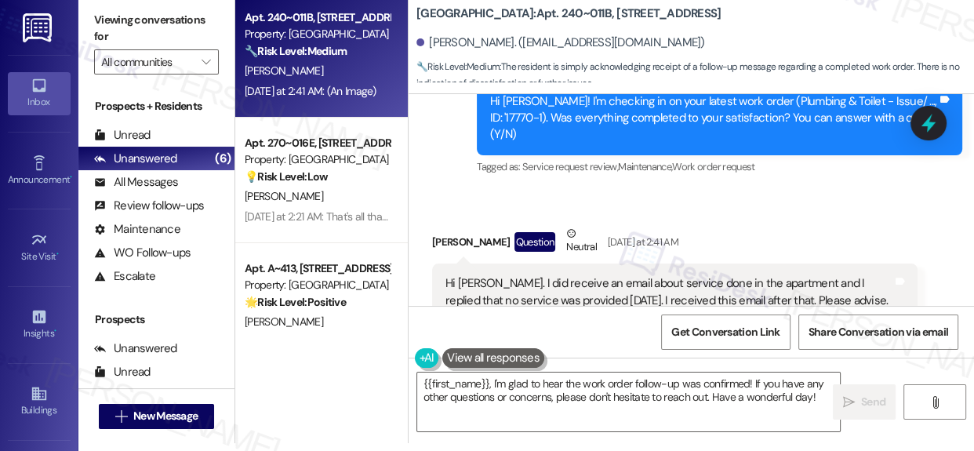
scroll to position [2532, 0]
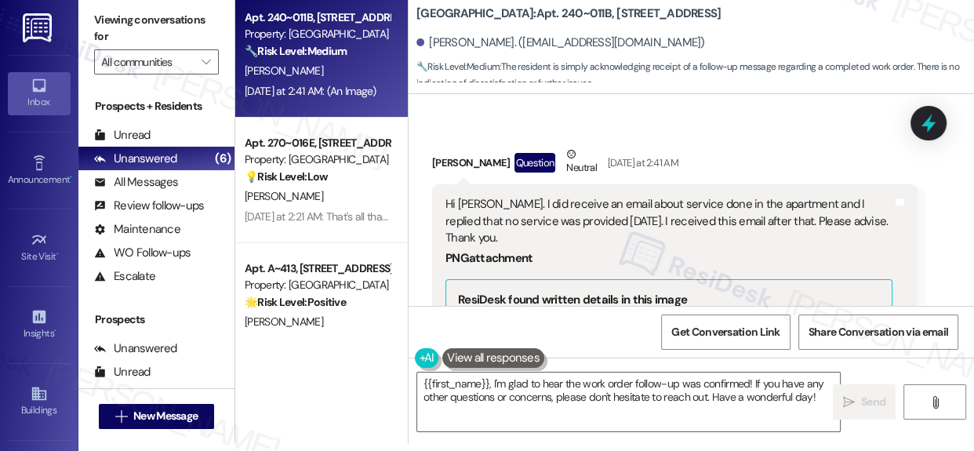
click at [697, 196] on div "Hi [PERSON_NAME]. I did receive an email about service done in the apartment an…" at bounding box center [668, 221] width 447 height 50
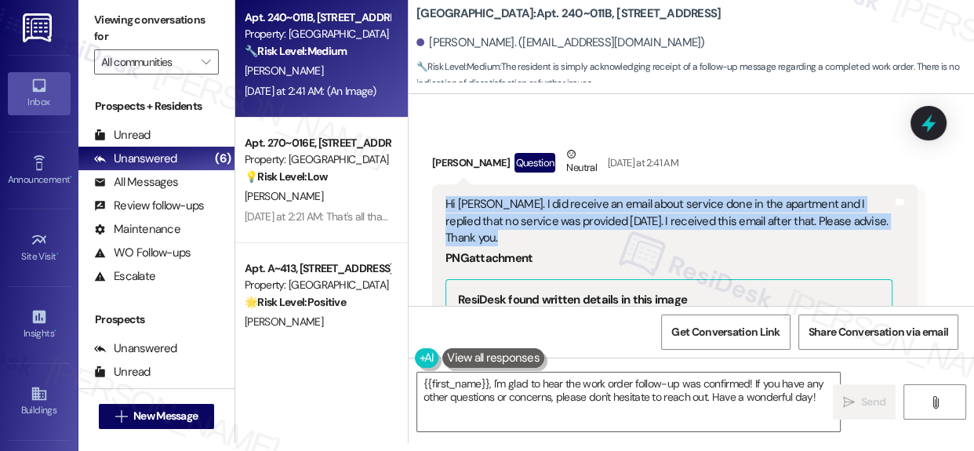
click at [697, 196] on div "Hi [PERSON_NAME]. I did receive an email about service done in the apartment an…" at bounding box center [668, 221] width 447 height 50
copy div "Hi [PERSON_NAME]. I did receive an email about service done in the apartment an…"
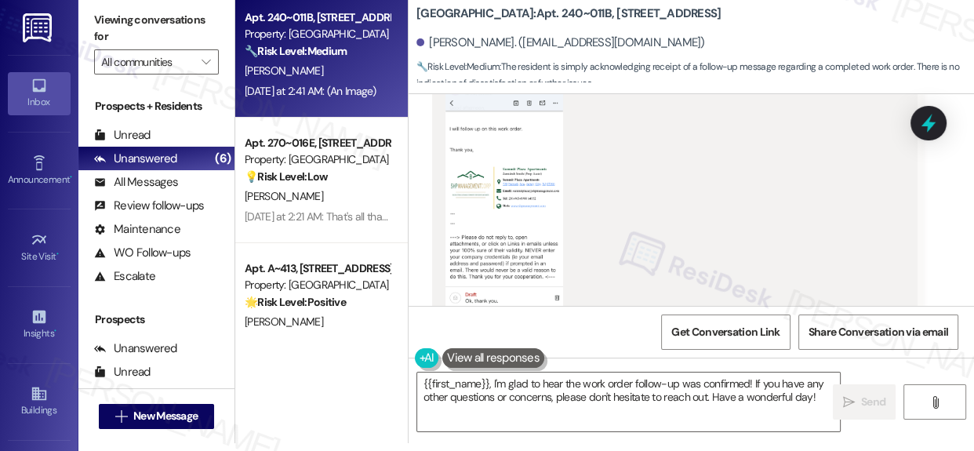
scroll to position [2894, 0]
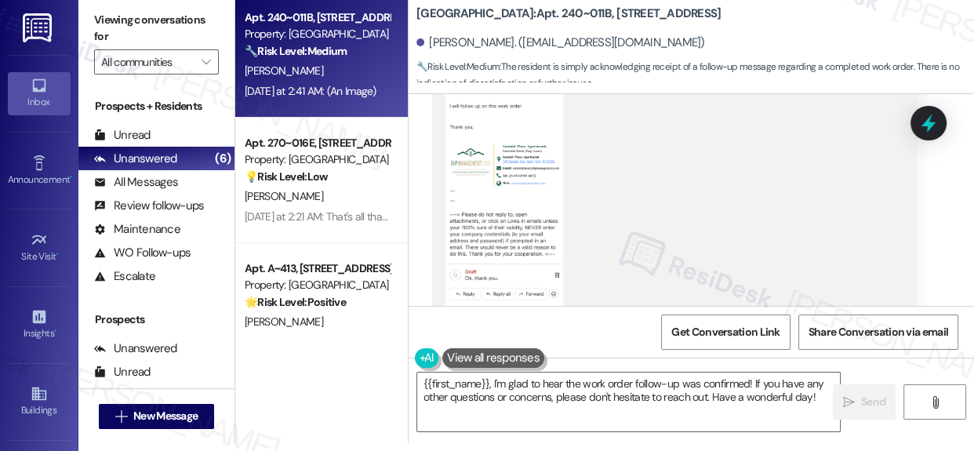
click at [495, 188] on button "Zoom image" at bounding box center [504, 183] width 118 height 255
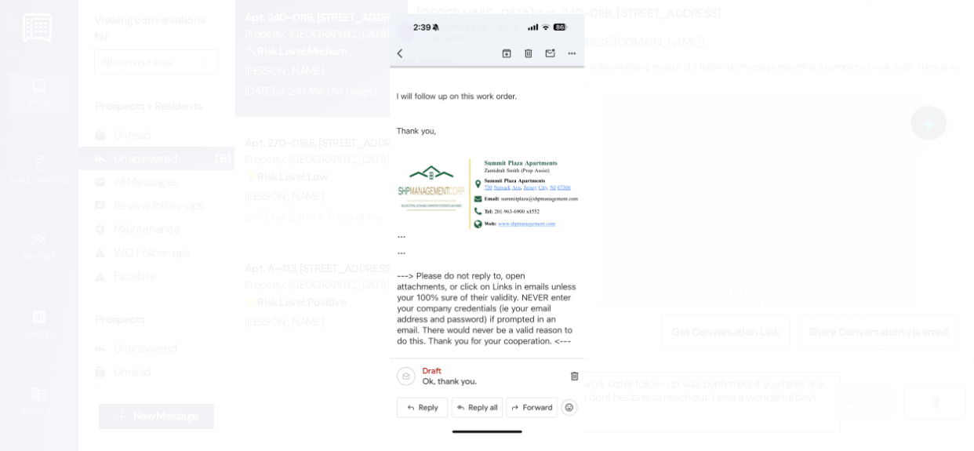
drag, startPoint x: 533, startPoint y: 184, endPoint x: 480, endPoint y: 283, distance: 112.3
drag, startPoint x: 480, startPoint y: 283, endPoint x: 455, endPoint y: 287, distance: 25.4
click at [455, 287] on button "Unzoom image" at bounding box center [487, 225] width 974 height 451
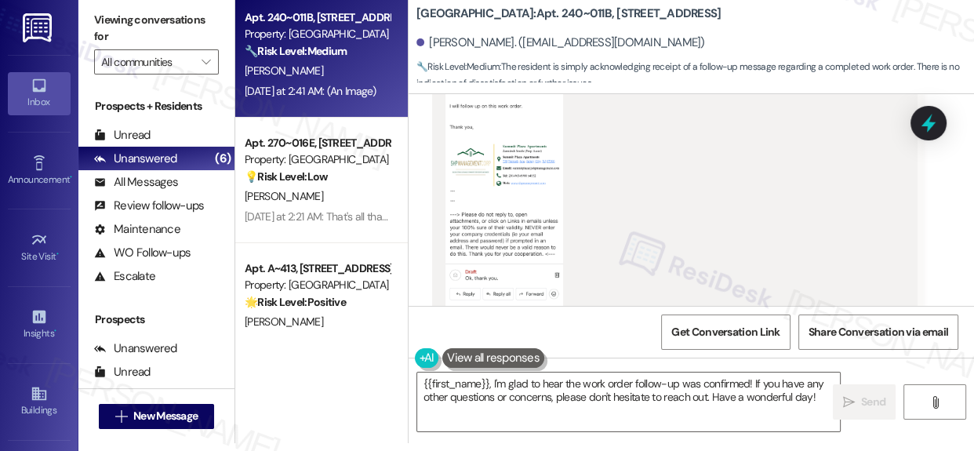
drag, startPoint x: 516, startPoint y: 207, endPoint x: 483, endPoint y: 200, distance: 33.7
click at [483, 200] on button "Zoom image" at bounding box center [504, 183] width 118 height 255
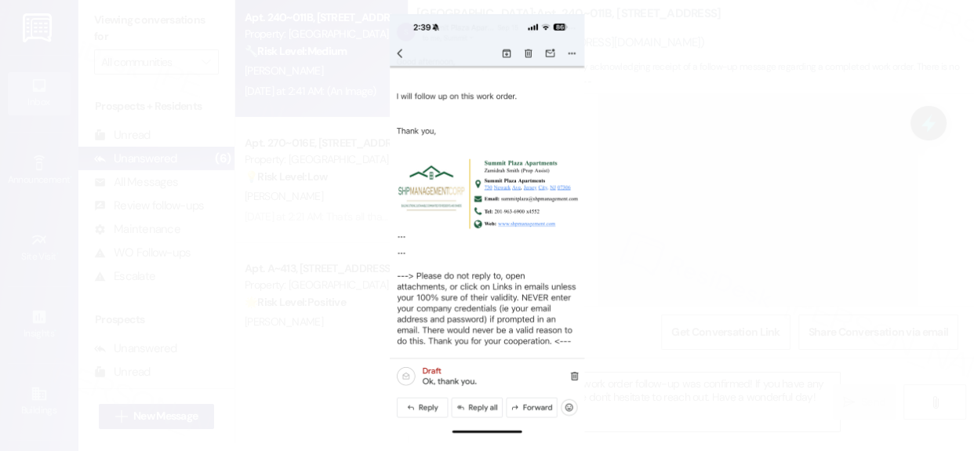
click at [805, 220] on button "Unzoom image" at bounding box center [487, 225] width 974 height 451
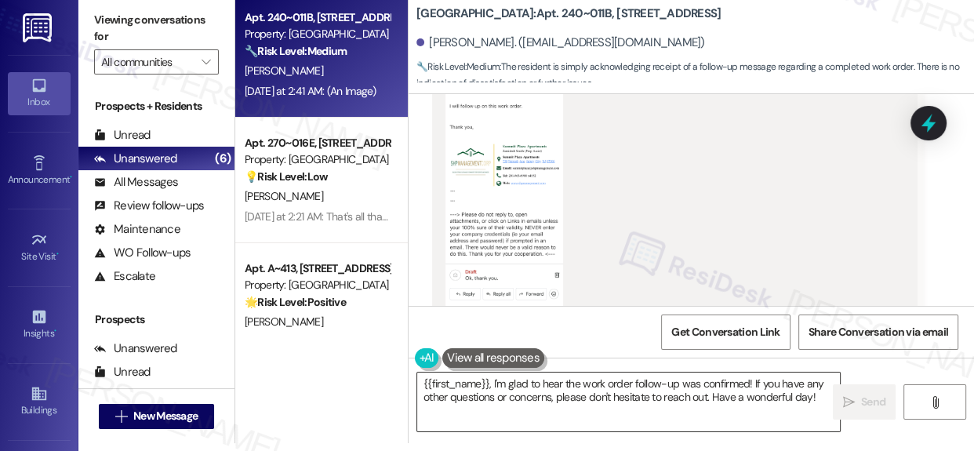
click at [816, 396] on textarea "{{first_name}}, I'm glad to hear the work order follow-up was confirmed! If you…" at bounding box center [628, 402] width 423 height 59
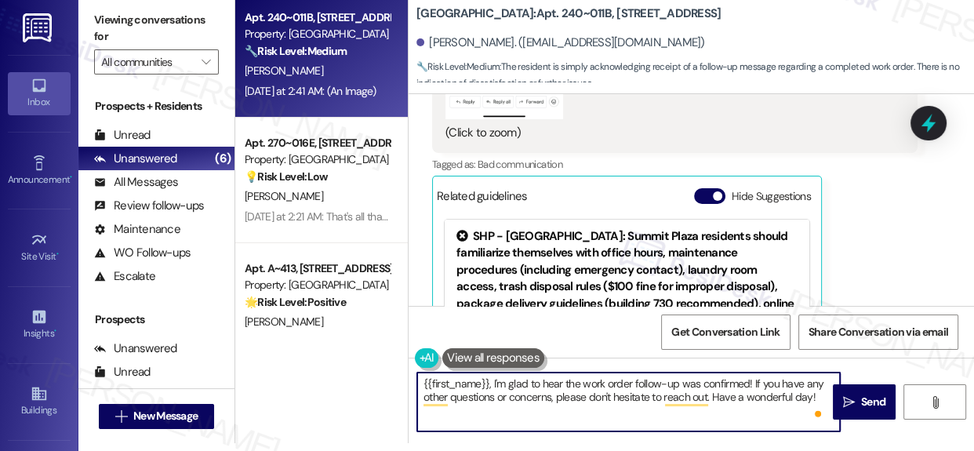
scroll to position [3154, 0]
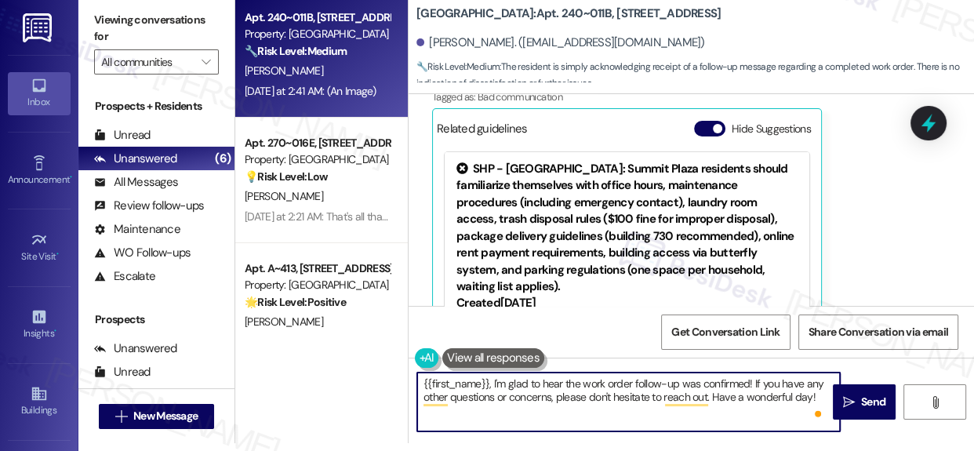
click at [647, 398] on textarea "{{first_name}}, I'm glad to hear the work order follow-up was confirmed! If you…" at bounding box center [628, 402] width 423 height 59
click at [593, 397] on textarea "{{first_name}}, I'm glad to hear the work order follow-up was confirmed! If you…" at bounding box center [628, 402] width 423 height 59
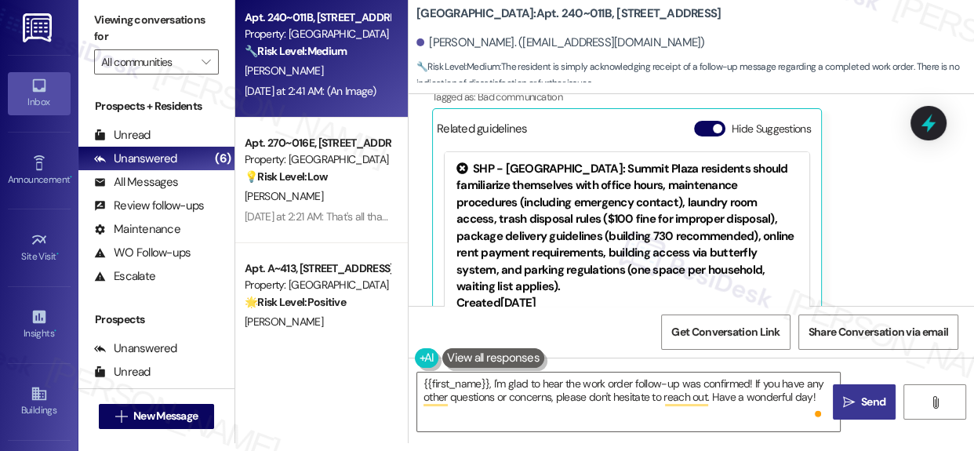
click at [863, 402] on span "Send" at bounding box center [873, 402] width 24 height 16
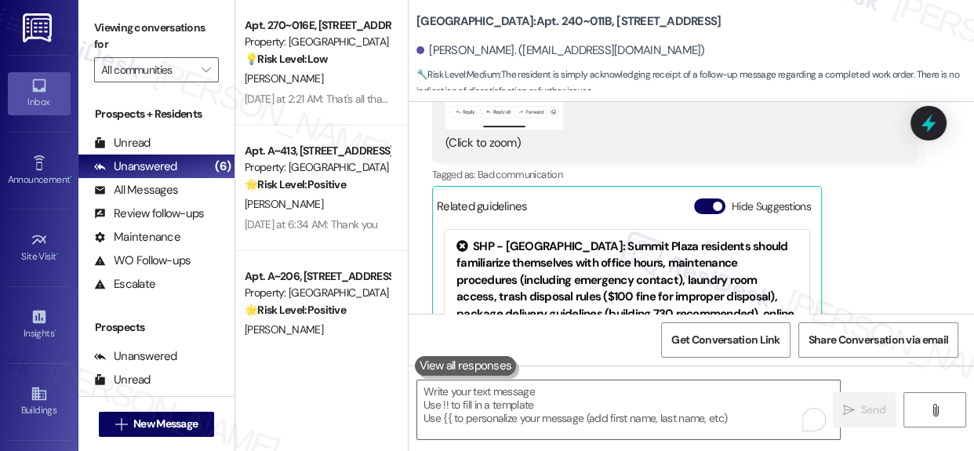
scroll to position [3280, 0]
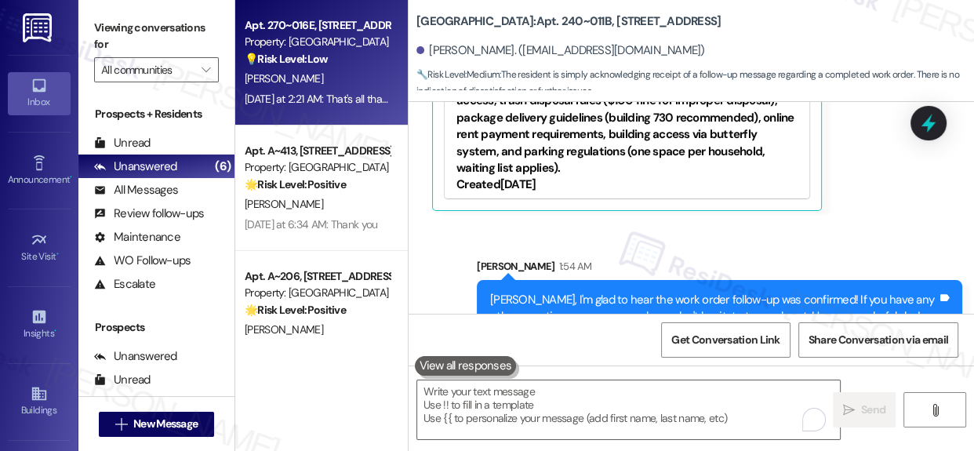
click at [309, 56] on strong "💡 Risk Level: Low" at bounding box center [286, 59] width 83 height 14
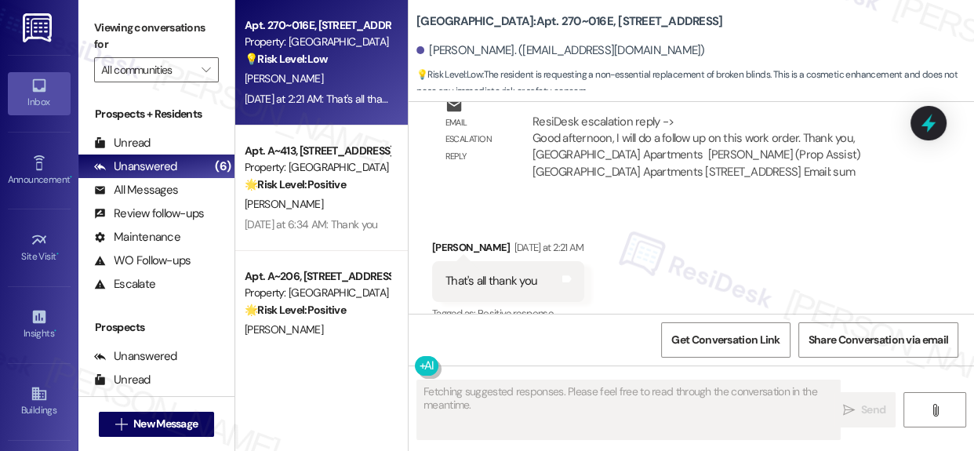
scroll to position [4882, 0]
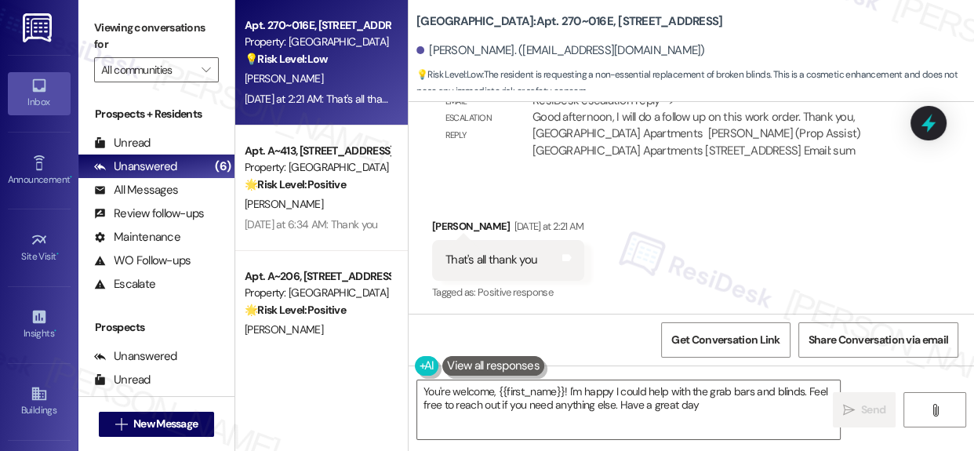
type textarea "You're welcome, {{first_name}}! I'm happy I could help with the grab bars and b…"
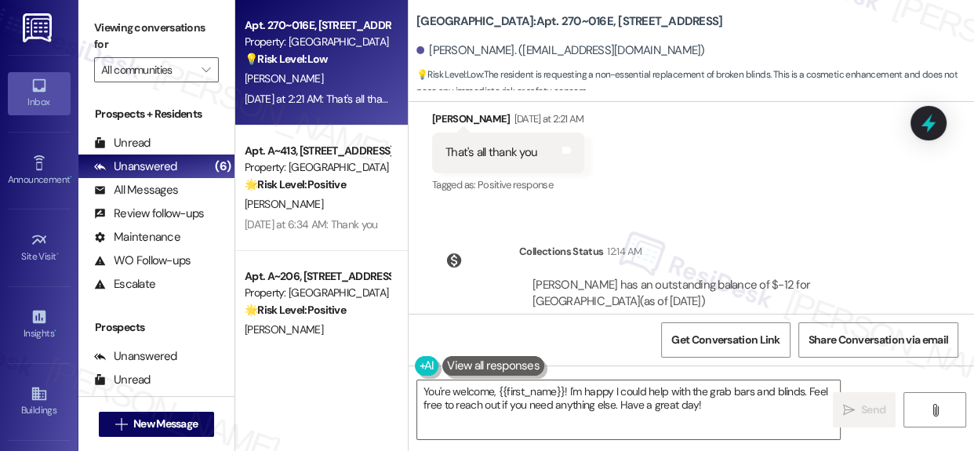
scroll to position [5043, 0]
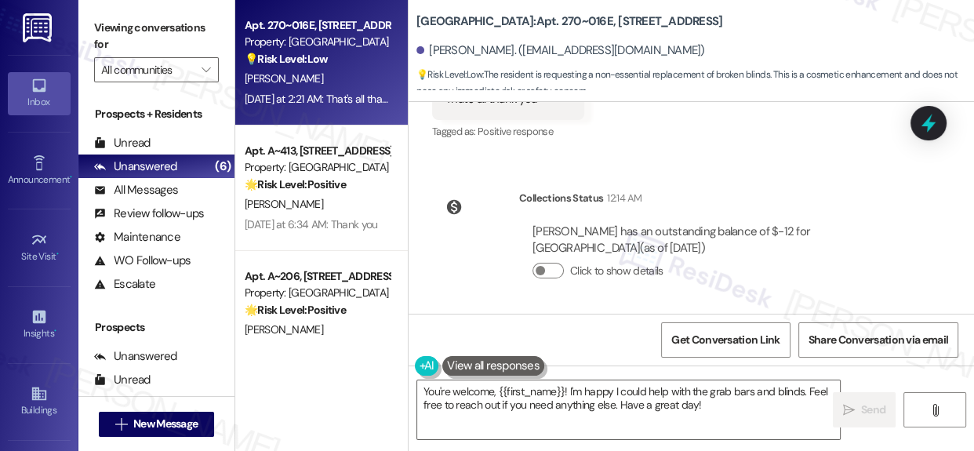
drag, startPoint x: 827, startPoint y: 311, endPoint x: 839, endPoint y: 306, distance: 13.7
click at [835, 312] on div "Collections Status 12:14 AM Carmen Pagan has an outstanding balance of $-12 for…" at bounding box center [674, 246] width 509 height 137
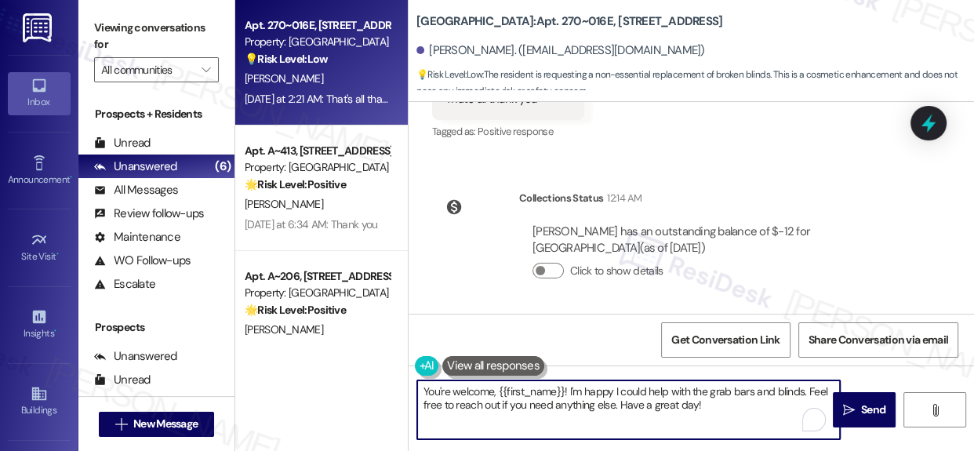
click at [757, 409] on textarea "You're welcome, {{first_name}}! I'm happy I could help with the grab bars and b…" at bounding box center [628, 409] width 423 height 59
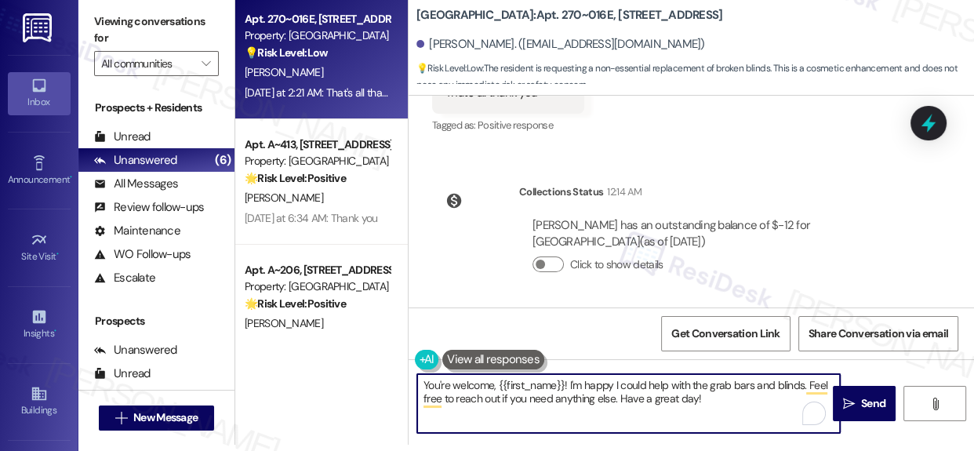
scroll to position [8, 0]
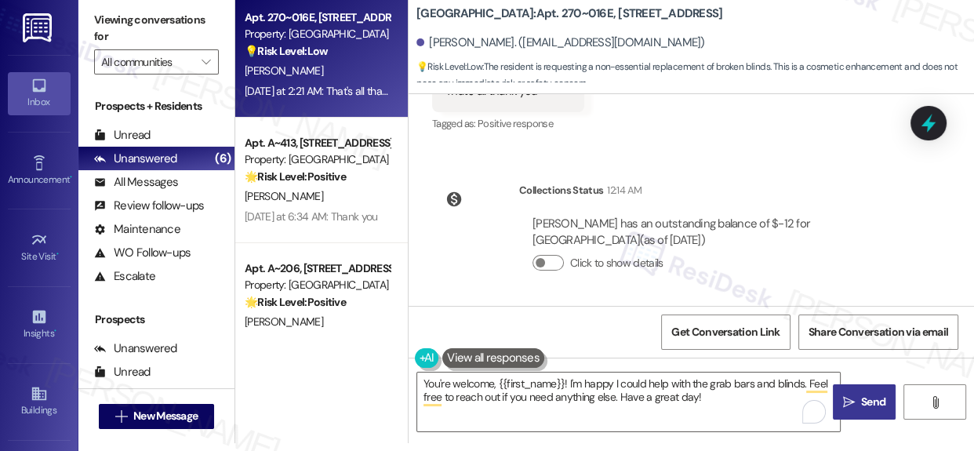
click at [861, 396] on span "Send" at bounding box center [873, 402] width 24 height 16
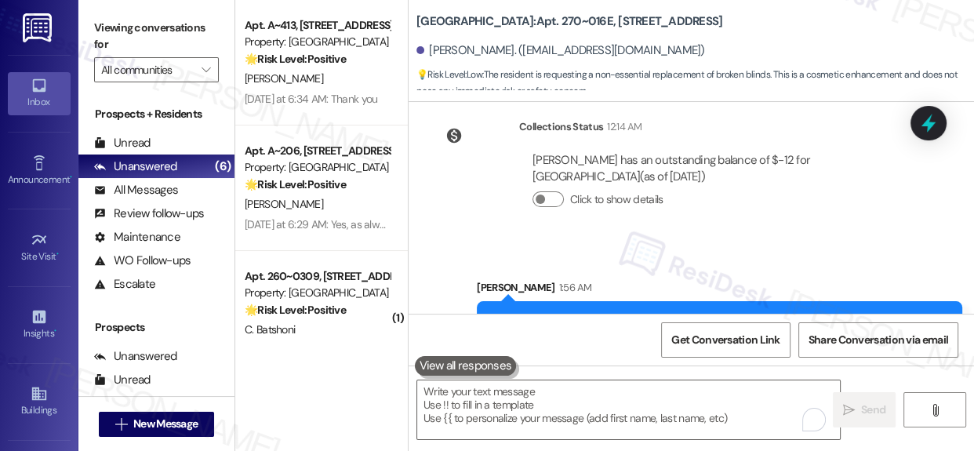
scroll to position [5169, 0]
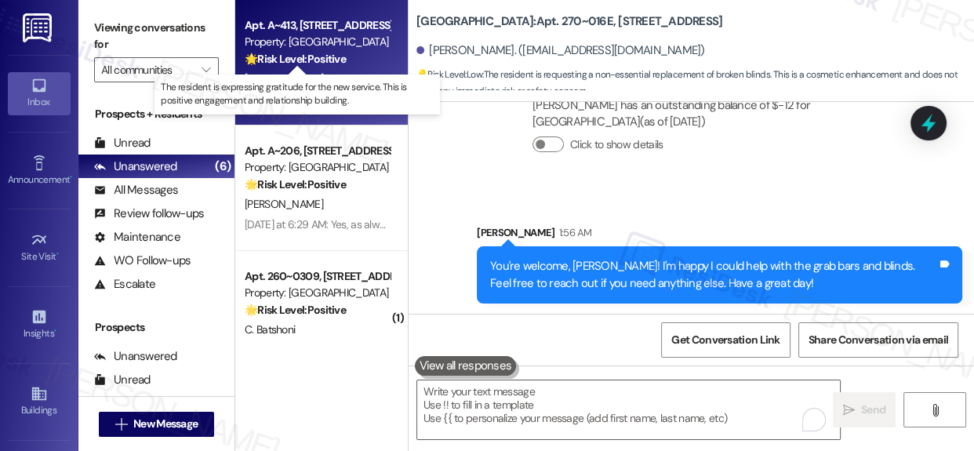
click at [307, 55] on strong "🌟 Risk Level: Positive" at bounding box center [295, 59] width 101 height 14
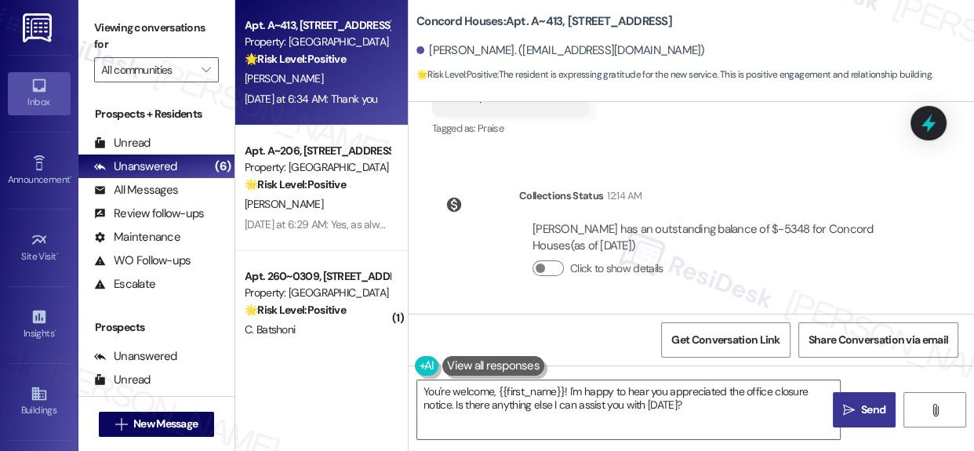
scroll to position [1906, 0]
click at [715, 413] on textarea "You're welcome, {{first_name}}! I'm happy to hear you appreciated the office cl…" at bounding box center [628, 409] width 423 height 59
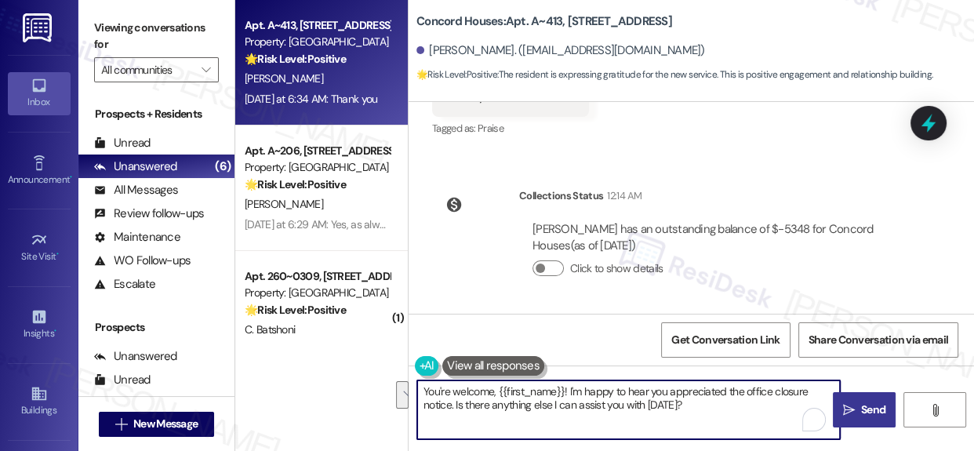
drag, startPoint x: 570, startPoint y: 391, endPoint x: 703, endPoint y: 416, distance: 134.8
click at [703, 416] on textarea "You're welcome, {{first_name}}! I'm happy to hear you appreciated the office cl…" at bounding box center [628, 409] width 423 height 59
click at [663, 394] on textarea "You're welcome, {{first_name}}! If you need any assistance please don't hesitat…" at bounding box center [628, 409] width 423 height 59
click at [480, 410] on textarea "You're welcome, {{first_name}}! If you need any assistance, please don't hesita…" at bounding box center [628, 409] width 423 height 59
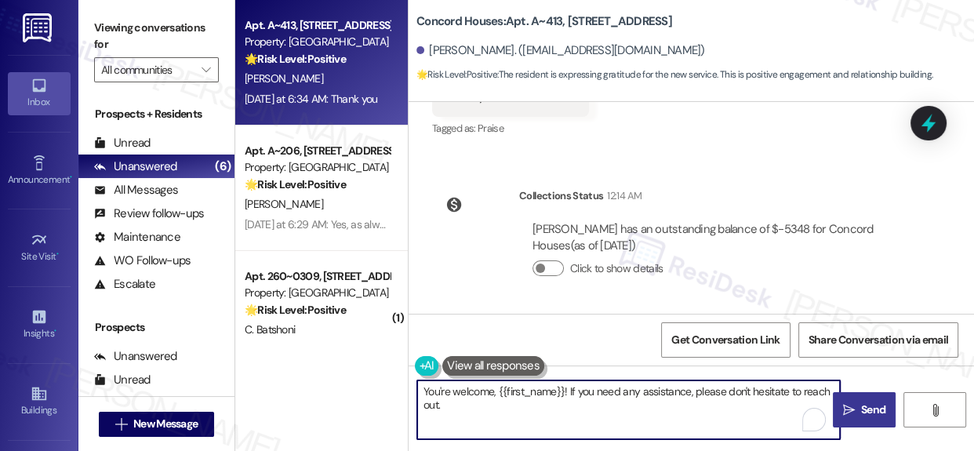
type textarea "You're welcome, {{first_name}}! If you need any assistance, please don't hesita…"
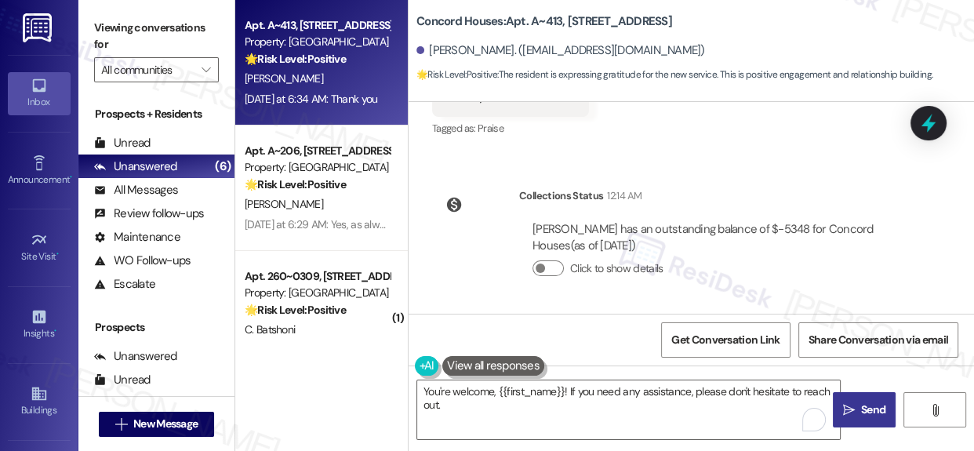
click at [858, 409] on span "Send" at bounding box center [873, 410] width 31 height 16
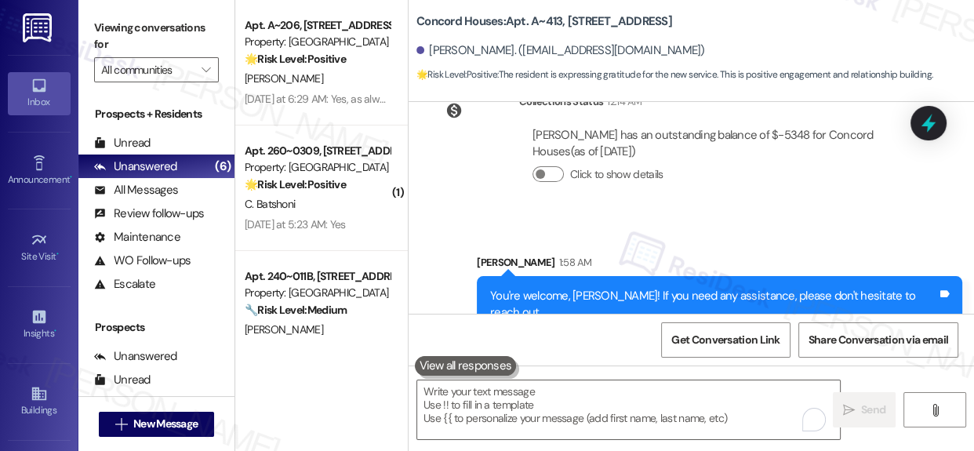
scroll to position [2016, 0]
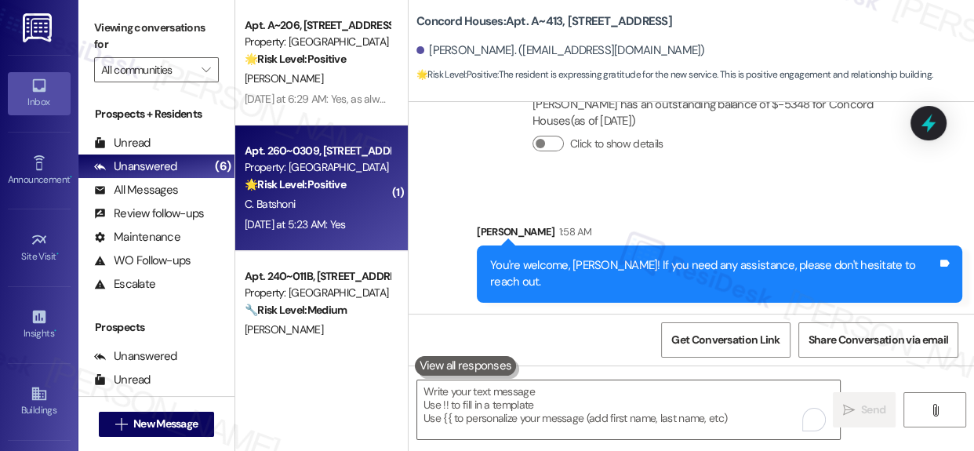
click at [336, 172] on div "Property: Summit Plaza" at bounding box center [317, 167] width 145 height 16
type textarea "Fetching suggested responses. Please feel free to read through the conversation…"
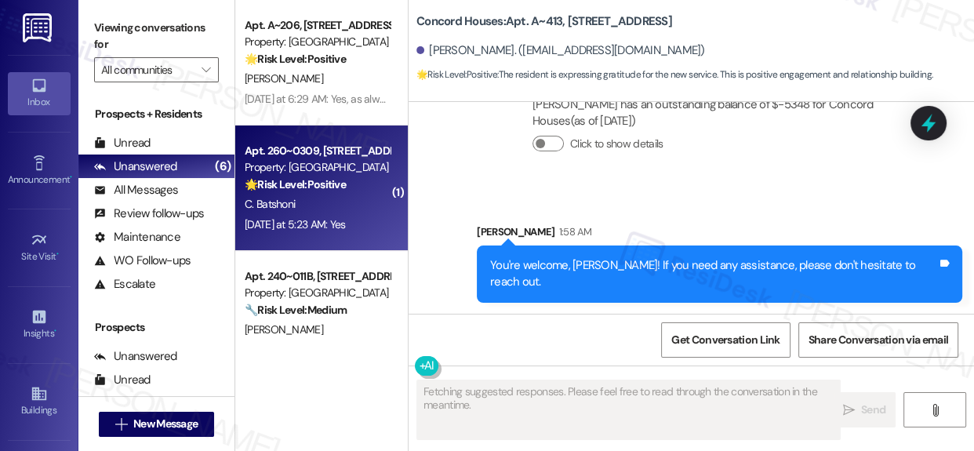
scroll to position [1688, 0]
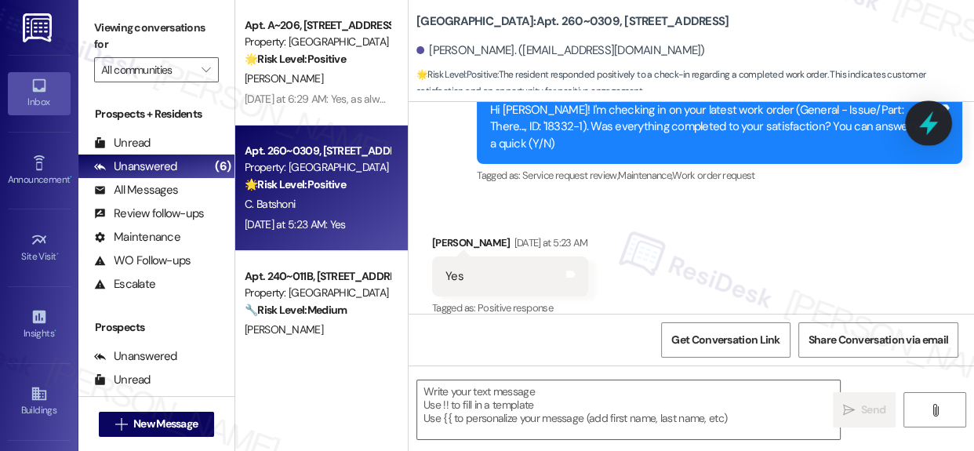
click at [925, 118] on icon at bounding box center [928, 123] width 27 height 27
click at [0, 0] on div ".cls-1{fill:#0a055f;}.cls-2{fill:#0cc4c4;} resideskLogoBlueOrange All Search: C…" at bounding box center [0, 0] width 0 height 0
click at [918, 111] on icon at bounding box center [928, 123] width 27 height 27
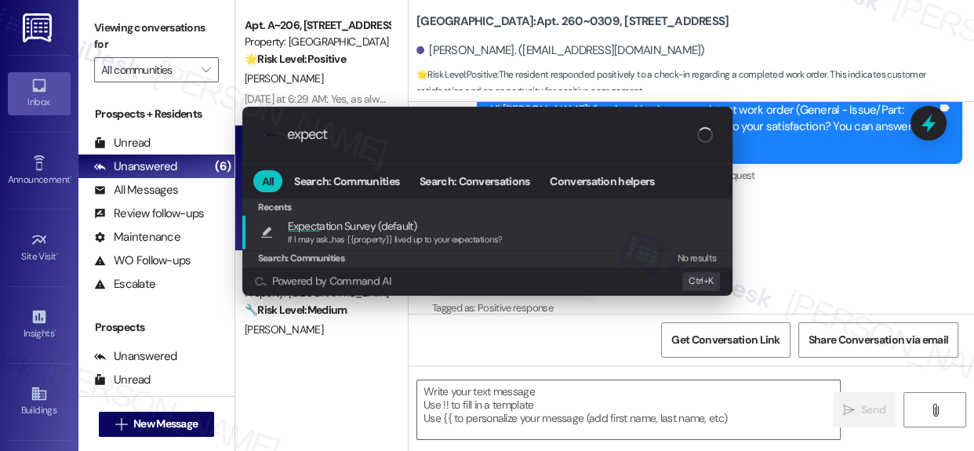
type input "expect"
click at [379, 234] on span "If I may ask...has {{property}} lived up to your expectations?" at bounding box center [395, 239] width 215 height 11
type textarea "If I may ask...has {{property}} lived up to your expectations?"
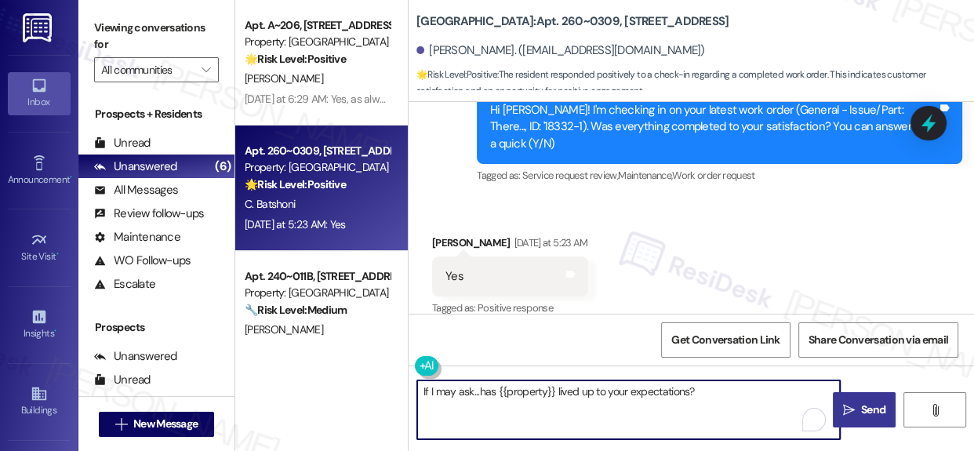
click at [871, 415] on span "Send" at bounding box center [873, 410] width 24 height 16
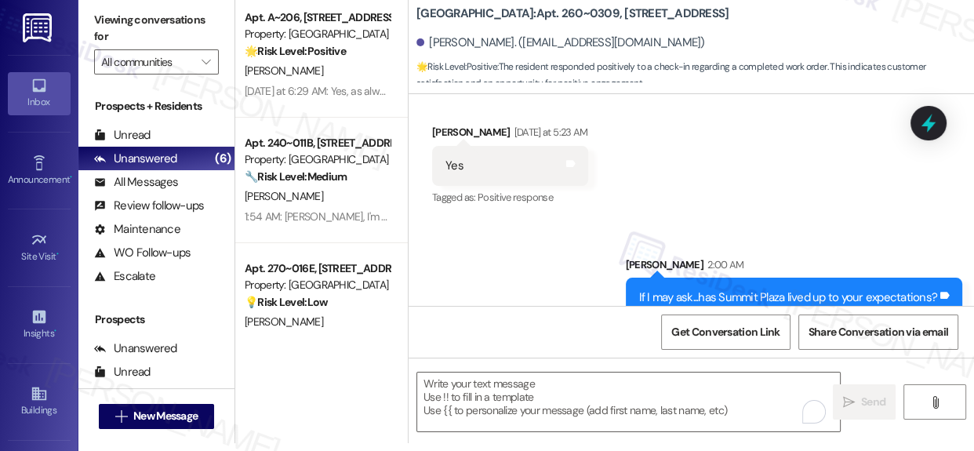
scroll to position [1797, 0]
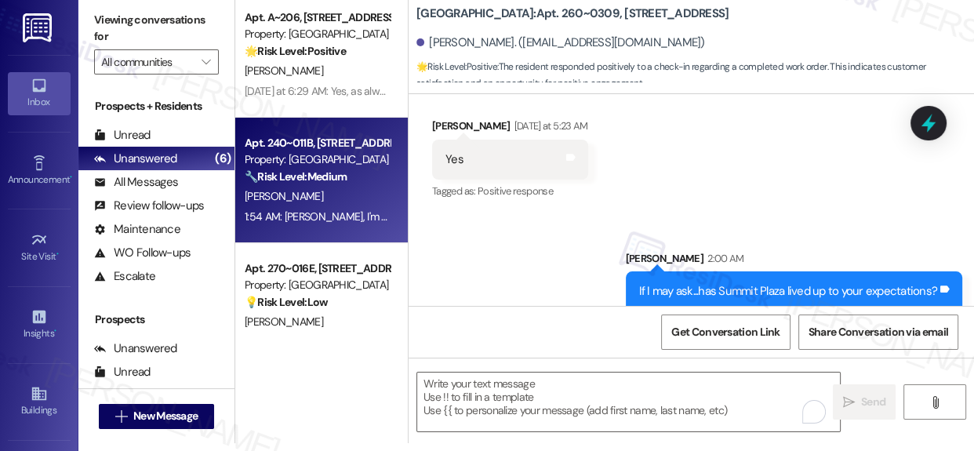
click at [301, 180] on strong "🔧 Risk Level: Medium" at bounding box center [296, 176] width 102 height 14
type textarea "Fetching suggested responses. Please feel free to read through the conversation…"
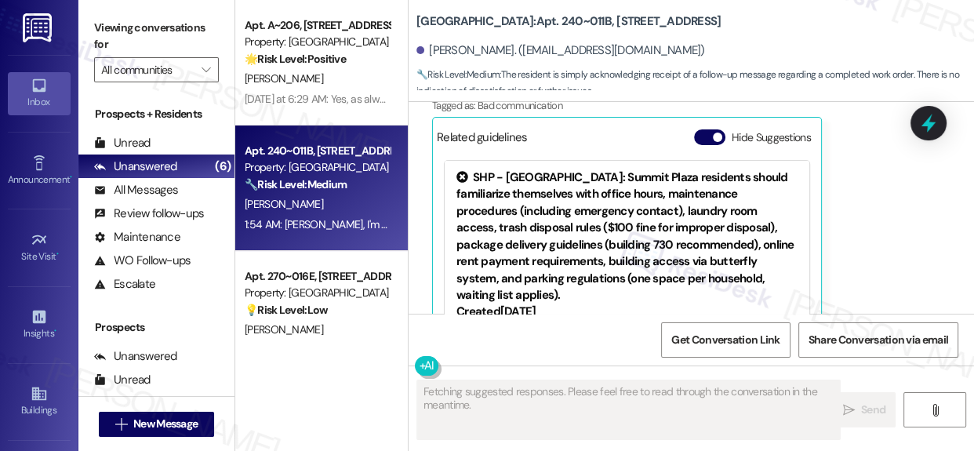
scroll to position [3303, 0]
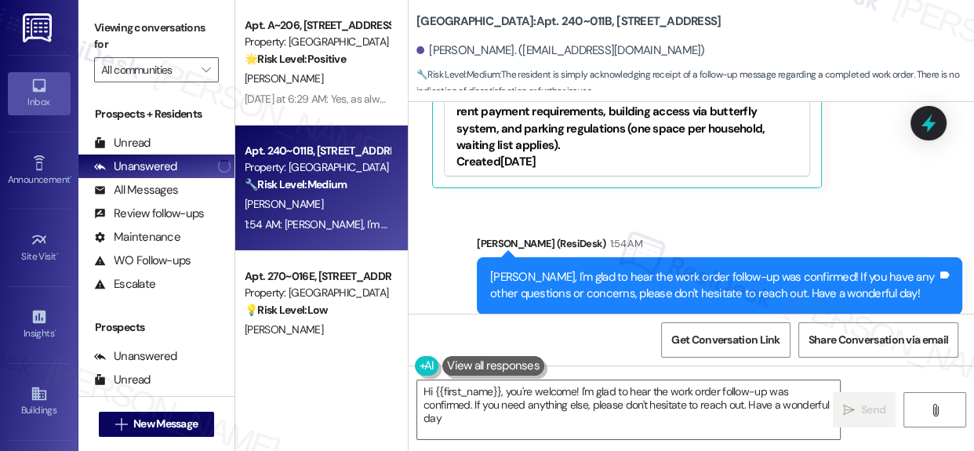
type textarea "Hi {{first_name}}, you're welcome! I'm glad to hear the work order follow-up wa…"
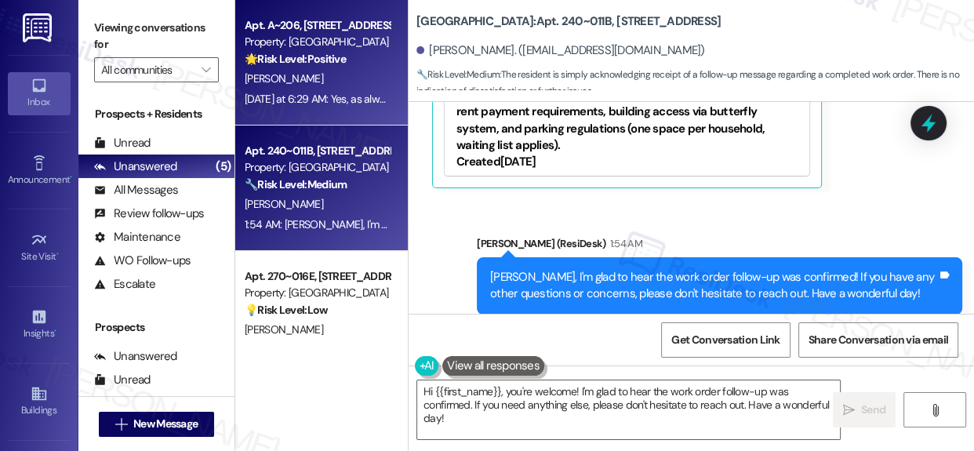
click at [307, 76] on div "[PERSON_NAME]" at bounding box center [317, 79] width 148 height 20
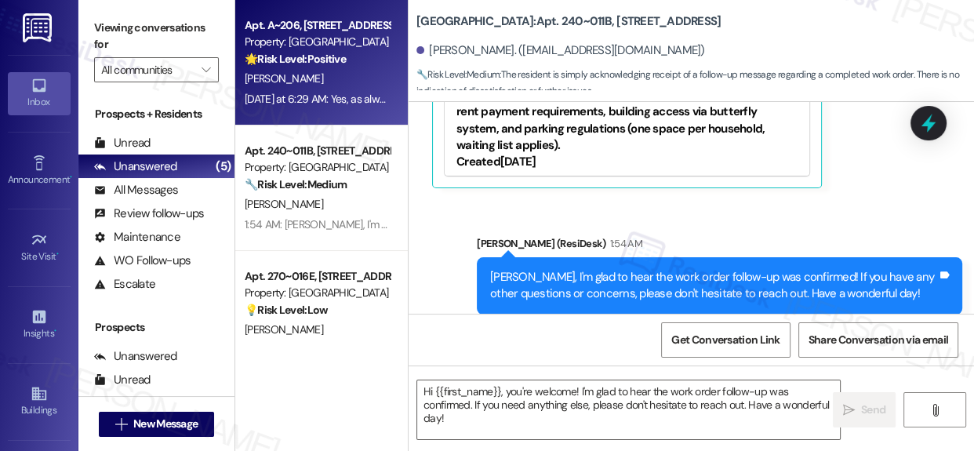
type textarea "Fetching suggested responses. Please feel free to read through the conversation…"
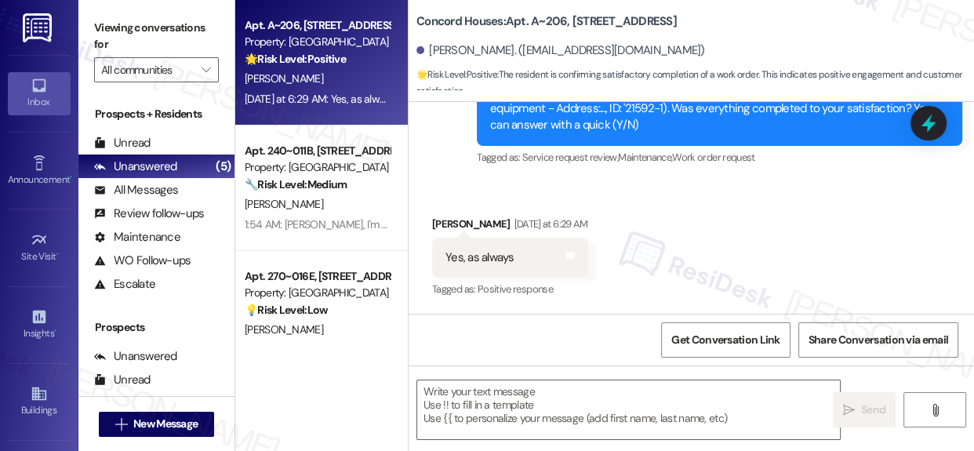
scroll to position [980, 0]
click at [623, 396] on textarea at bounding box center [628, 409] width 423 height 59
click at [576, 251] on icon at bounding box center [571, 255] width 12 height 12
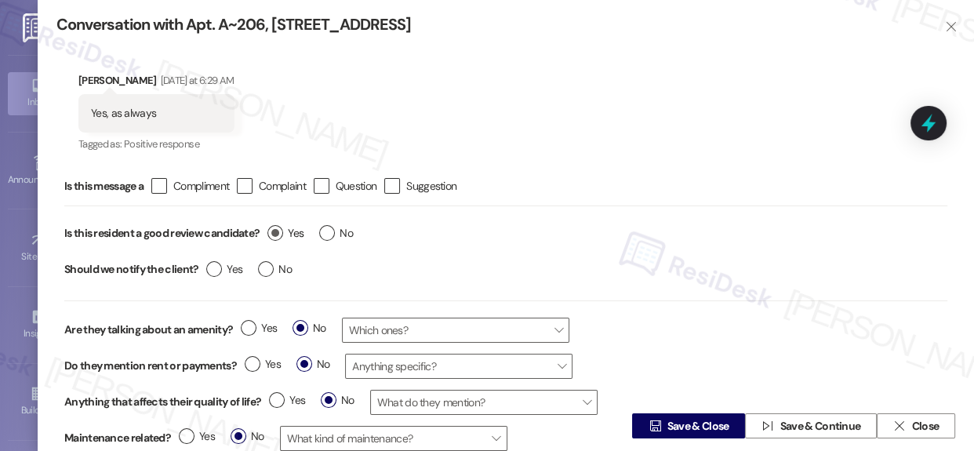
click at [273, 227] on label "Yes" at bounding box center [285, 233] width 36 height 16
click at [273, 227] on input "Yes" at bounding box center [285, 235] width 36 height 20
radio input "true"
click at [693, 427] on span "Save & Close" at bounding box center [698, 426] width 62 height 16
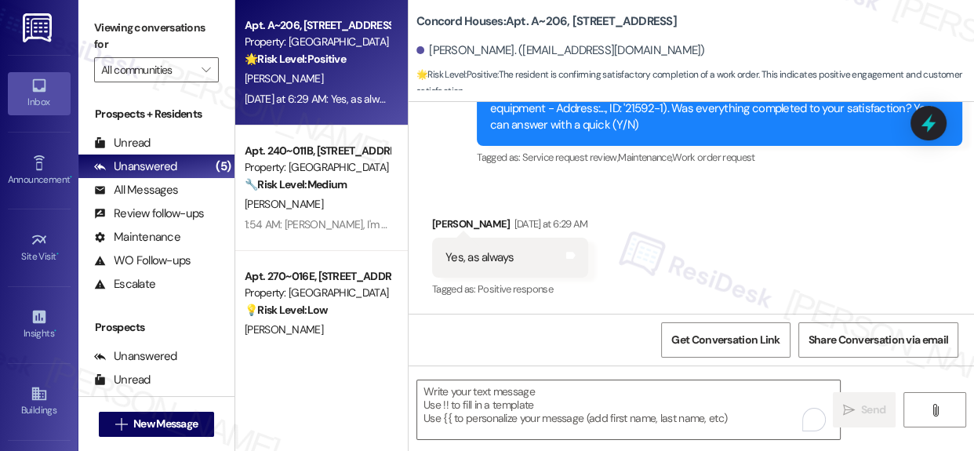
scroll to position [979, 0]
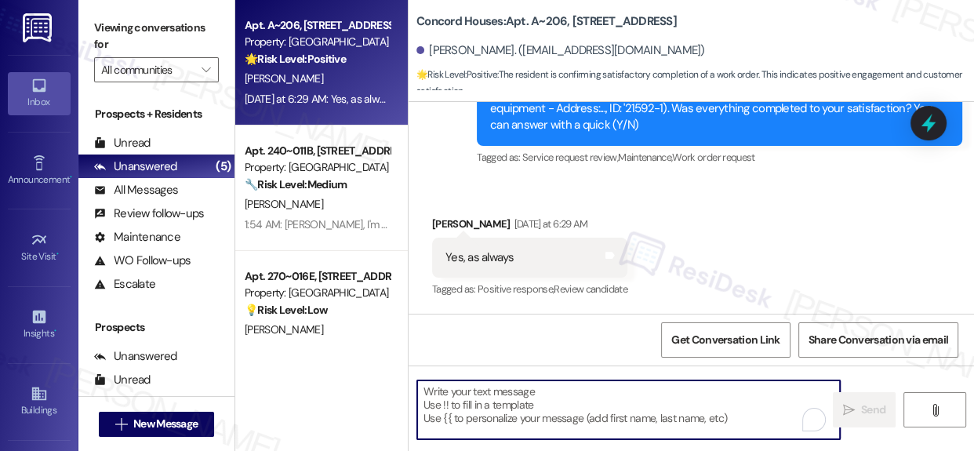
click at [594, 402] on textarea "To enrich screen reader interactions, please activate Accessibility in Grammarl…" at bounding box center [628, 409] width 423 height 59
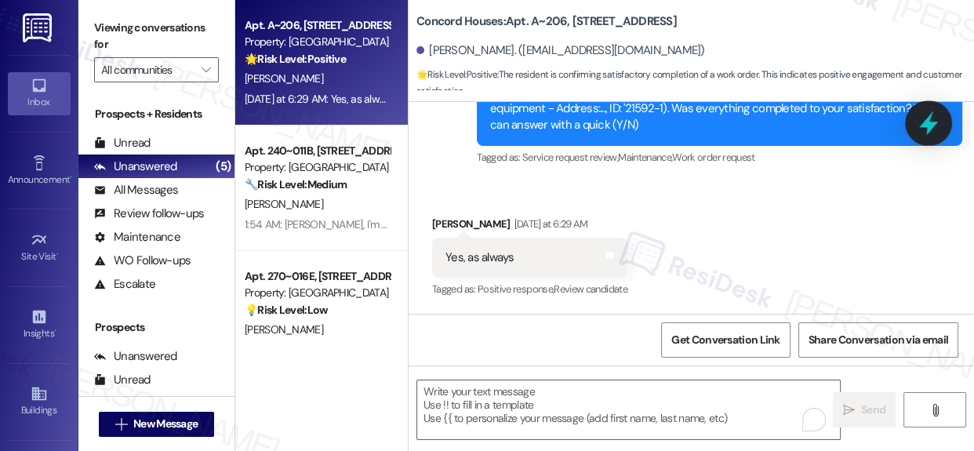
click at [925, 119] on icon at bounding box center [928, 123] width 27 height 27
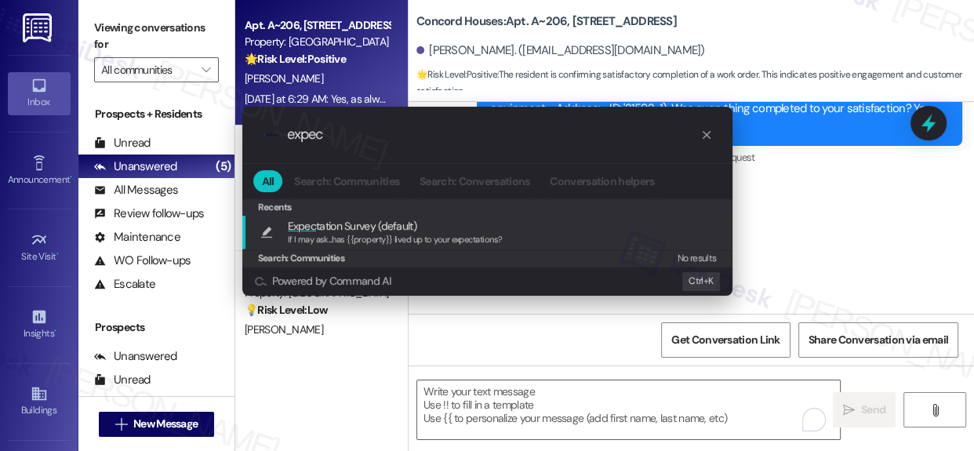
type input "expec"
click at [355, 223] on span "Expec tation Survey (default)" at bounding box center [352, 225] width 129 height 17
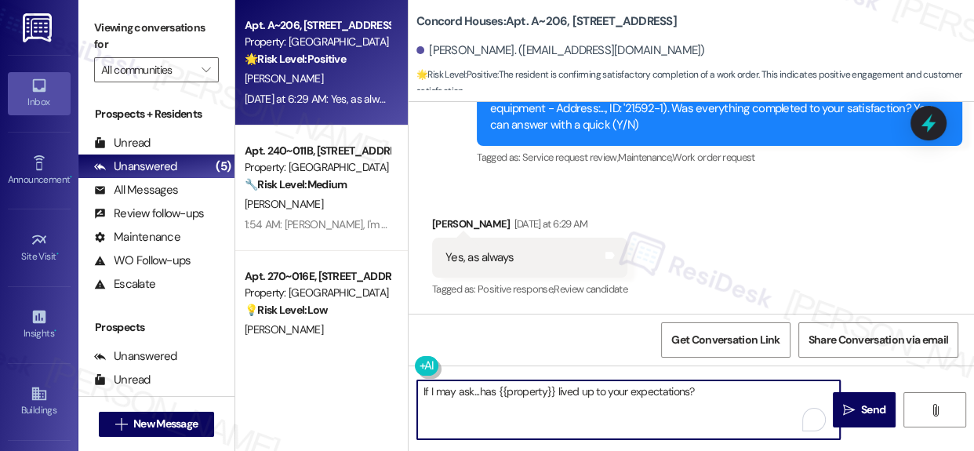
click at [421, 391] on textarea "If I may ask...has {{property}} lived up to your expectations?" at bounding box center [628, 409] width 423 height 59
type textarea "Thank you, Mary! If I may ask...has {{property}} lived up to your expectations?"
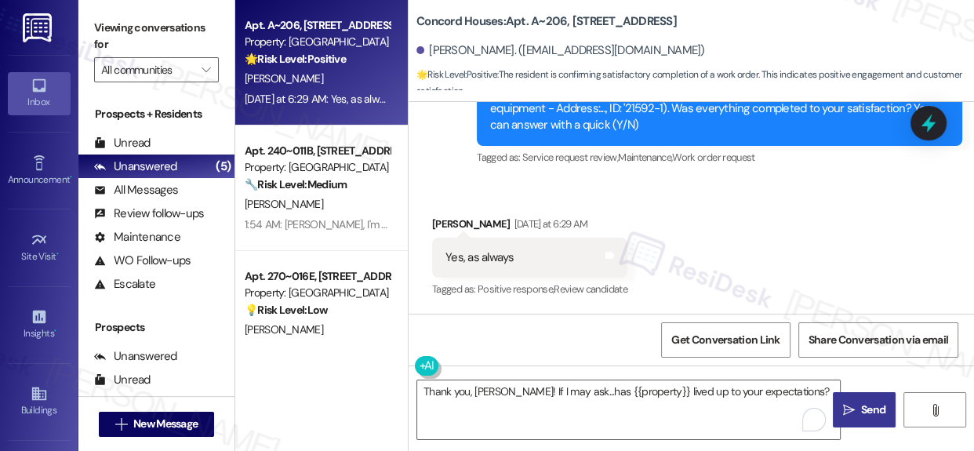
click at [867, 412] on span "Send" at bounding box center [873, 410] width 24 height 16
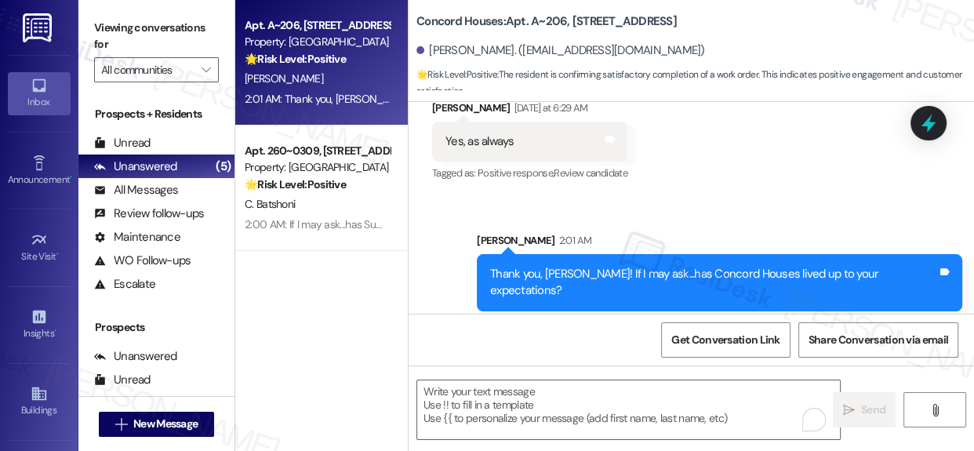
scroll to position [1089, 0]
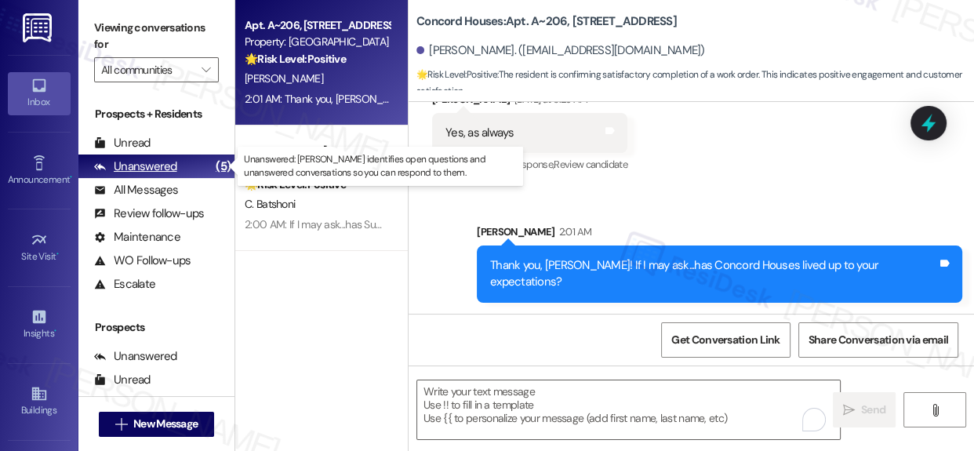
click at [149, 166] on div "Unanswered" at bounding box center [135, 166] width 83 height 16
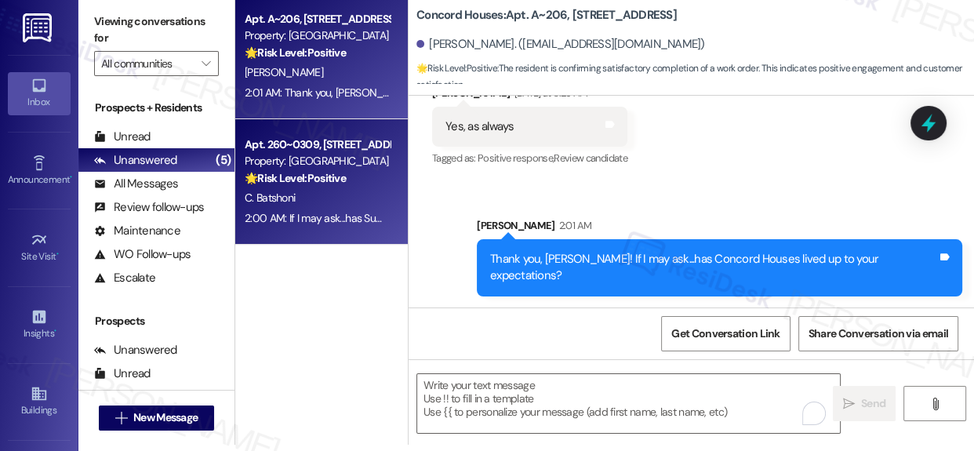
scroll to position [8, 0]
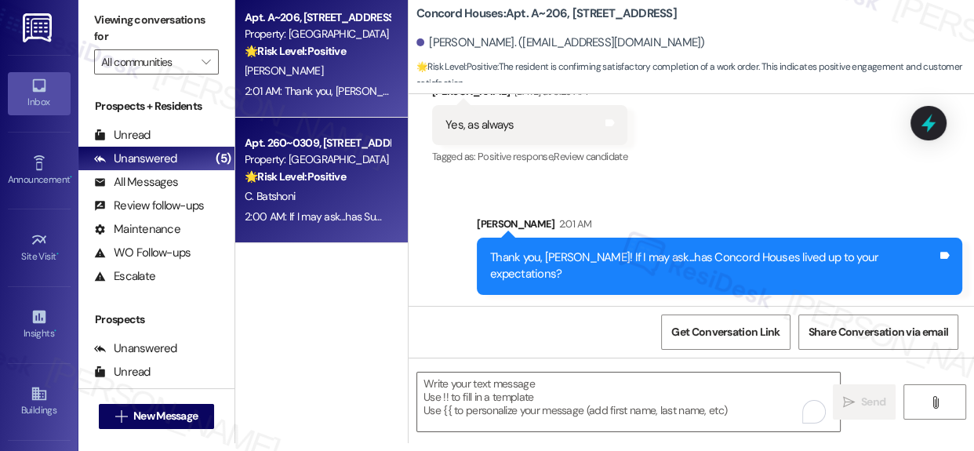
click at [333, 158] on div "Property: Summit Plaza" at bounding box center [317, 159] width 145 height 16
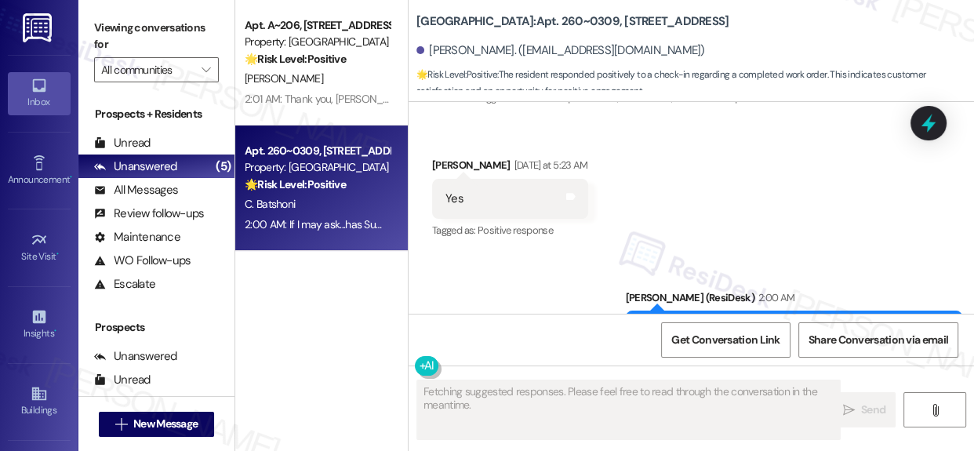
scroll to position [1820, 0]
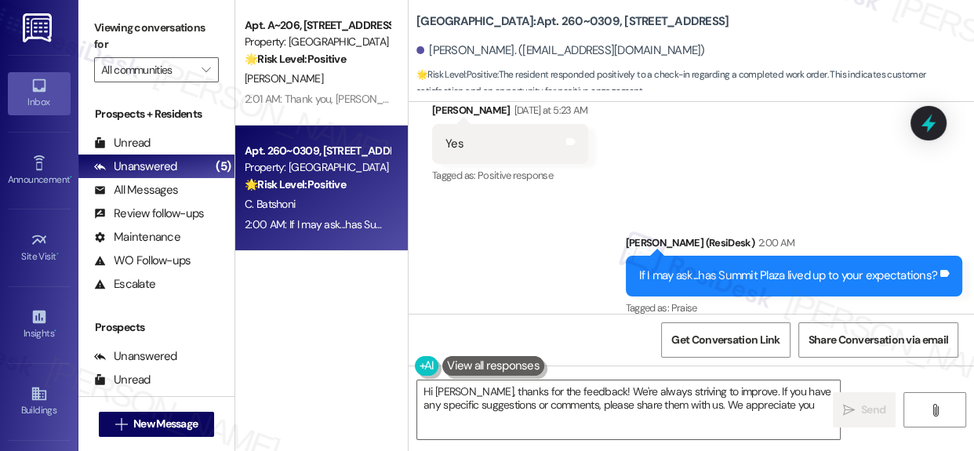
type textarea "Hi Cecil, thanks for the feedback! We're always striving to improve. If you hav…"
click at [569, 138] on icon at bounding box center [569, 141] width 9 height 7
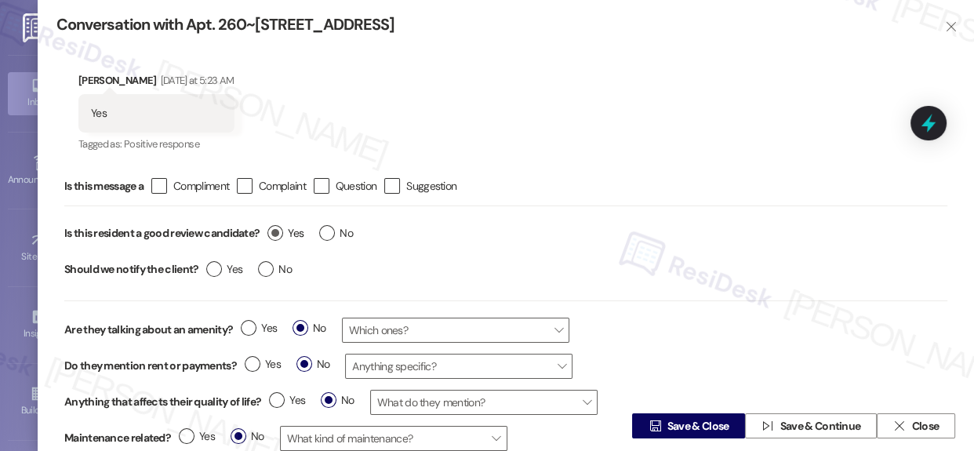
click at [282, 231] on label "Yes" at bounding box center [285, 233] width 36 height 16
click at [282, 231] on input "Yes" at bounding box center [285, 235] width 36 height 20
radio input "true"
click at [698, 429] on span "Save & Close" at bounding box center [698, 426] width 62 height 16
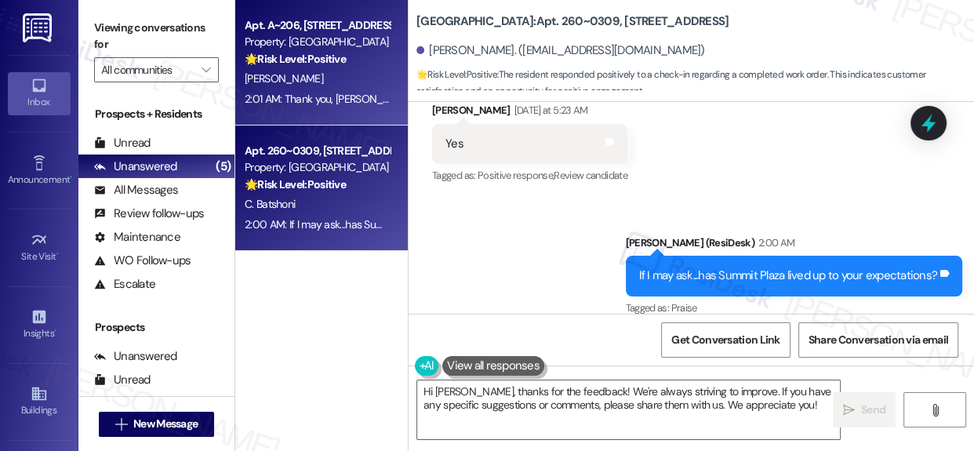
click at [307, 62] on strong "🌟 Risk Level: Positive" at bounding box center [295, 59] width 101 height 14
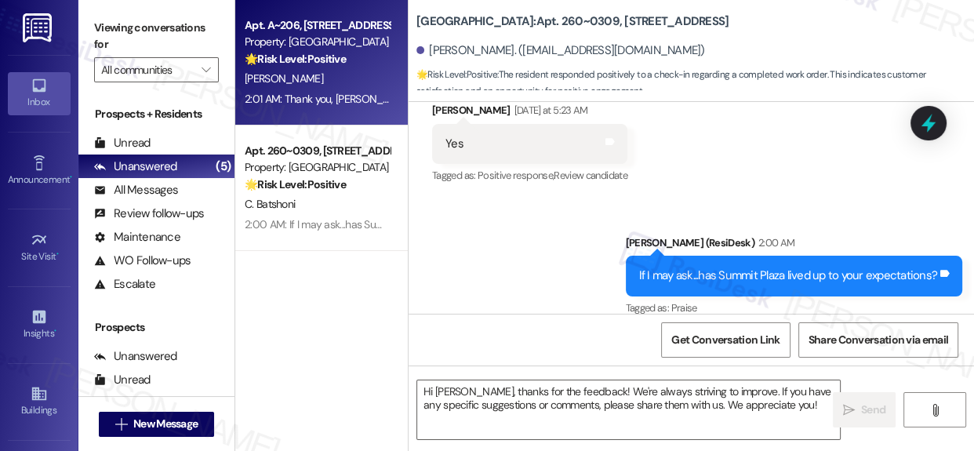
type textarea "Fetching suggested responses. Please feel free to read through the conversation…"
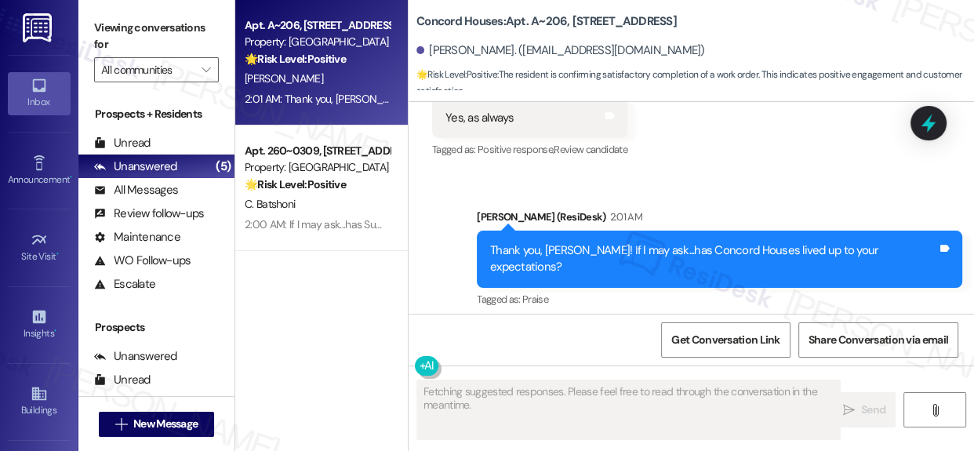
scroll to position [1112, 0]
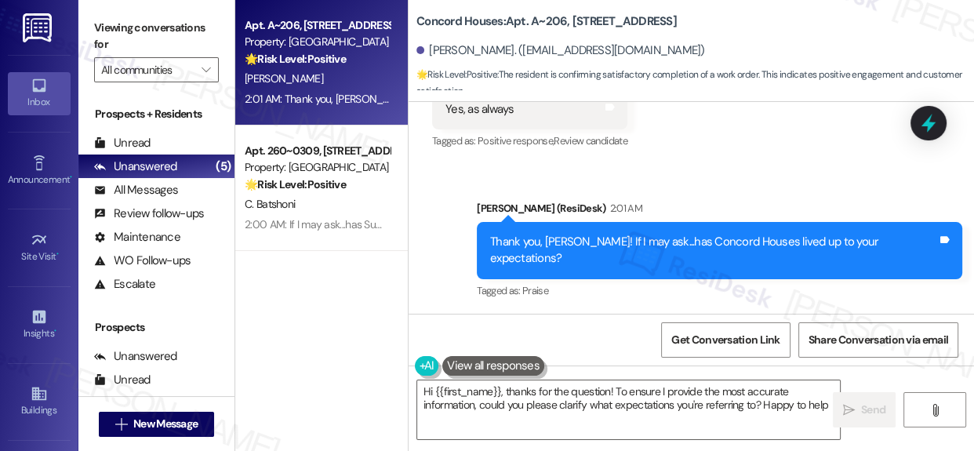
type textarea "Hi {{first_name}}, thanks for the question! To ensure I provide the most accura…"
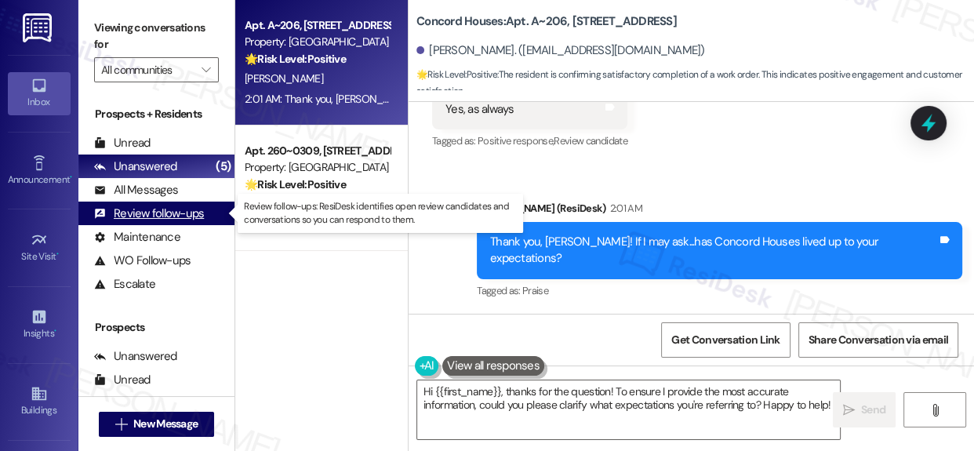
click at [147, 218] on div "Review follow-ups" at bounding box center [149, 213] width 110 height 16
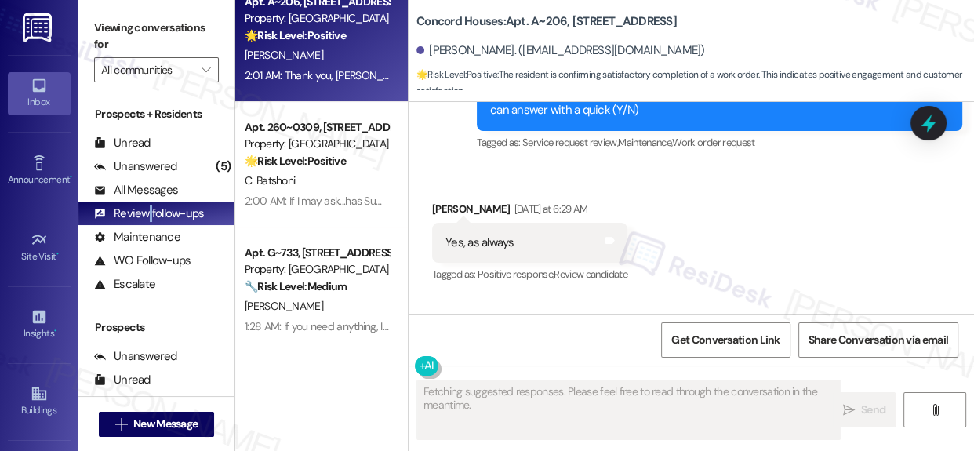
scroll to position [37, 0]
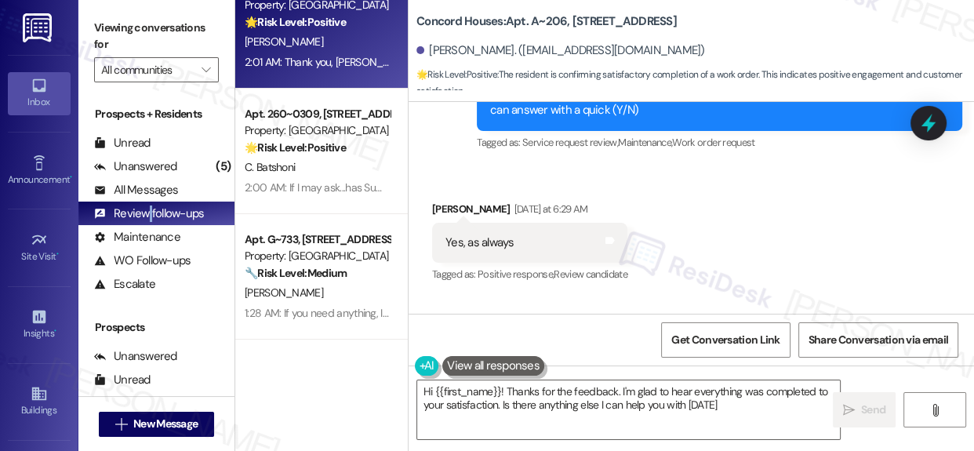
type textarea "Hi {{first_name}}! Thanks for the feedback. I'm glad to hear everything was com…"
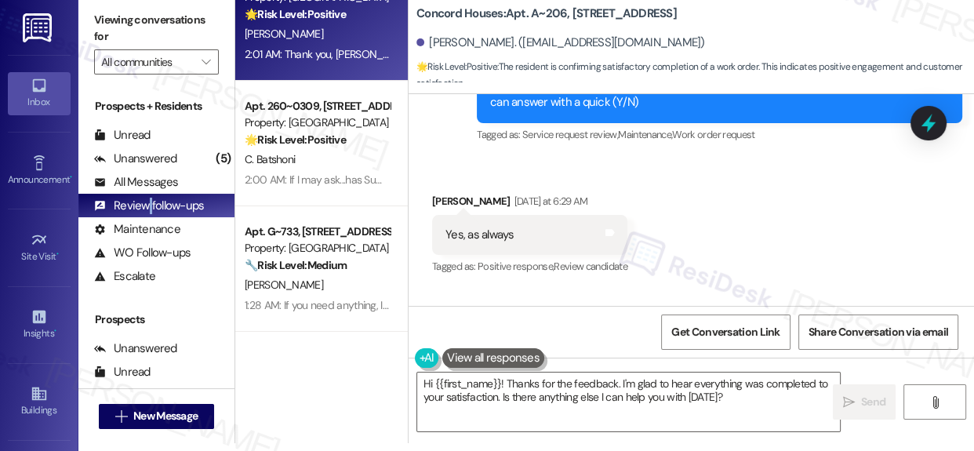
scroll to position [0, 0]
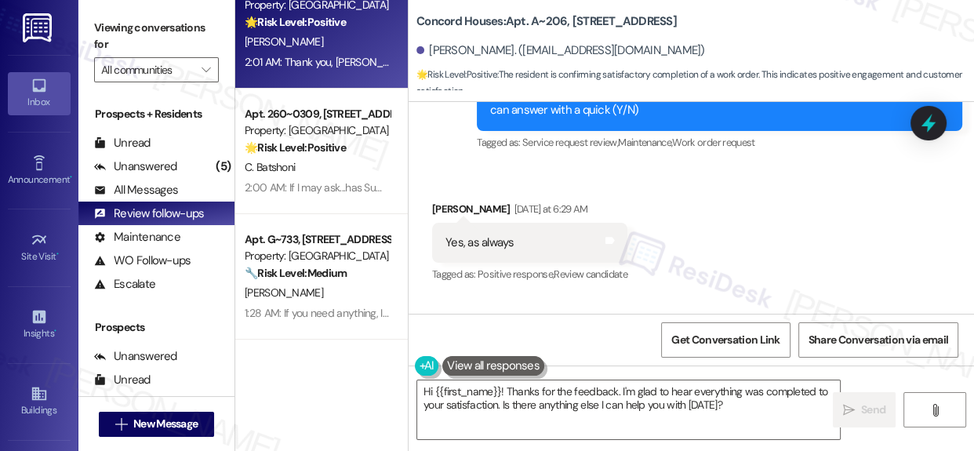
click at [325, 38] on div "[PERSON_NAME]" at bounding box center [317, 42] width 148 height 20
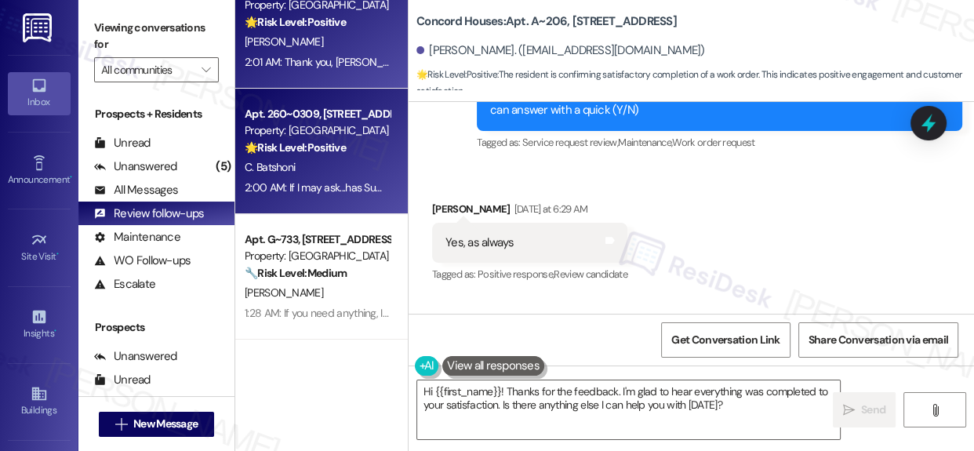
click at [300, 153] on strong "🌟 Risk Level: Positive" at bounding box center [295, 147] width 101 height 14
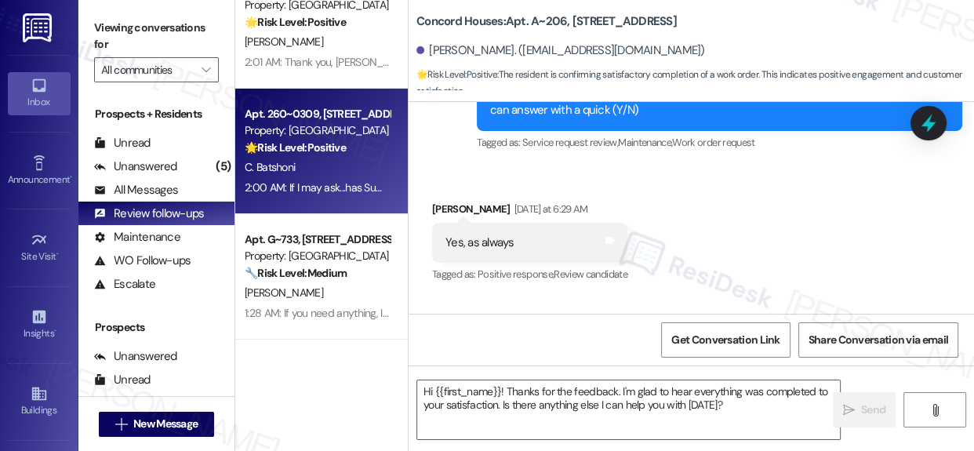
type textarea "Fetching suggested responses. Please feel free to read through the conversation…"
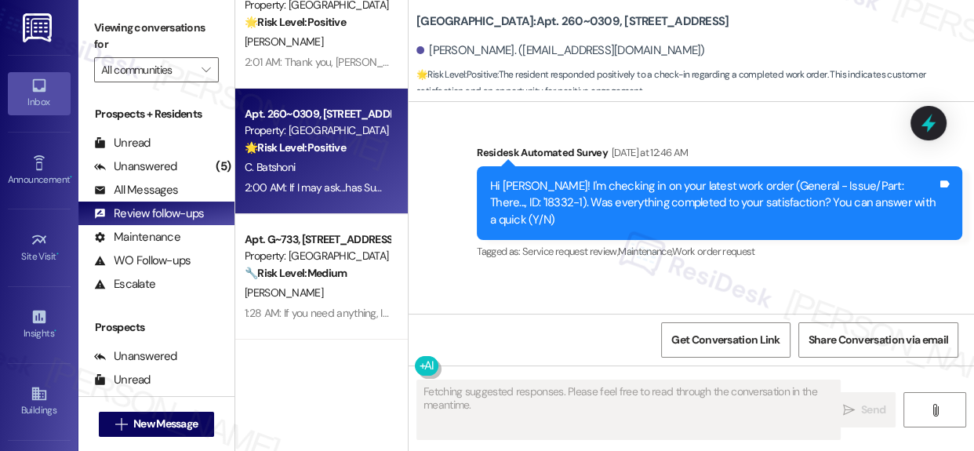
scroll to position [1688, 0]
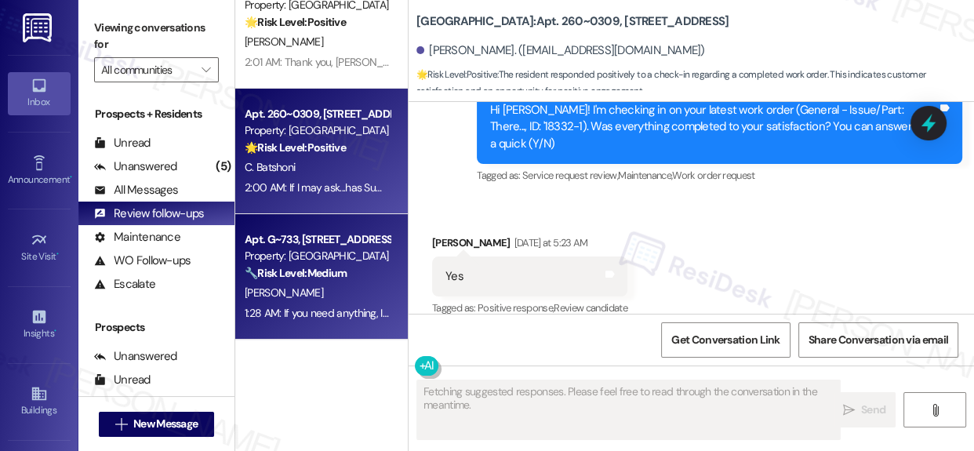
click at [271, 271] on strong "🔧 Risk Level: Medium" at bounding box center [296, 273] width 102 height 14
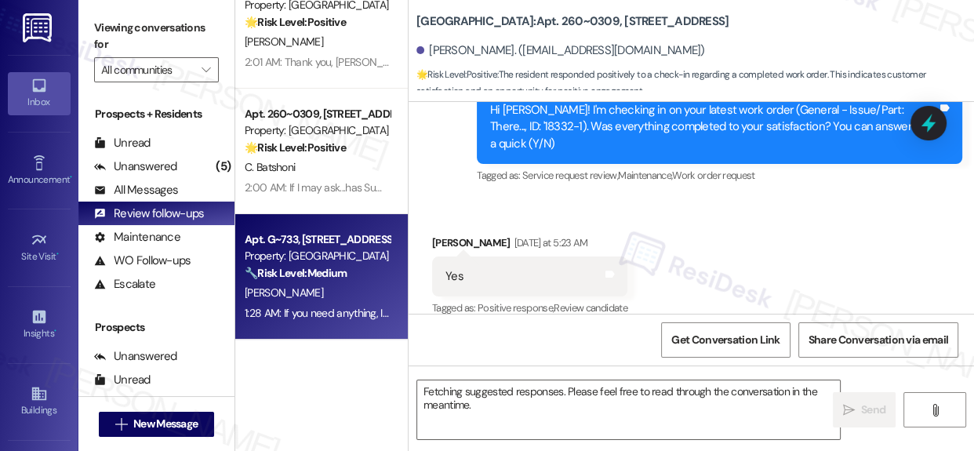
click at [271, 271] on strong "🔧 Risk Level: Medium" at bounding box center [296, 273] width 102 height 14
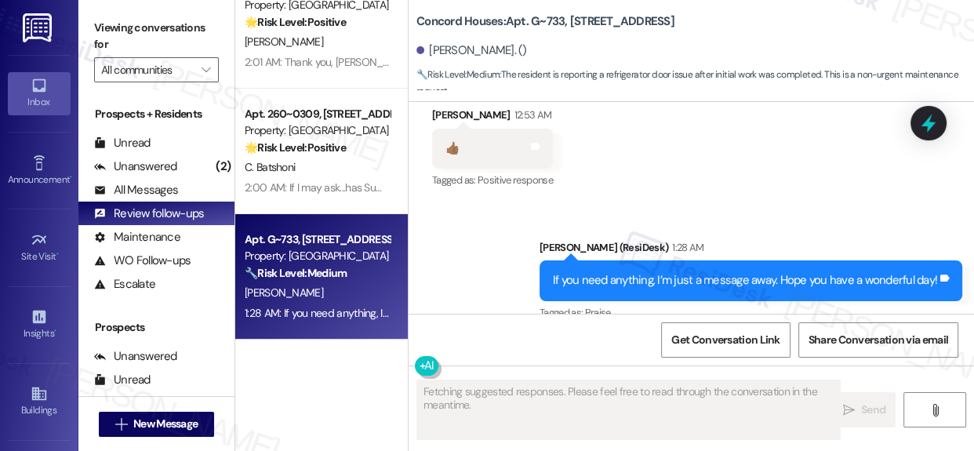
scroll to position [3490, 0]
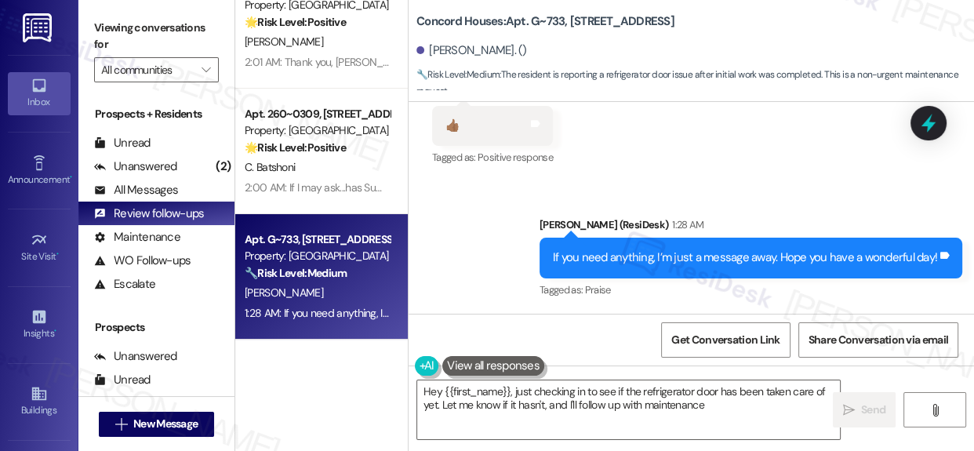
type textarea "Hey {{first_name}}, just checking in to see if the refrigerator door has been t…"
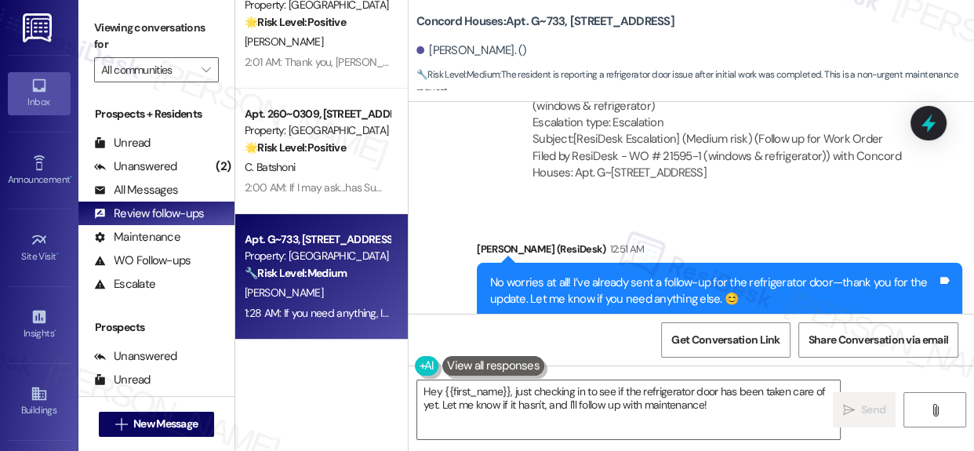
scroll to position [2563, 0]
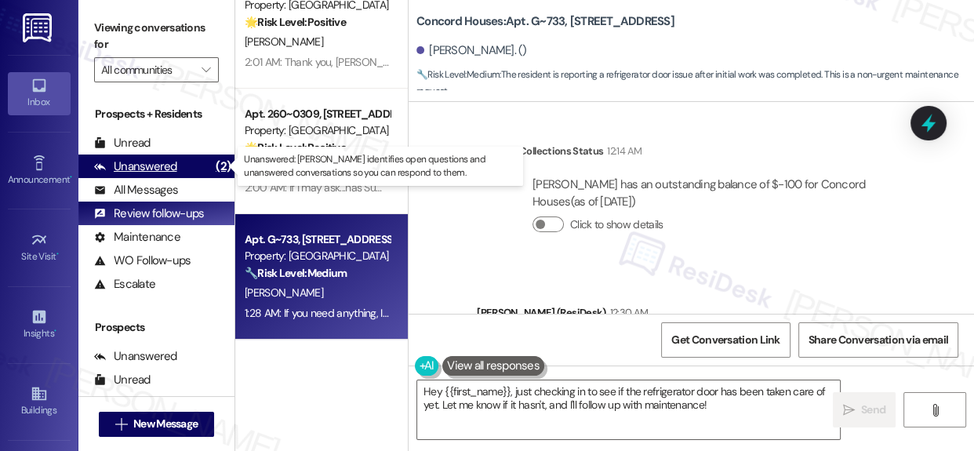
click at [162, 165] on div "Unanswered" at bounding box center [135, 166] width 83 height 16
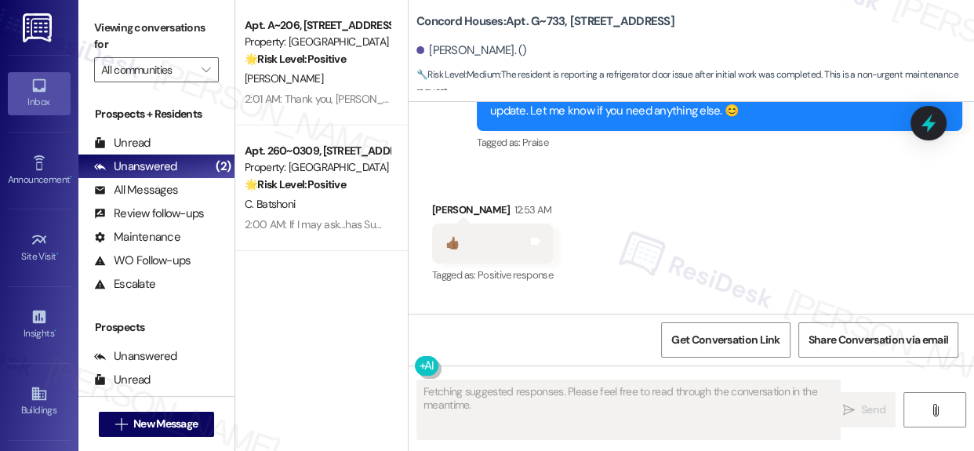
scroll to position [3490, 0]
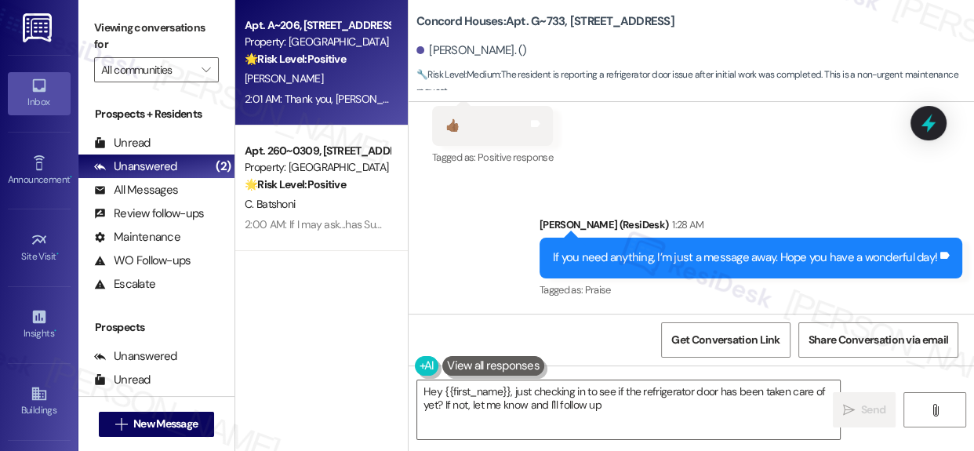
type textarea "Hey {{first_name}}, just checking in to see if the refrigerator door has been t…"
click at [307, 35] on div "Property: [GEOGRAPHIC_DATA]" at bounding box center [317, 42] width 145 height 16
type textarea "Fetching suggested responses. Please feel free to read through the conversation…"
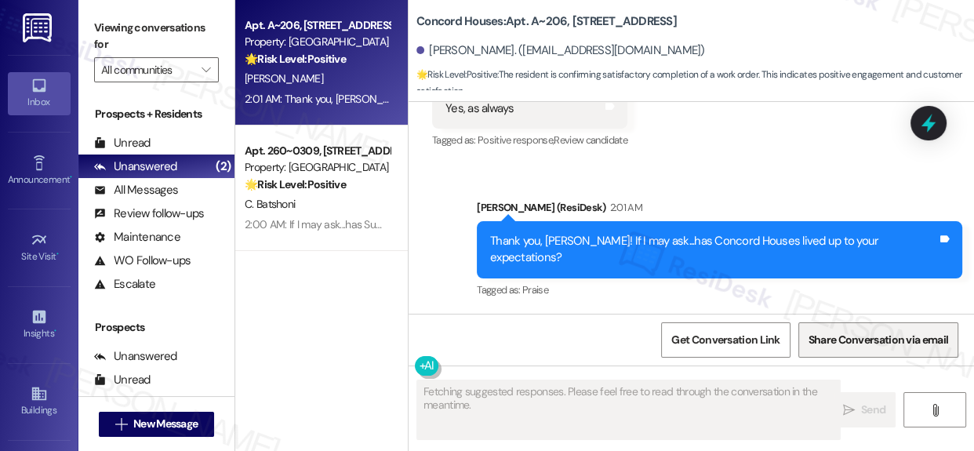
scroll to position [1112, 0]
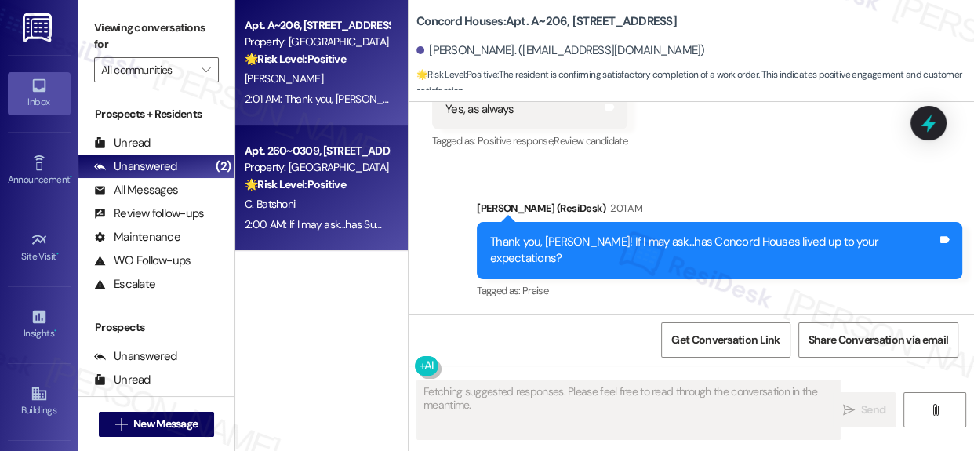
click at [336, 136] on div "Apt. 260~0309, 730 Newark Avenue Property: Summit Plaza 🌟 Risk Level: Positive …" at bounding box center [321, 187] width 173 height 125
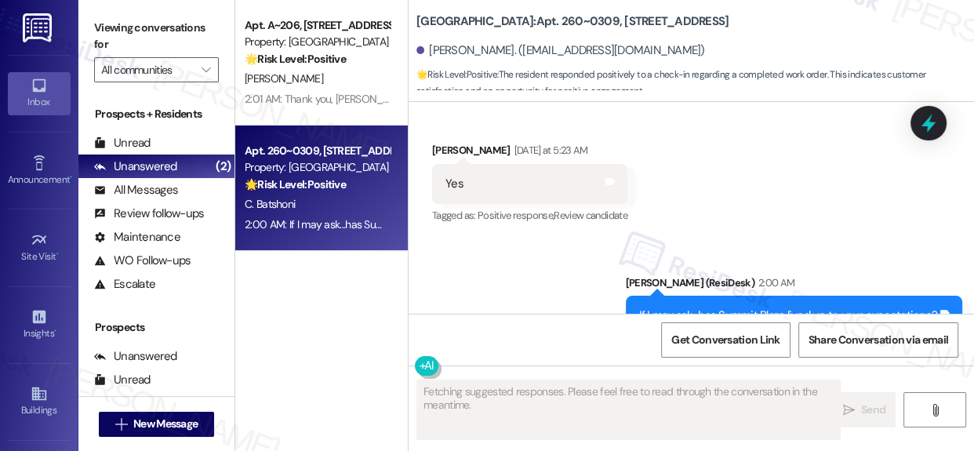
scroll to position [1787, 0]
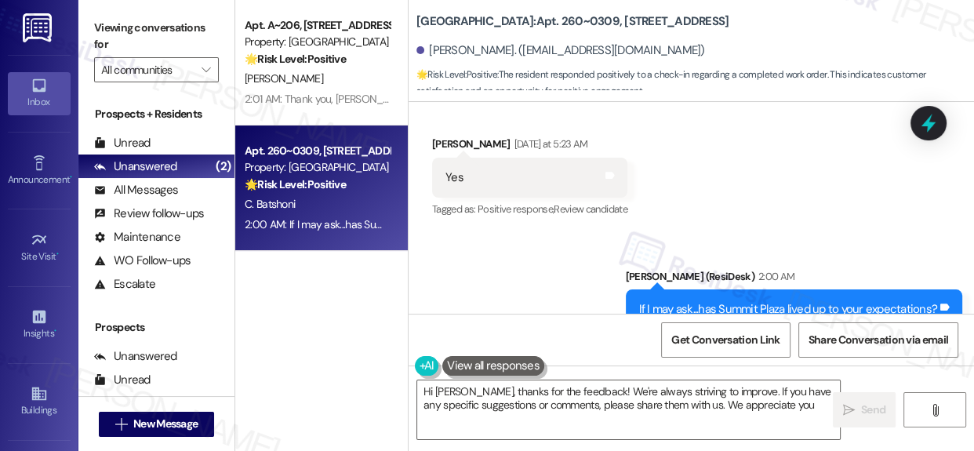
type textarea "Hi Cecil, thanks for the feedback! We're always striving to improve. If you hav…"
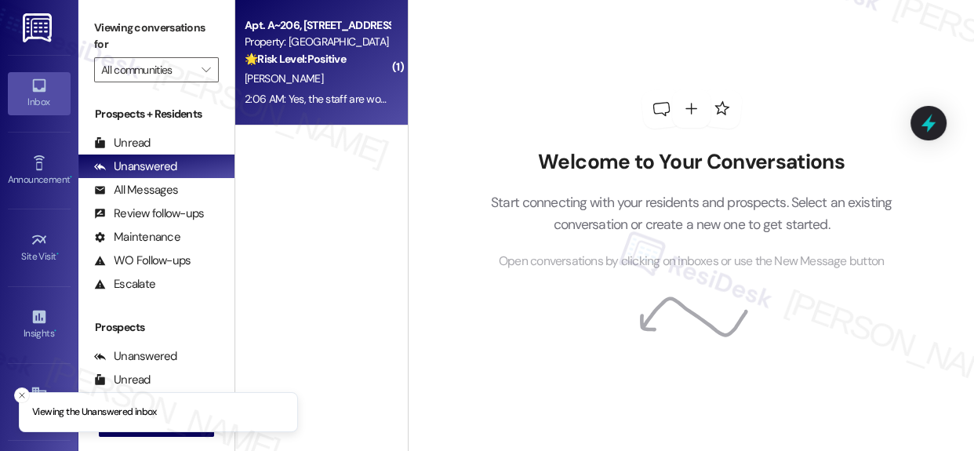
click at [282, 67] on div "🌟 Risk Level: Positive The resident is providing positive feedback about the st…" at bounding box center [317, 59] width 145 height 16
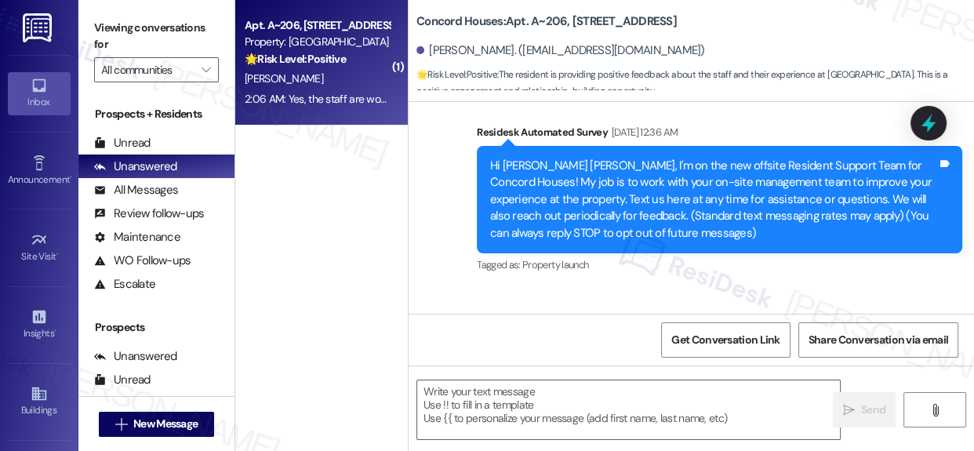
type textarea "Fetching suggested responses. Please feel free to read through the conversation…"
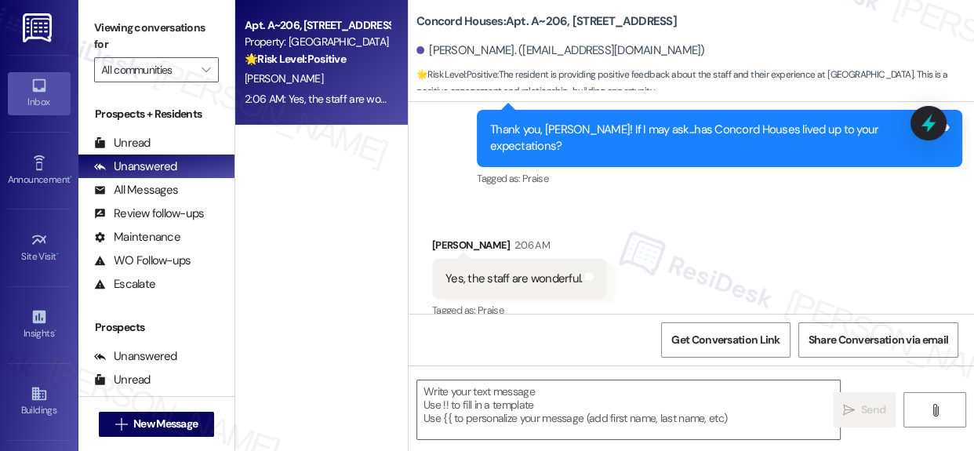
scroll to position [1244, 0]
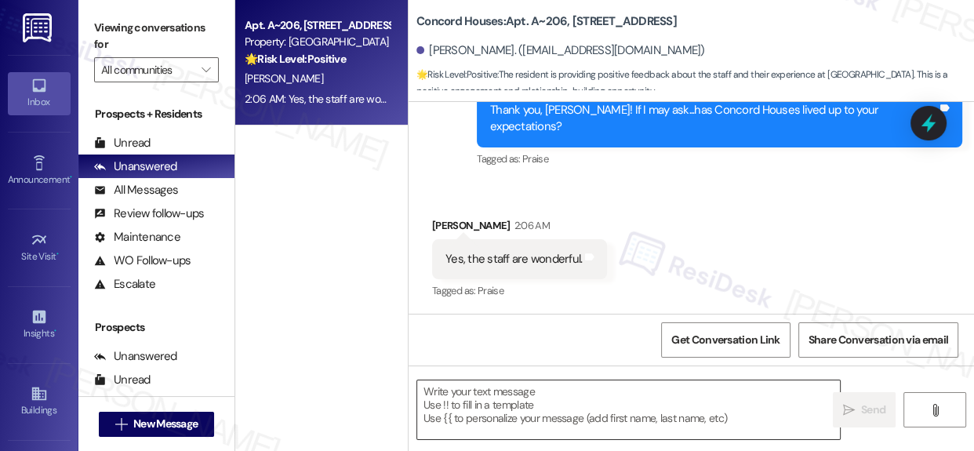
drag, startPoint x: 602, startPoint y: 406, endPoint x: 607, endPoint y: 418, distance: 12.7
click at [606, 418] on textarea at bounding box center [628, 409] width 423 height 59
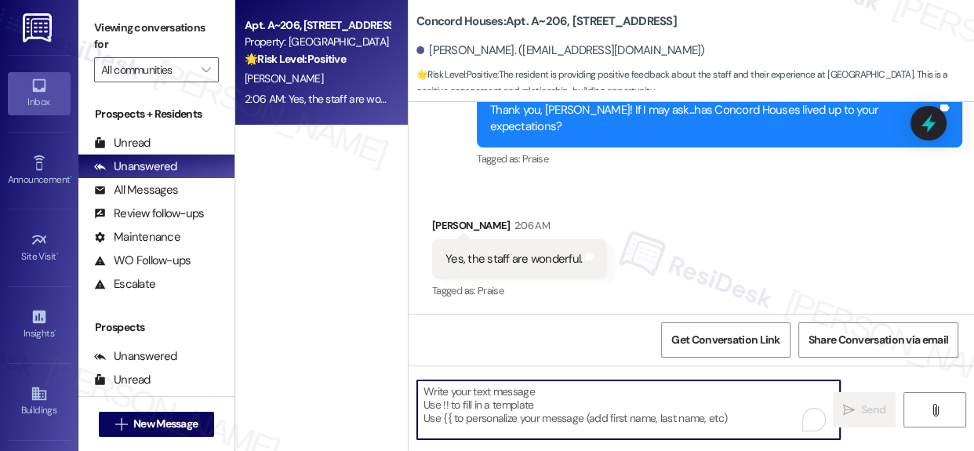
paste textarea "Could I ask a quick favor? If you don’t mind, would you be willing to share you…"
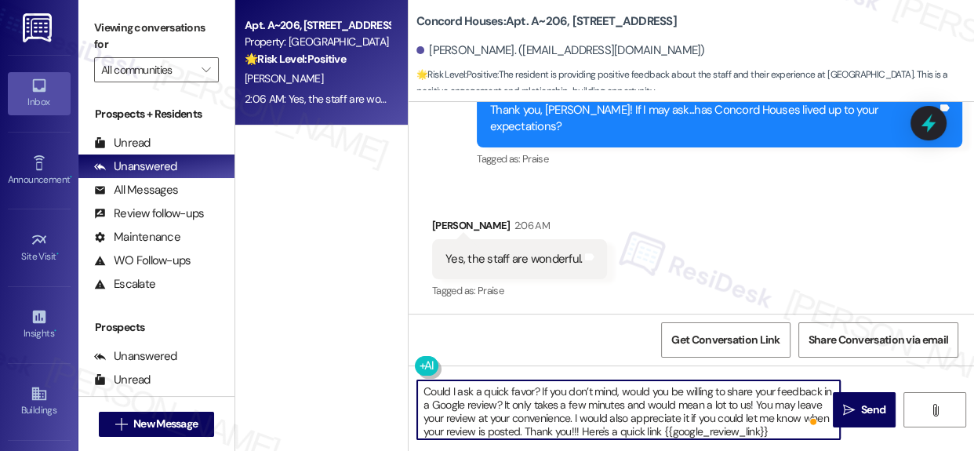
click at [424, 391] on textarea "Could I ask a quick favor? If you don’t mind, would you be willing to share you…" at bounding box center [628, 409] width 423 height 59
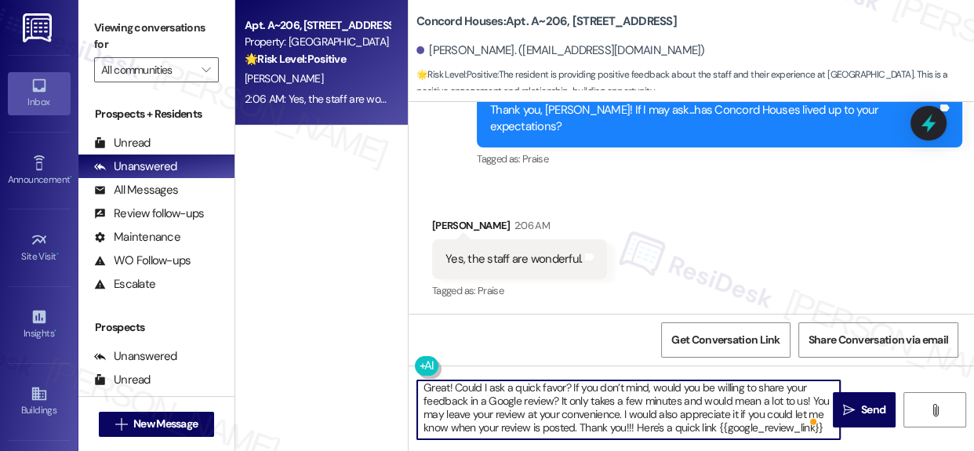
scroll to position [16, 0]
type textarea "Great! Could I ask a quick favor? If you don’t mind, would you be willing to sh…"
click at [858, 408] on span "Send" at bounding box center [873, 410] width 31 height 16
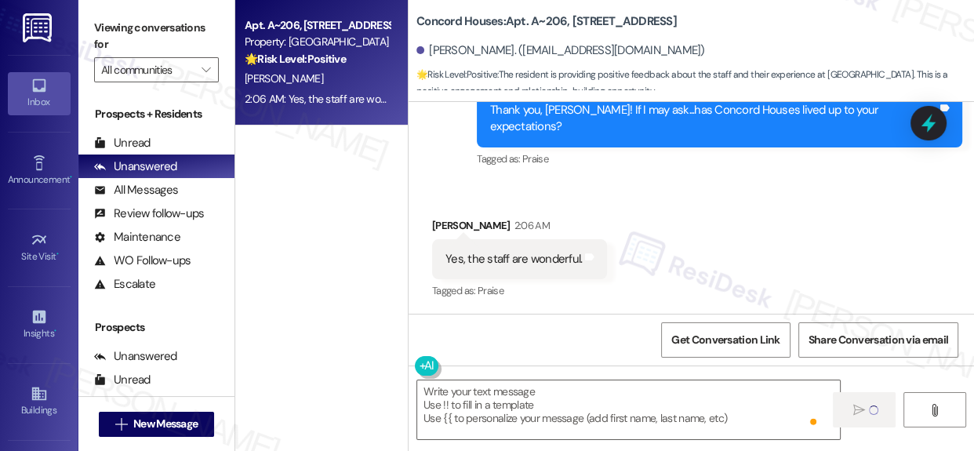
scroll to position [0, 0]
drag, startPoint x: 962, startPoint y: 281, endPoint x: 959, endPoint y: 318, distance: 36.9
click at [959, 318] on div "Lease started Nov 01, 2024 at 8:00 AM Survey, sent via SMS Residesk Automated S…" at bounding box center [691, 327] width 565 height 451
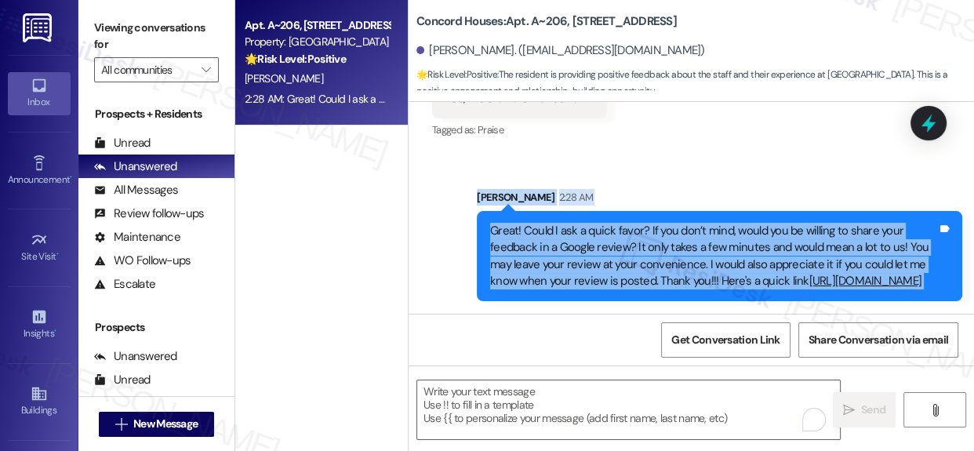
scroll to position [1420, 0]
click at [445, 273] on div "Sent via SMS Sarah 2:28 AM Great! Could I ask a quick favor? If you don’t mind,…" at bounding box center [691, 234] width 565 height 160
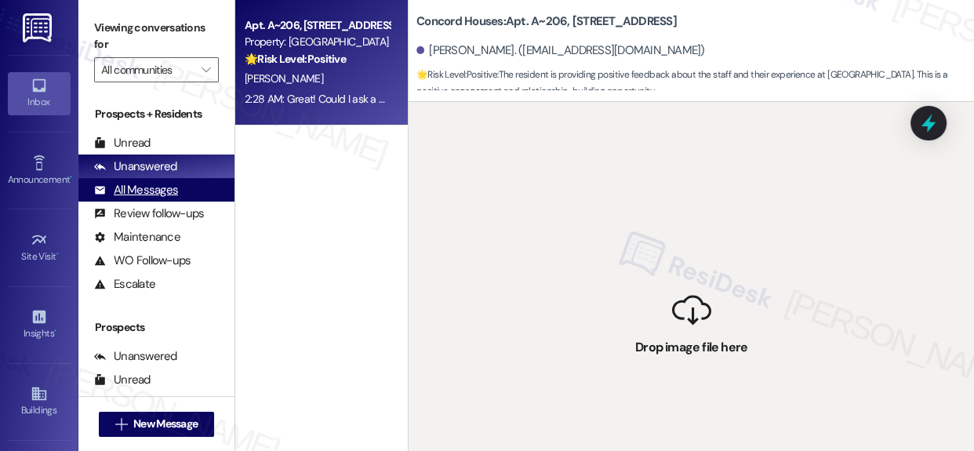
click at [138, 188] on div "All Messages" at bounding box center [136, 190] width 84 height 16
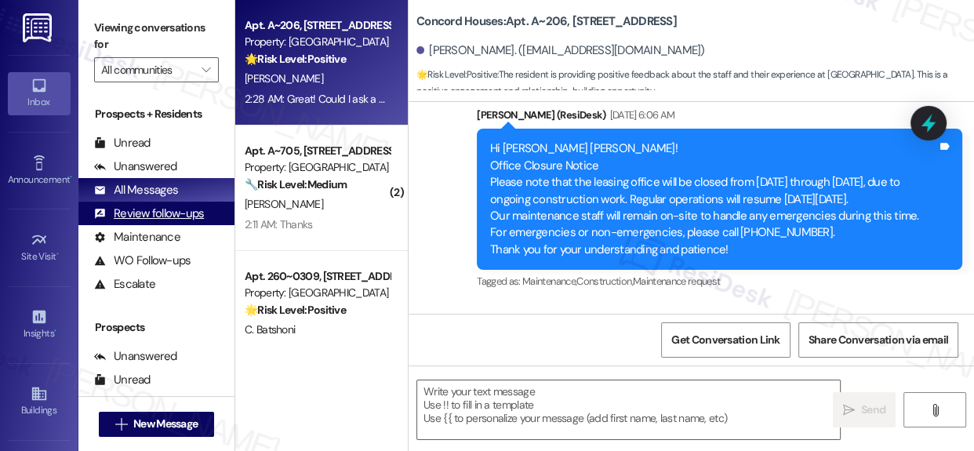
click at [146, 212] on div "Review follow-ups" at bounding box center [149, 213] width 110 height 16
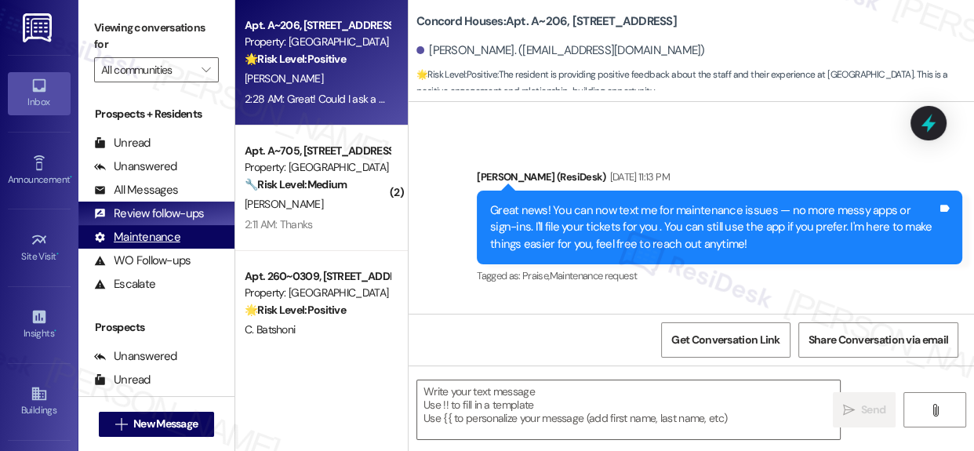
type textarea "Fetching suggested responses. Please feel free to read through the conversation…"
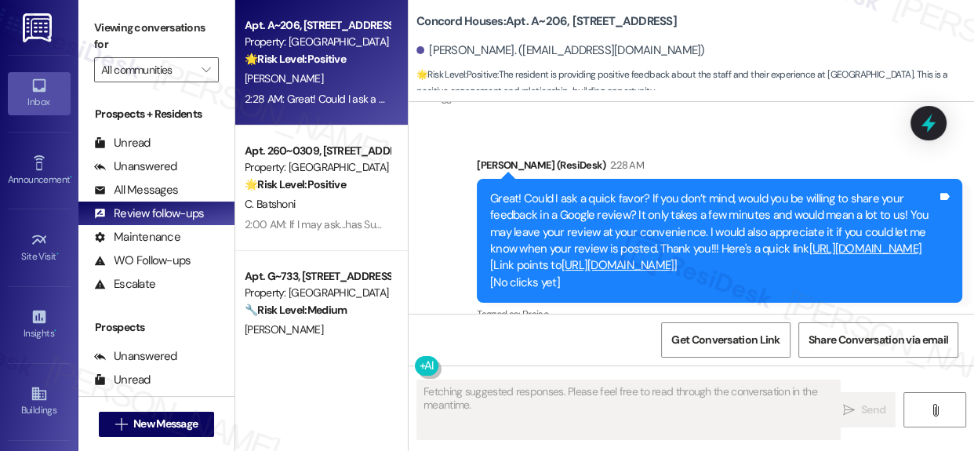
scroll to position [1476, 0]
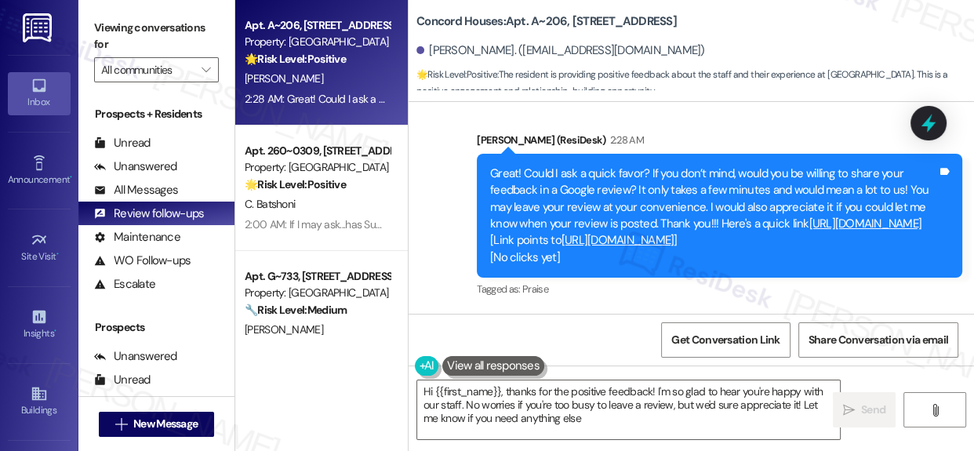
type textarea "Hi {{first_name}}, thanks for the positive feedback! I'm so glad to hear you're…"
click at [318, 394] on div "Apt. A~206, 719 Tremont St Property: Concord Houses 🌟 Risk Level: Positive The …" at bounding box center [321, 225] width 173 height 451
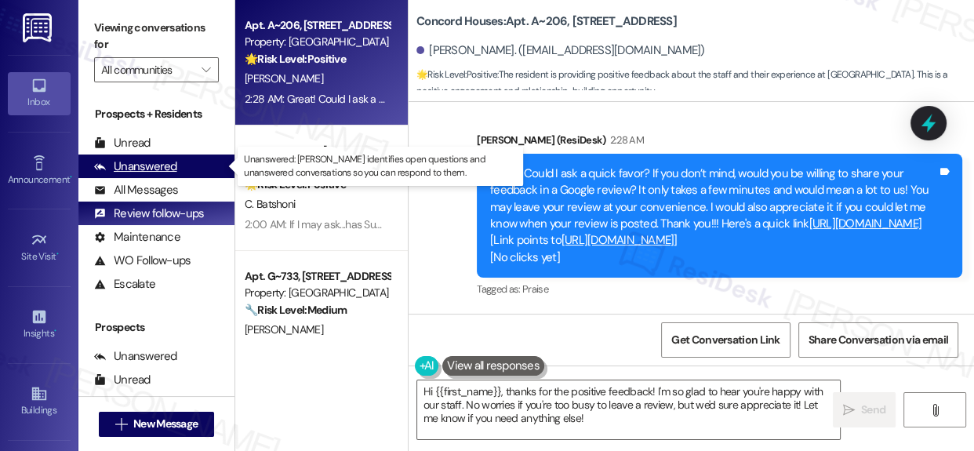
click at [159, 169] on div "Unanswered" at bounding box center [135, 166] width 83 height 16
